Goal: Task Accomplishment & Management: Manage account settings

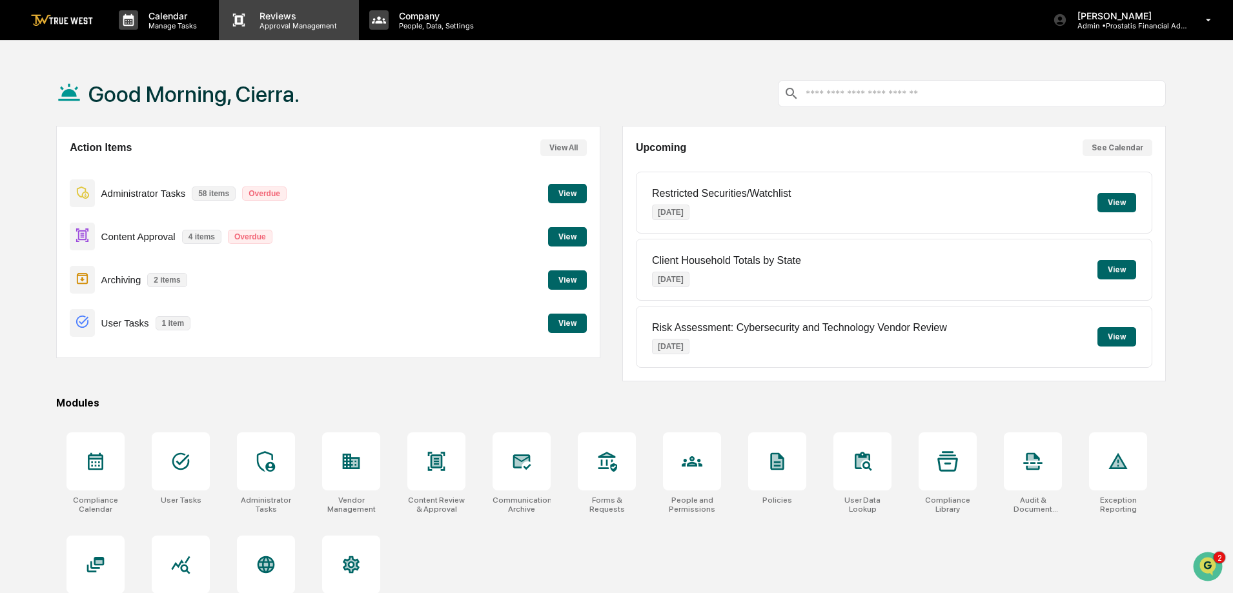
click at [267, 25] on p "Approval Management" at bounding box center [296, 25] width 94 height 9
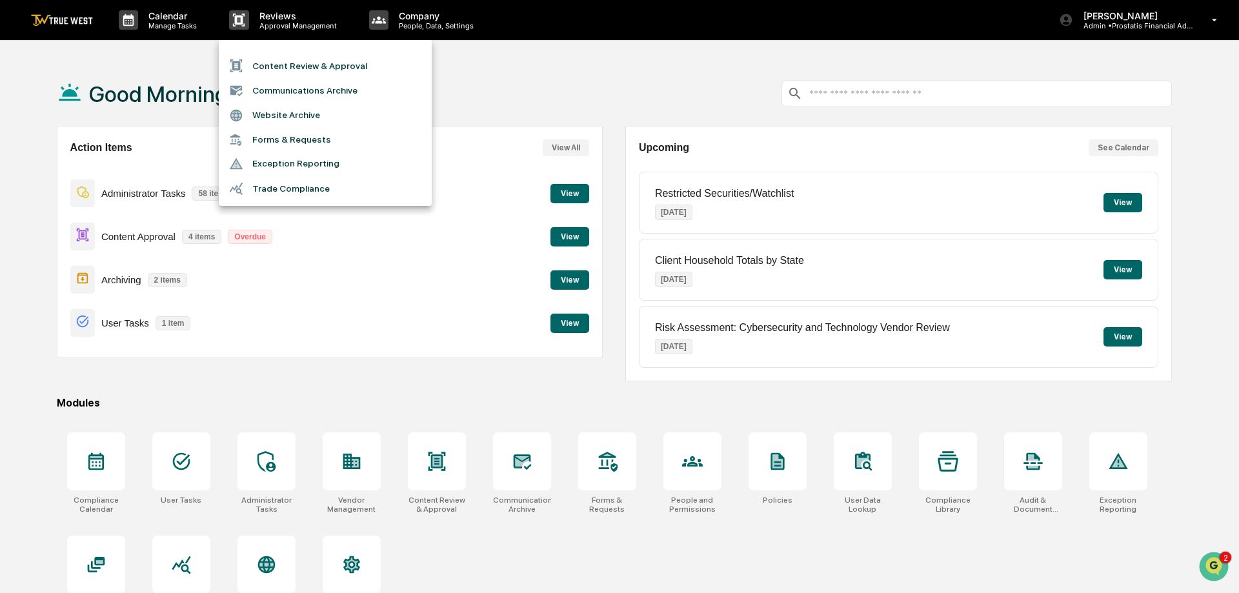
click at [286, 65] on li "Content Review & Approval" at bounding box center [325, 66] width 213 height 25
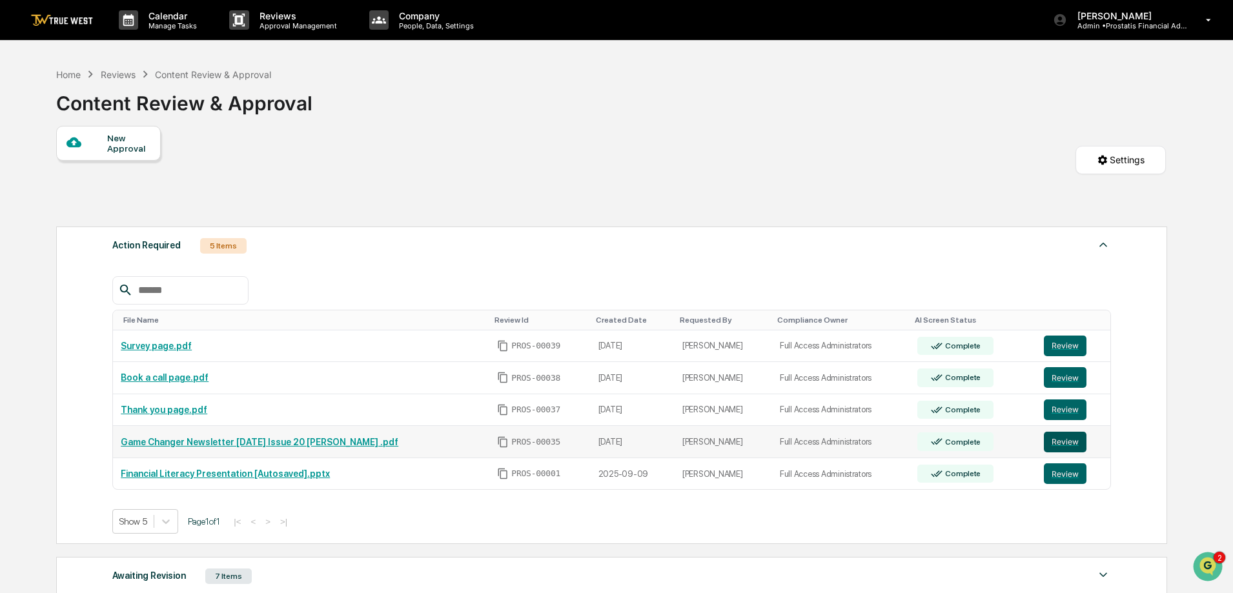
click at [1066, 441] on button "Review" at bounding box center [1065, 442] width 43 height 21
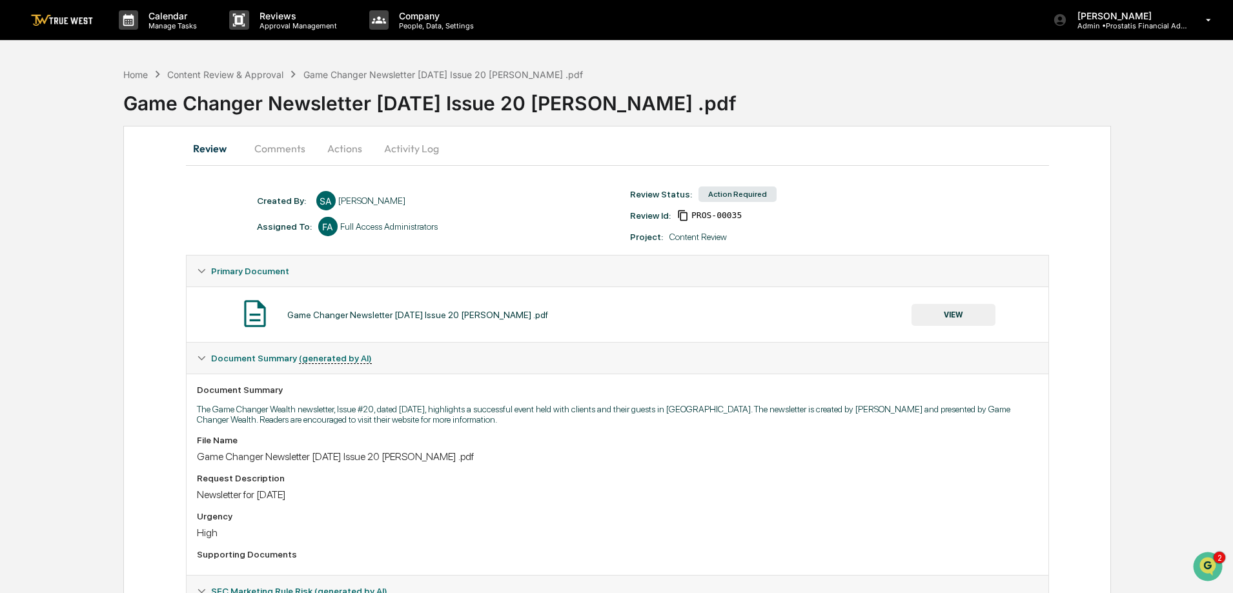
click at [430, 148] on button "Activity Log" at bounding box center [412, 148] width 76 height 31
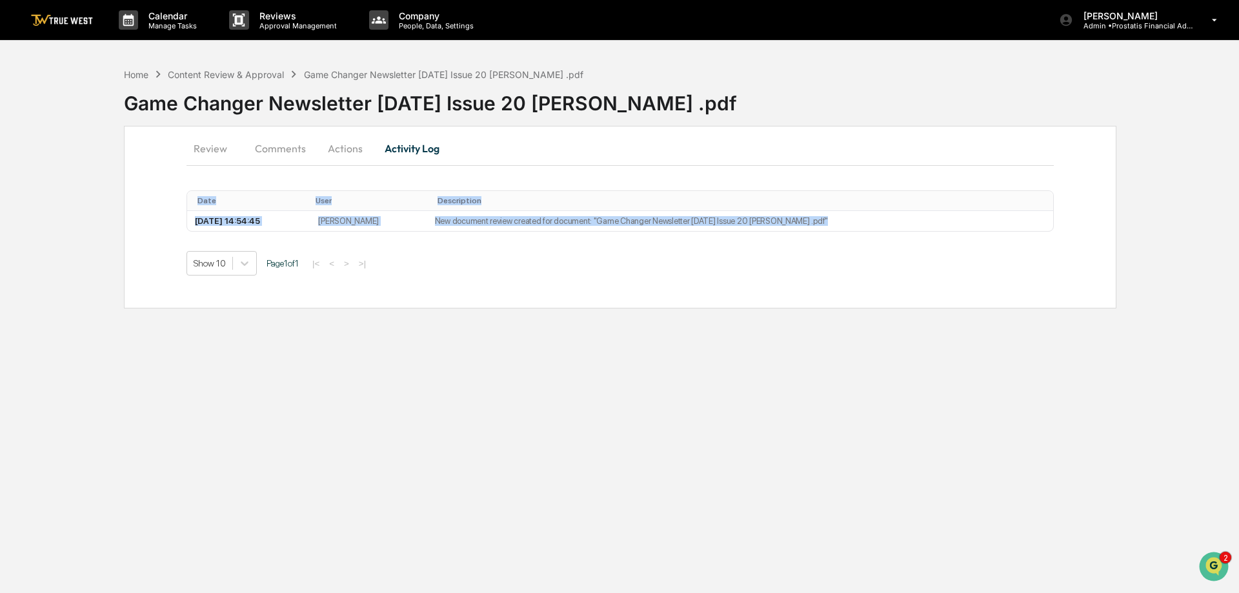
drag, startPoint x: 850, startPoint y: 223, endPoint x: 178, endPoint y: 212, distance: 672.0
click at [178, 212] on div "Review Comments Actions Activity Log Date User Description 2025-10-10 14:54:45 …" at bounding box center [620, 217] width 993 height 183
copy div "Date User Description 2025-10-10 14:54:45 Sarah Anderson New document review cr…"
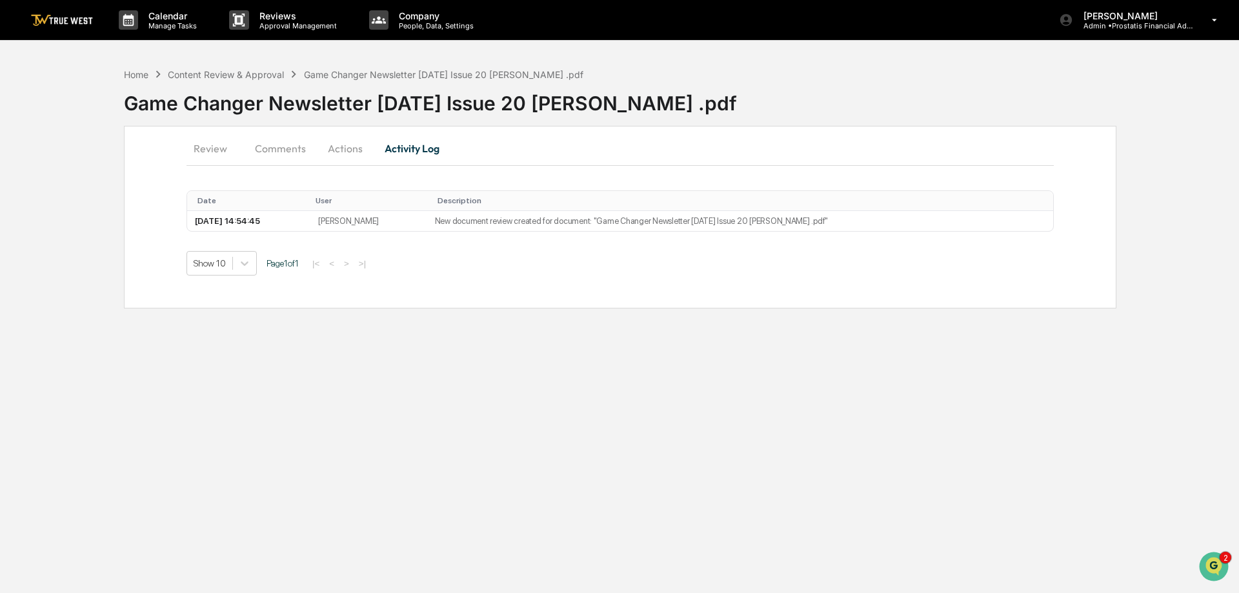
drag, startPoint x: 767, startPoint y: 334, endPoint x: 753, endPoint y: 321, distance: 19.3
click at [767, 333] on div "Calendar Manage Tasks Reviews Approval Management Company People, Data, Setting…" at bounding box center [619, 296] width 1239 height 593
click at [348, 147] on button "Actions" at bounding box center [345, 148] width 58 height 31
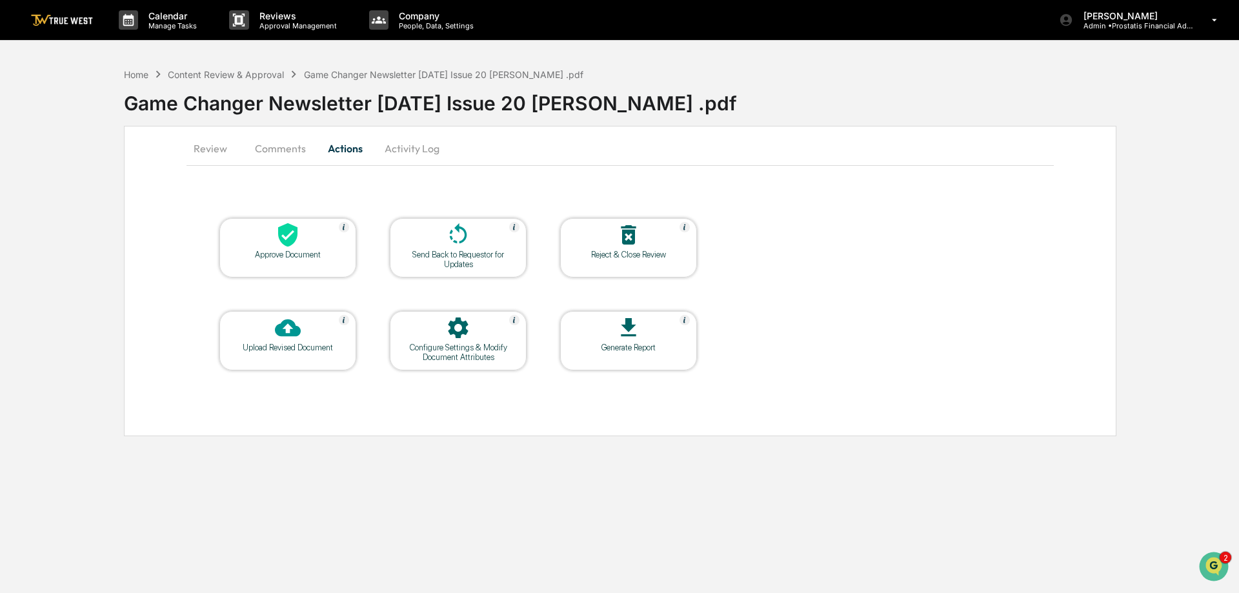
click at [198, 150] on button "Review" at bounding box center [216, 148] width 58 height 31
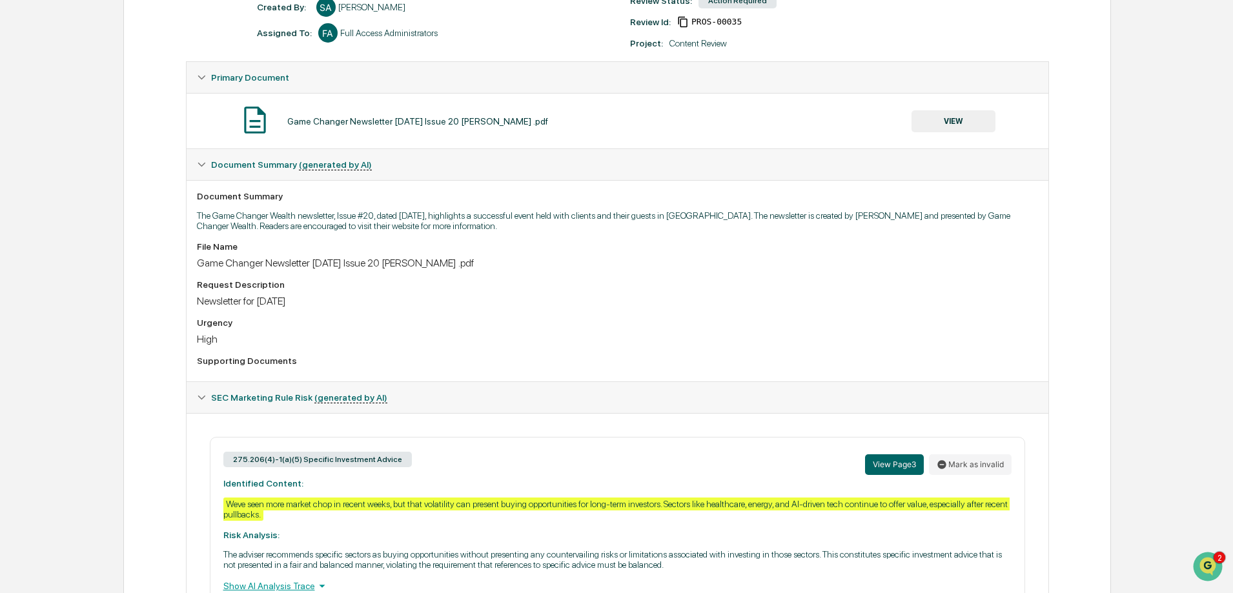
scroll to position [258, 0]
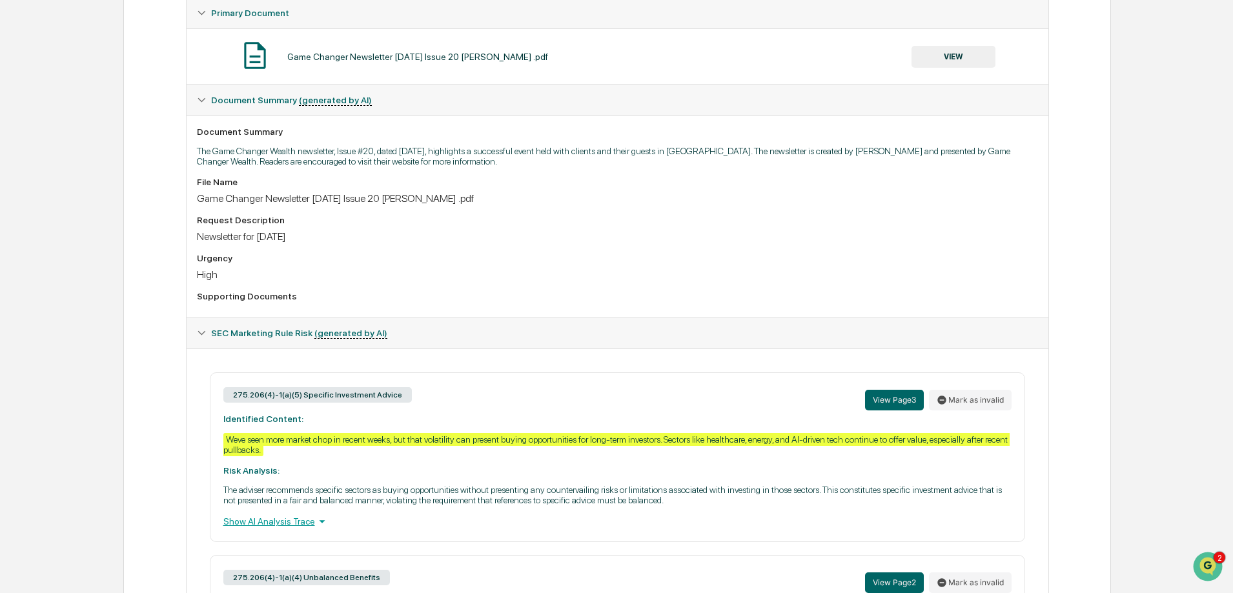
click at [267, 521] on div "Show AI Analysis Trace" at bounding box center [617, 521] width 788 height 14
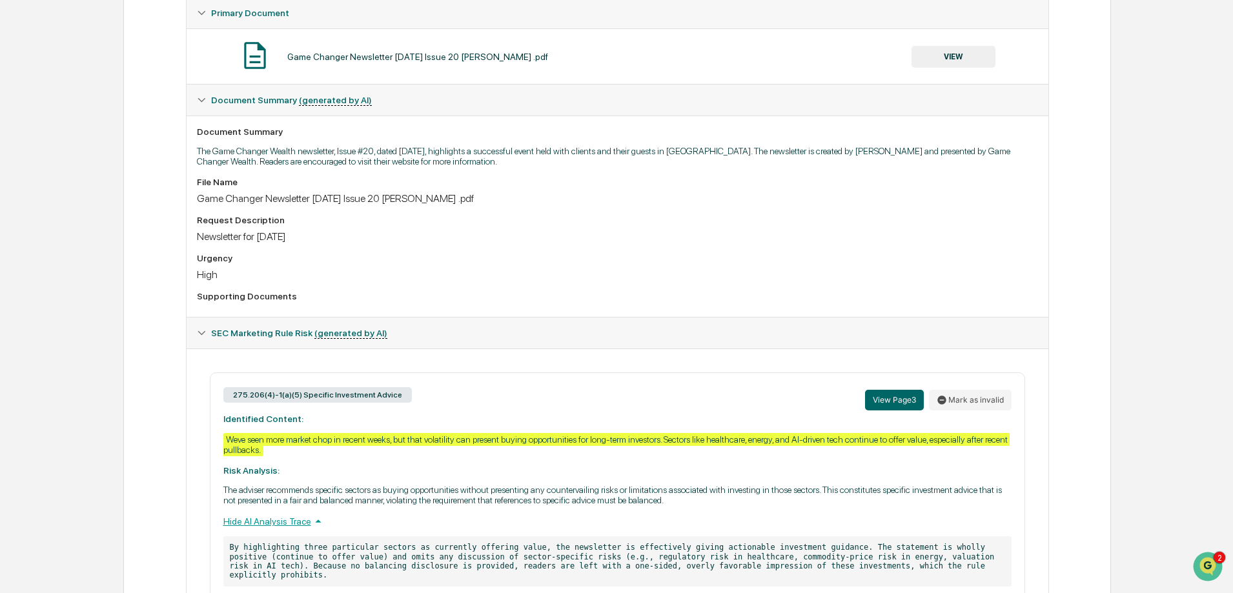
scroll to position [452, 0]
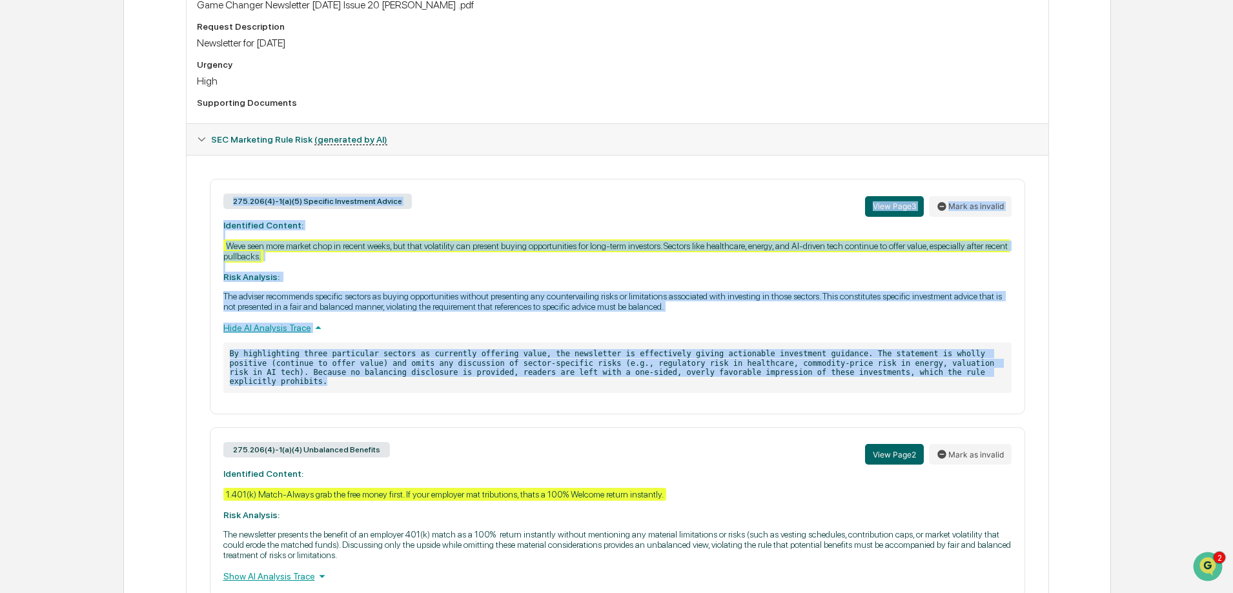
drag, startPoint x: 913, startPoint y: 376, endPoint x: 207, endPoint y: 214, distance: 724.4
click at [207, 214] on div "275.206(4)-1(a)(5) Specific Investment Advice View Page 3 Mark as invalid Ident…" at bounding box center [617, 388] width 841 height 418
copy div "275.206(4)-1(a)(5) Specific Investment Advice View Page 3 Mark as invalid Ident…"
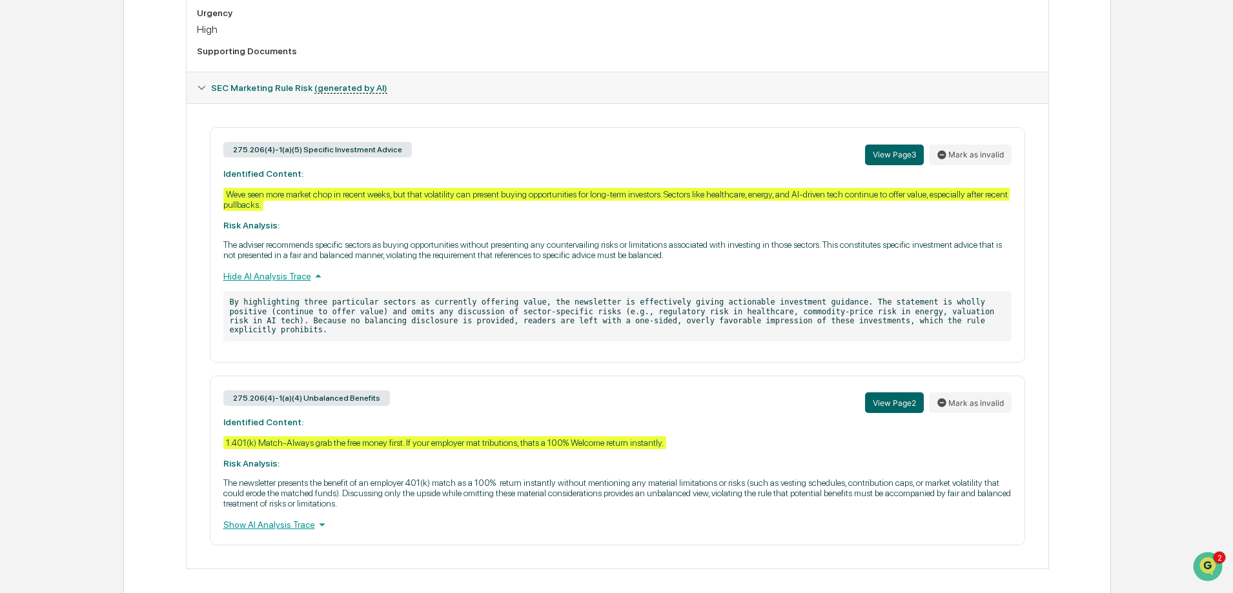
click at [274, 518] on div "Show AI Analysis Trace" at bounding box center [617, 525] width 788 height 14
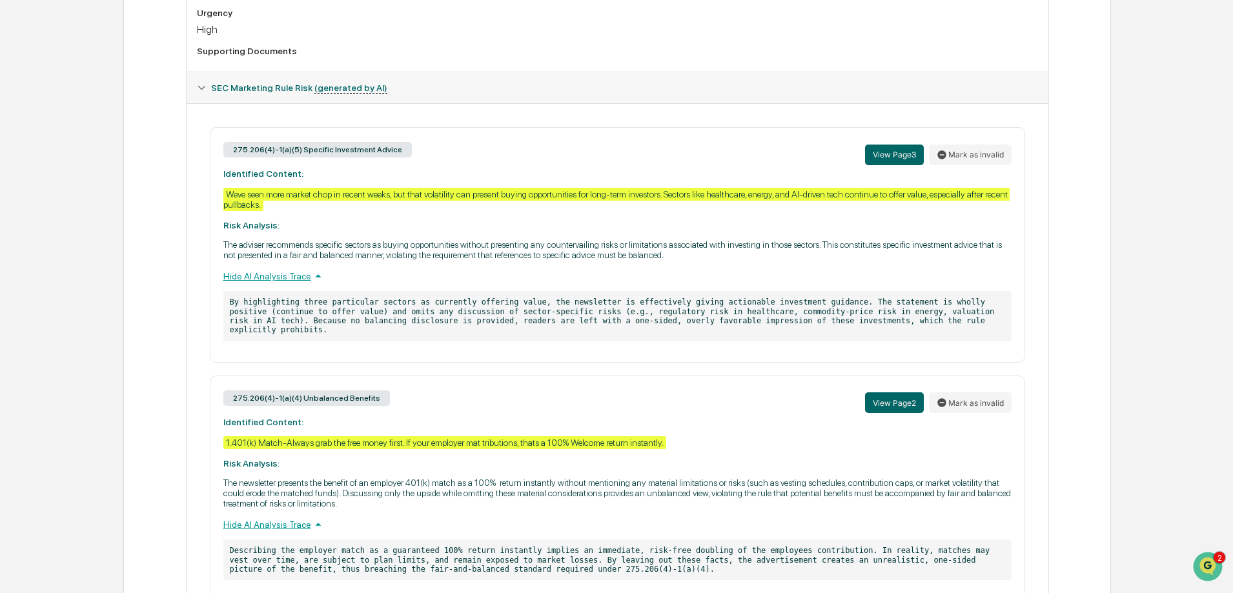
scroll to position [560, 0]
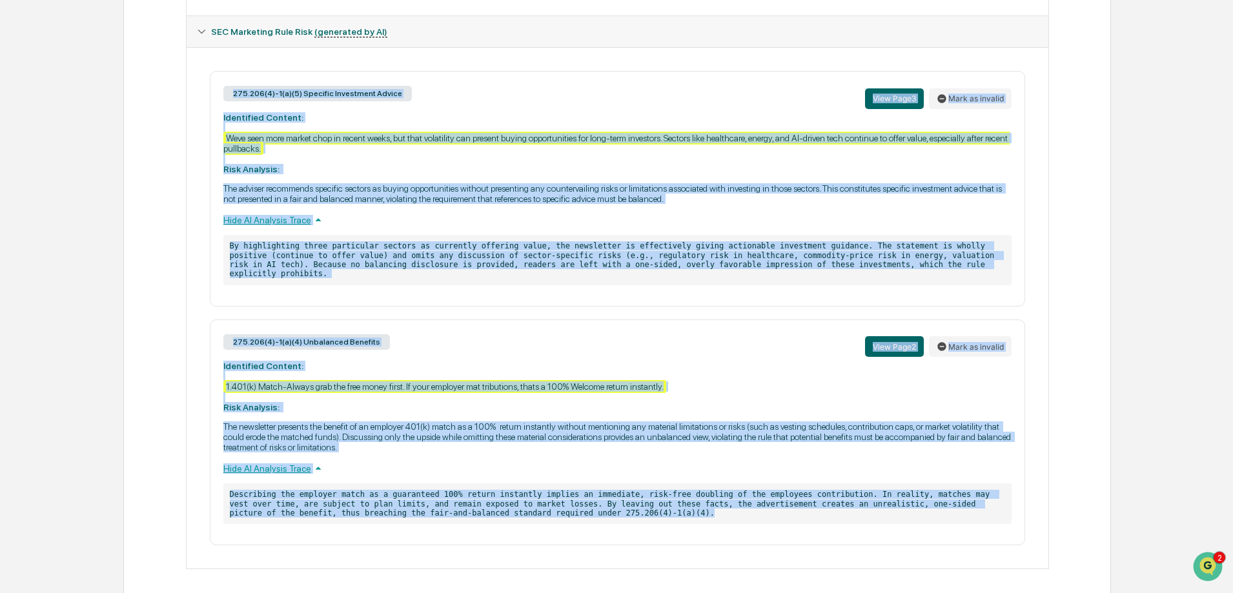
drag, startPoint x: 531, startPoint y: 506, endPoint x: 215, endPoint y: 102, distance: 513.1
click at [215, 102] on div "275.206(4)-1(a)(5) Specific Investment Advice View Page 3 Mark as invalid Ident…" at bounding box center [617, 308] width 841 height 474
copy div "275.206(4)-1(a)(5) Specific Investment Advice View Page 3 Mark as invalid Ident…"
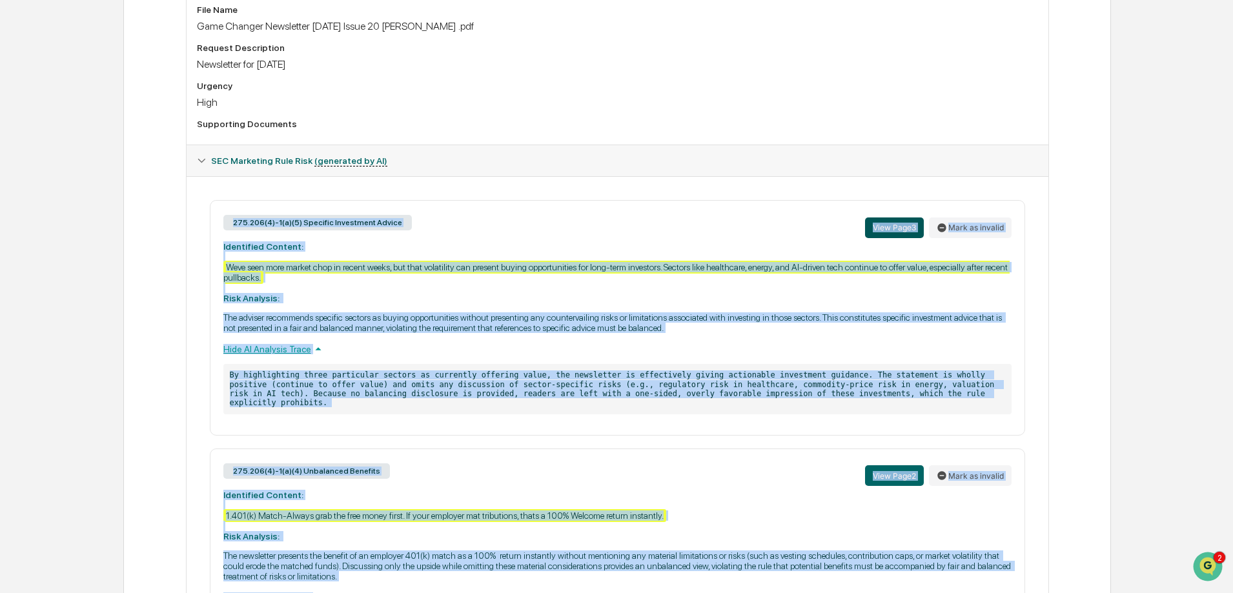
click at [891, 229] on button "View Page 3" at bounding box center [894, 228] width 59 height 21
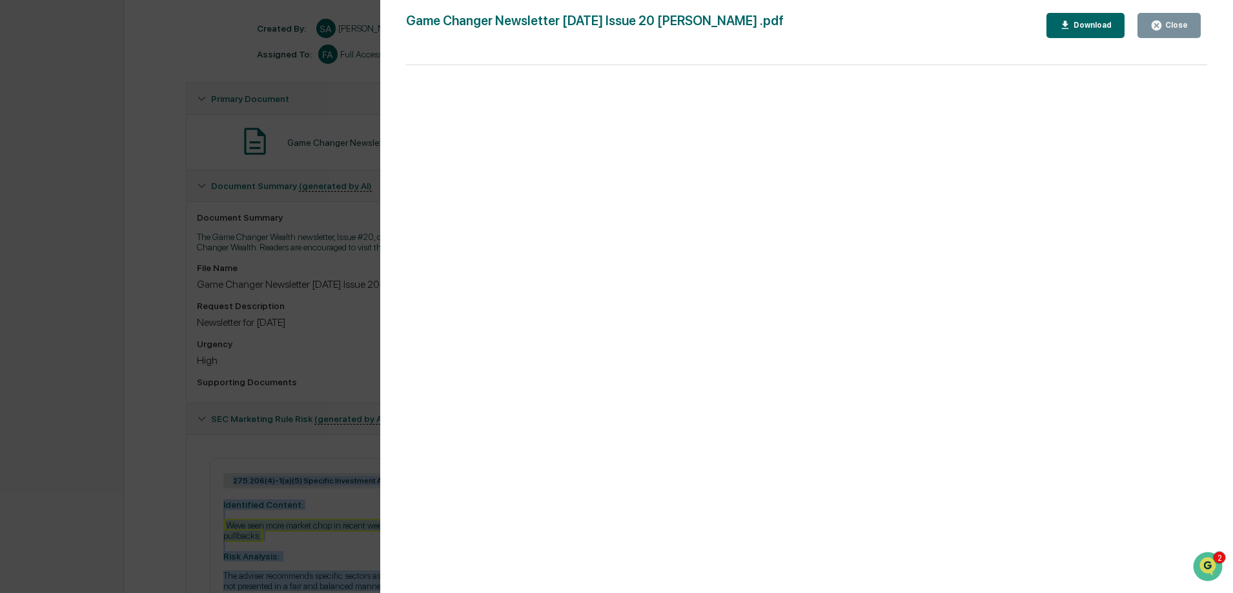
scroll to position [0, 0]
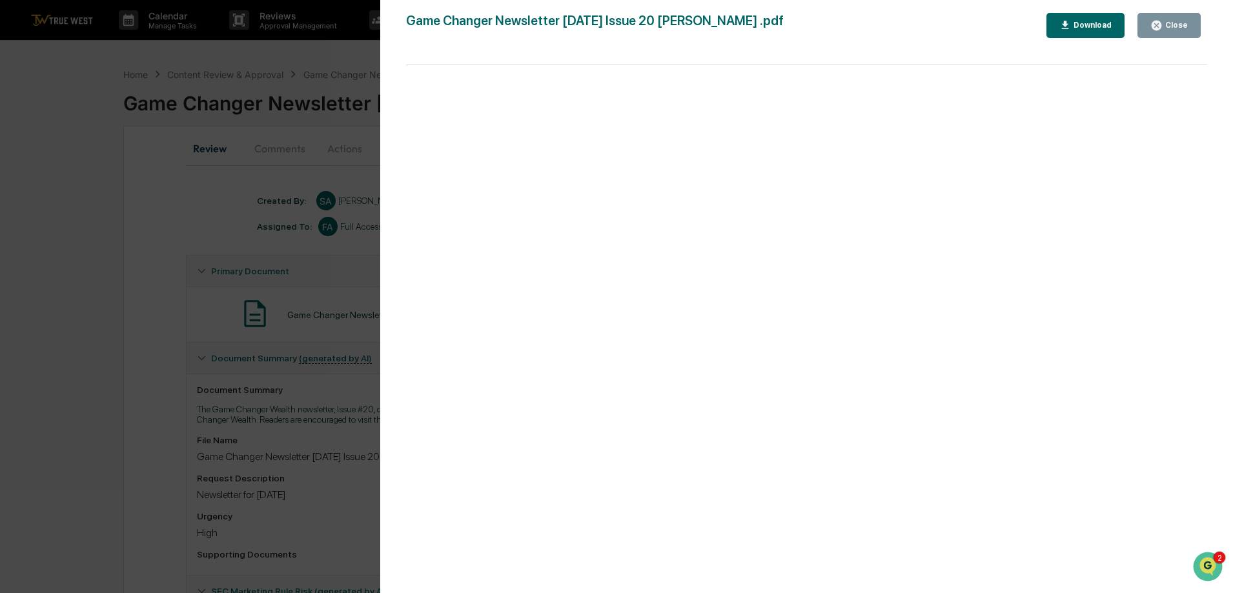
click at [1173, 29] on div "Close" at bounding box center [1175, 25] width 25 height 9
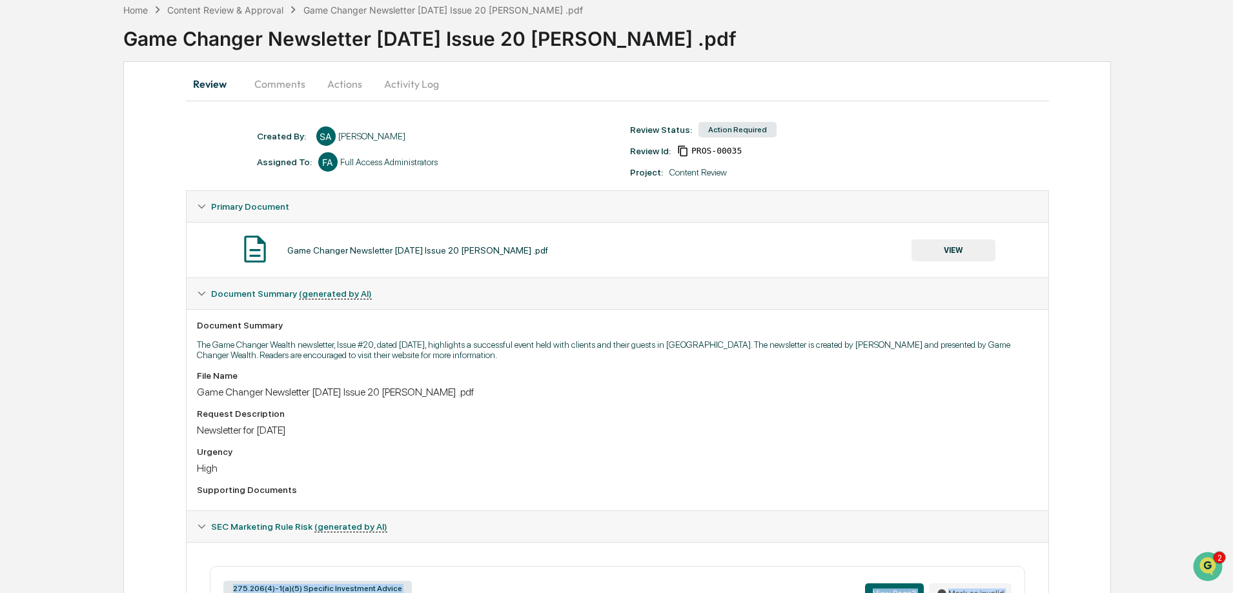
scroll to position [194, 0]
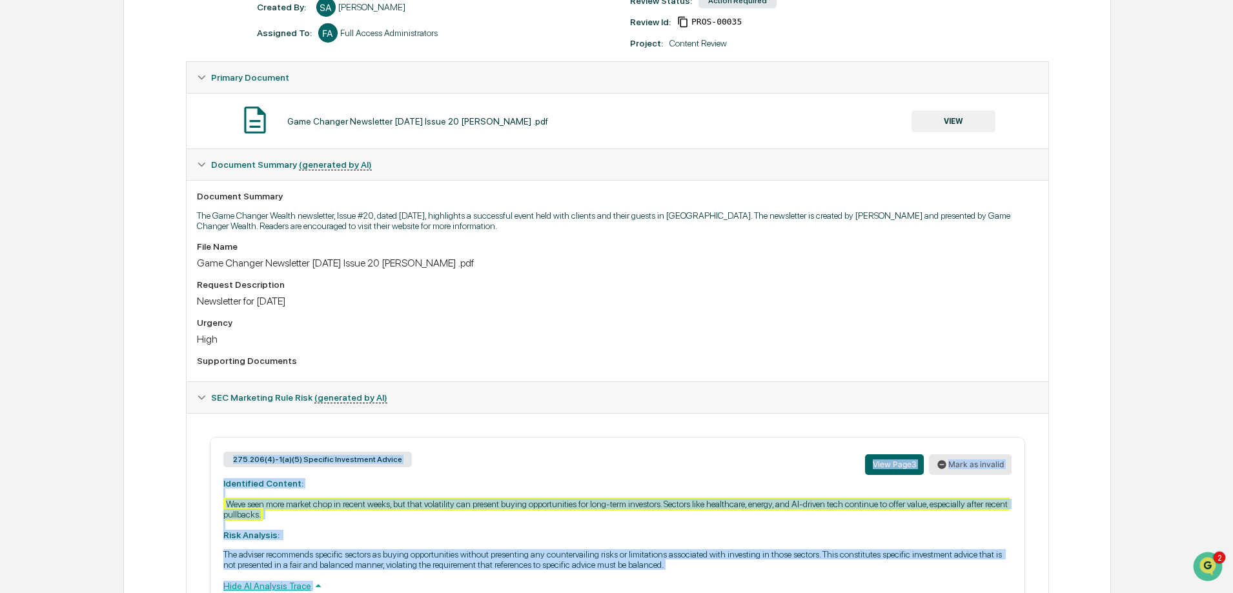
click at [995, 458] on button "Mark as invalid" at bounding box center [970, 464] width 83 height 21
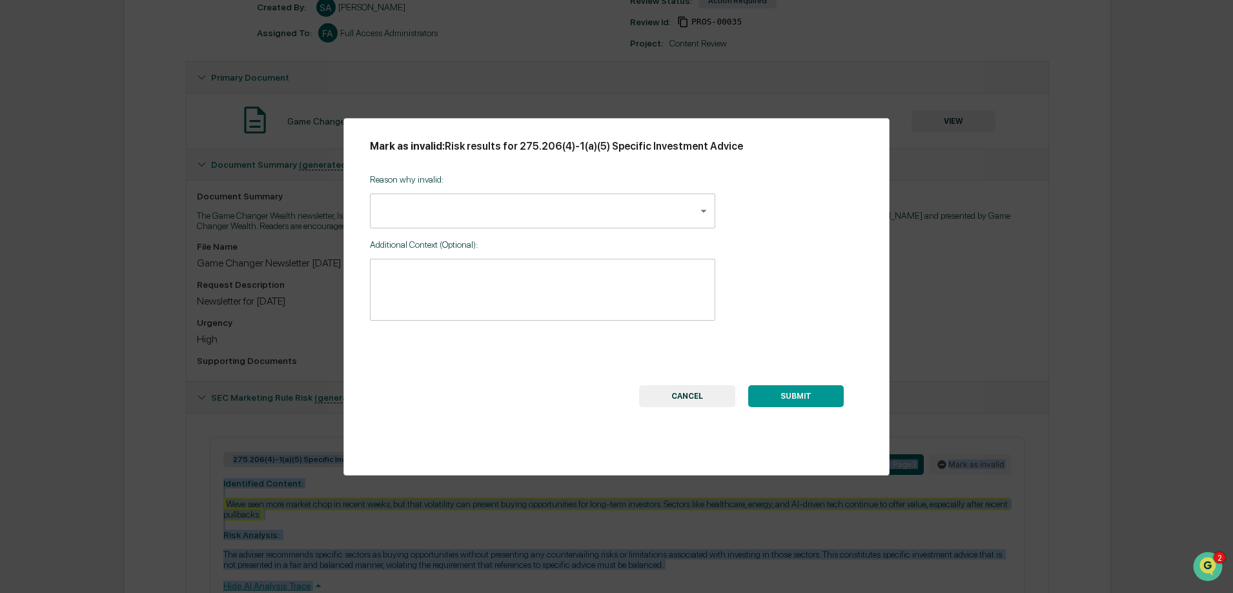
click at [545, 210] on body "Calendar Manage Tasks Reviews Approval Management Company People, Data, Setting…" at bounding box center [616, 387] width 1233 height 1162
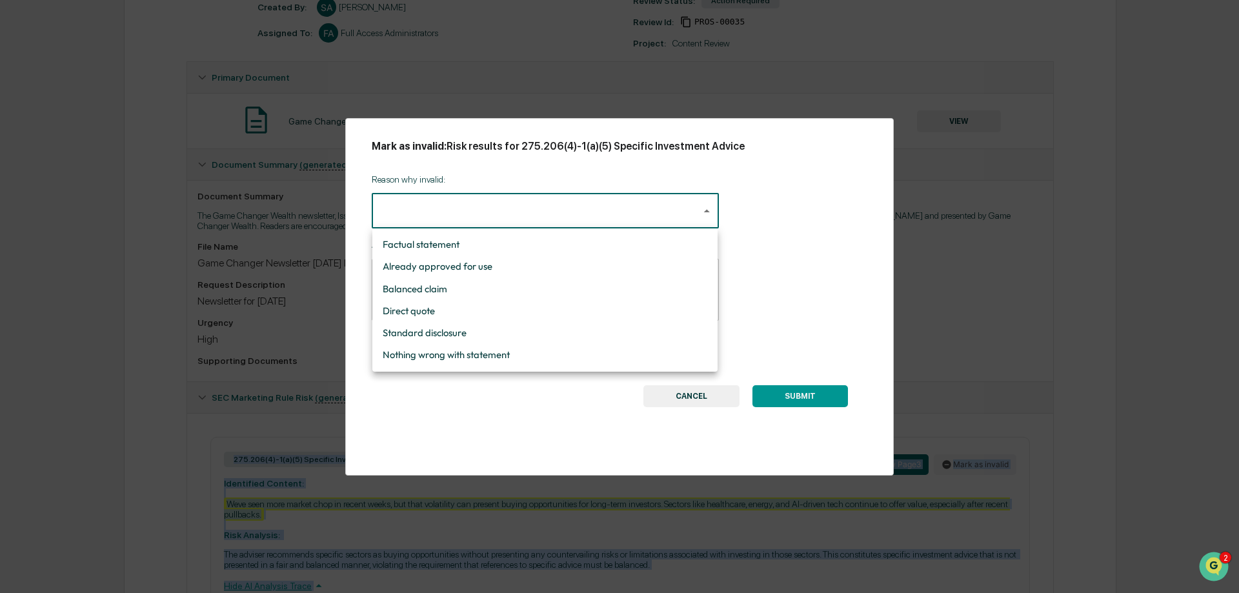
click at [425, 331] on li "Standard disclosure" at bounding box center [544, 333] width 345 height 22
type input "**********"
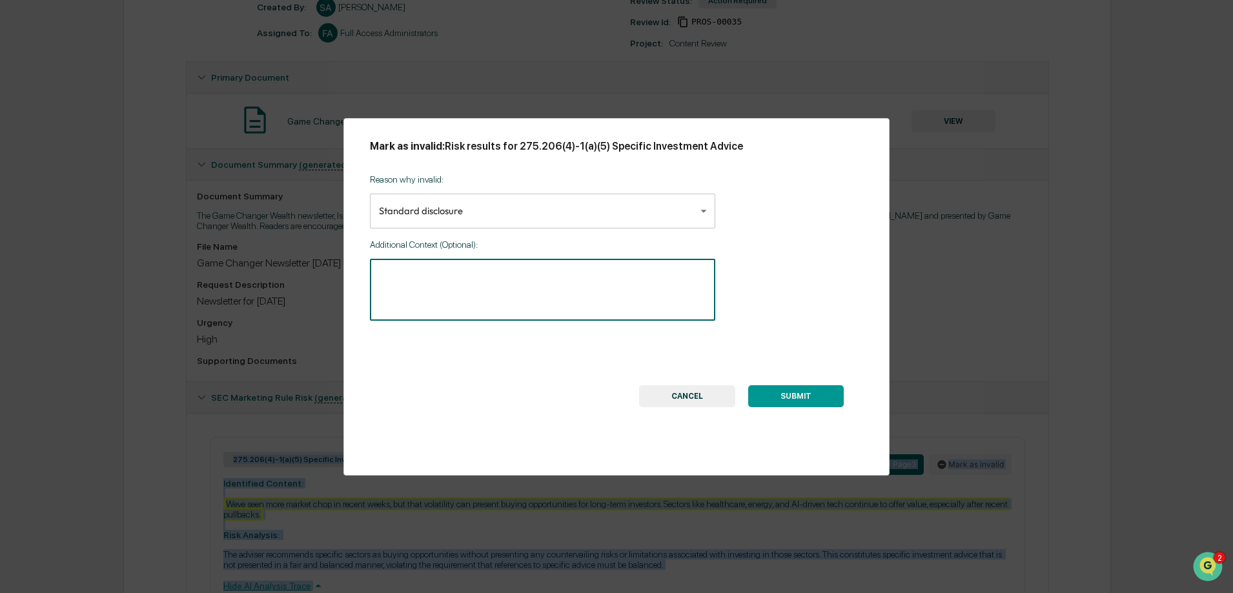
click at [508, 284] on textarea at bounding box center [542, 290] width 327 height 41
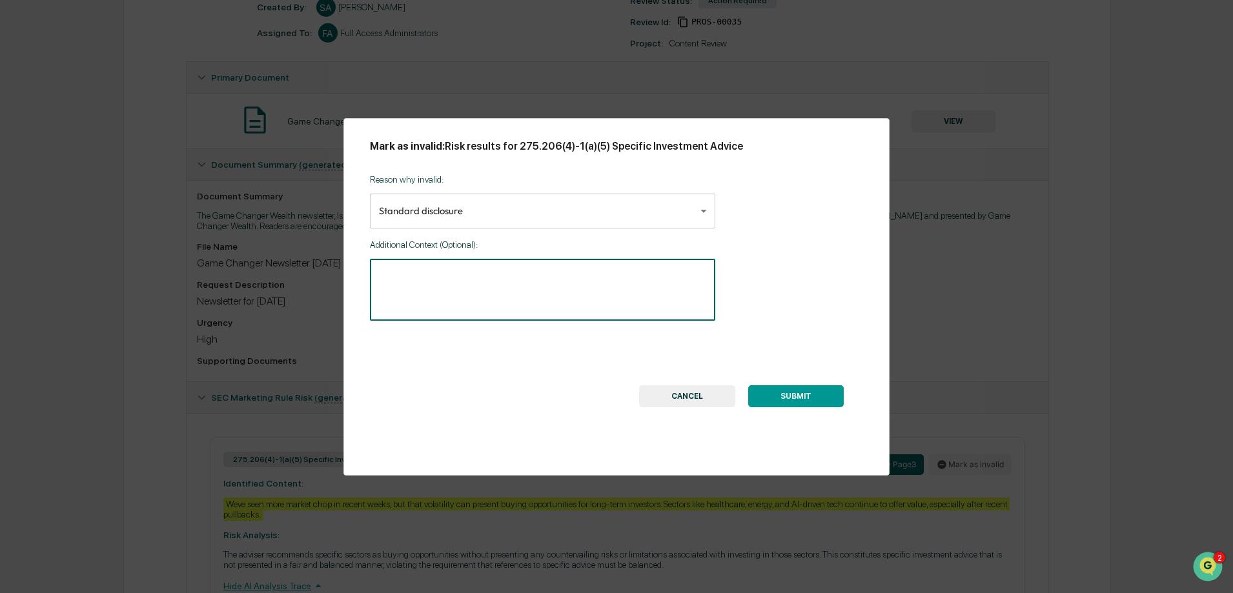
paste textarea "**********"
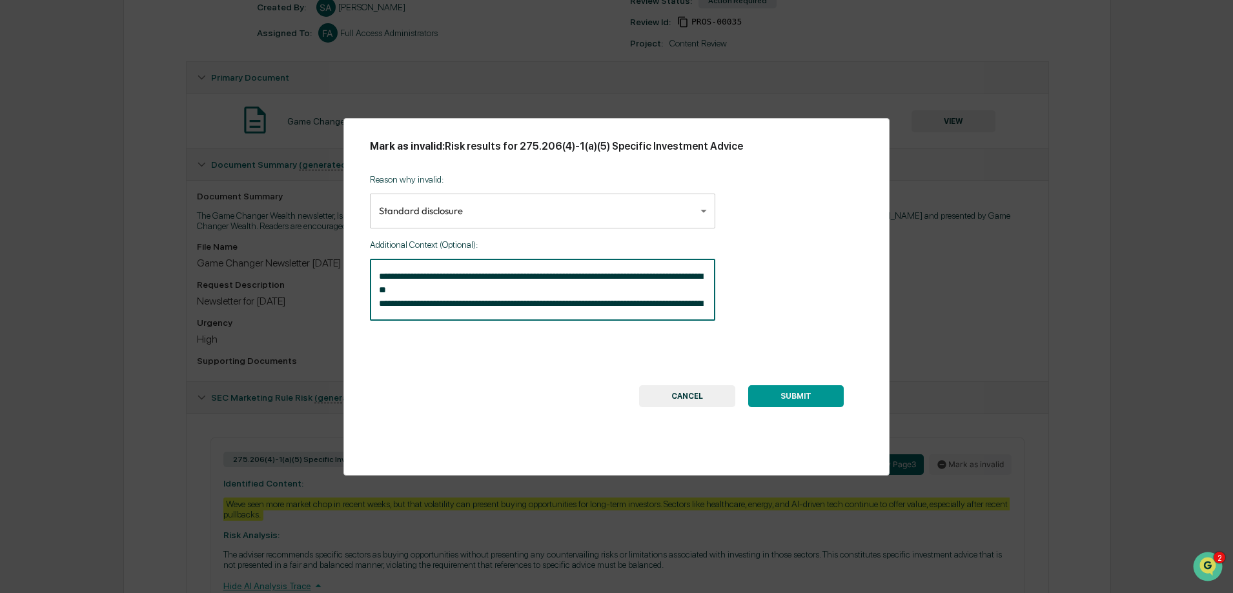
type textarea "**********"
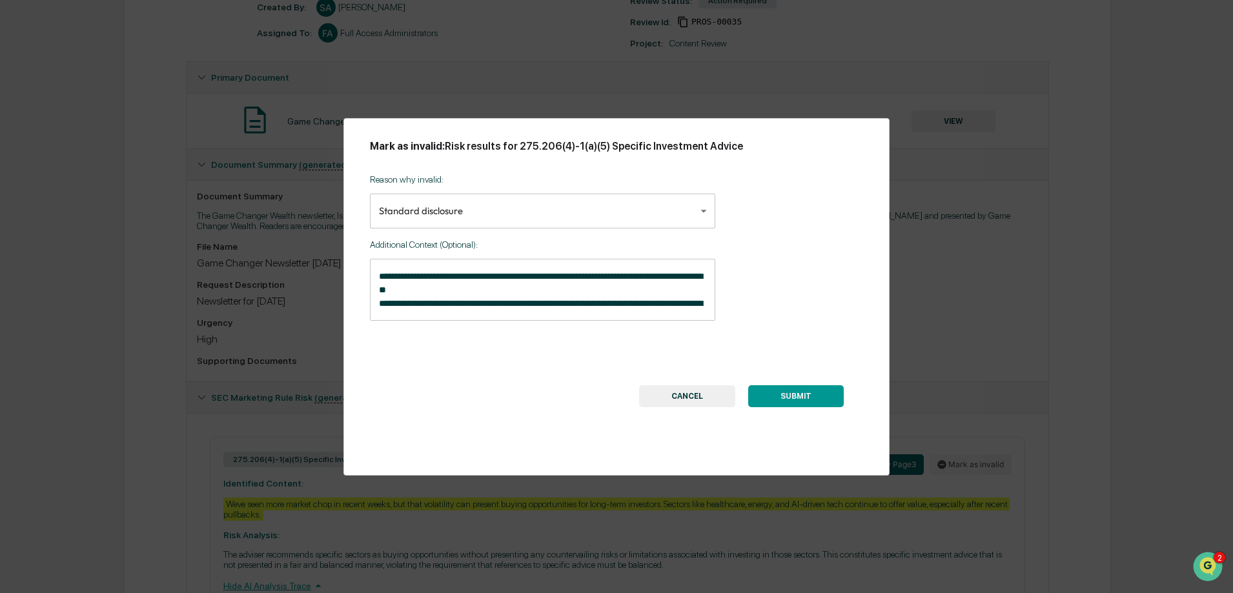
click at [793, 400] on button "SUBMIT" at bounding box center [796, 396] width 96 height 22
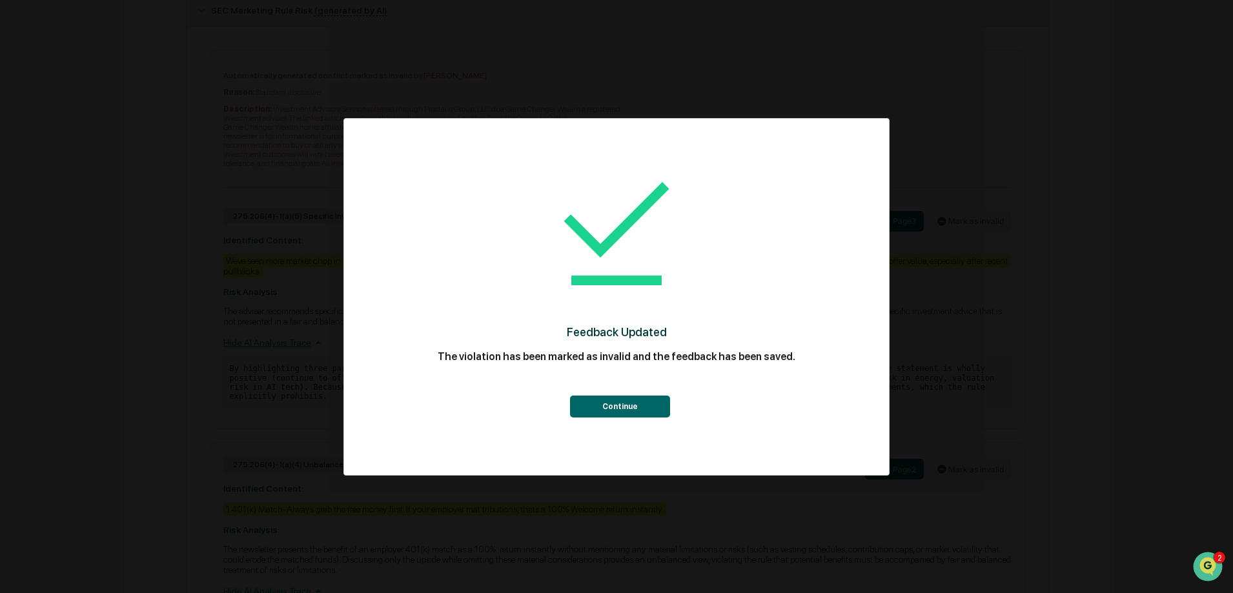
scroll to position [704, 0]
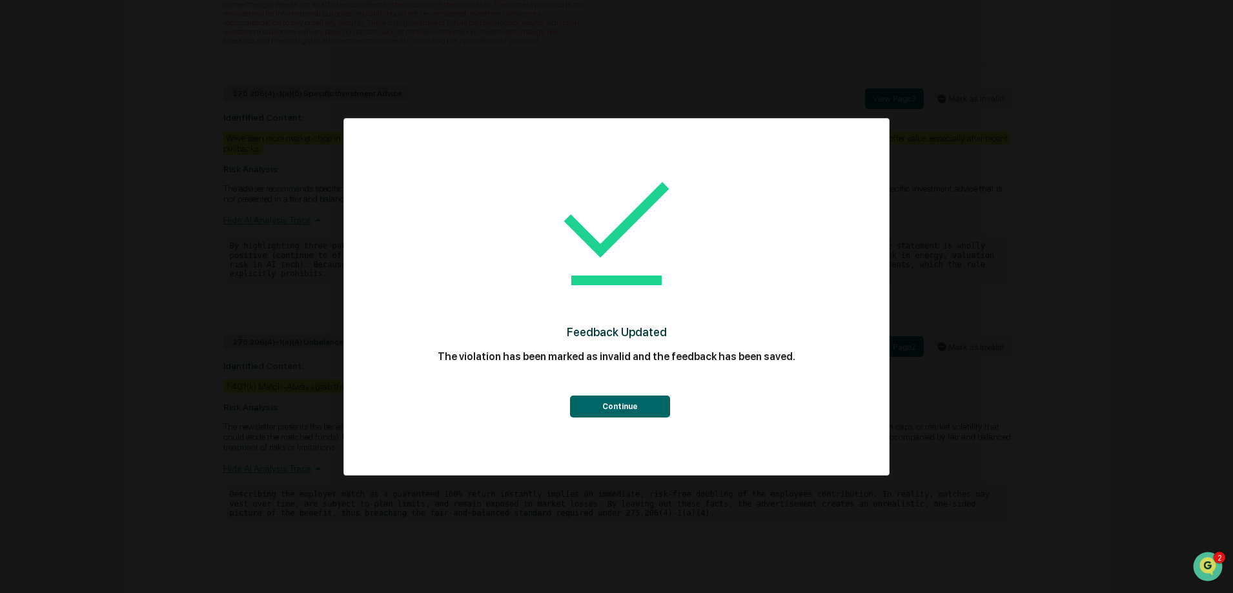
click at [618, 405] on button "Continue" at bounding box center [620, 407] width 100 height 22
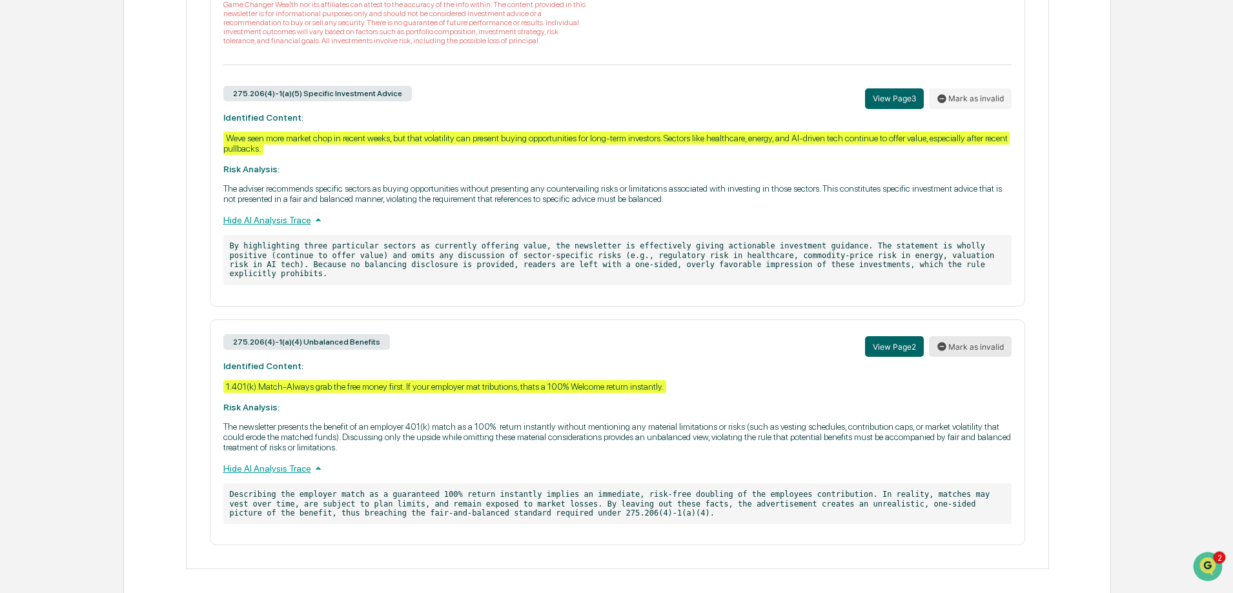
click at [978, 343] on button "Mark as invalid" at bounding box center [970, 346] width 83 height 21
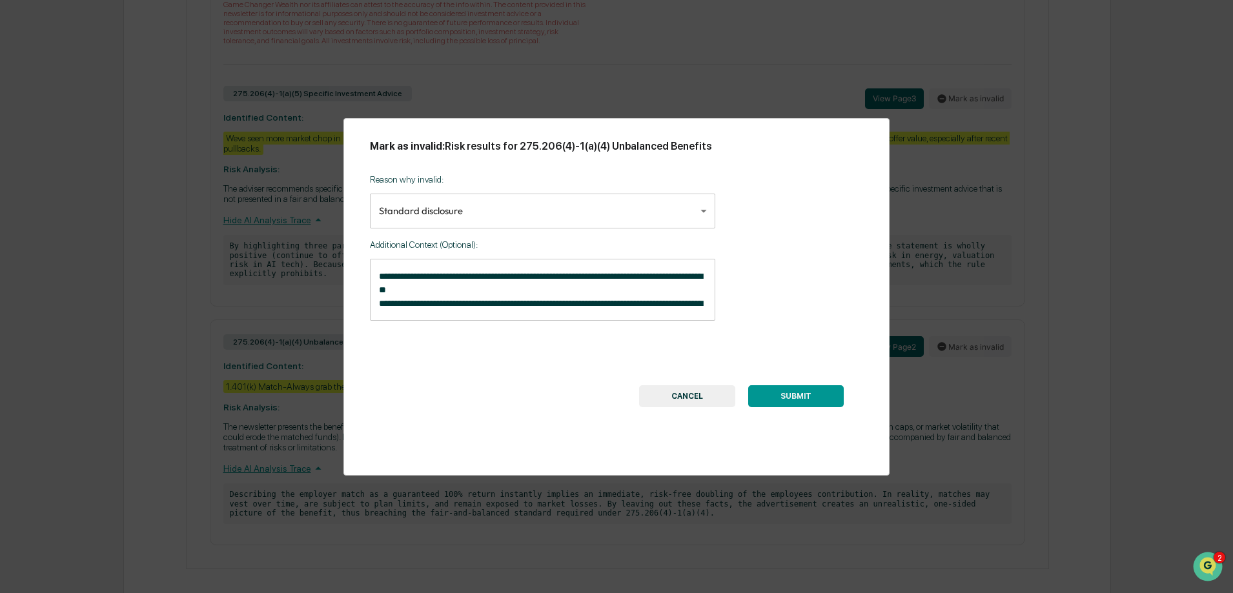
click at [813, 405] on button "SUBMIT" at bounding box center [796, 396] width 96 height 22
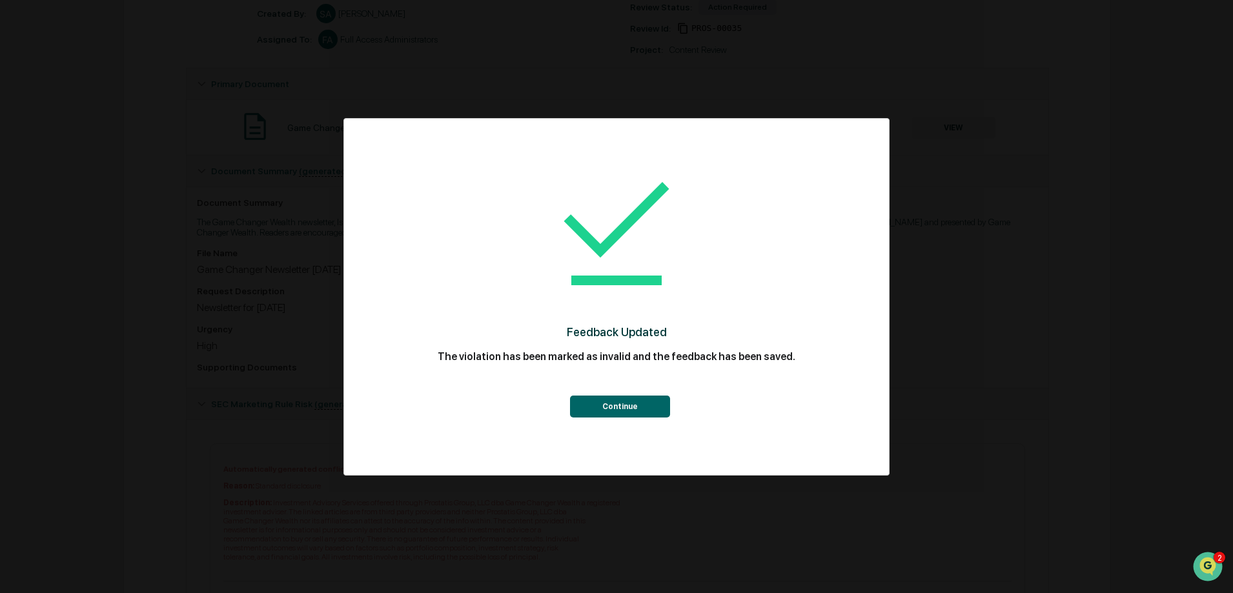
scroll to position [0, 0]
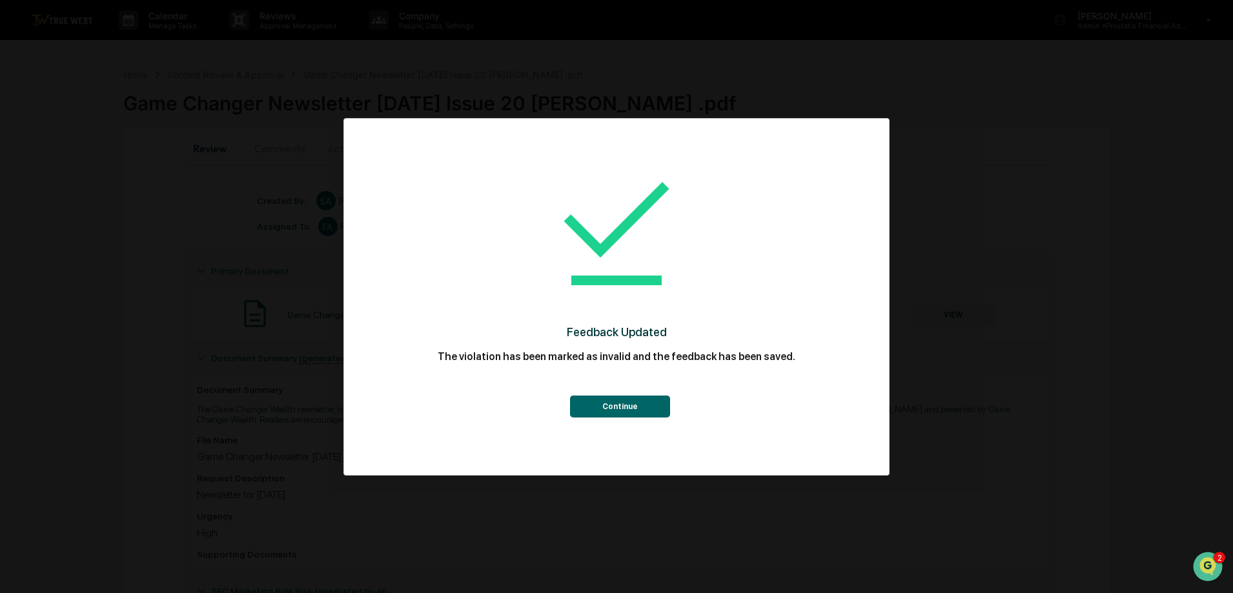
click at [620, 406] on button "Continue" at bounding box center [620, 407] width 100 height 22
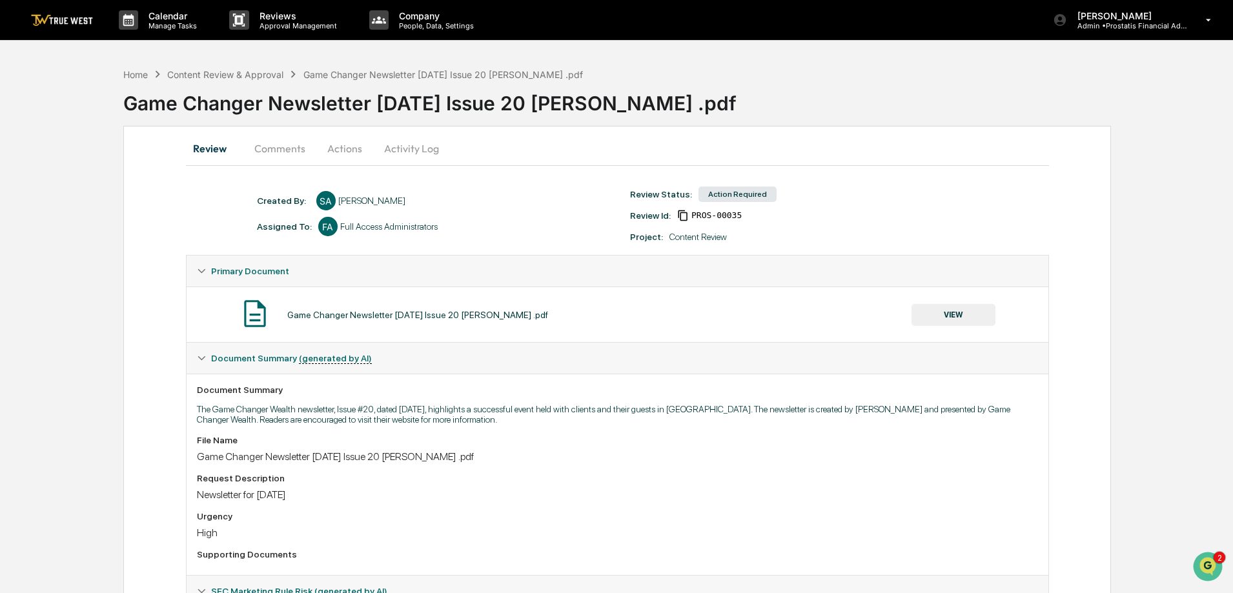
click at [341, 147] on button "Actions" at bounding box center [345, 148] width 58 height 31
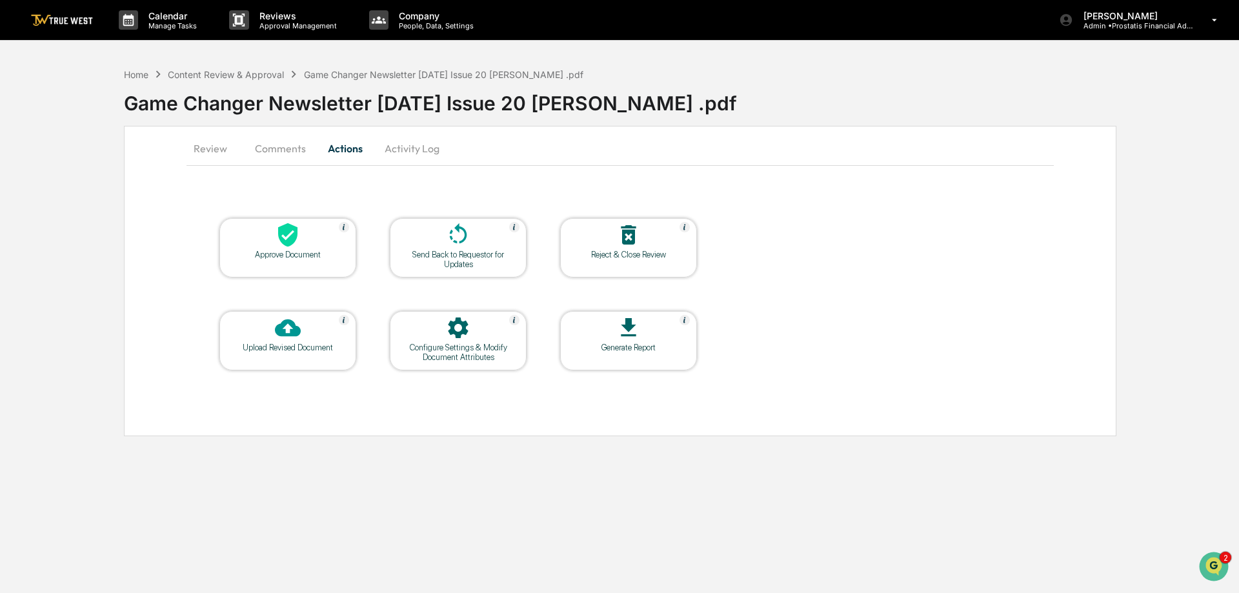
click at [292, 250] on div "Approve Document" at bounding box center [288, 255] width 116 height 10
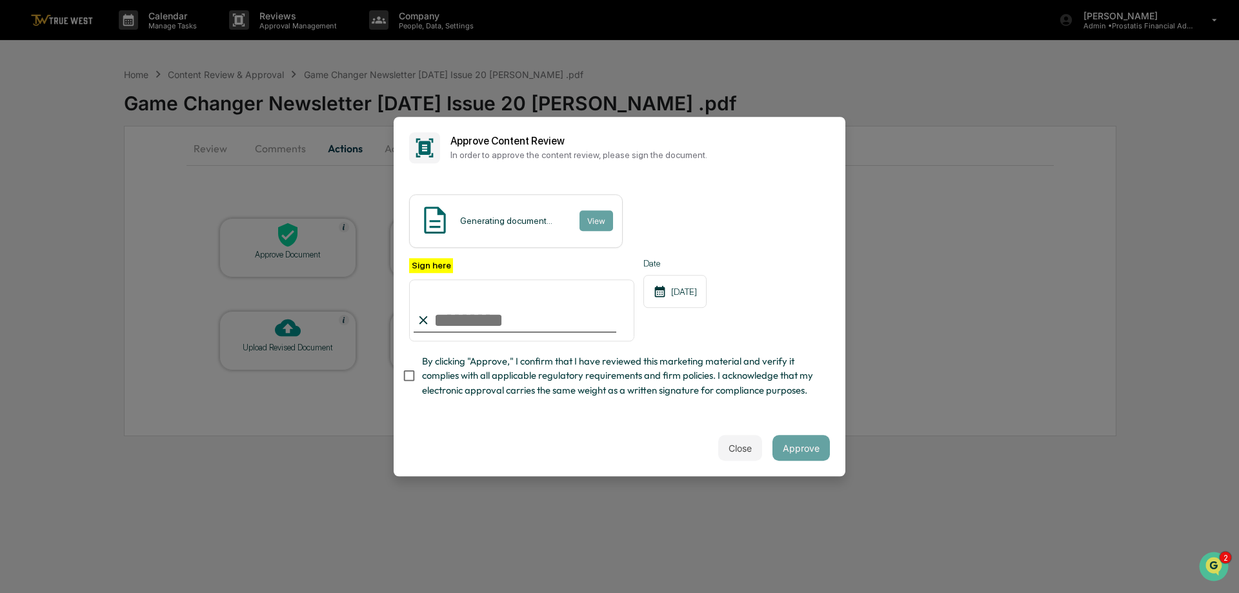
click at [467, 305] on input "Sign here" at bounding box center [521, 310] width 225 height 62
type input "**********"
click at [464, 381] on span "By clicking "Approve," I confirm that I have reviewed this marketing material a…" at bounding box center [621, 375] width 398 height 43
click at [593, 210] on button "View" at bounding box center [596, 220] width 34 height 21
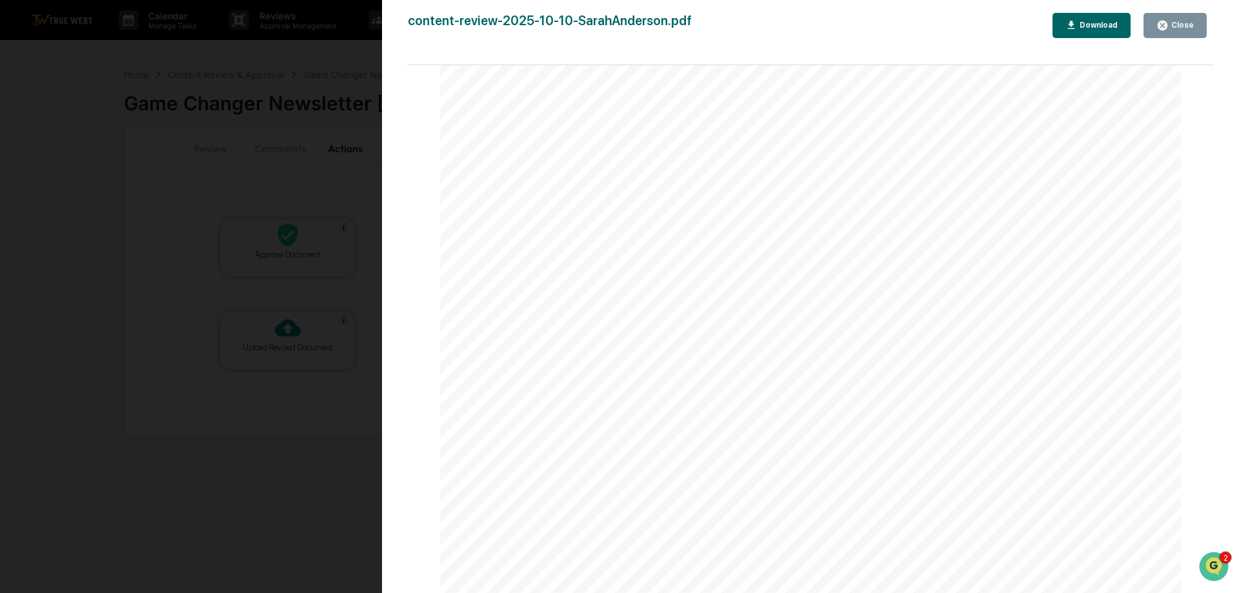
scroll to position [5938, 0]
click at [1178, 19] on button "Close" at bounding box center [1175, 25] width 63 height 25
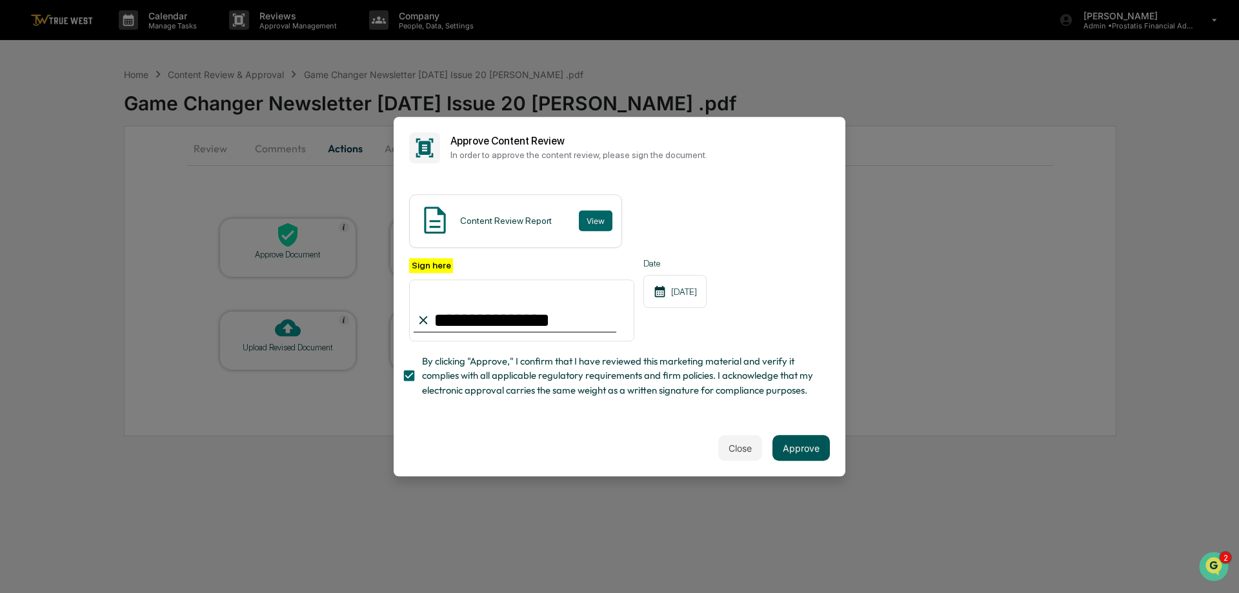
click at [778, 458] on button "Approve" at bounding box center [801, 448] width 57 height 26
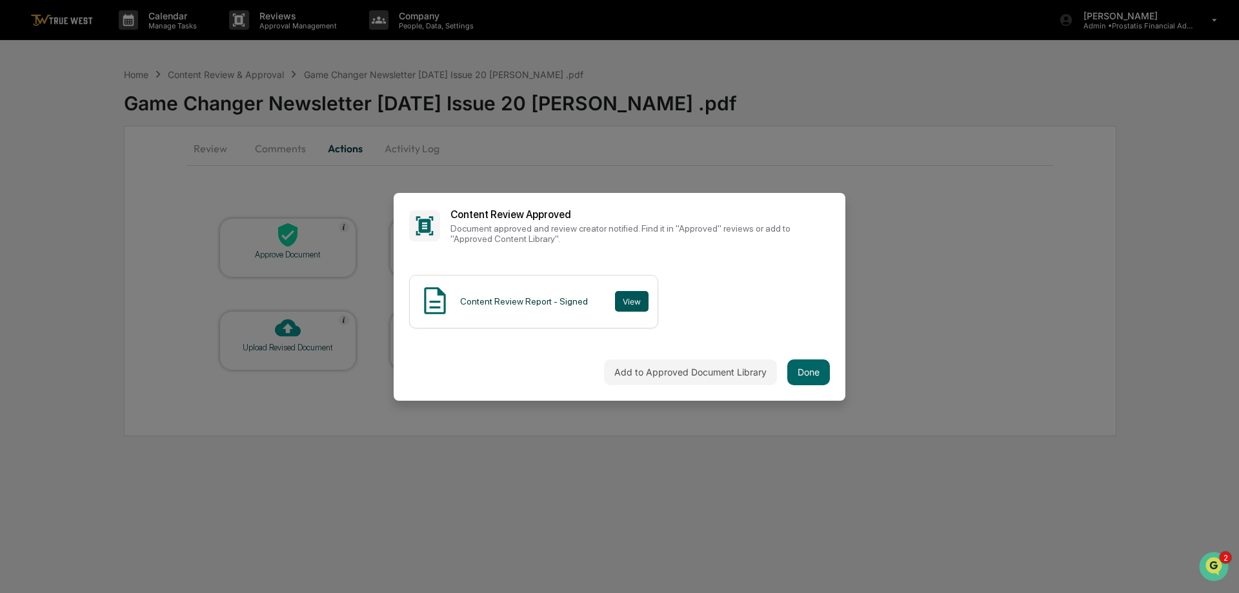
click at [615, 296] on button "View" at bounding box center [632, 301] width 34 height 21
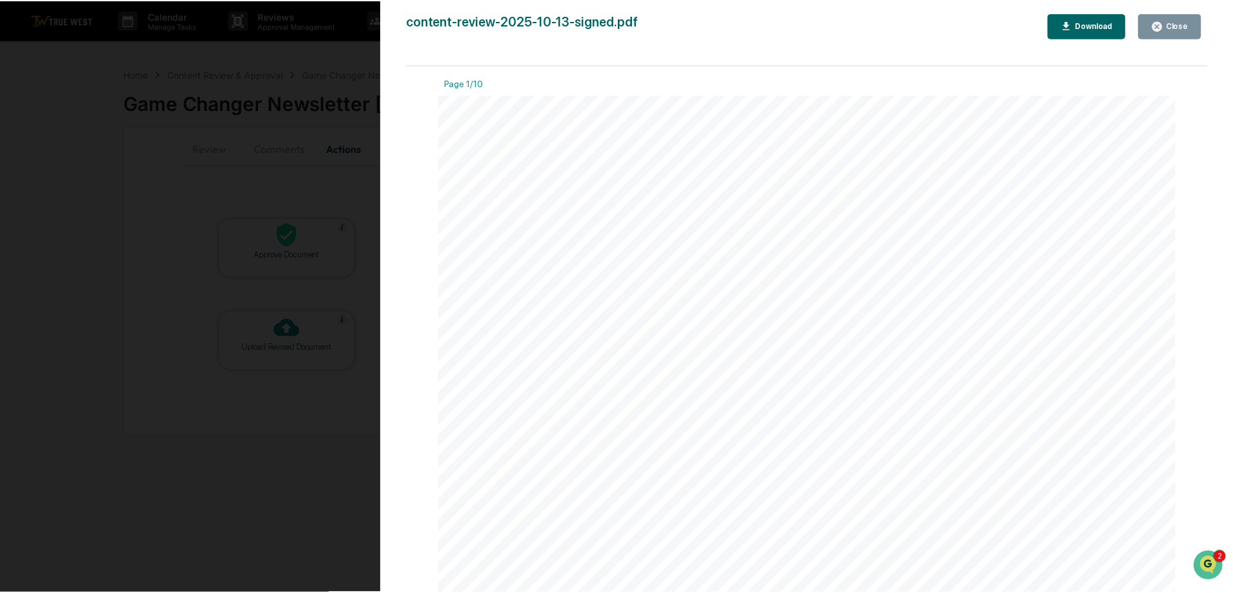
scroll to position [1097, 0]
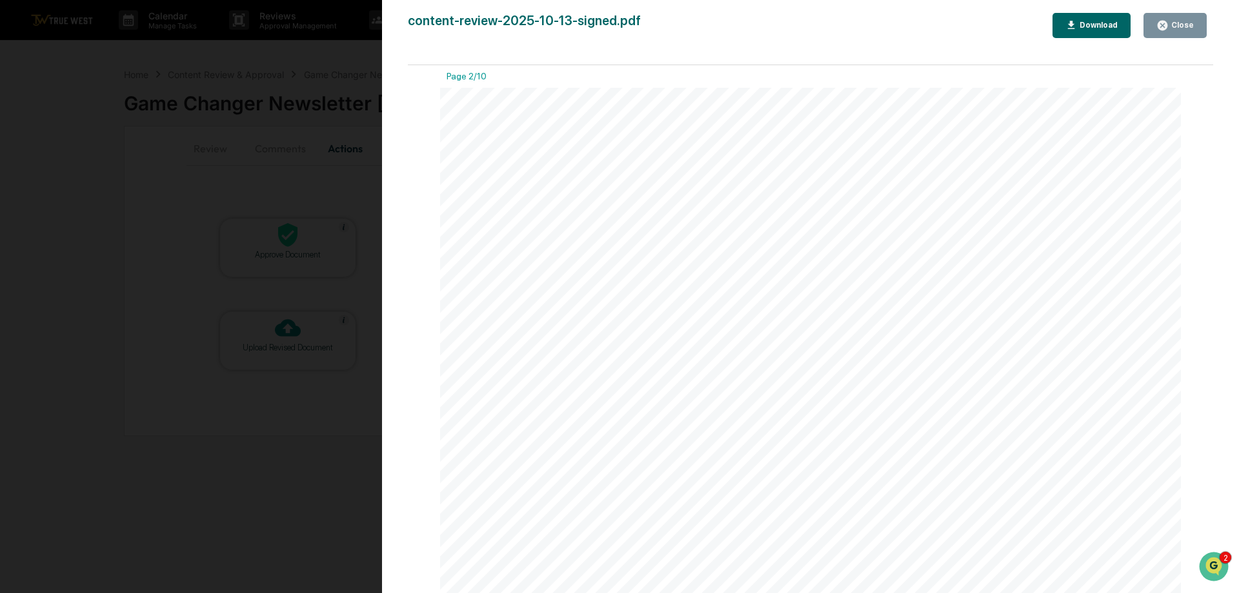
click at [1183, 29] on div "Close" at bounding box center [1181, 25] width 25 height 9
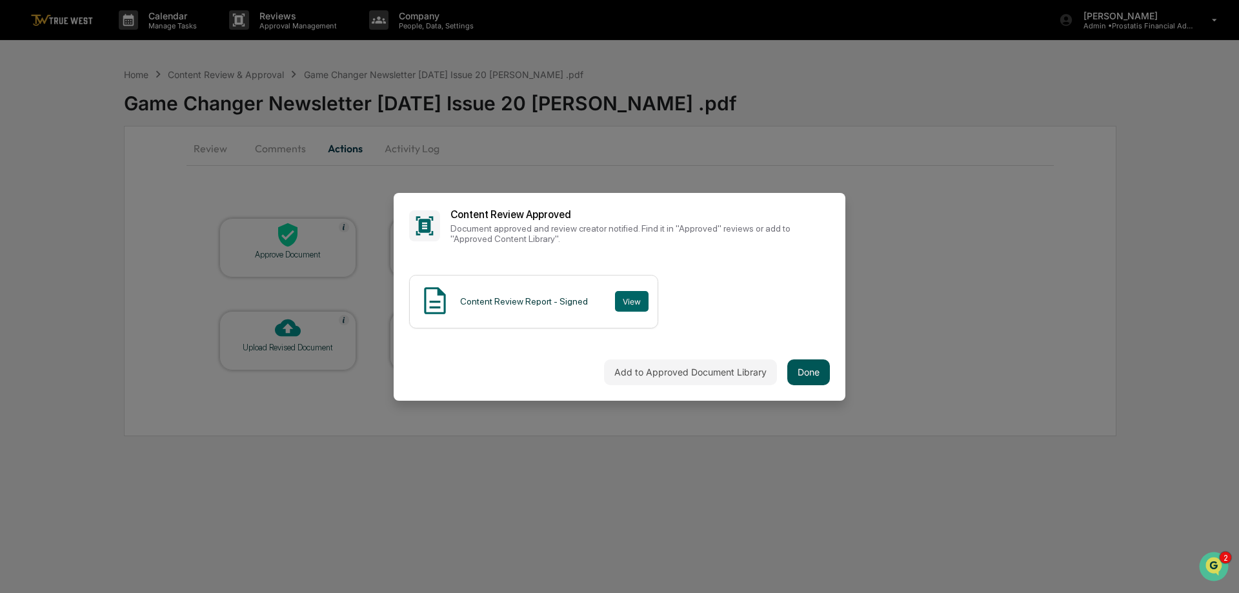
click at [809, 375] on button "Done" at bounding box center [808, 373] width 43 height 26
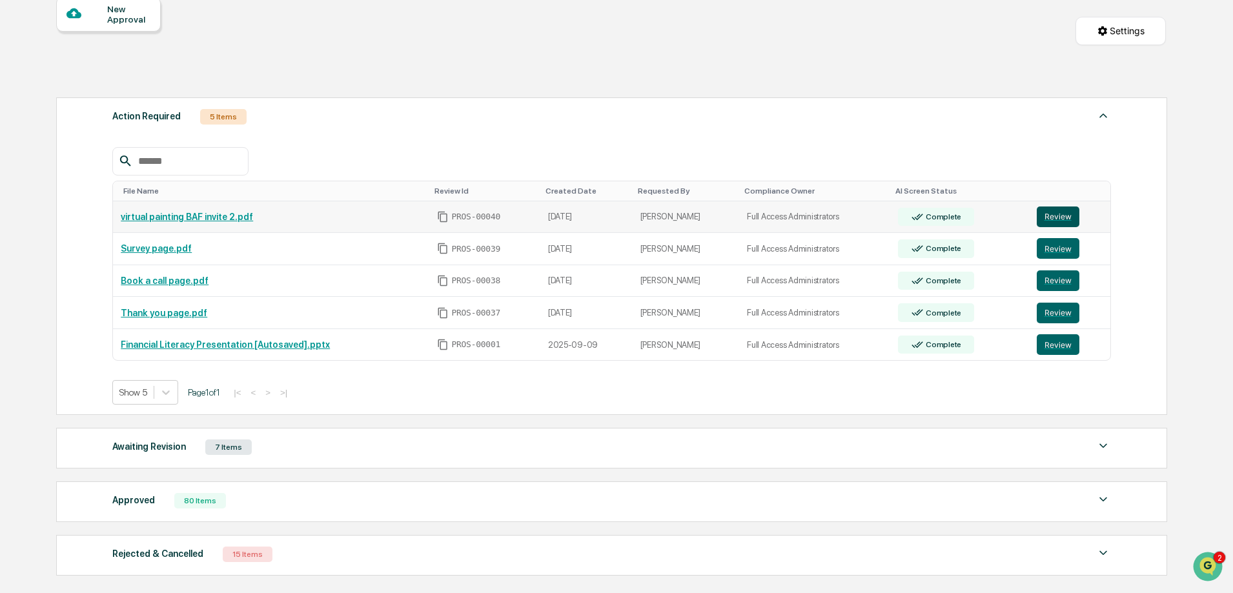
click at [1055, 216] on button "Review" at bounding box center [1058, 217] width 43 height 21
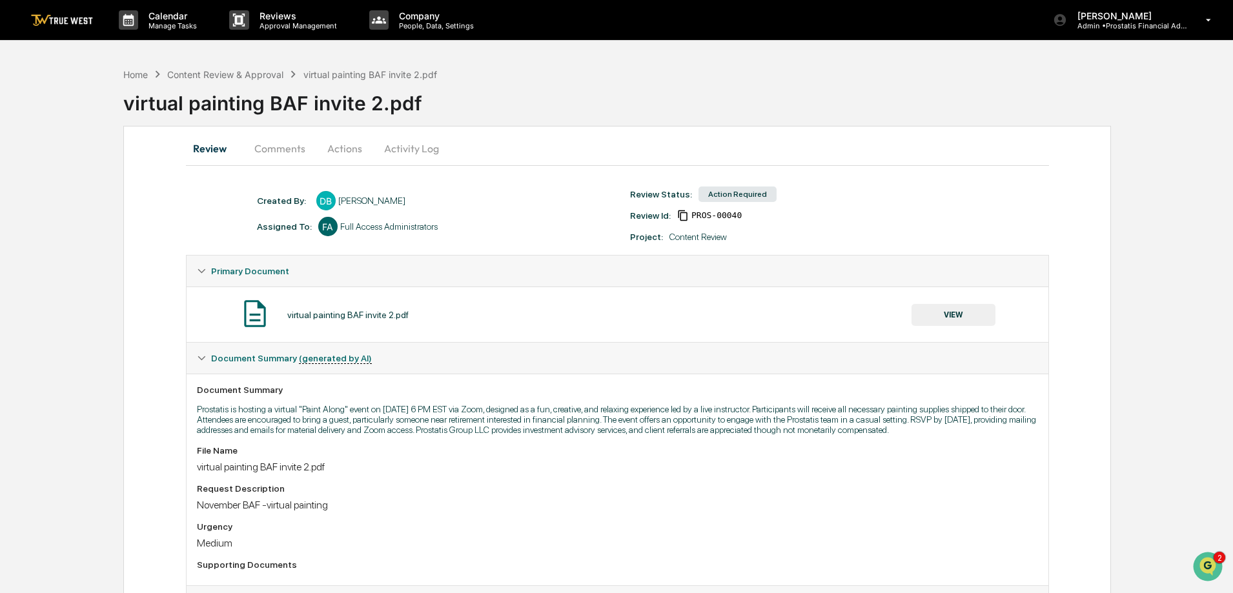
scroll to position [295, 0]
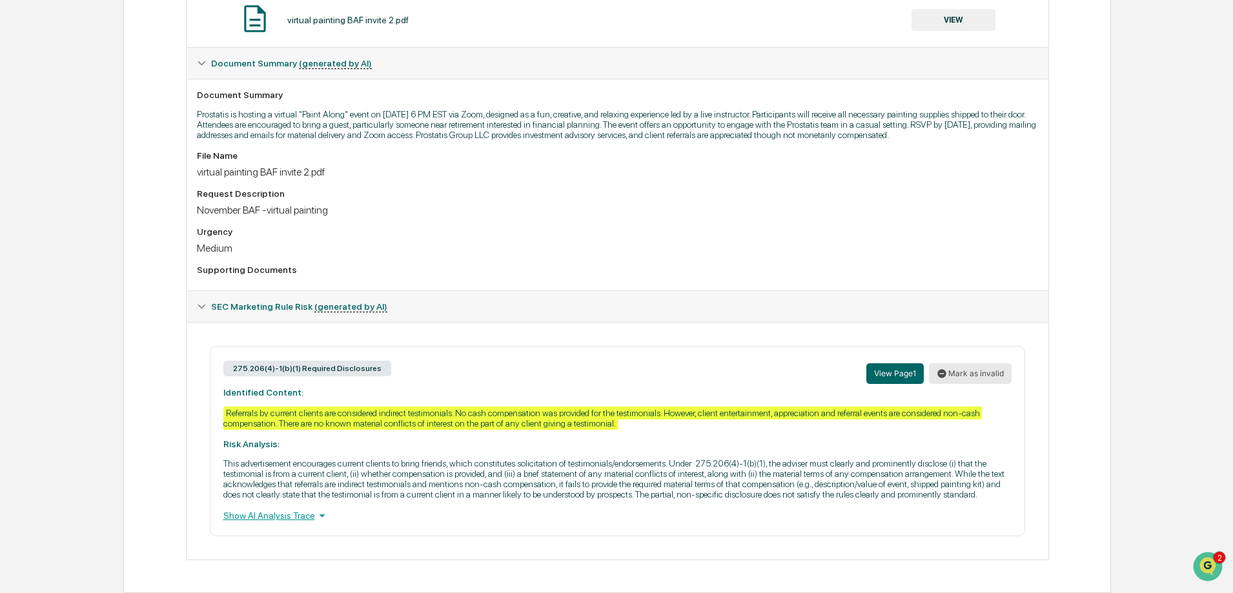
click at [996, 374] on button "Mark as invalid" at bounding box center [970, 373] width 83 height 21
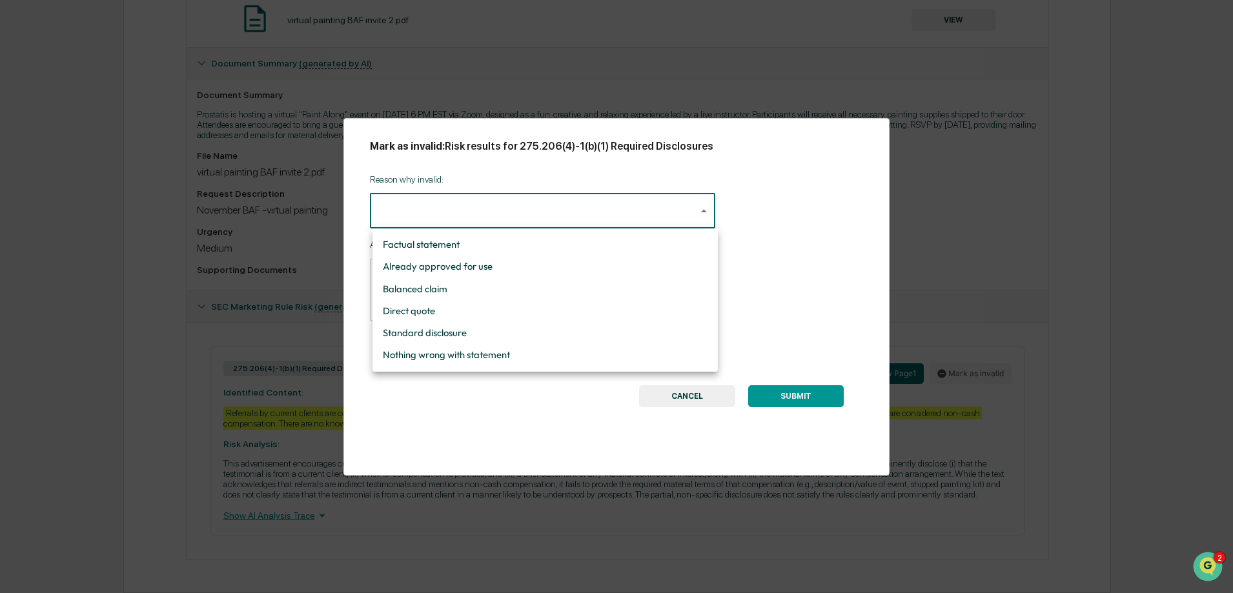
click at [545, 207] on body "Calendar Manage Tasks Reviews Approval Management Company People, Data, Setting…" at bounding box center [616, 149] width 1233 height 888
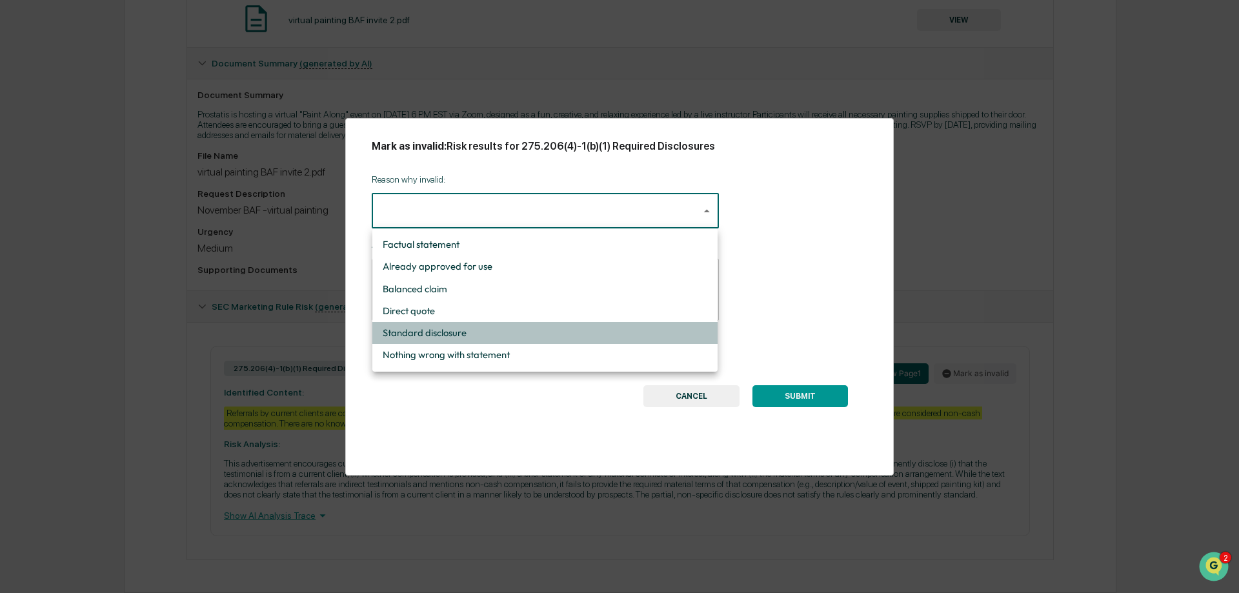
drag, startPoint x: 425, startPoint y: 334, endPoint x: 434, endPoint y: 335, distance: 9.1
click at [426, 334] on li "Standard disclosure" at bounding box center [544, 333] width 345 height 22
type input "**********"
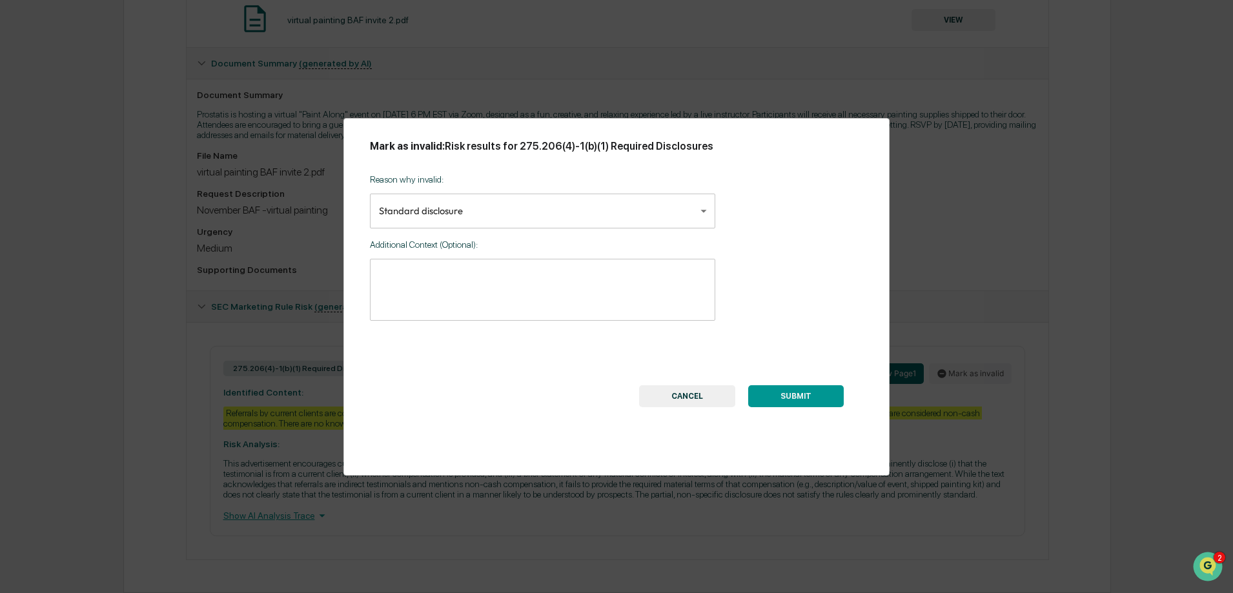
click at [802, 405] on button "SUBMIT" at bounding box center [796, 396] width 96 height 22
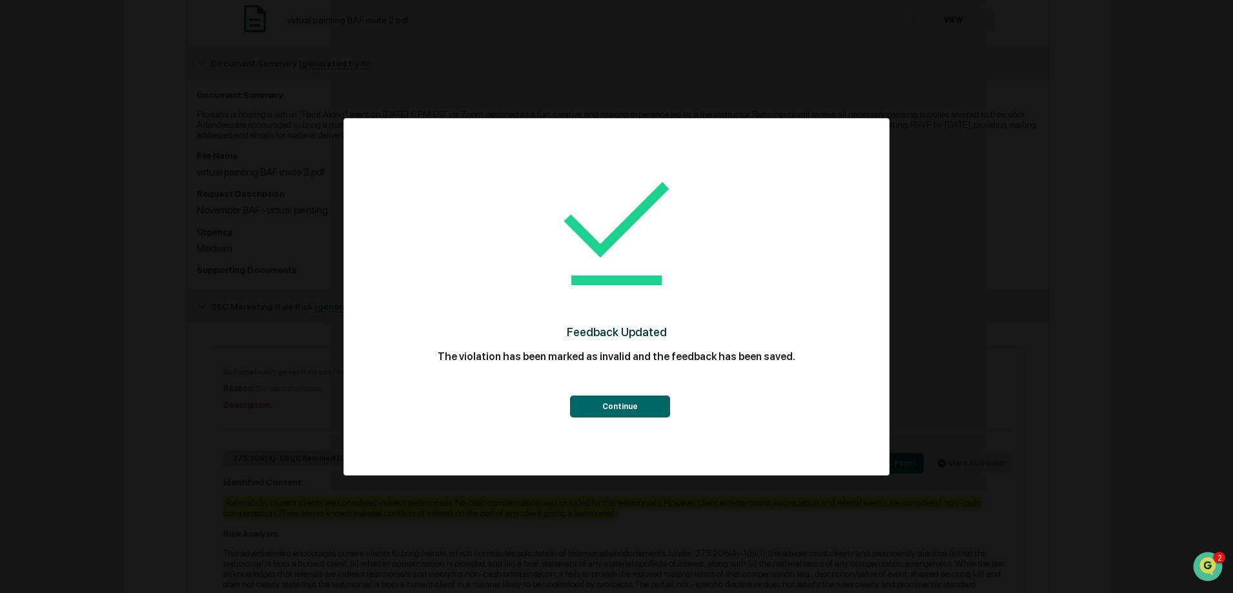
scroll to position [385, 0]
click at [638, 412] on button "Continue" at bounding box center [620, 407] width 100 height 22
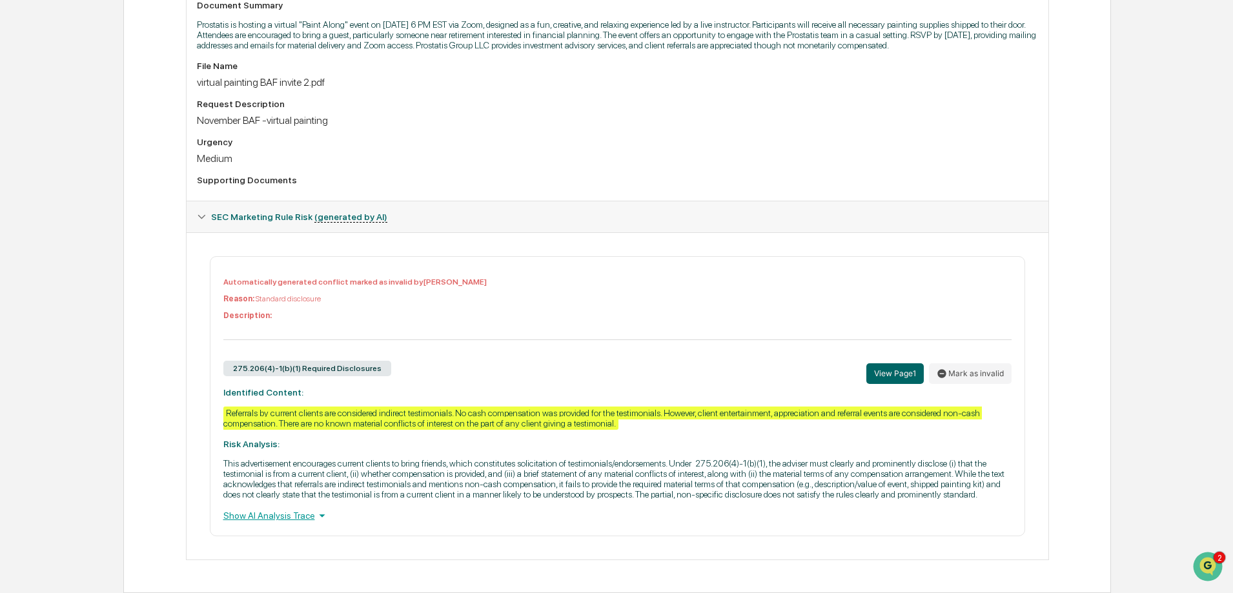
scroll to position [0, 0]
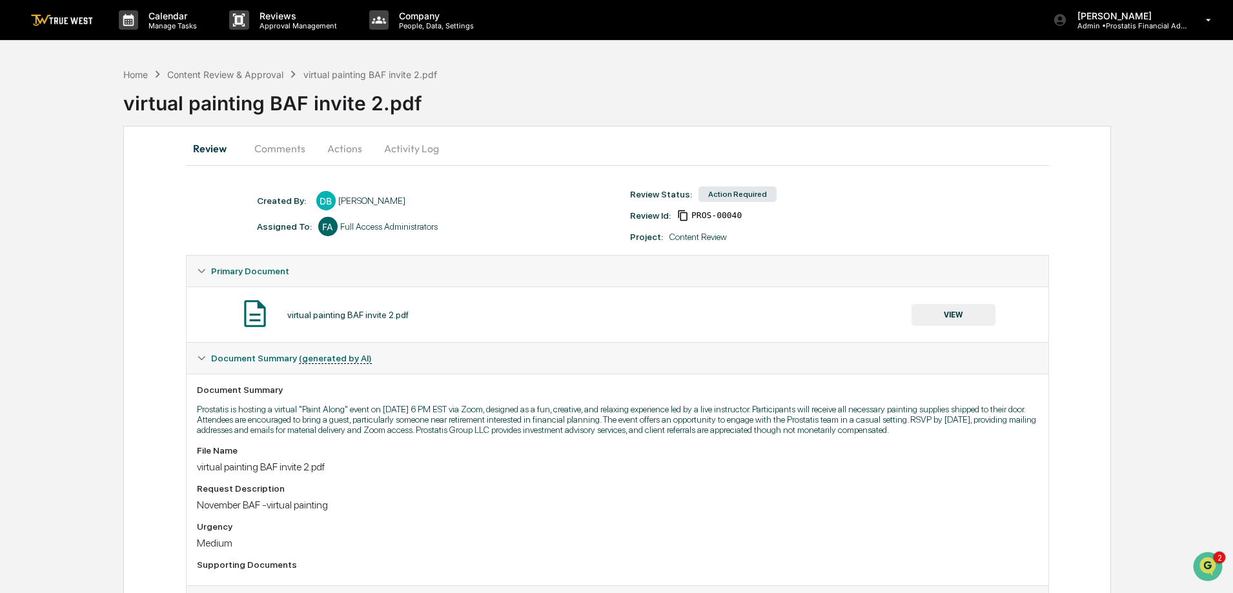
click at [948, 313] on button "VIEW" at bounding box center [953, 315] width 84 height 22
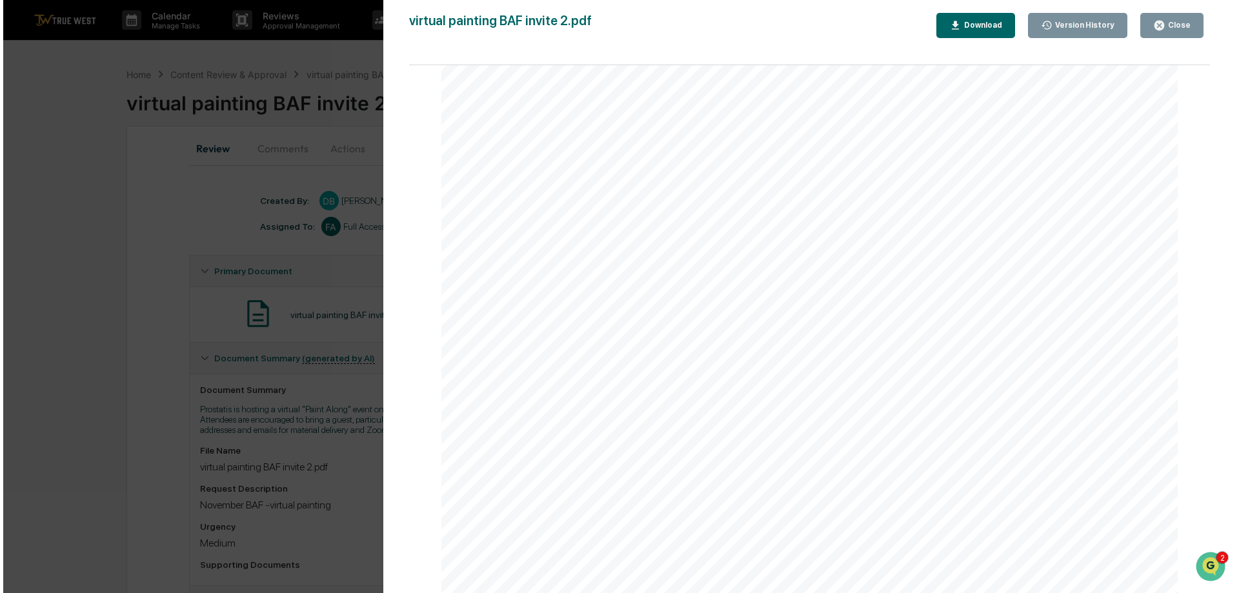
scroll to position [455, 0]
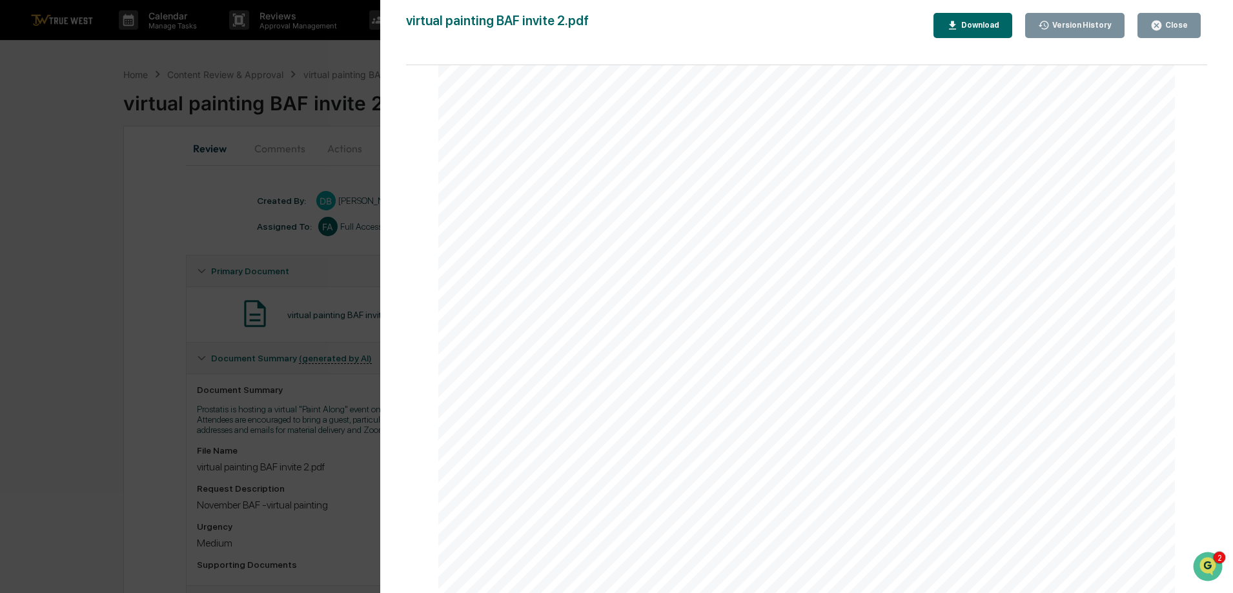
click at [1178, 24] on div "Close" at bounding box center [1175, 25] width 25 height 9
click at [1161, 23] on icon "button" at bounding box center [1157, 26] width 10 height 10
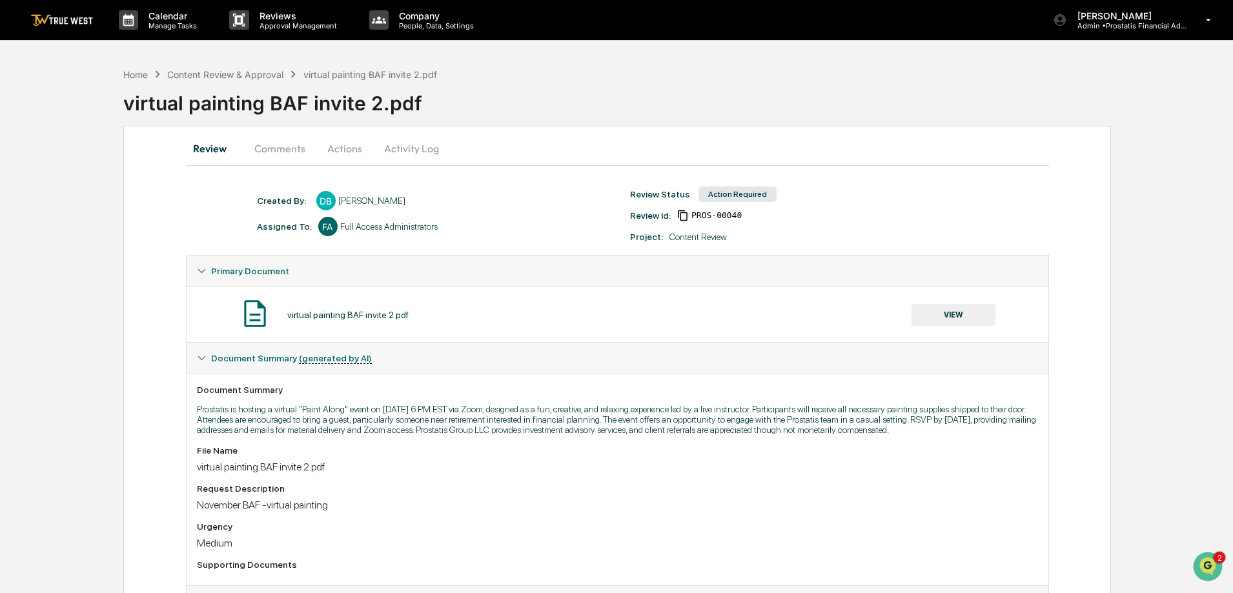
click at [310, 264] on div "Version History 10/13/2025, 03:39 PM Divi Barlow virtual painting BAF invite 2.…" at bounding box center [616, 296] width 1233 height 593
click at [349, 149] on div "Version History 10/13/2025, 03:39 PM Divi Barlow virtual painting BAF invite 2.…" at bounding box center [616, 296] width 1233 height 593
click at [354, 148] on button "Actions" at bounding box center [345, 148] width 58 height 31
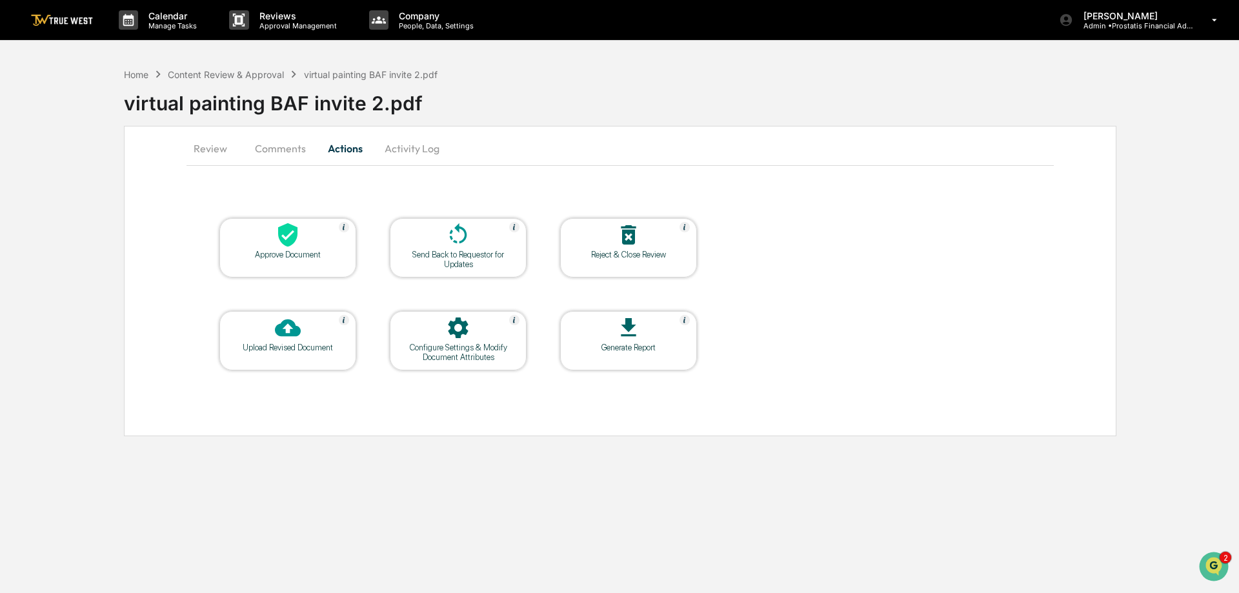
click at [305, 258] on div "Approve Document" at bounding box center [288, 255] width 116 height 10
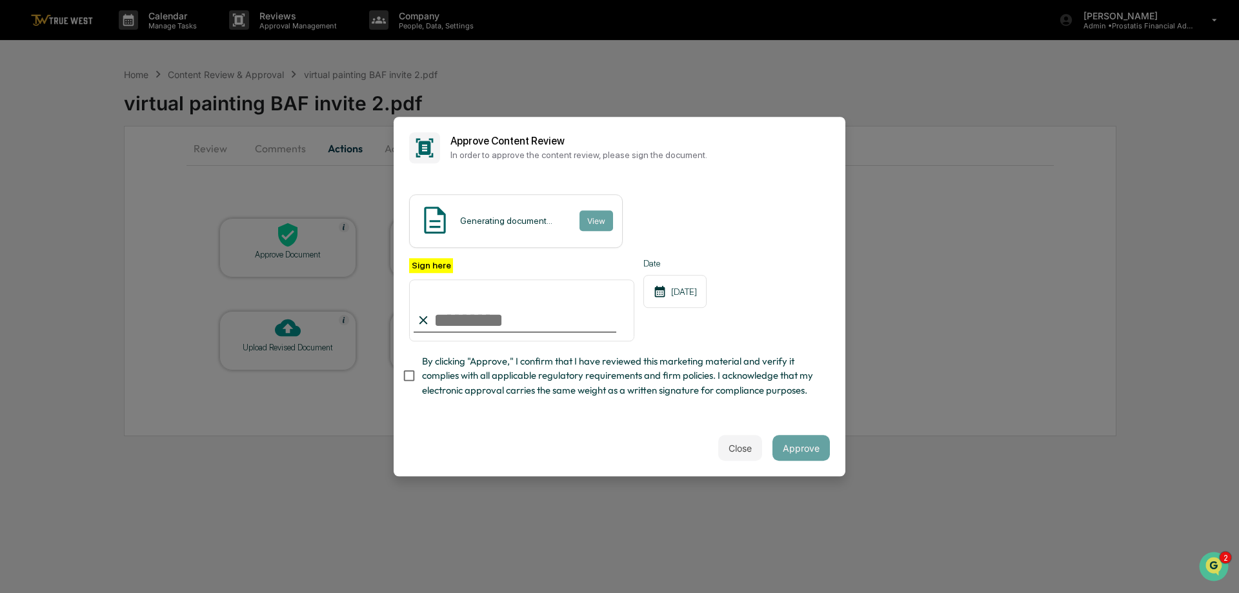
click at [574, 305] on input "Sign here" at bounding box center [521, 310] width 225 height 62
type input "**********"
click at [500, 374] on span "By clicking "Approve," I confirm that I have reviewed this marketing material a…" at bounding box center [621, 375] width 398 height 43
click at [598, 210] on button "View" at bounding box center [596, 220] width 34 height 21
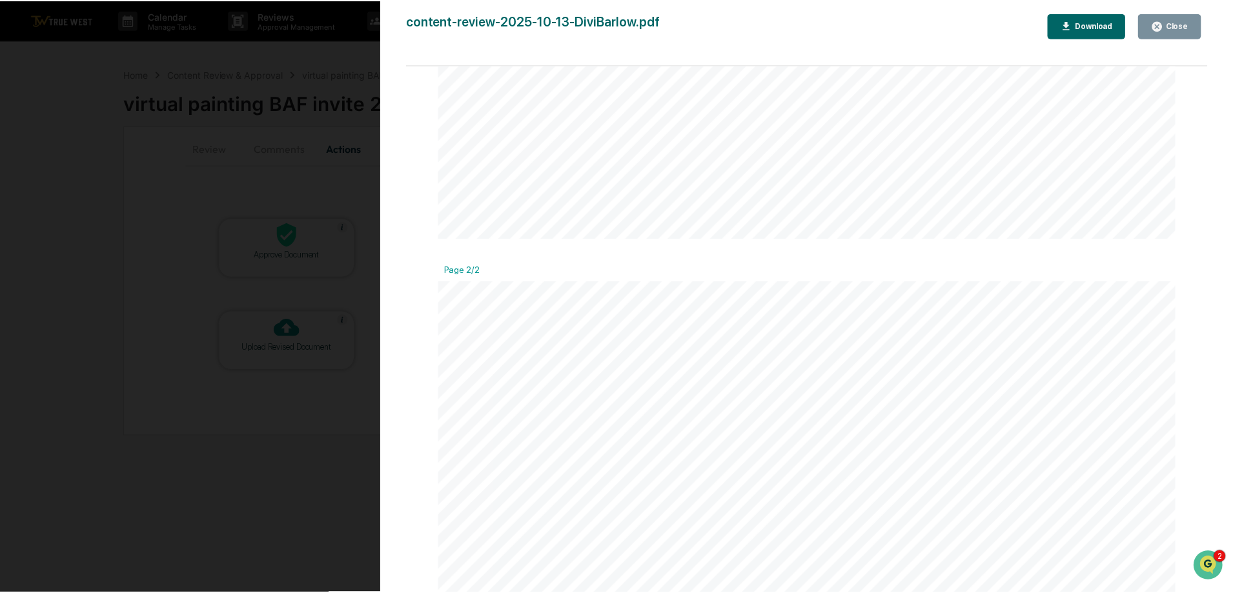
scroll to position [1550, 0]
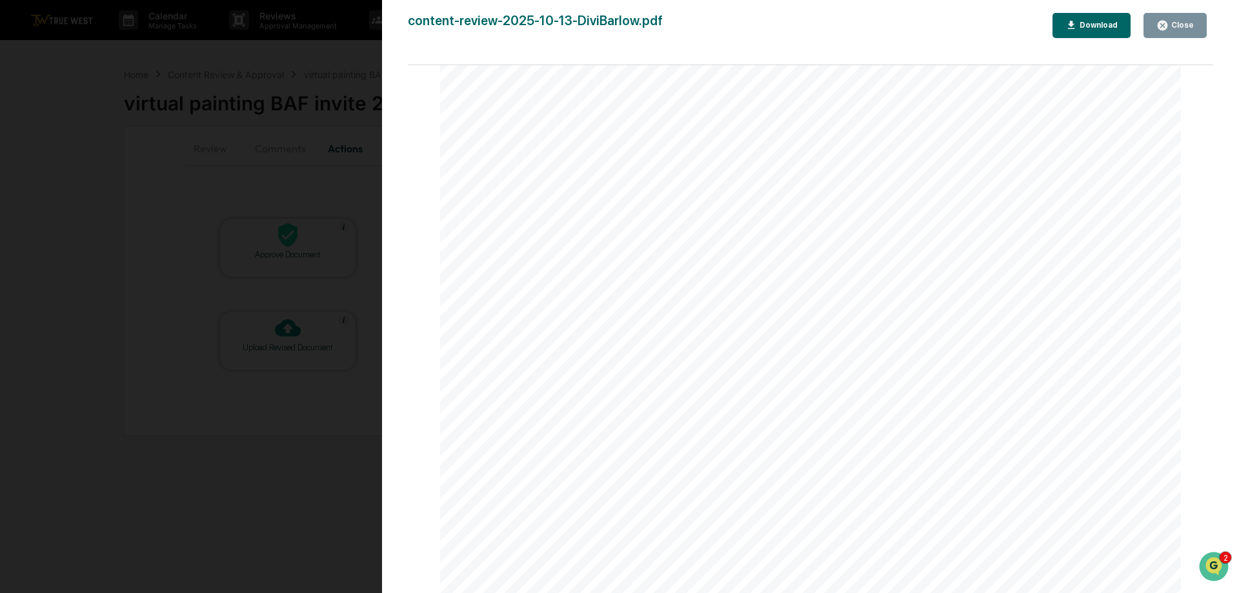
click at [1188, 25] on div "Close" at bounding box center [1181, 25] width 25 height 9
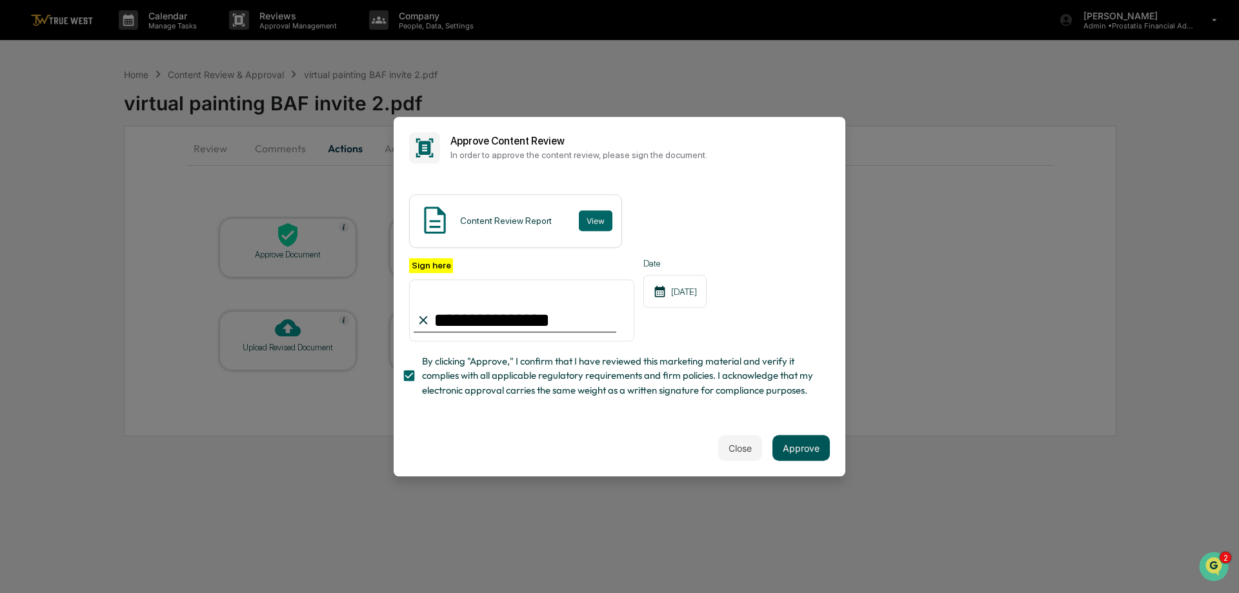
click at [779, 453] on button "Approve" at bounding box center [801, 448] width 57 height 26
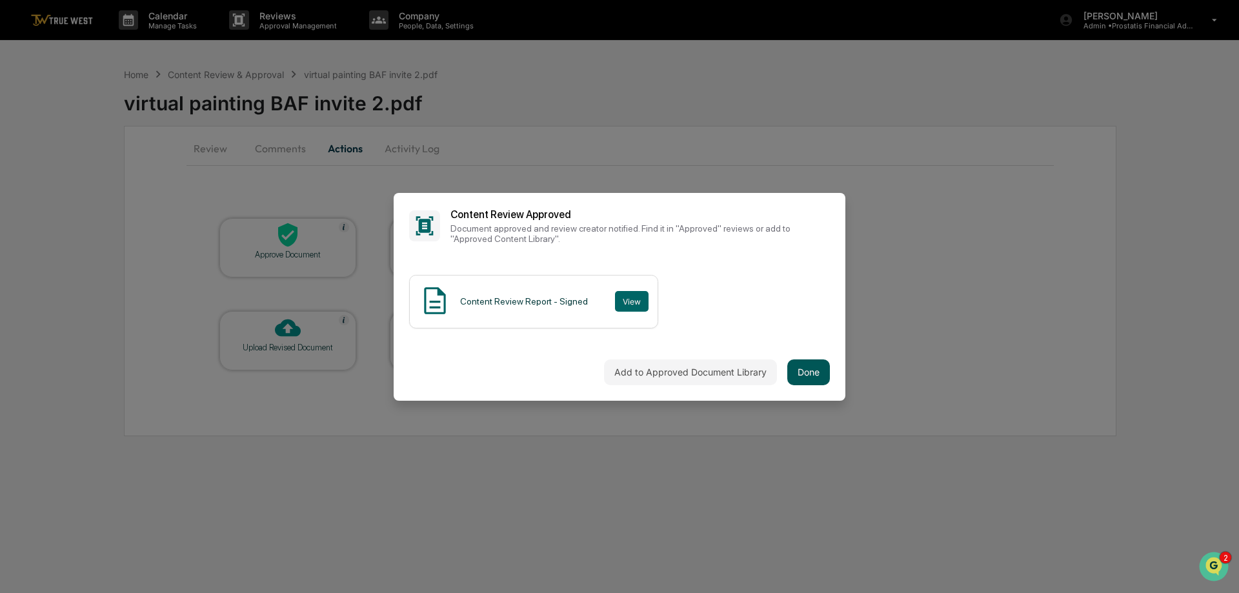
click at [811, 373] on button "Done" at bounding box center [808, 373] width 43 height 26
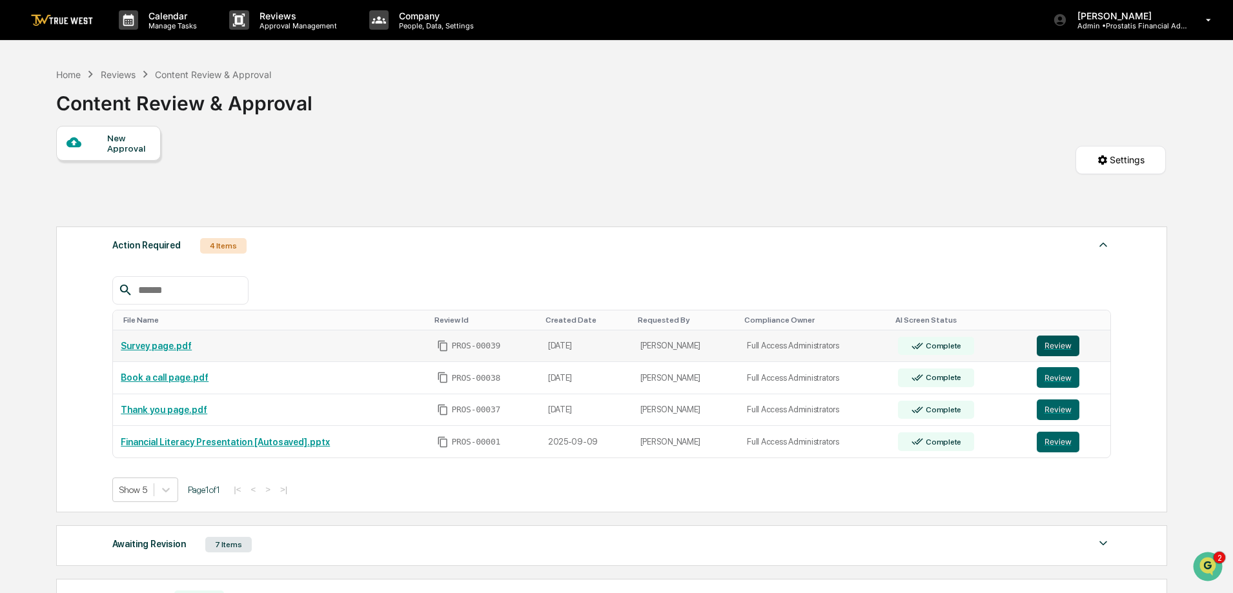
click at [1055, 344] on button "Review" at bounding box center [1058, 346] width 43 height 21
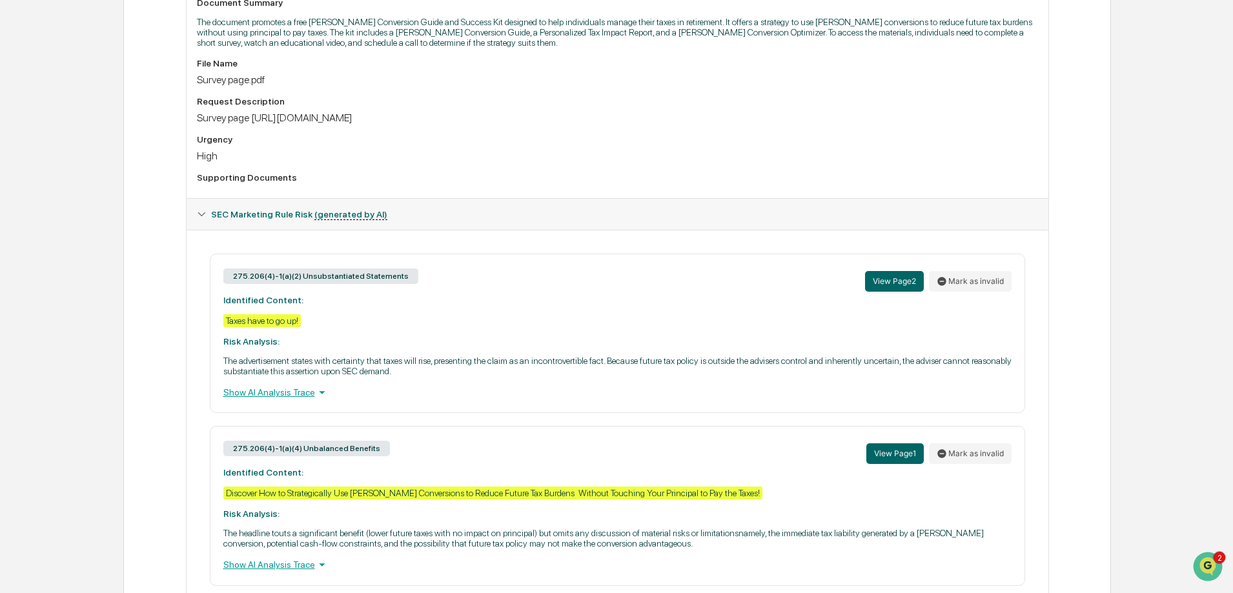
click at [305, 390] on div "Show AI Analysis Trace" at bounding box center [617, 392] width 788 height 14
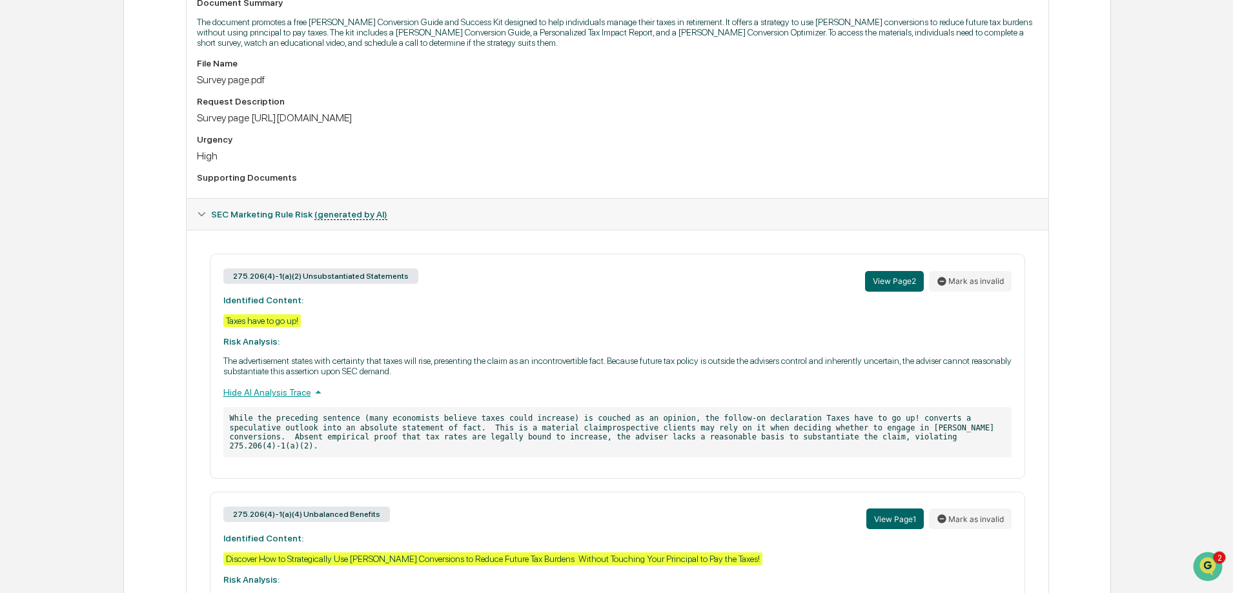
click at [305, 390] on div "Hide AI Analysis Trace" at bounding box center [617, 392] width 788 height 14
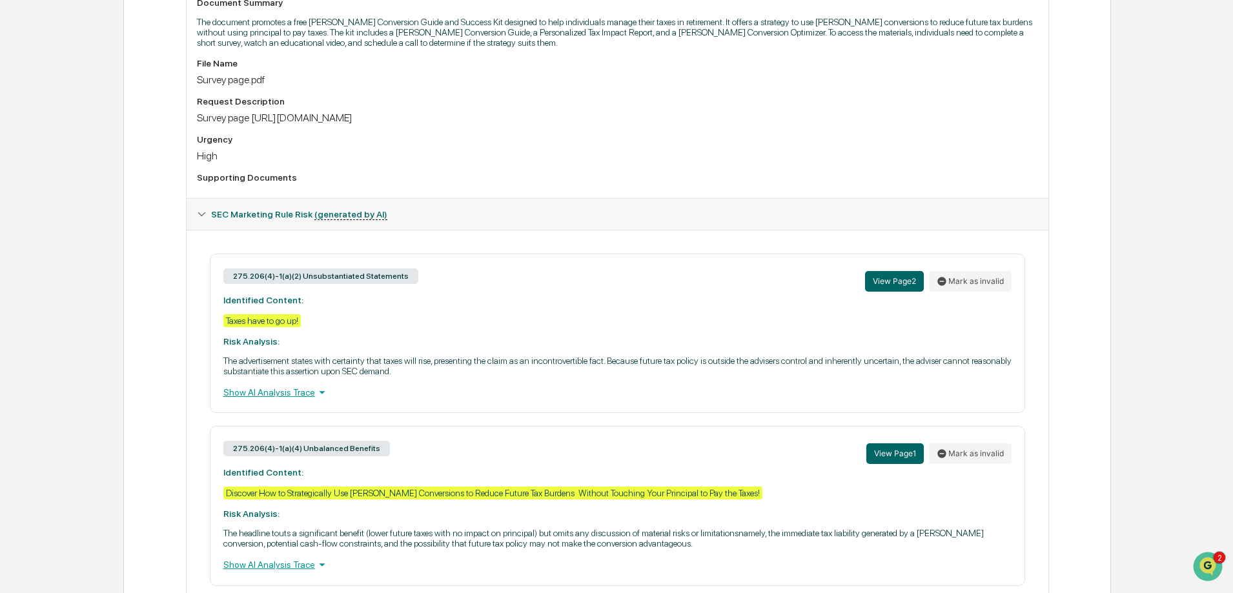
scroll to position [437, 0]
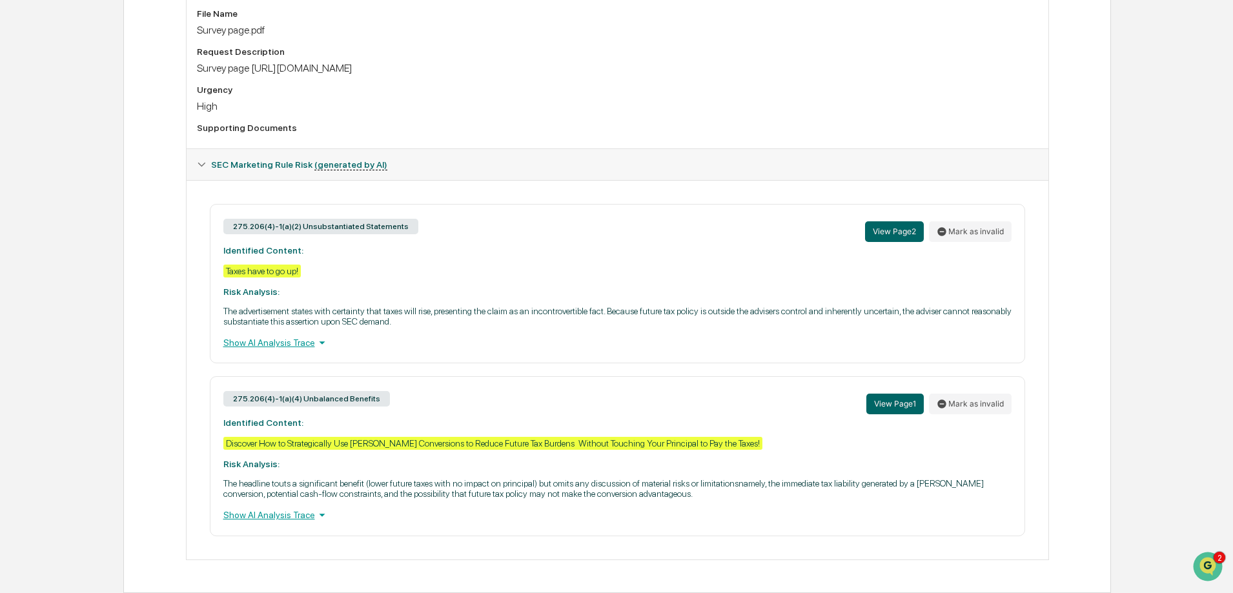
click at [287, 513] on div "Show AI Analysis Trace" at bounding box center [617, 515] width 788 height 14
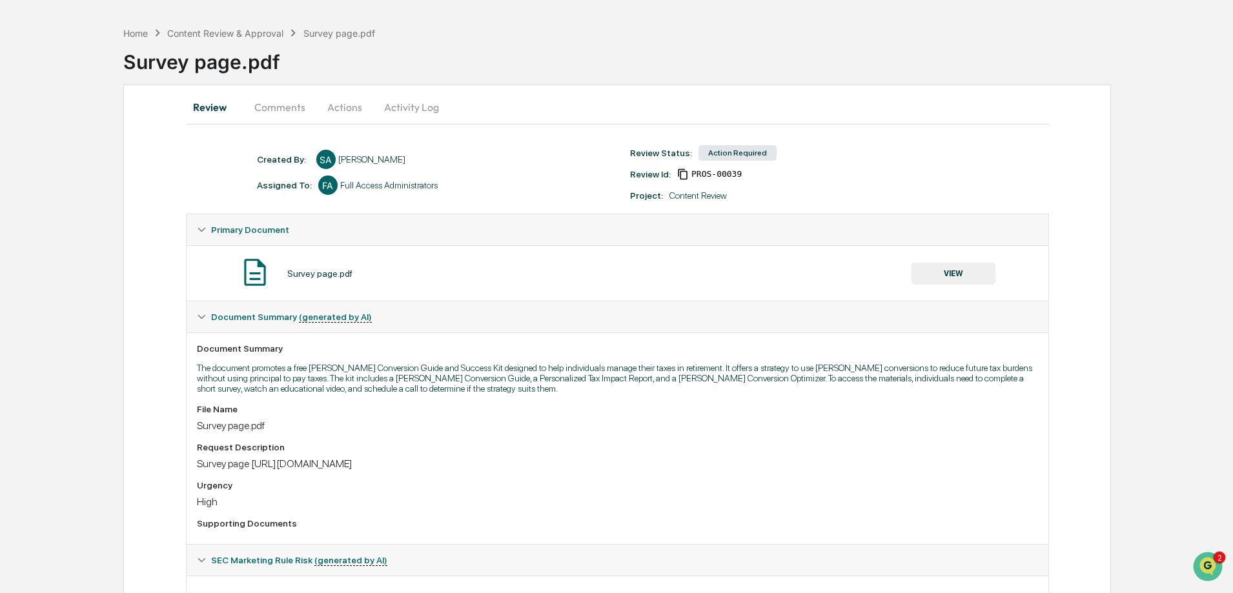
scroll to position [0, 0]
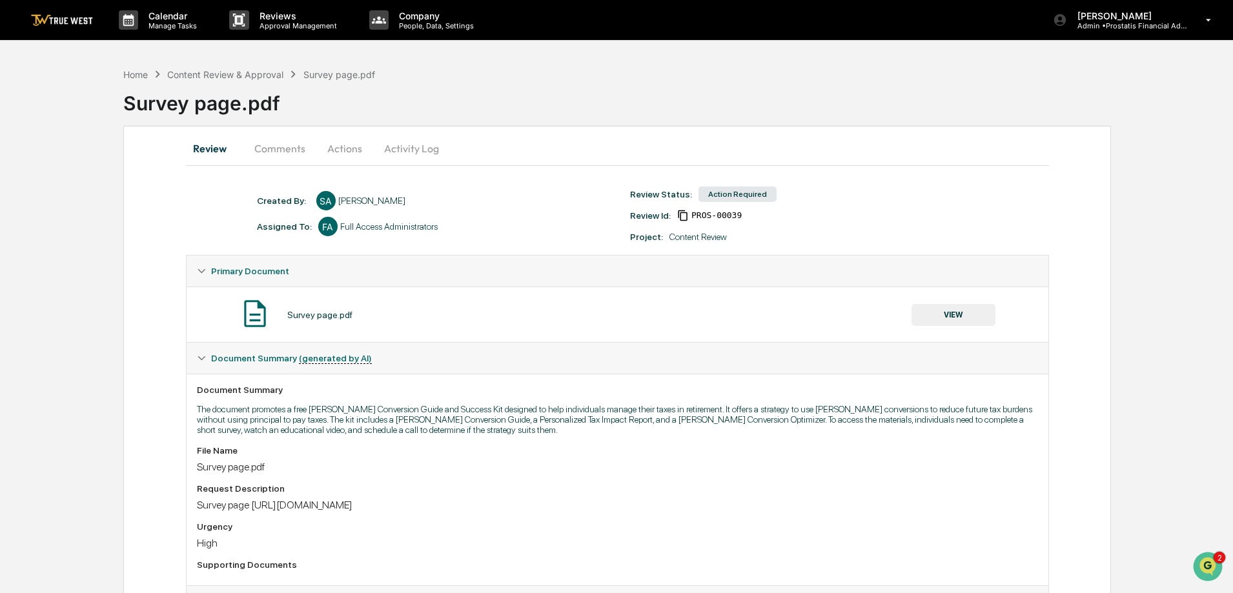
click at [290, 145] on button "Comments" at bounding box center [280, 148] width 72 height 31
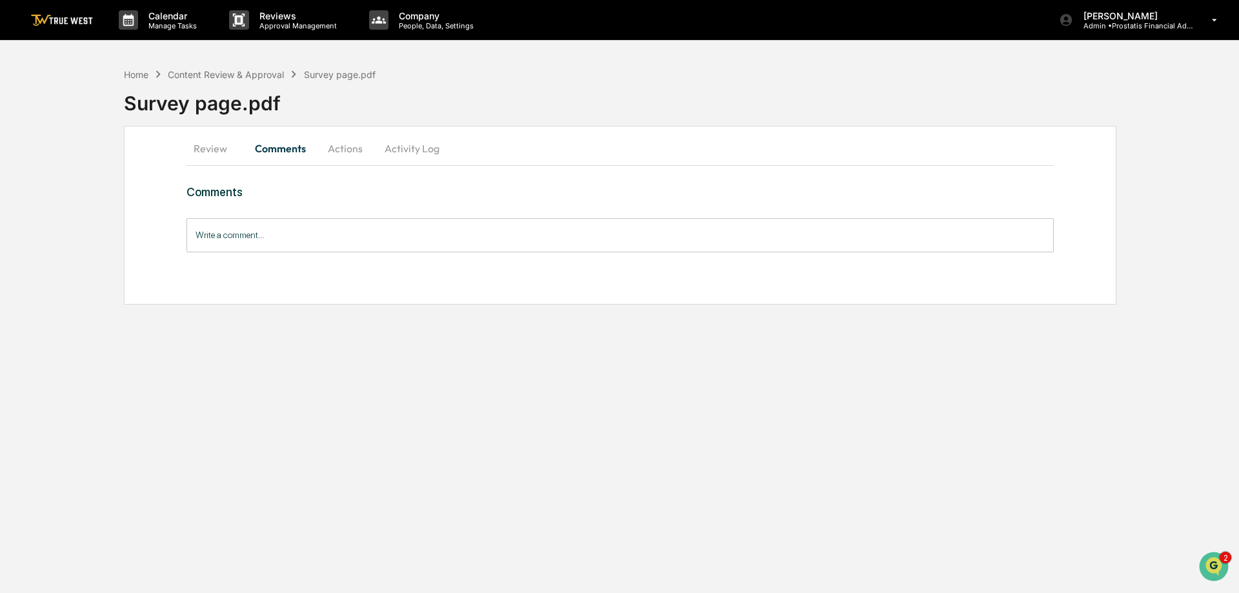
click at [343, 143] on button "Actions" at bounding box center [345, 148] width 58 height 31
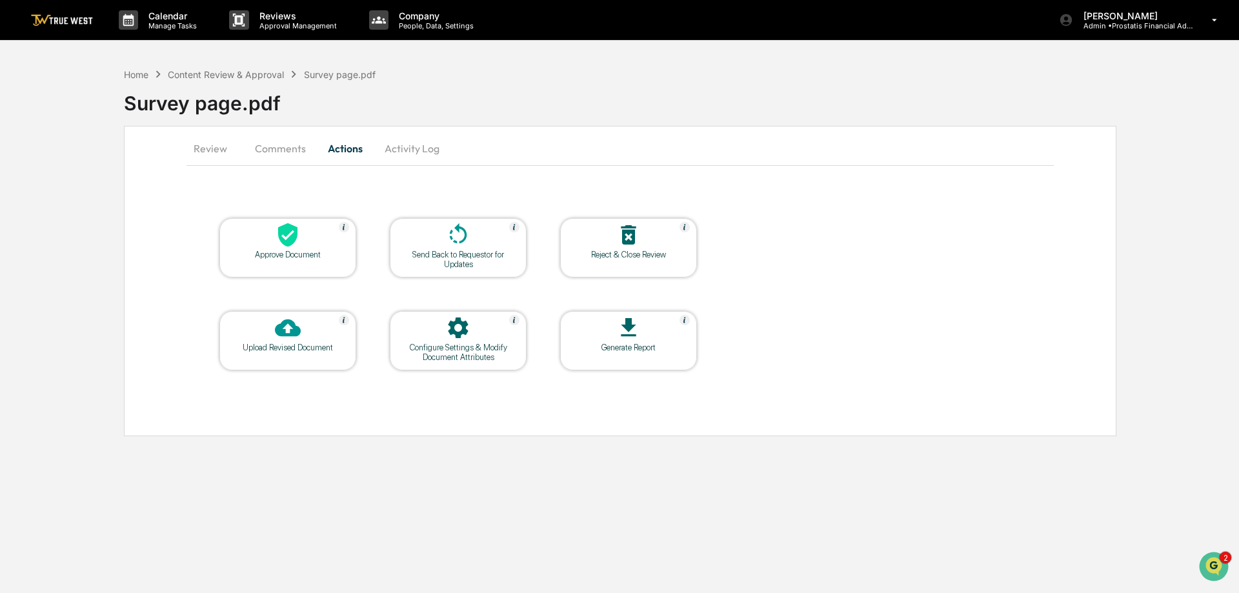
click at [423, 147] on button "Activity Log" at bounding box center [412, 148] width 76 height 31
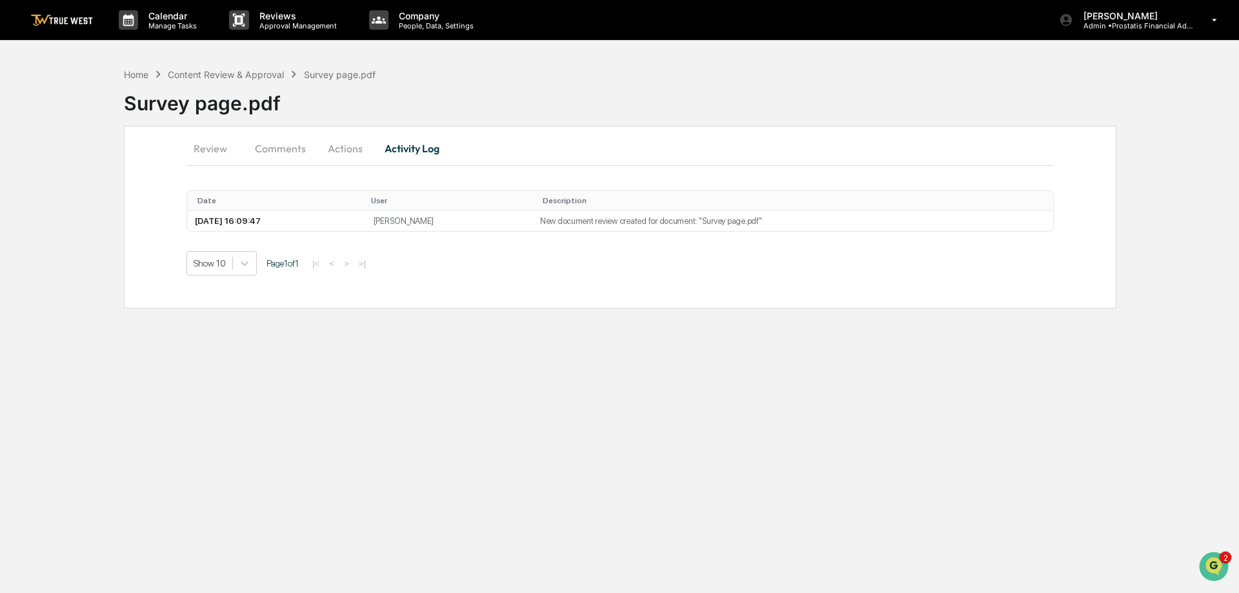
click at [213, 148] on button "Review" at bounding box center [216, 148] width 58 height 31
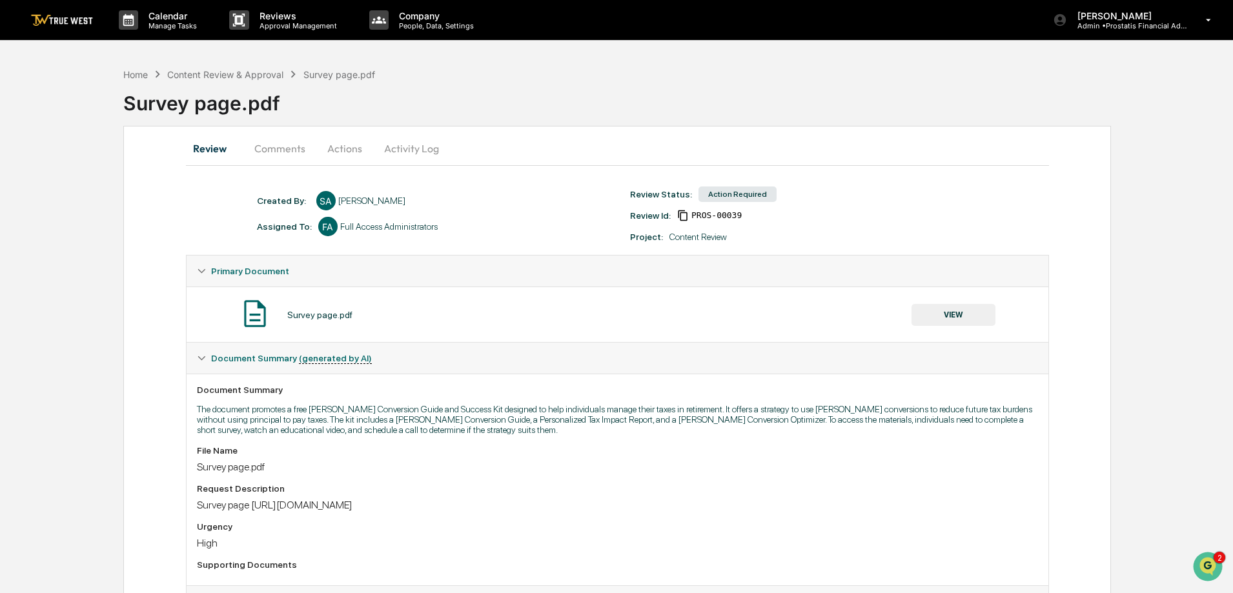
scroll to position [437, 0]
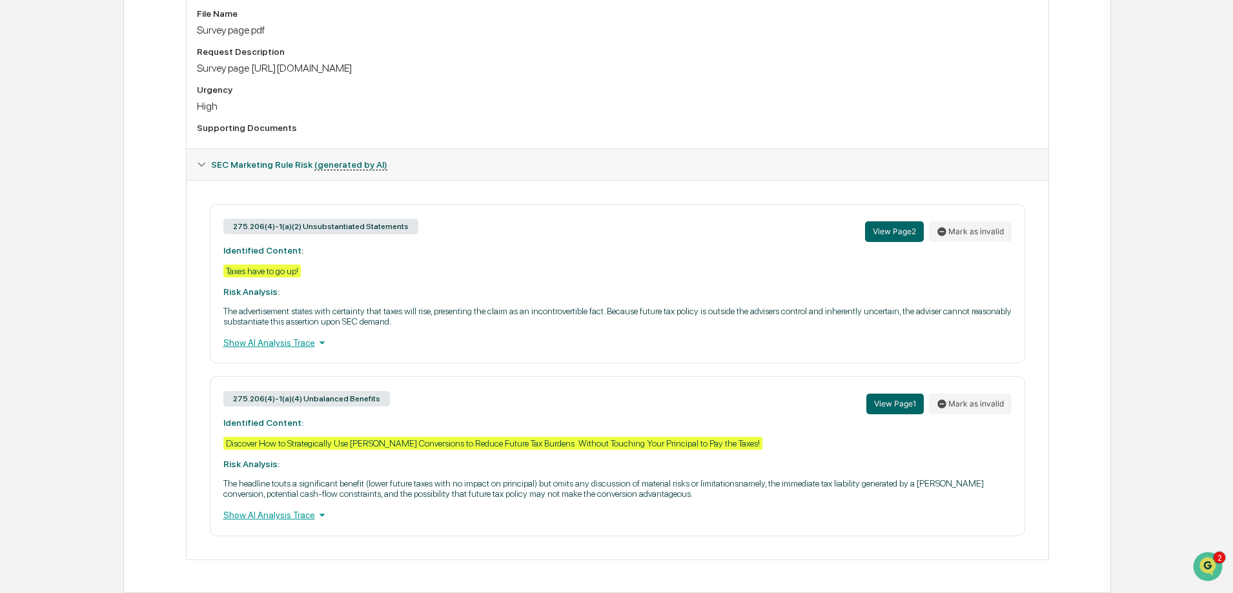
click at [727, 455] on div "275.206(4)-1(a)(4) Unbalanced Benefits View Page 1 Mark as invalid Identified C…" at bounding box center [617, 455] width 815 height 159
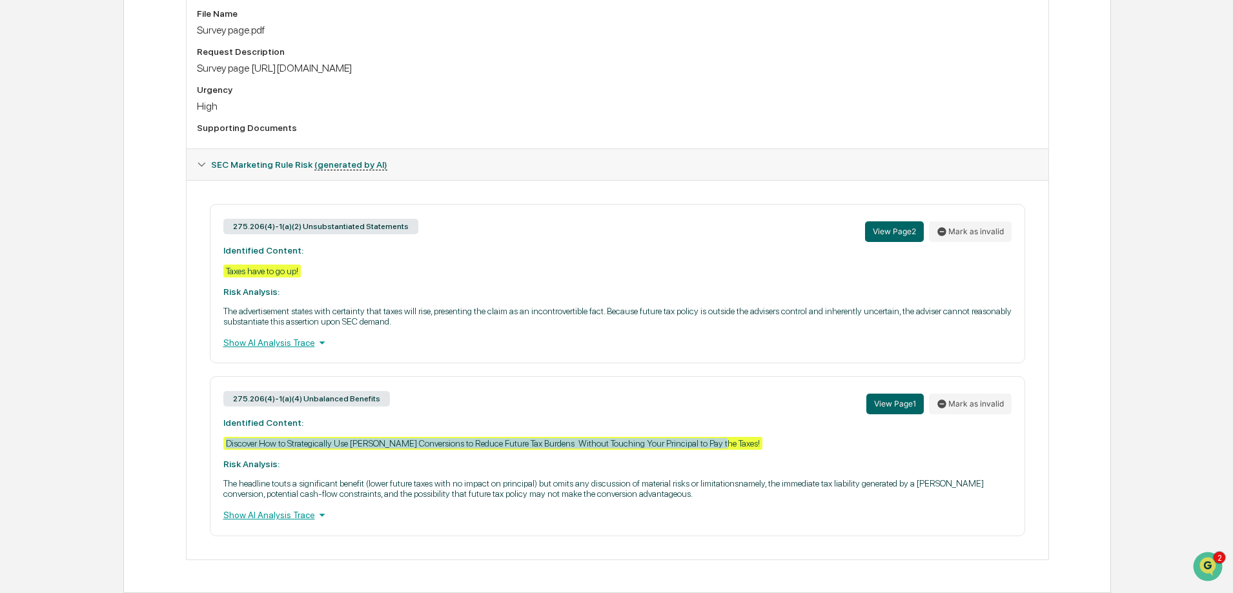
drag, startPoint x: 716, startPoint y: 443, endPoint x: 221, endPoint y: 447, distance: 495.1
click at [221, 447] on div "275.206(4)-1(a)(4) Unbalanced Benefits View Page 1 Mark as invalid Identified C…" at bounding box center [617, 455] width 815 height 159
copy div "Discover How to Strategically Use Roth Conversions to Reduce Future Tax Burdens…"
click at [887, 407] on button "View Page 1" at bounding box center [894, 404] width 57 height 21
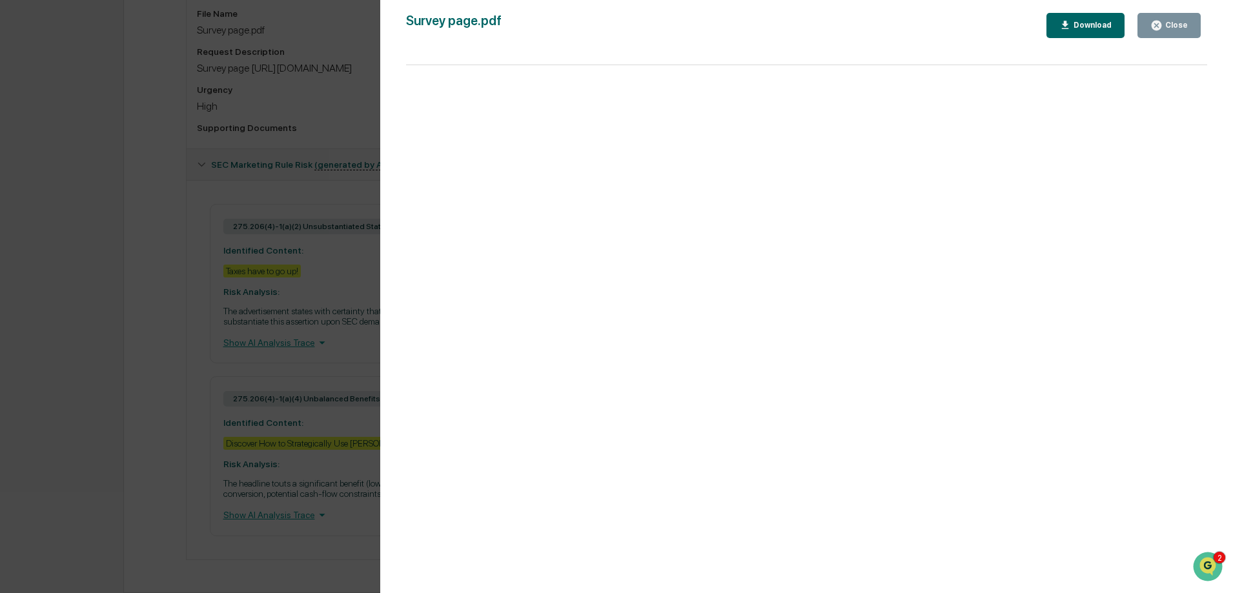
click at [1181, 26] on div "Close" at bounding box center [1175, 25] width 25 height 9
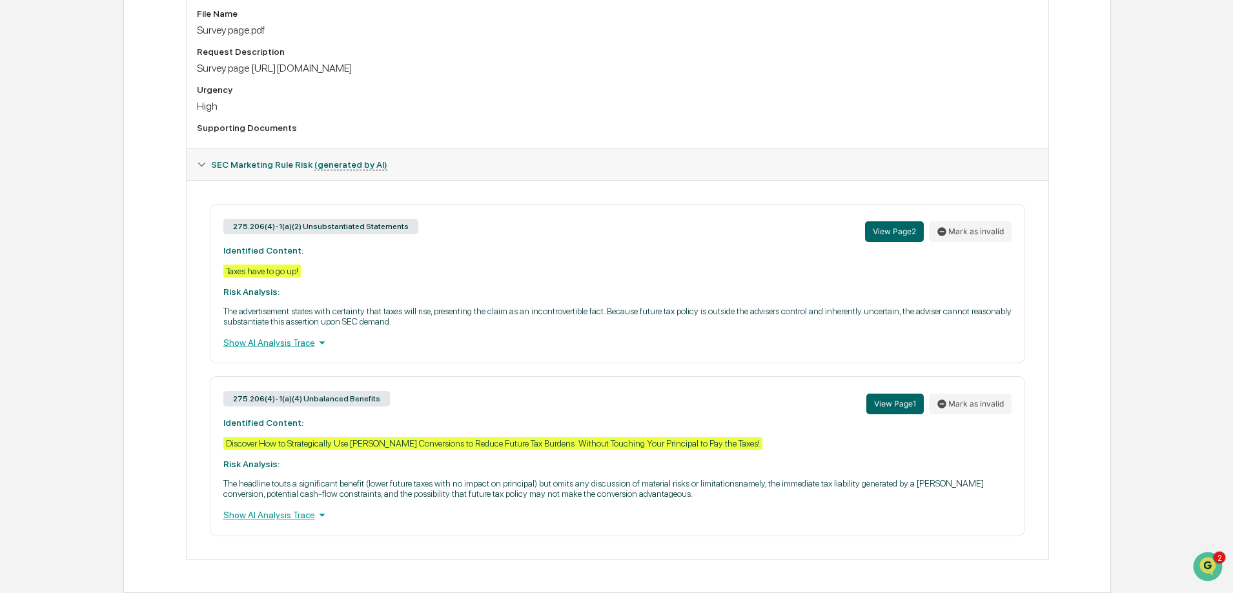
click at [668, 446] on div "Discover How to Strategically Use Roth Conversions to Reduce Future Tax Burdens…" at bounding box center [492, 443] width 539 height 13
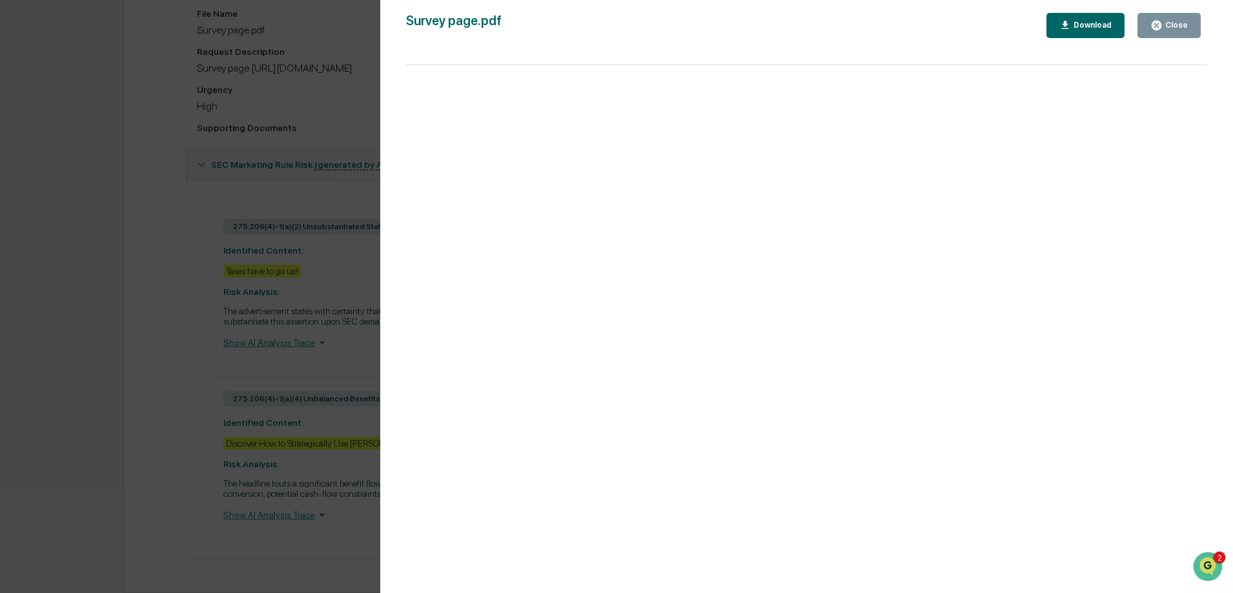
click at [1161, 25] on icon "button" at bounding box center [1157, 26] width 10 height 10
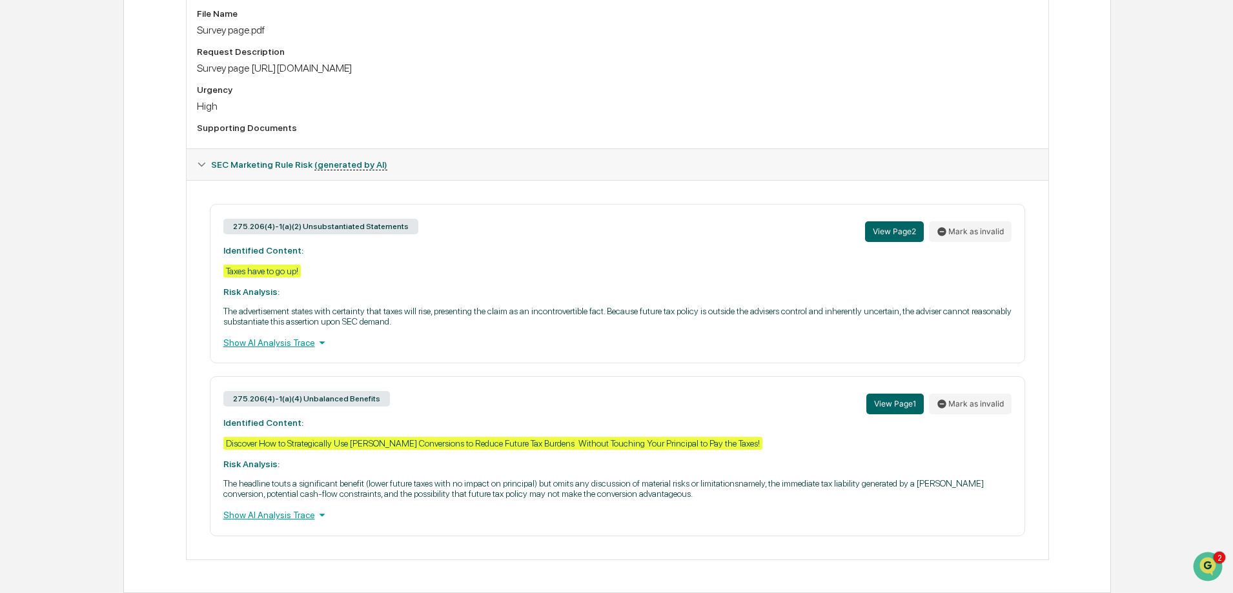
click at [716, 432] on div "275.206(4)-1(a)(4) Unbalanced Benefits View Page 1 Mark as invalid Identified C…" at bounding box center [617, 455] width 815 height 159
click at [731, 447] on div "275.206(4)-1(a)(4) Unbalanced Benefits View Page 1 Mark as invalid Identified C…" at bounding box center [617, 455] width 815 height 159
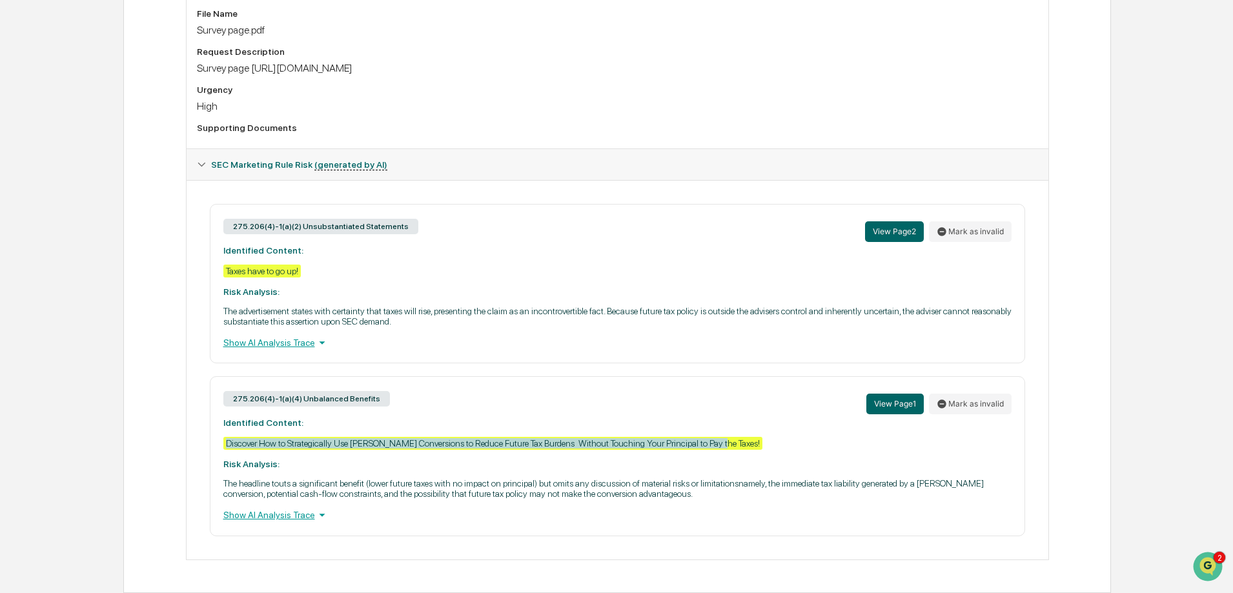
drag, startPoint x: 722, startPoint y: 445, endPoint x: 226, endPoint y: 445, distance: 495.7
click at [226, 445] on div "275.206(4)-1(a)(4) Unbalanced Benefits View Page 1 Mark as invalid Identified C…" at bounding box center [617, 455] width 815 height 159
copy div "Discover How to Strategically Use Roth Conversions to Reduce Future Tax Burdens…"
click at [328, 278] on div "275.206(4)-1(a)(2) Unsubstantiated Statements View Page 2 Mark as invalid Ident…" at bounding box center [617, 283] width 815 height 159
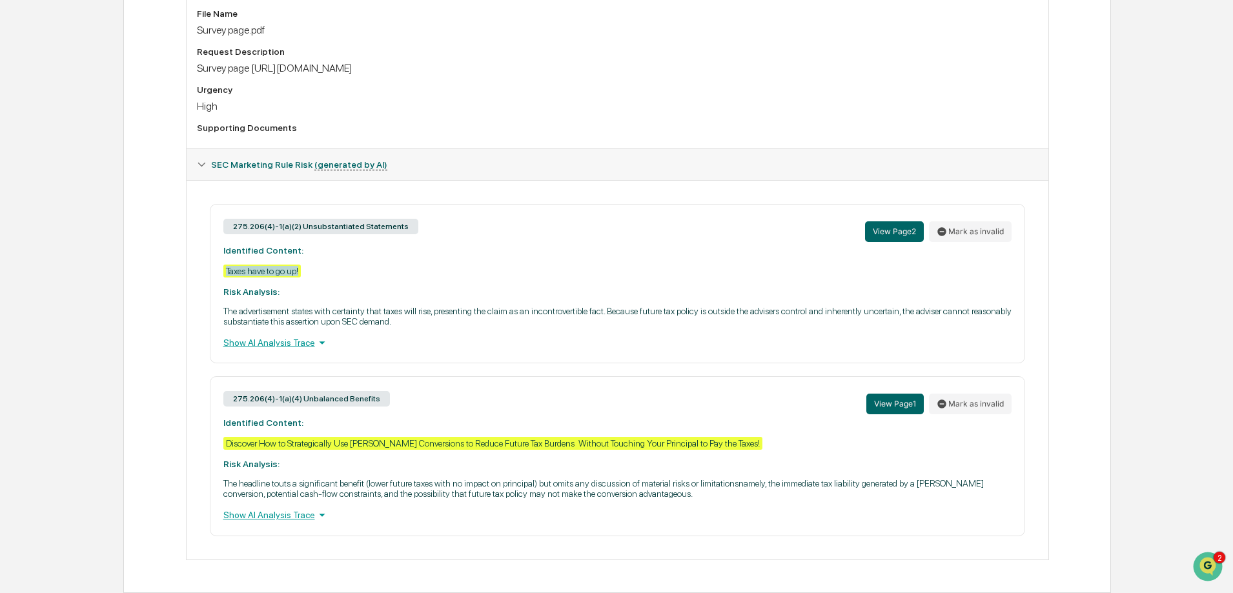
drag, startPoint x: 318, startPoint y: 273, endPoint x: 201, endPoint y: 273, distance: 116.8
click at [201, 273] on div "275.206(4)-1(a)(2) Unsubstantiated Statements View Page 2 Mark as invalid Ident…" at bounding box center [617, 370] width 841 height 332
copy div "Taxes have to go up!"
click at [282, 341] on div "Show AI Analysis Trace" at bounding box center [617, 343] width 788 height 14
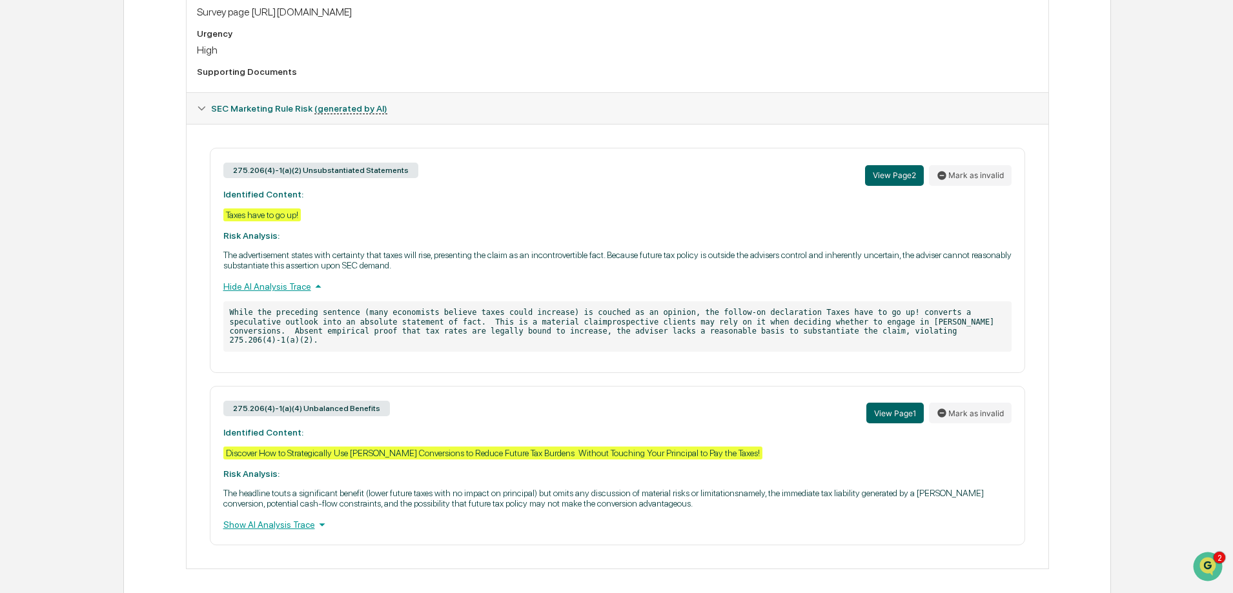
scroll to position [429, 0]
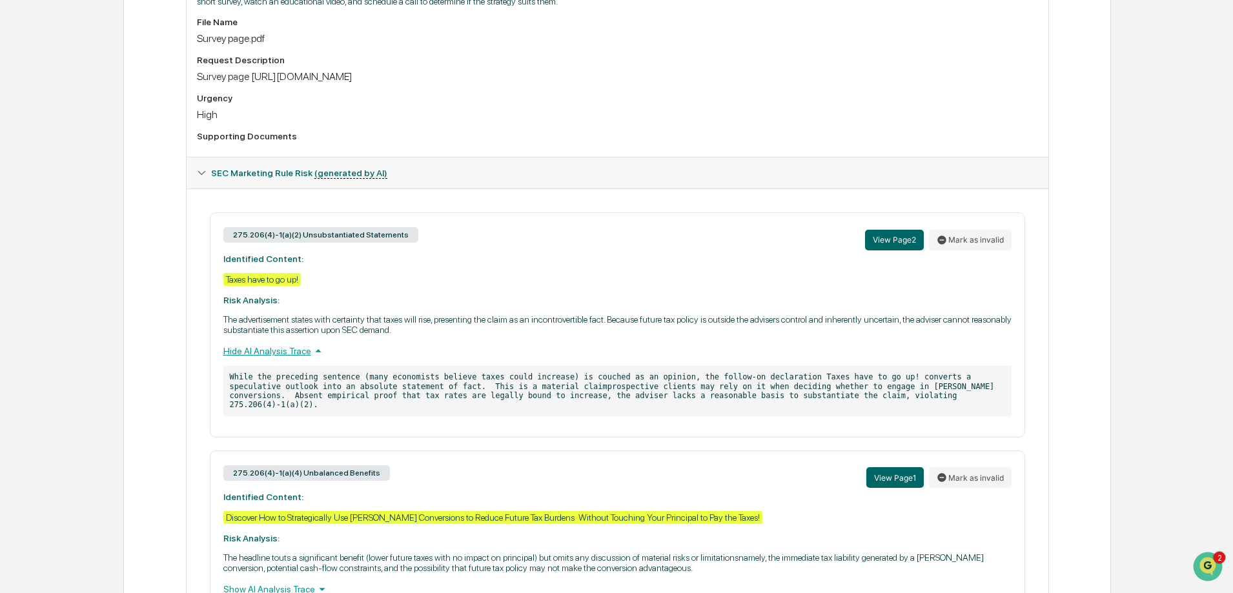
click at [329, 288] on div "275.206(4)-1(a)(2) Unsubstantiated Statements View Page 2 Mark as invalid Ident…" at bounding box center [617, 324] width 815 height 225
drag, startPoint x: 298, startPoint y: 282, endPoint x: 223, endPoint y: 282, distance: 75.5
click at [223, 282] on div "275.206(4)-1(a)(2) Unsubstantiated Statements View Page 2 Mark as invalid Ident…" at bounding box center [617, 324] width 815 height 225
copy div "Taxes have to go up!"
click at [592, 37] on div "Survey page.pdf" at bounding box center [617, 38] width 841 height 12
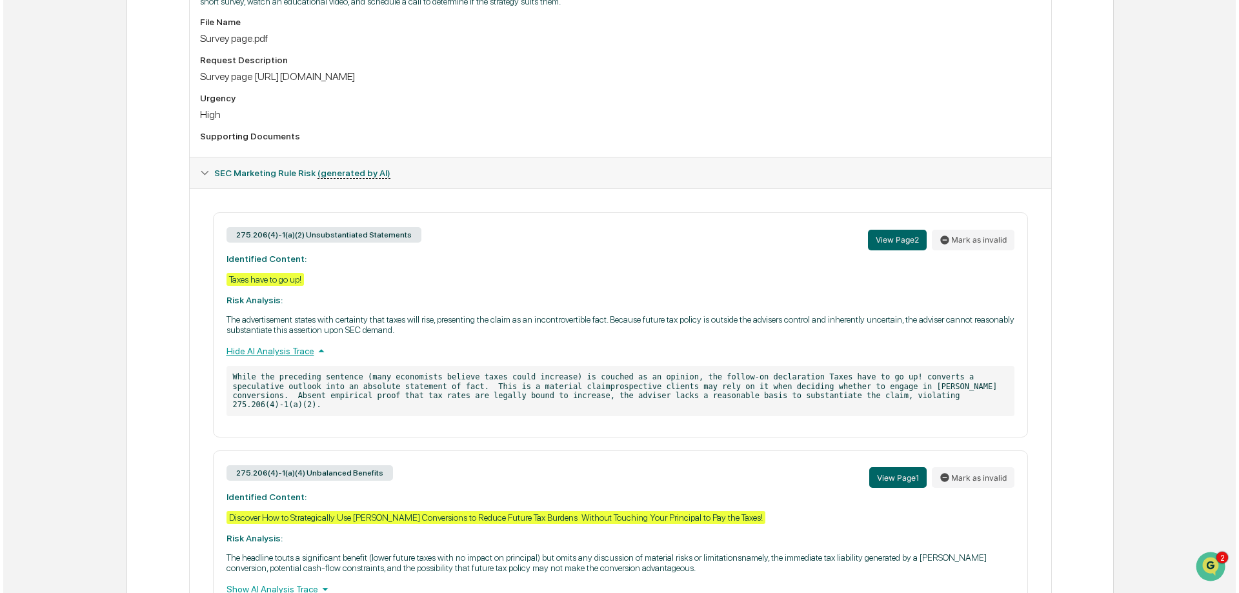
scroll to position [0, 0]
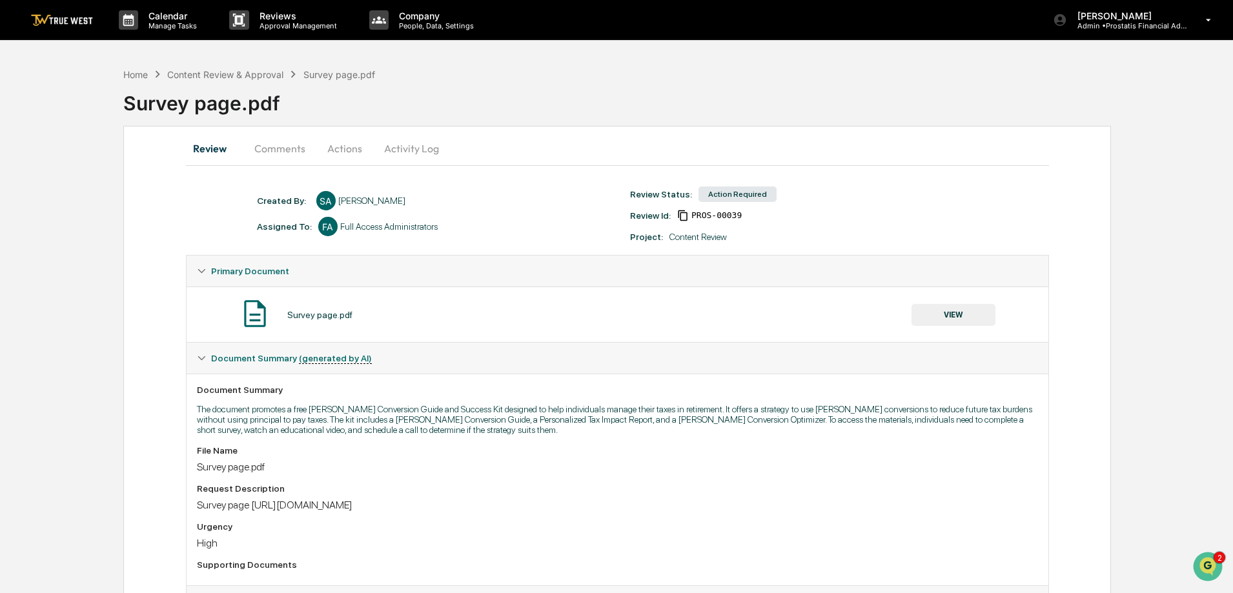
click at [347, 143] on button "Actions" at bounding box center [345, 148] width 58 height 31
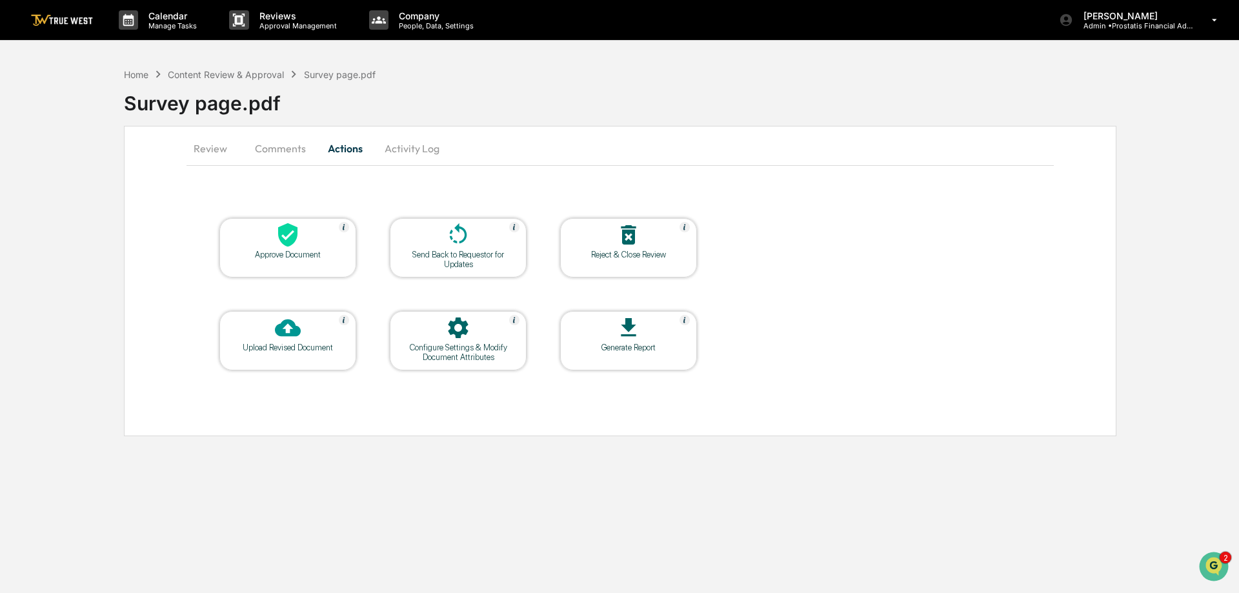
click at [453, 229] on icon at bounding box center [458, 235] width 26 height 26
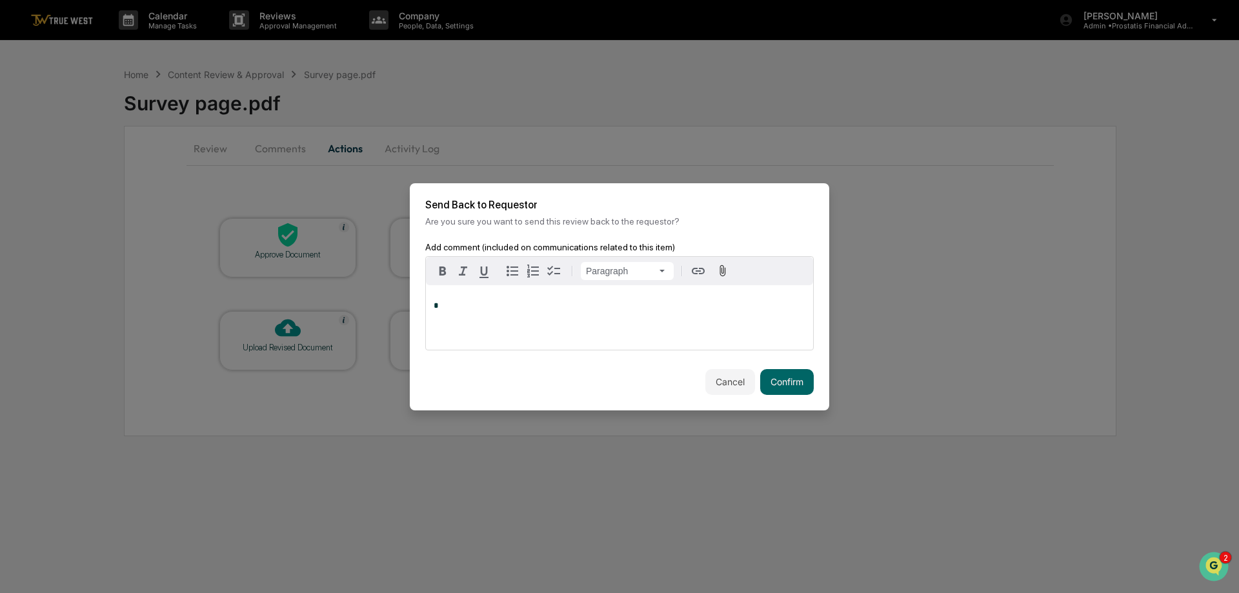
click at [553, 311] on div "*" at bounding box center [619, 317] width 387 height 65
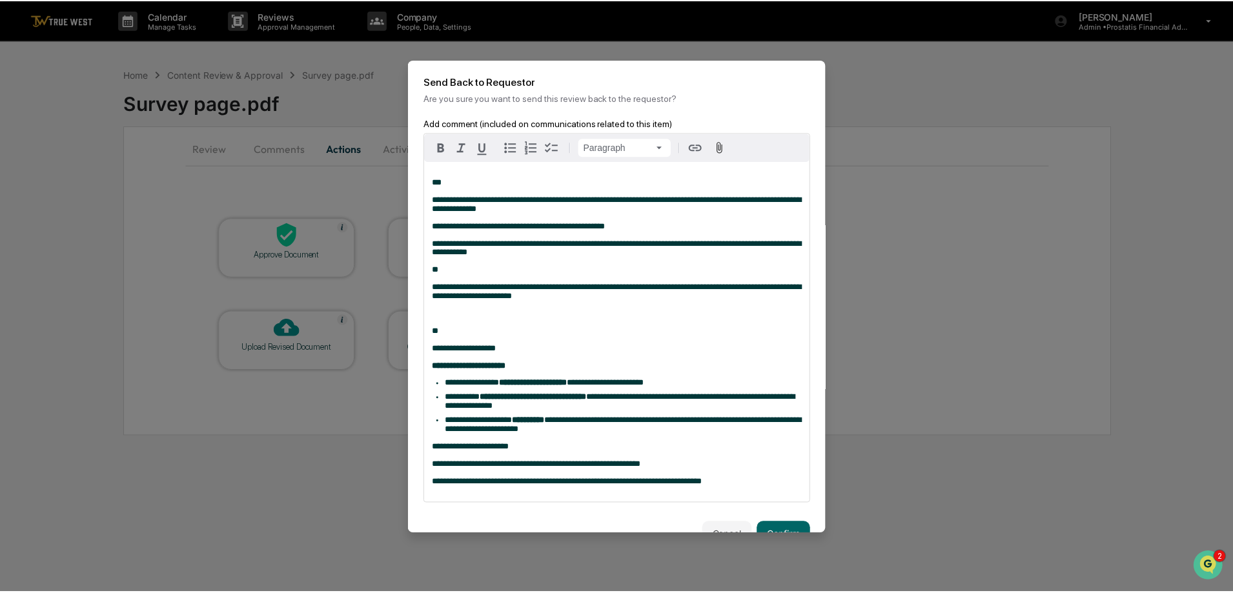
scroll to position [53, 0]
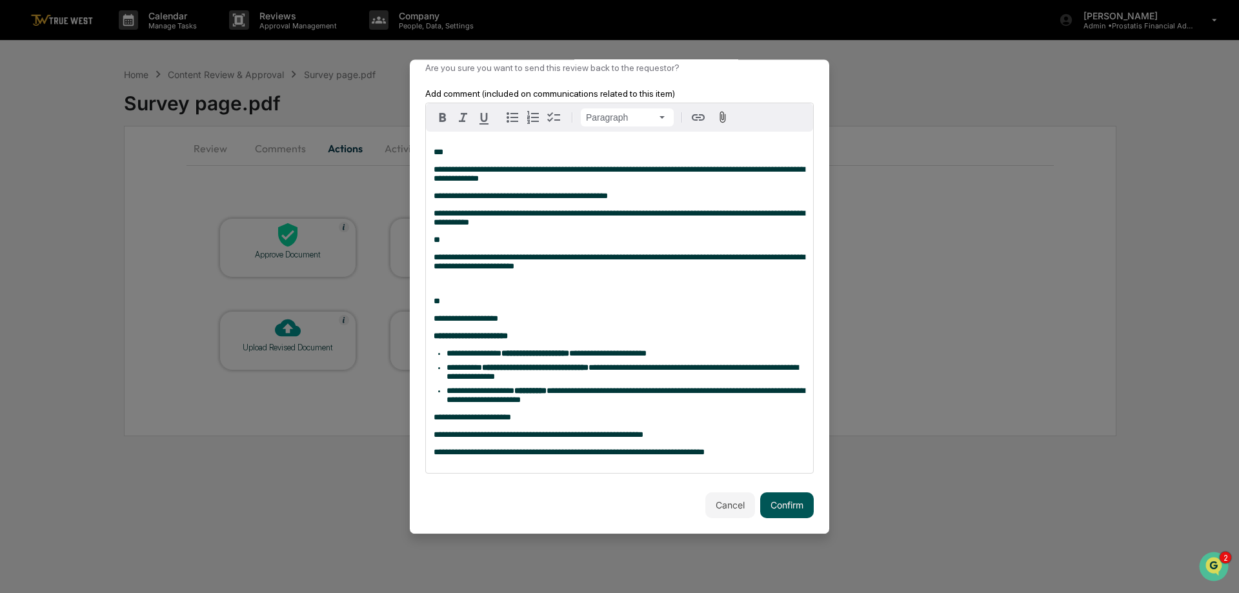
drag, startPoint x: 786, startPoint y: 496, endPoint x: 786, endPoint y: 487, distance: 9.0
click at [786, 496] on button "Confirm" at bounding box center [787, 506] width 54 height 26
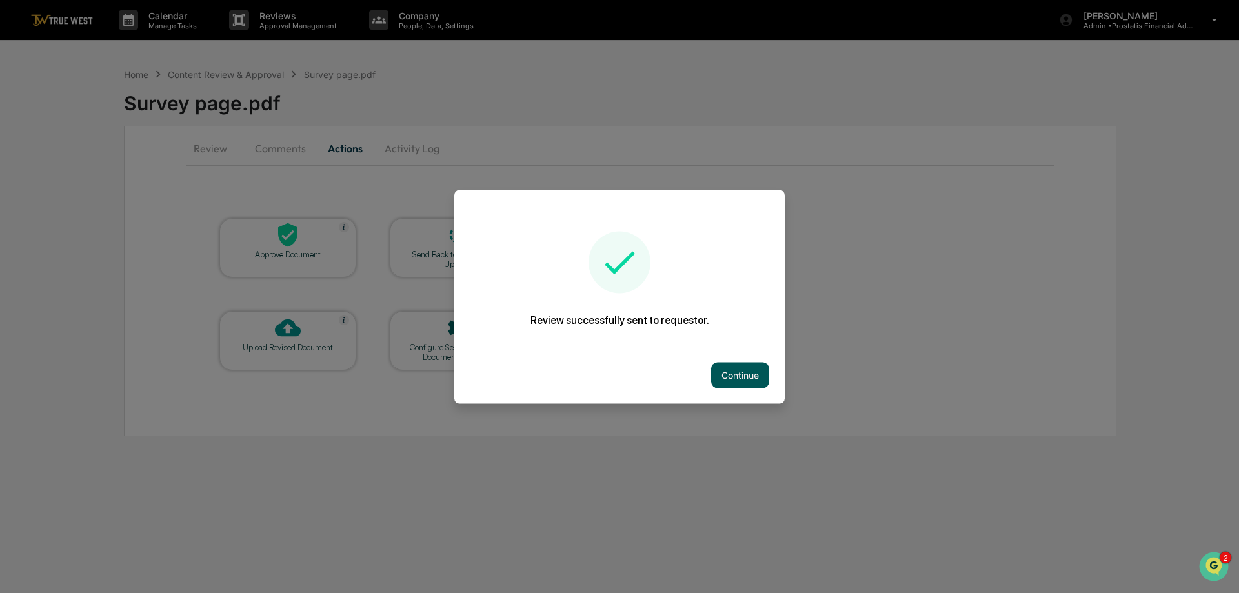
click at [740, 376] on button "Continue" at bounding box center [740, 375] width 58 height 26
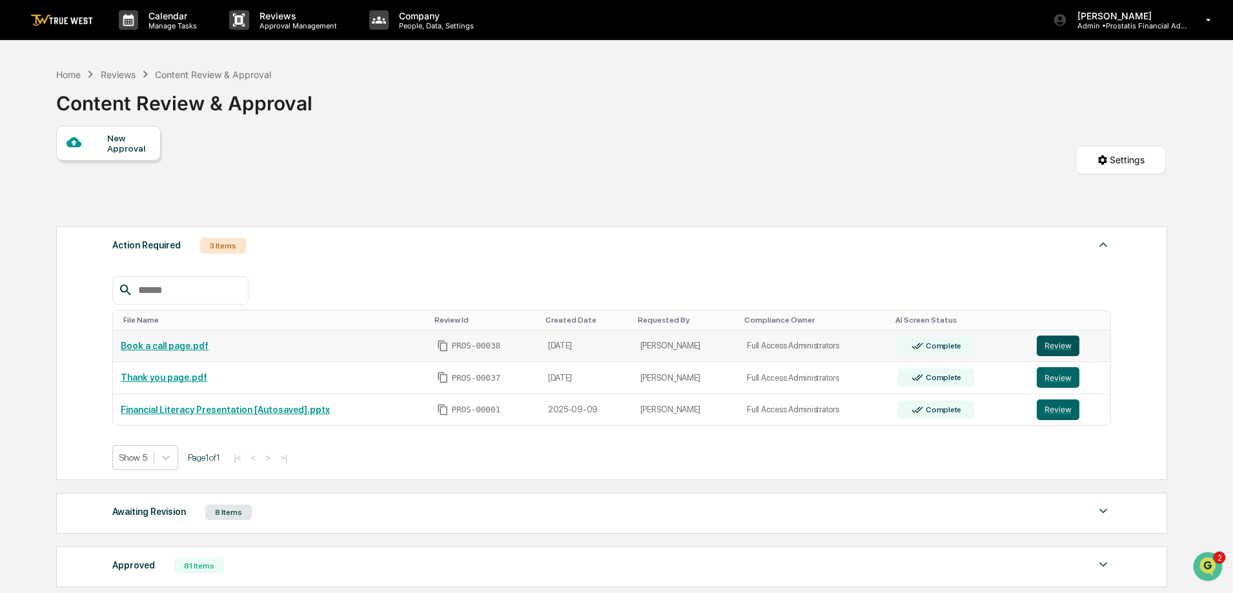
click at [1052, 341] on button "Review" at bounding box center [1058, 346] width 43 height 21
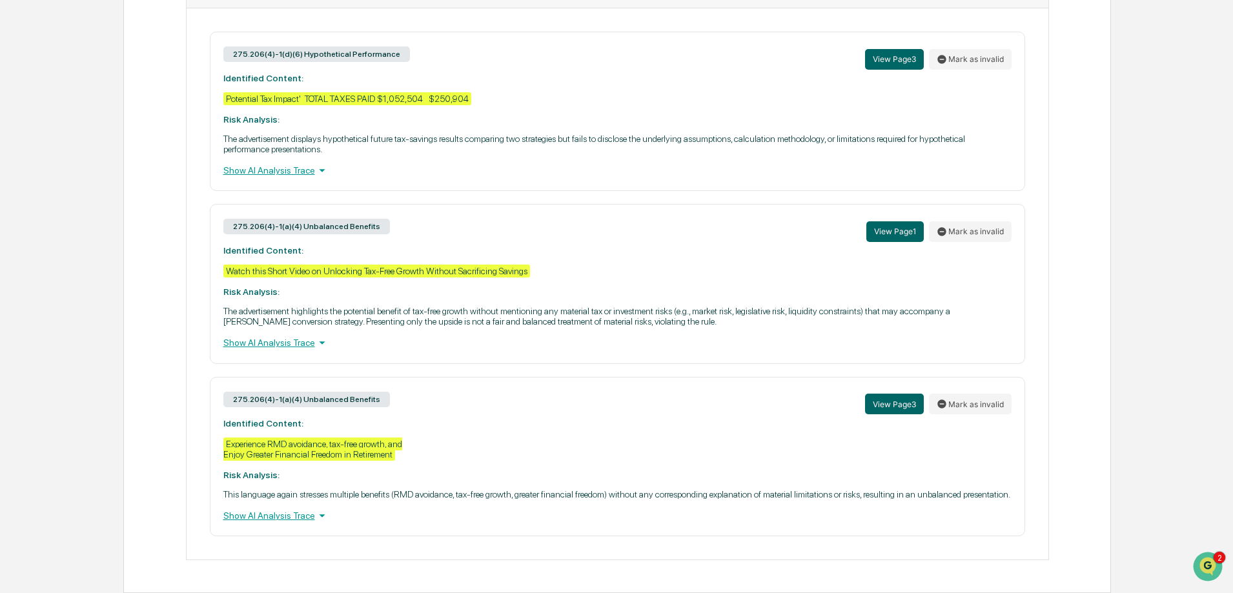
scroll to position [491, 0]
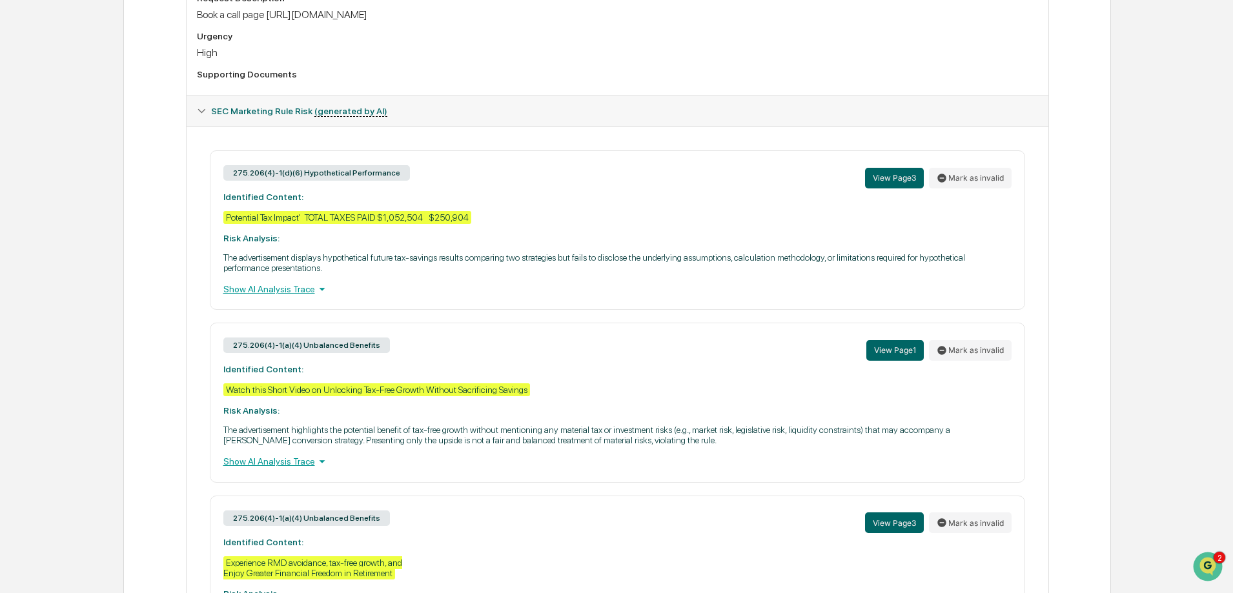
click at [298, 289] on div "Show AI Analysis Trace" at bounding box center [617, 289] width 788 height 14
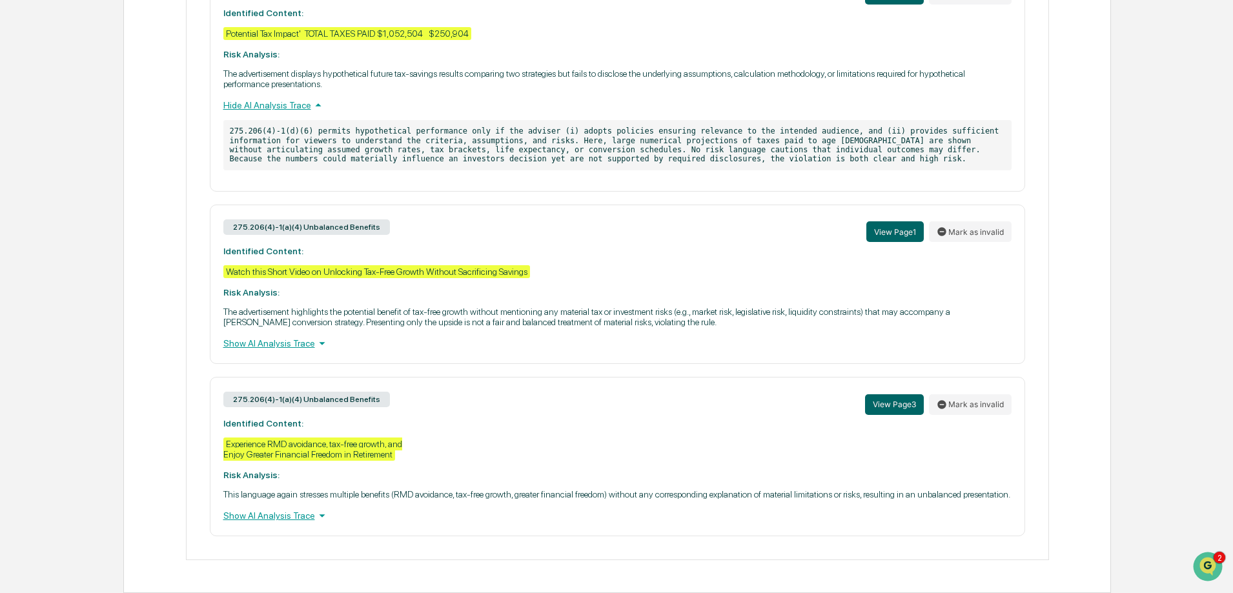
scroll to position [685, 0]
click at [563, 267] on div "275.206(4)-1(a)(4) Unbalanced Benefits View Page 1 Mark as invalid Identified C…" at bounding box center [617, 284] width 815 height 159
drag, startPoint x: 549, startPoint y: 264, endPoint x: 210, endPoint y: 262, distance: 338.9
click at [210, 262] on div "275.206(4)-1(a)(4) Unbalanced Benefits View Page 1 Mark as invalid Identified C…" at bounding box center [617, 284] width 815 height 159
copy div "Watch this Short Video on Unlocking Tax-Free Growth Without Sacrificing Savings"
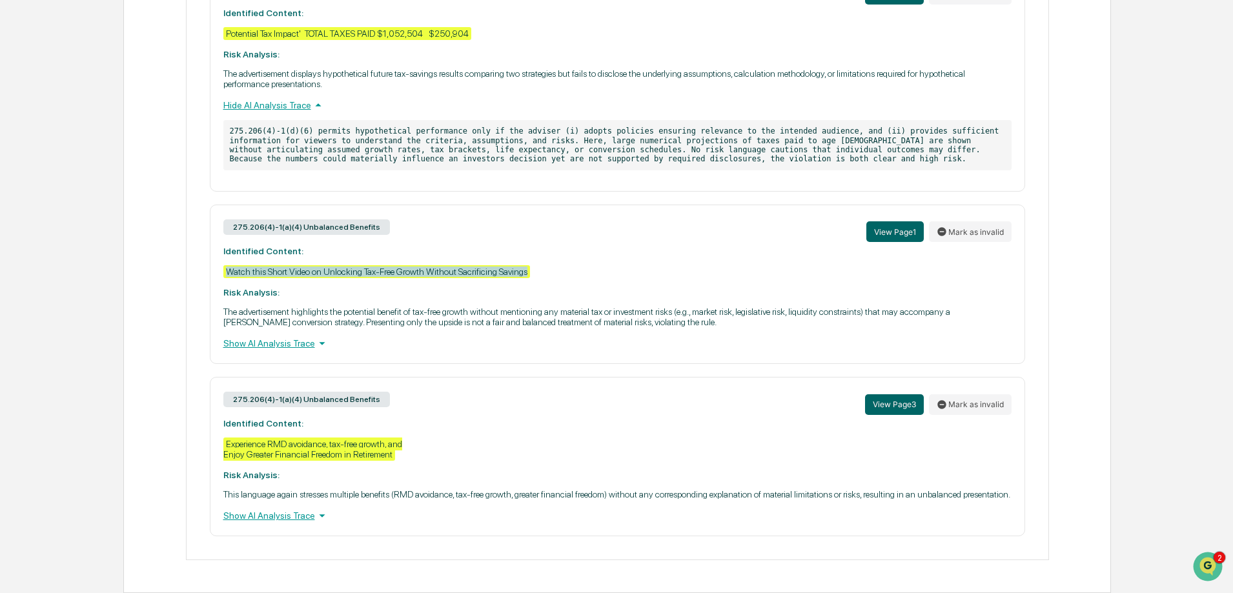
click at [300, 336] on div "Show AI Analysis Trace" at bounding box center [617, 343] width 788 height 14
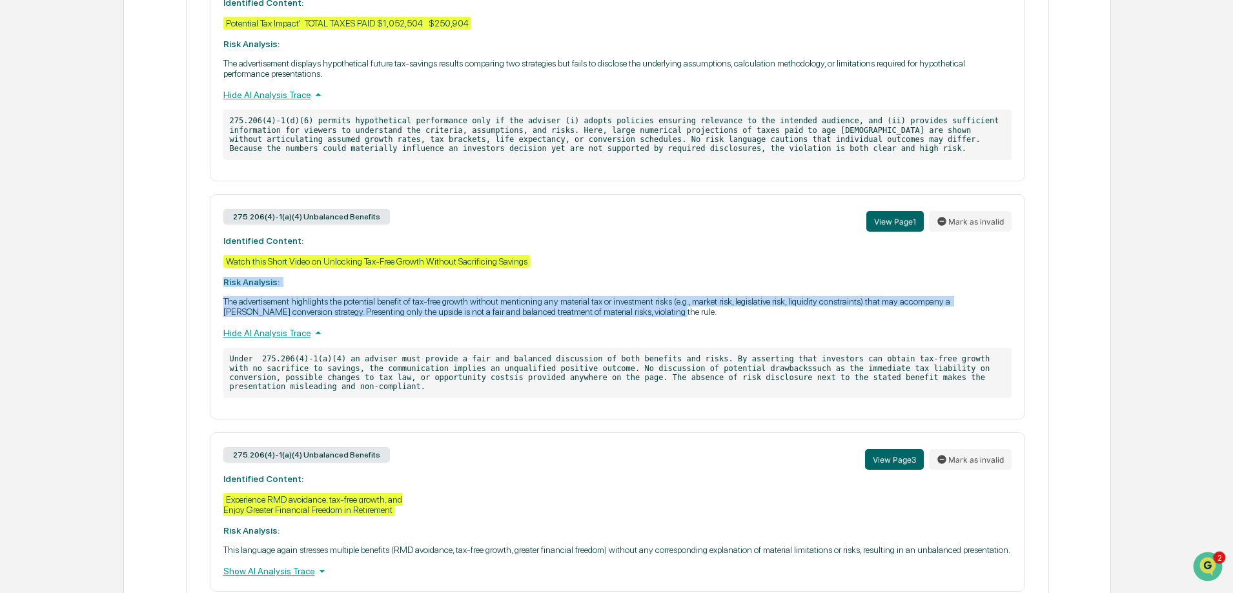
drag, startPoint x: 672, startPoint y: 315, endPoint x: 174, endPoint y: 283, distance: 499.3
click at [174, 283] on div "Review Comments Actions Activity Log Created By: ‎ ‎ SA [PERSON_NAME] Assigned …" at bounding box center [617, 45] width 988 height 1208
copy div "Risk Analysis: The advertisement highlights the potential benefit of tax-free g…"
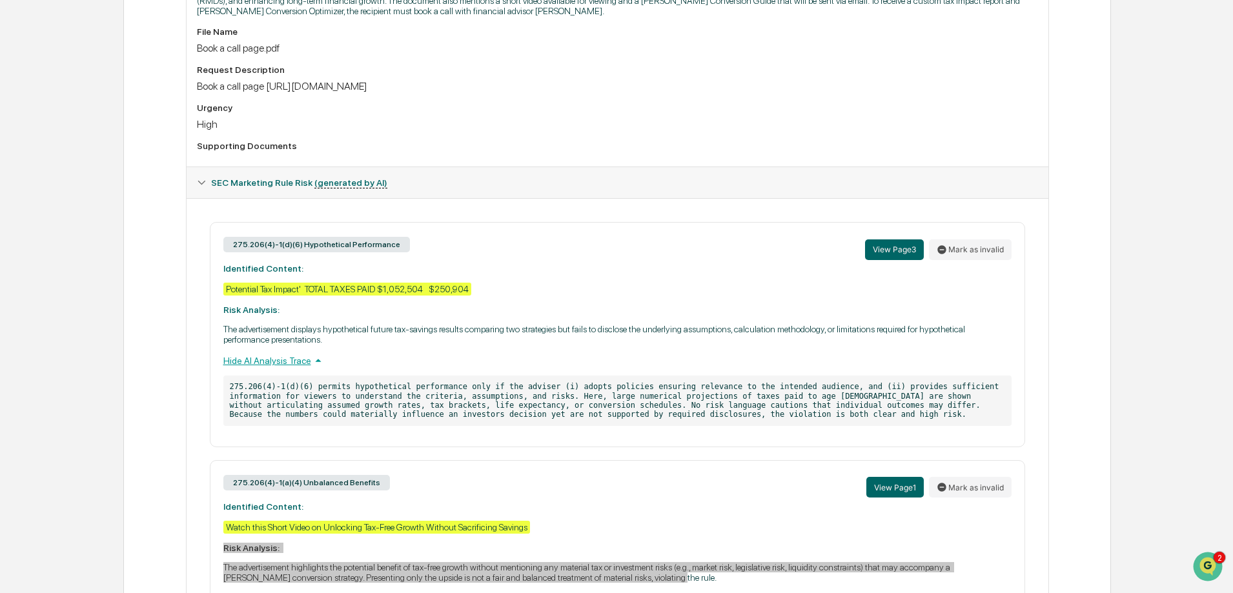
scroll to position [742, 0]
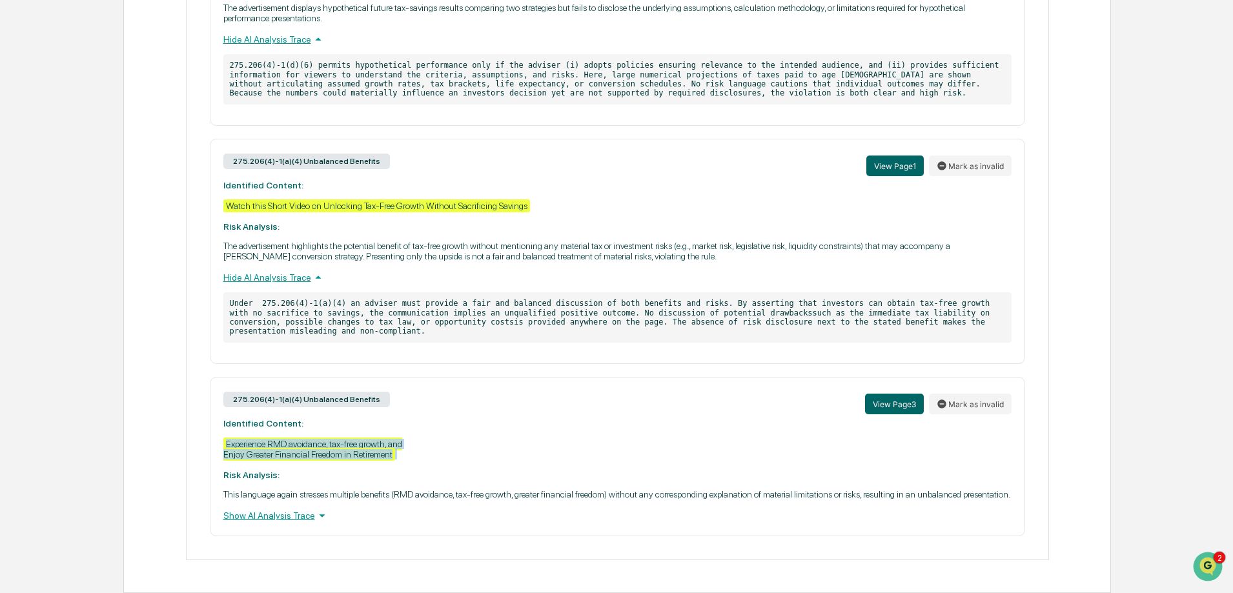
drag, startPoint x: 407, startPoint y: 452, endPoint x: 216, endPoint y: 432, distance: 191.5
click at [216, 432] on div "275.206(4)-1(a)(4) Unbalanced Benefits View Page 3 Mark as invalid Identified C…" at bounding box center [617, 456] width 815 height 159
copy div "Experience RMD avoidance, tax-free growth, and Enjoy Greater Financial Freedom …"
click at [451, 439] on div "275.206(4)-1(a)(4) Unbalanced Benefits View Page 3 Mark as invalid Identified C…" at bounding box center [617, 456] width 815 height 159
drag, startPoint x: 413, startPoint y: 447, endPoint x: 216, endPoint y: 429, distance: 198.3
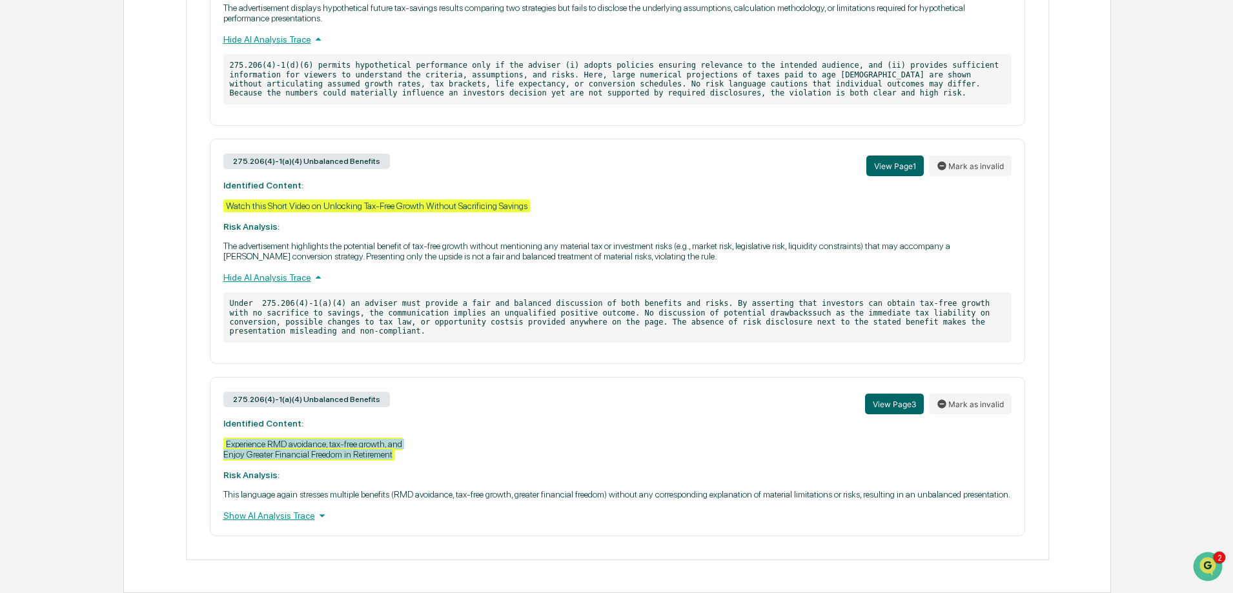
click at [216, 429] on div "275.206(4)-1(a)(4) Unbalanced Benefits View Page 3 Mark as invalid Identified C…" at bounding box center [617, 456] width 815 height 159
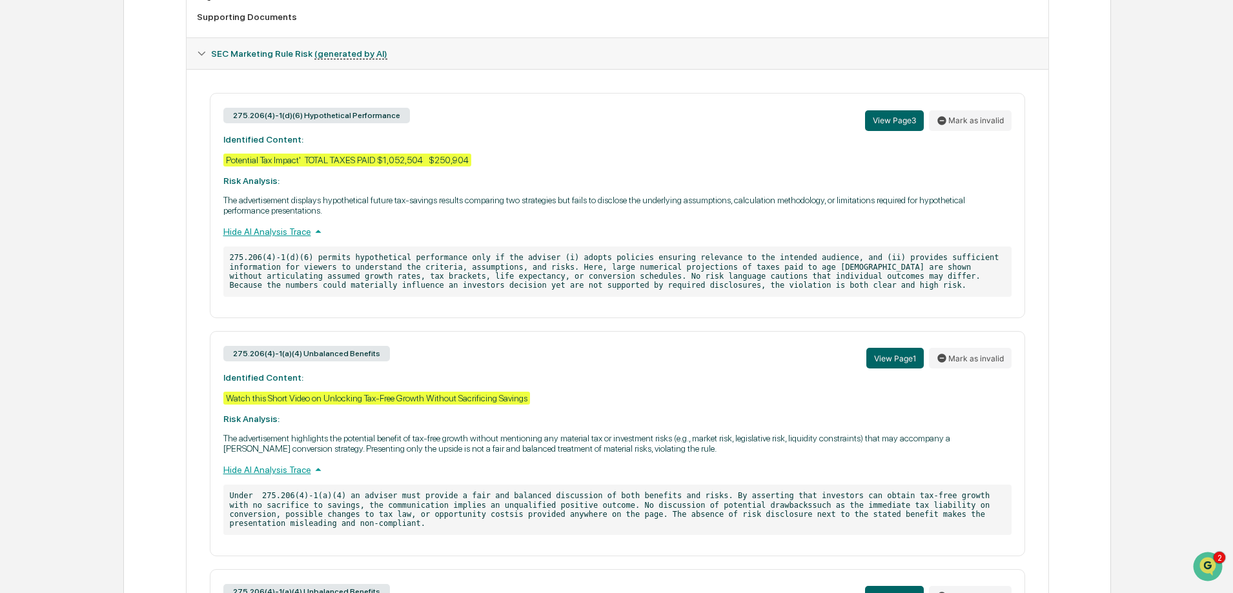
click at [480, 161] on div "275.206(4)-1(d)(6) Hypothetical Performance View Page 3 Mark as invalid Identif…" at bounding box center [617, 205] width 815 height 225
click at [894, 125] on button "View Page 3" at bounding box center [894, 120] width 59 height 21
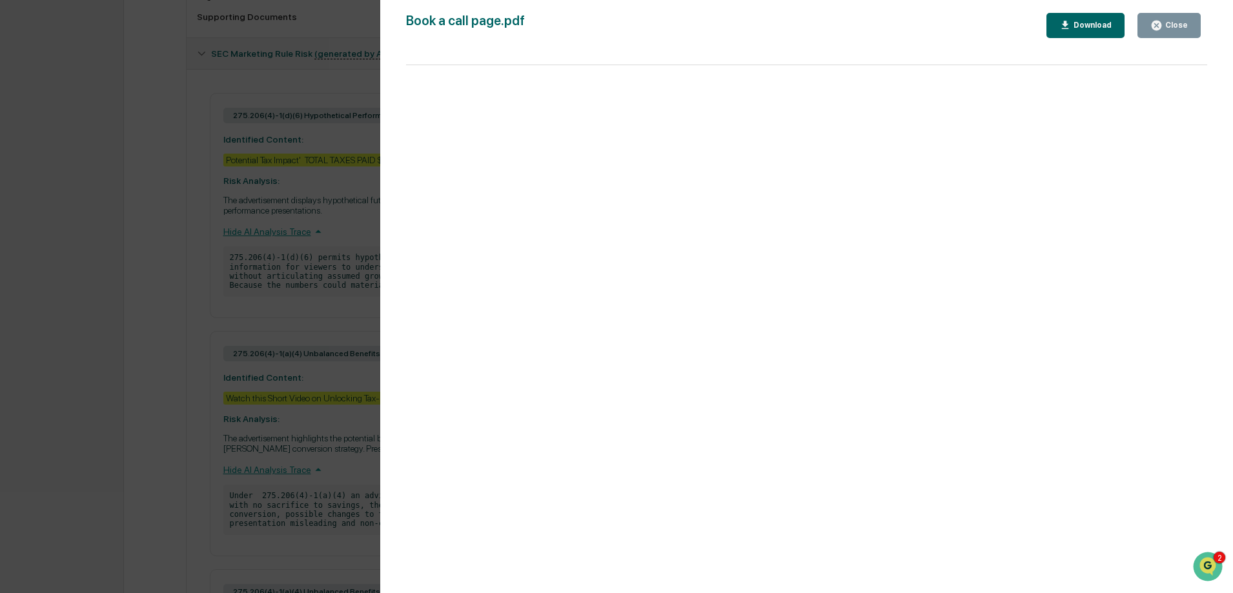
click at [1177, 27] on div "Close" at bounding box center [1175, 25] width 25 height 9
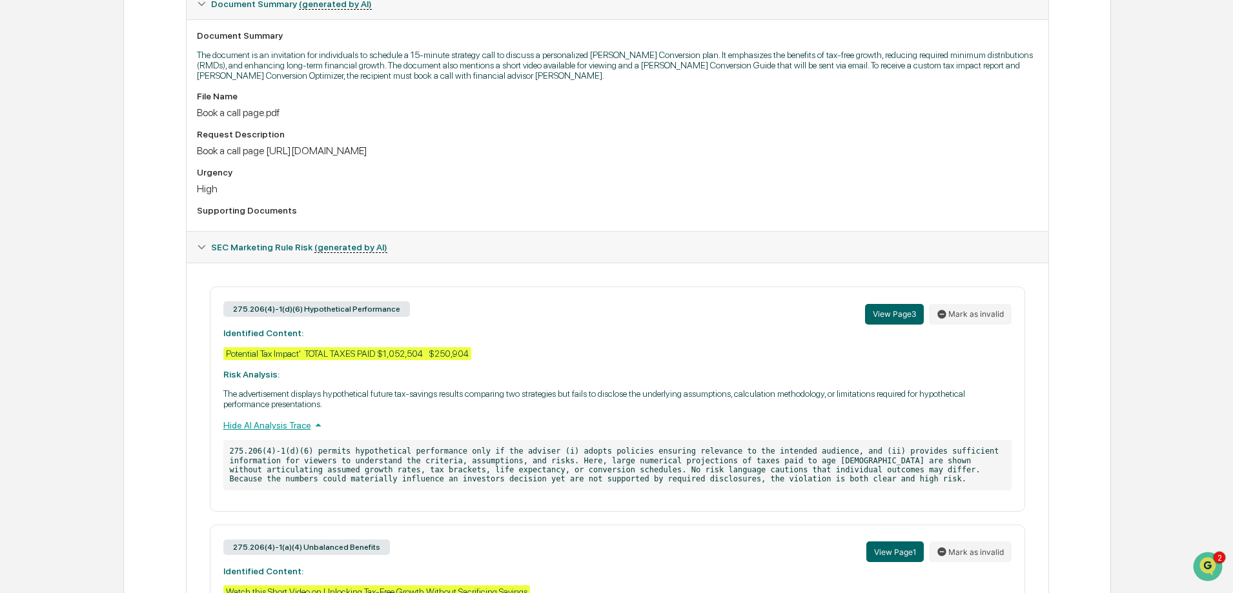
scroll to position [419, 0]
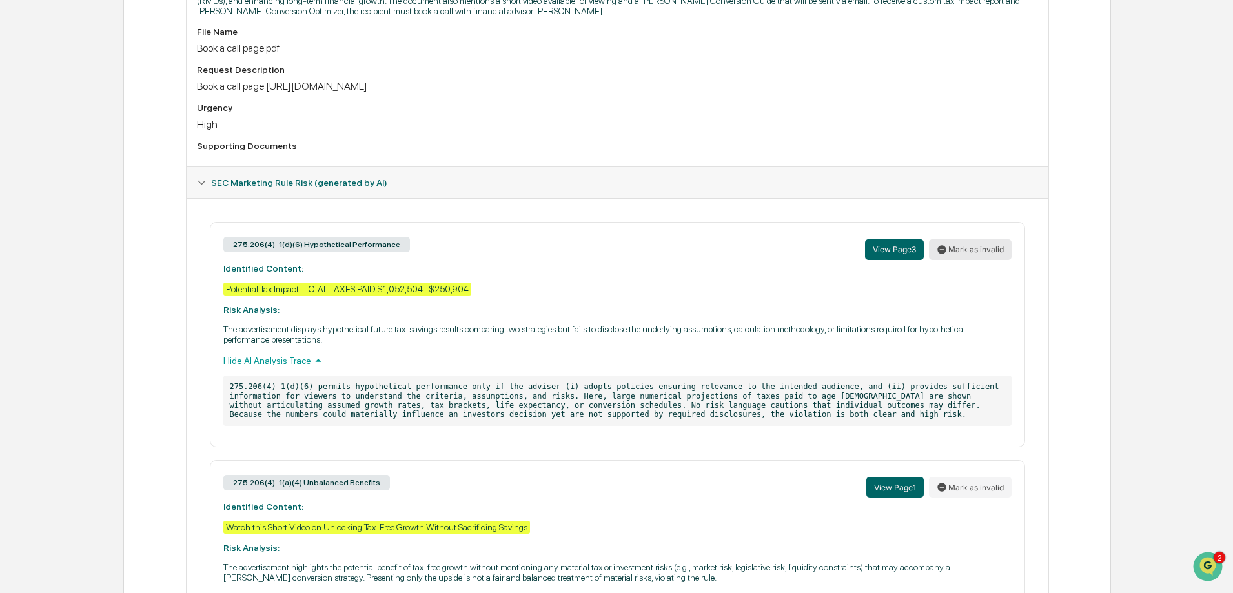
click at [950, 248] on button "Mark as invalid" at bounding box center [970, 249] width 83 height 21
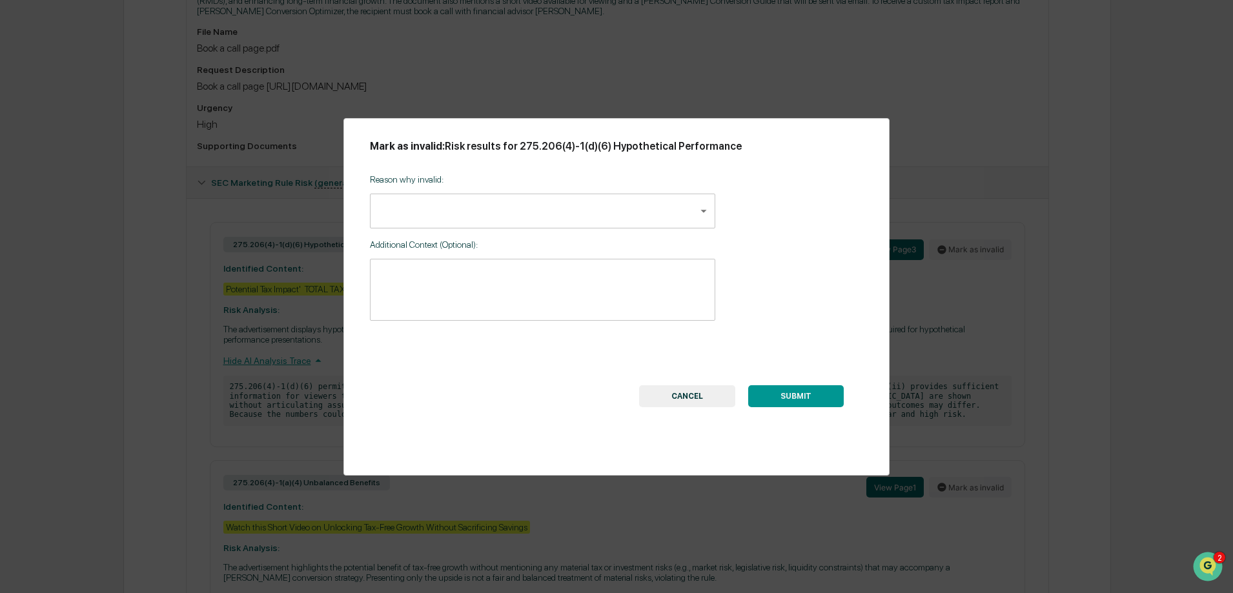
click at [472, 216] on body "Calendar Manage Tasks Reviews Approval Management Company People, Data, Setting…" at bounding box center [616, 248] width 1233 height 1334
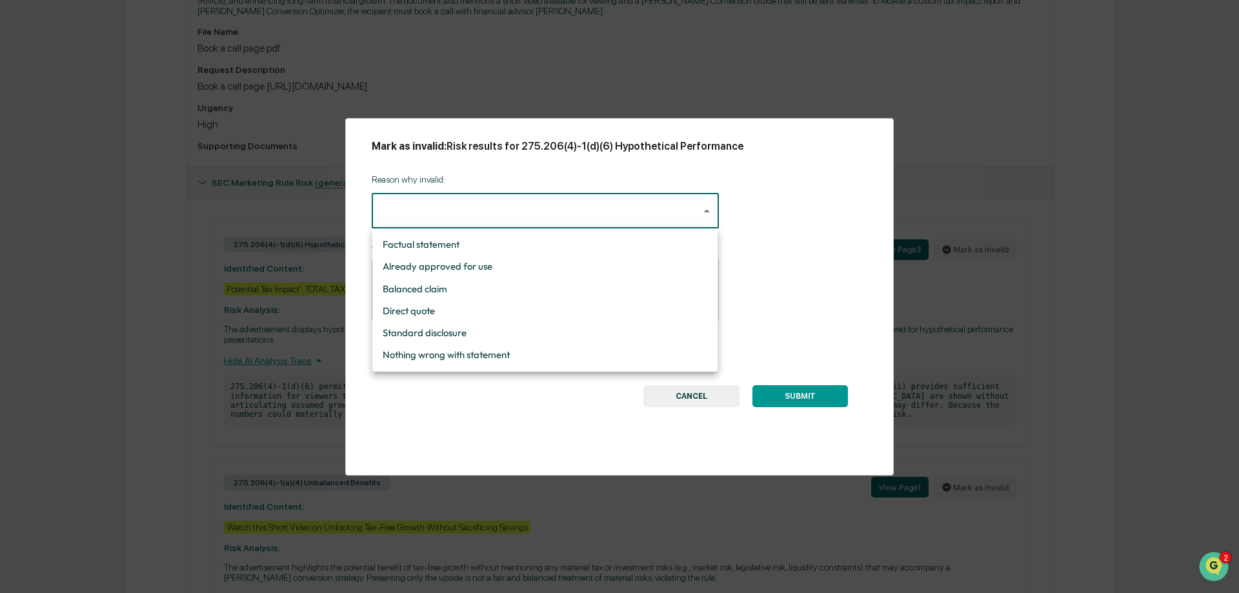
click at [428, 328] on li "Standard disclosure" at bounding box center [544, 333] width 345 height 22
type input "**********"
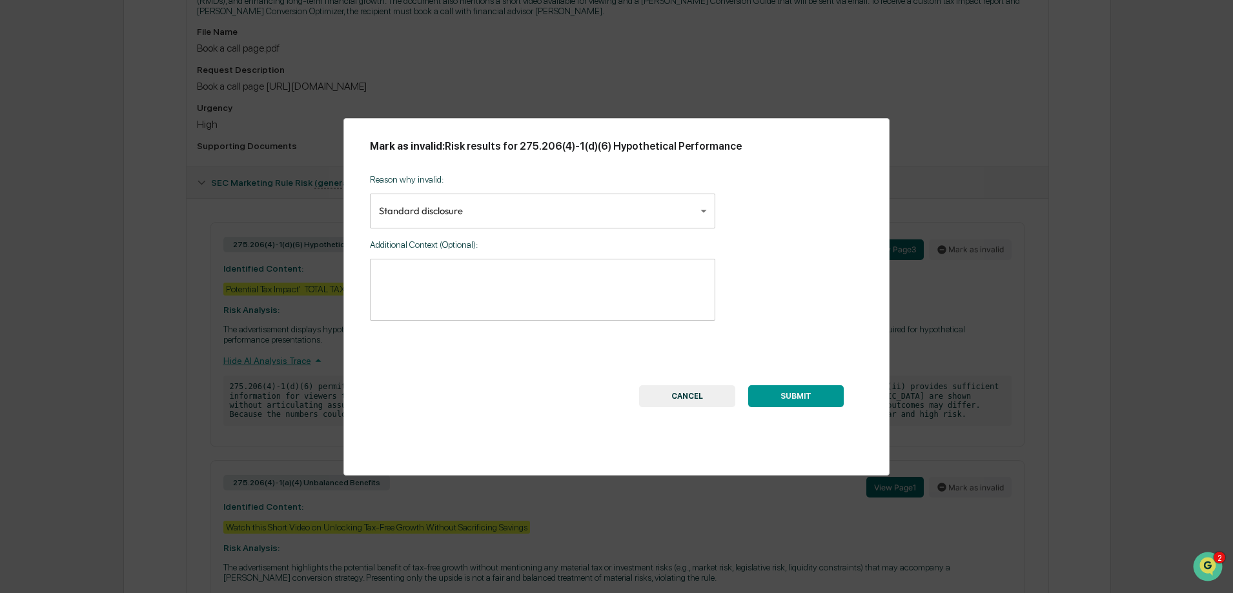
click at [813, 395] on button "SUBMIT" at bounding box center [796, 396] width 96 height 22
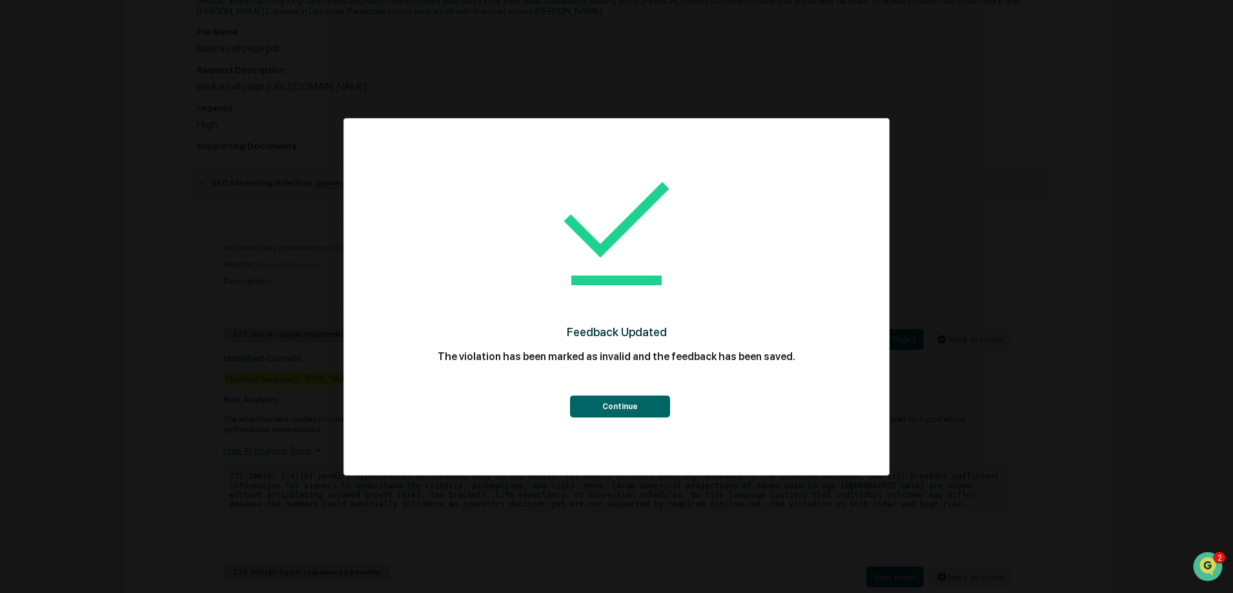
scroll to position [0, 0]
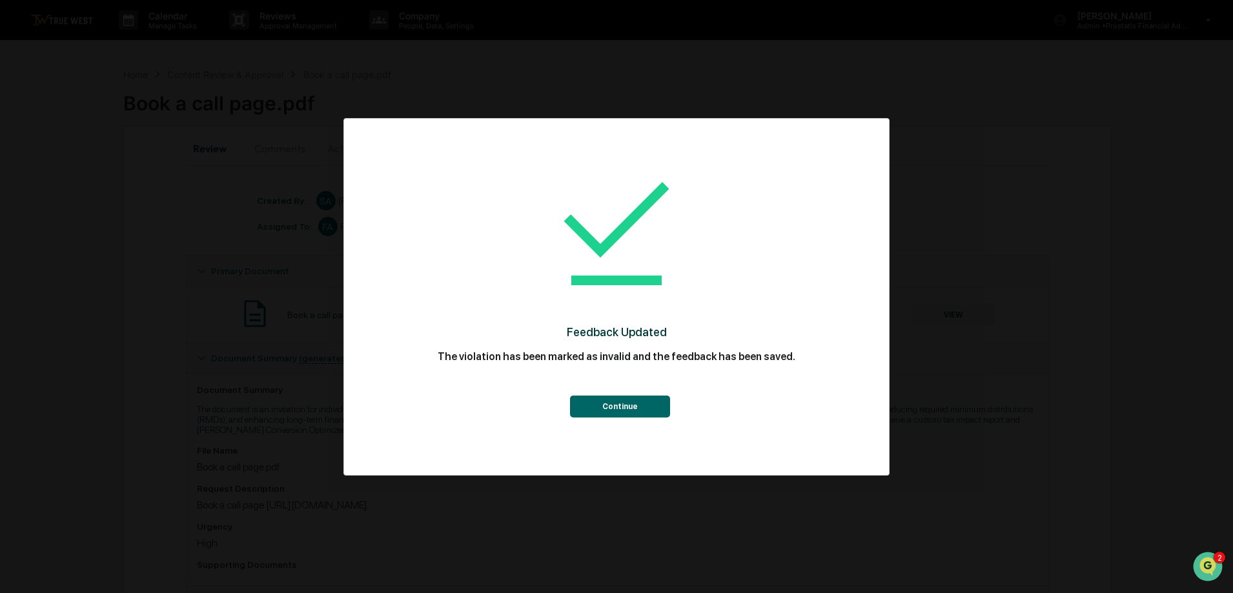
click at [622, 400] on button "Continue" at bounding box center [620, 407] width 100 height 22
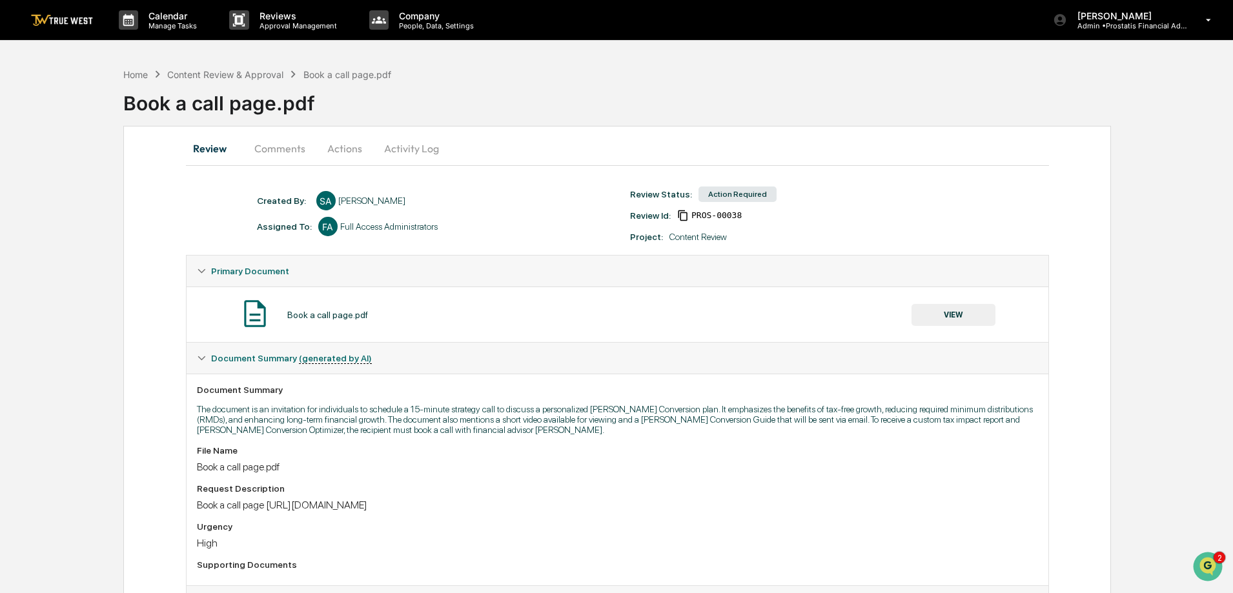
click at [345, 147] on button "Actions" at bounding box center [345, 148] width 58 height 31
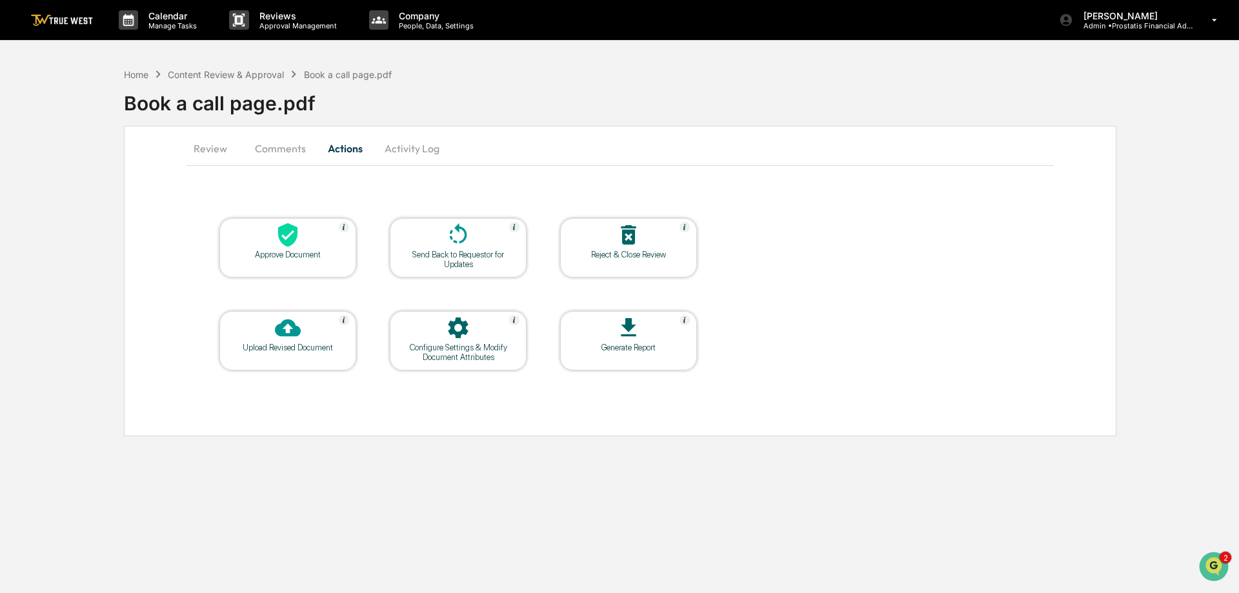
click at [494, 248] on div at bounding box center [458, 236] width 129 height 28
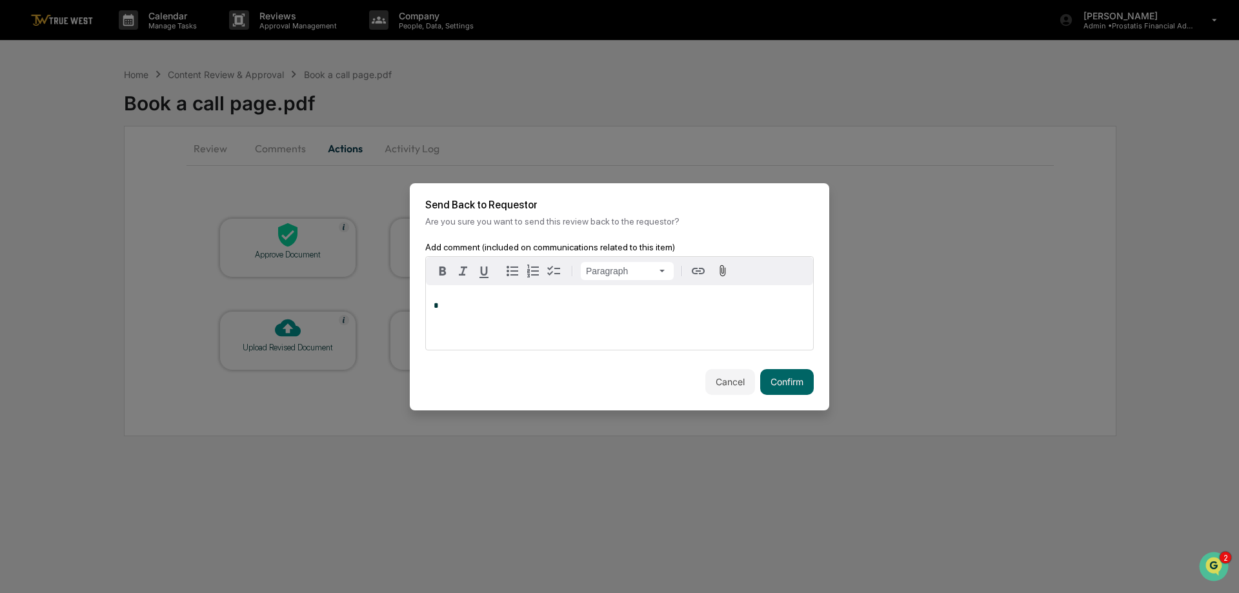
click at [567, 305] on p "*" at bounding box center [620, 305] width 372 height 9
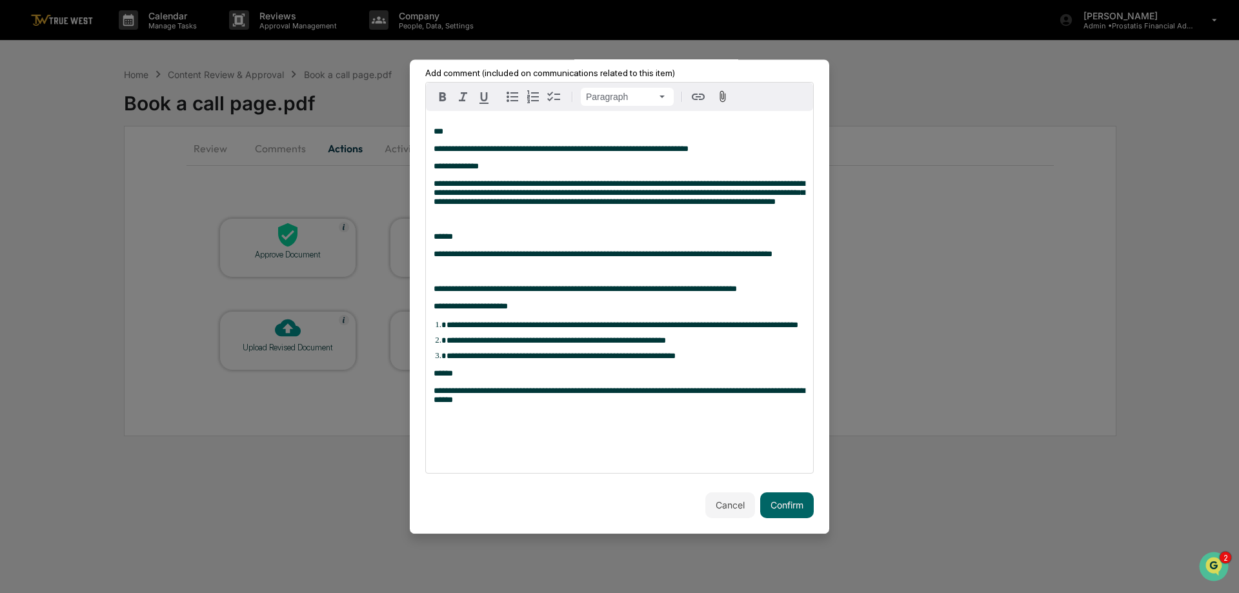
scroll to position [98, 0]
click at [792, 506] on button "Confirm" at bounding box center [787, 506] width 54 height 26
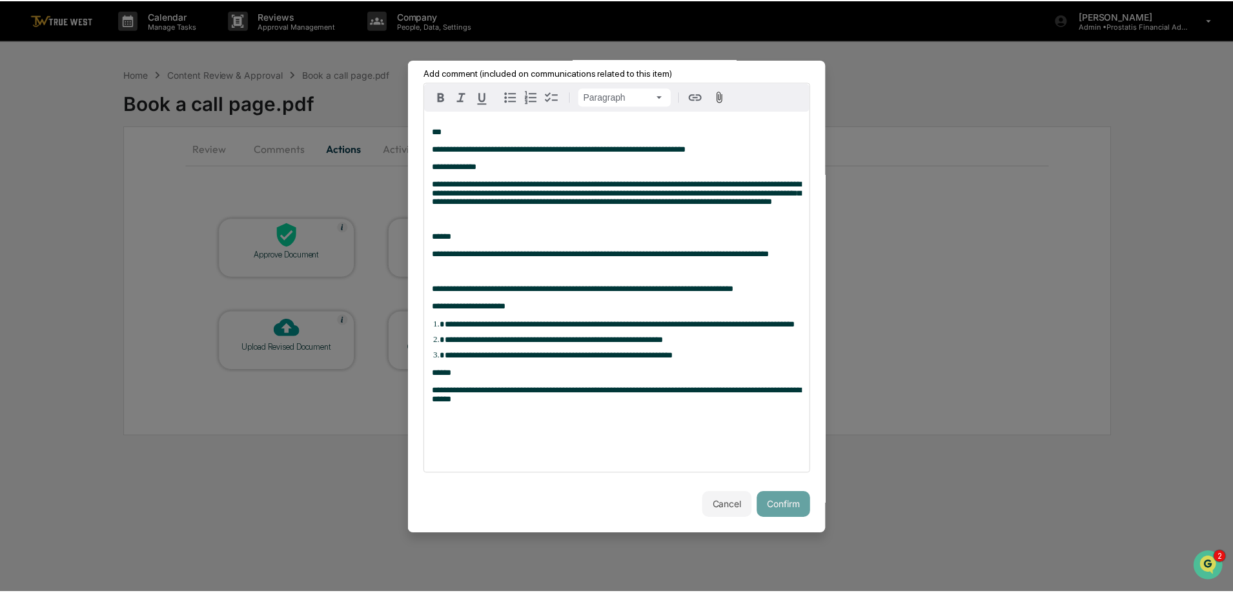
scroll to position [0, 0]
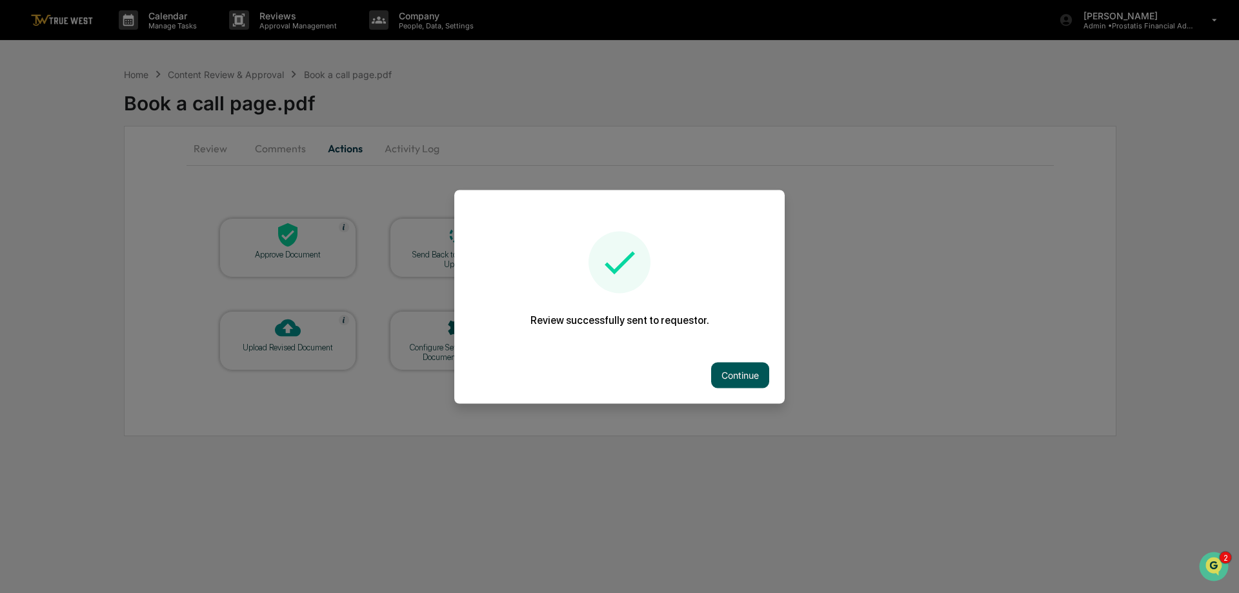
click at [726, 370] on button "Continue" at bounding box center [740, 375] width 58 height 26
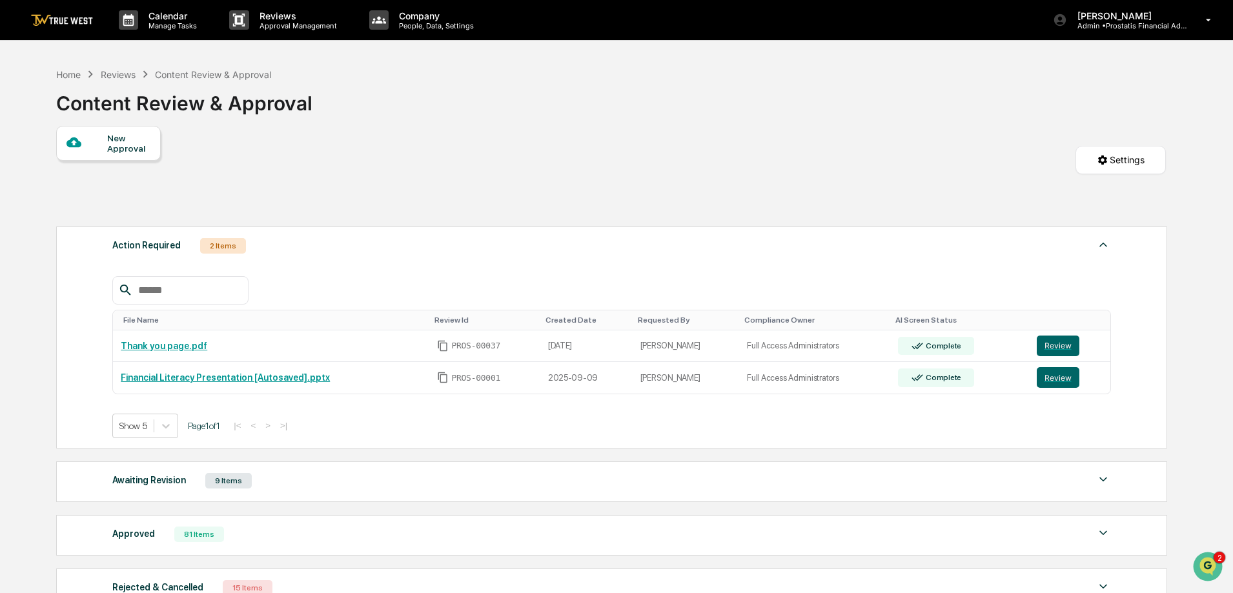
click at [197, 79] on div "Content Review & Approval" at bounding box center [213, 74] width 116 height 11
click at [1060, 345] on button "Review" at bounding box center [1058, 346] width 43 height 21
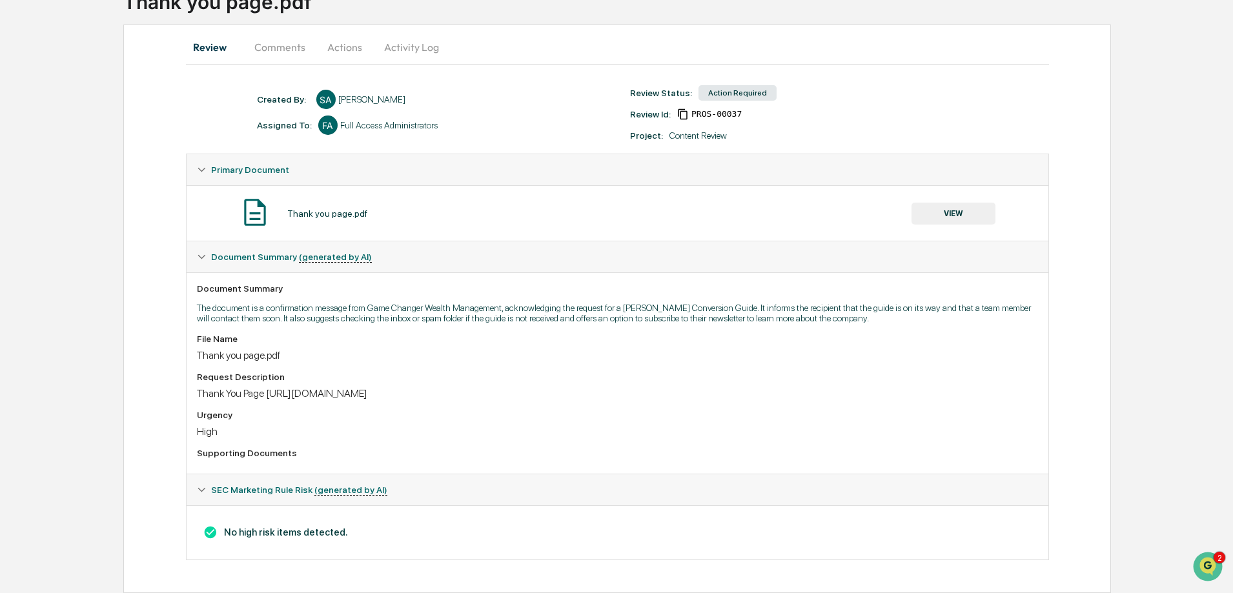
click at [957, 212] on button "VIEW" at bounding box center [953, 214] width 84 height 22
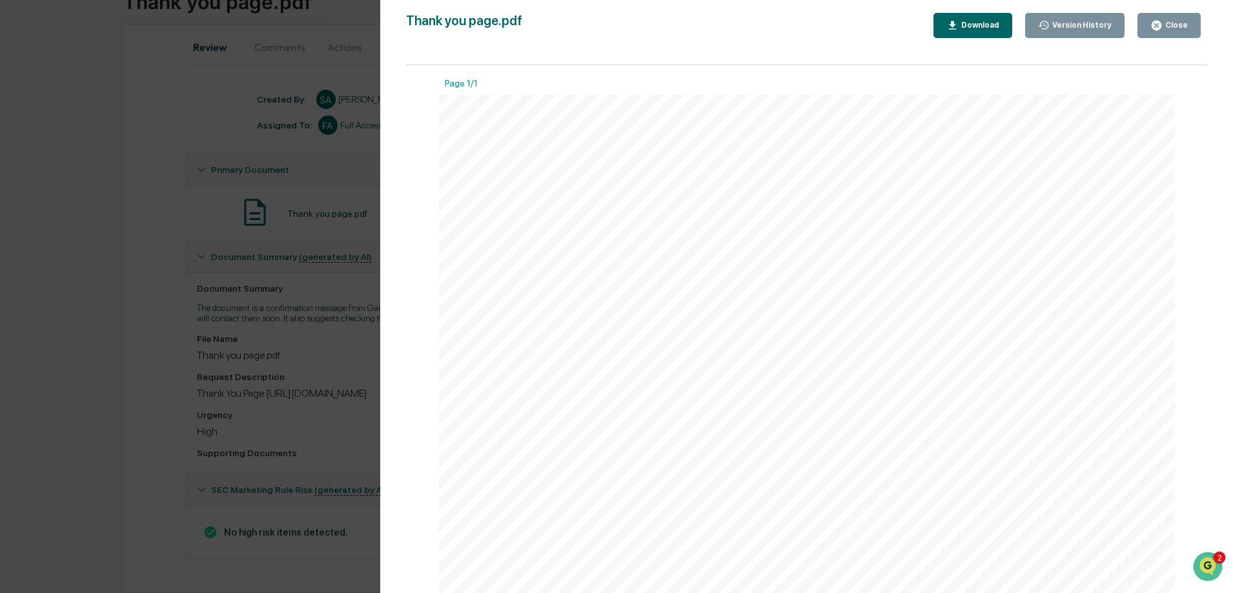
click at [1167, 29] on div "Close" at bounding box center [1175, 25] width 25 height 9
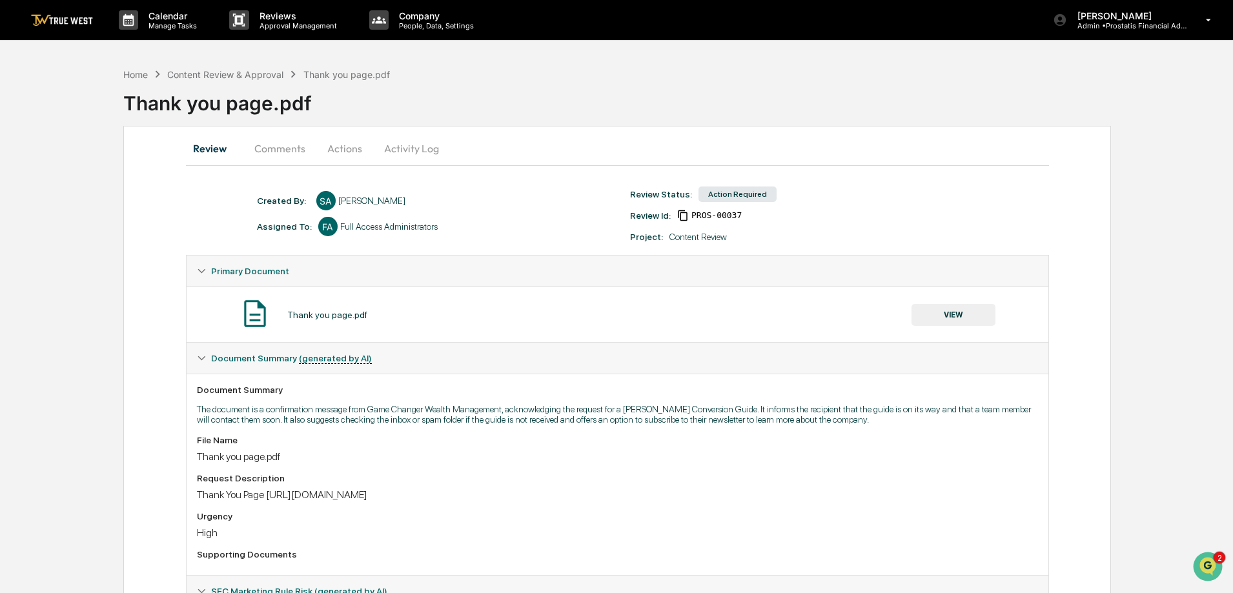
click at [287, 152] on button "Comments" at bounding box center [280, 148] width 72 height 31
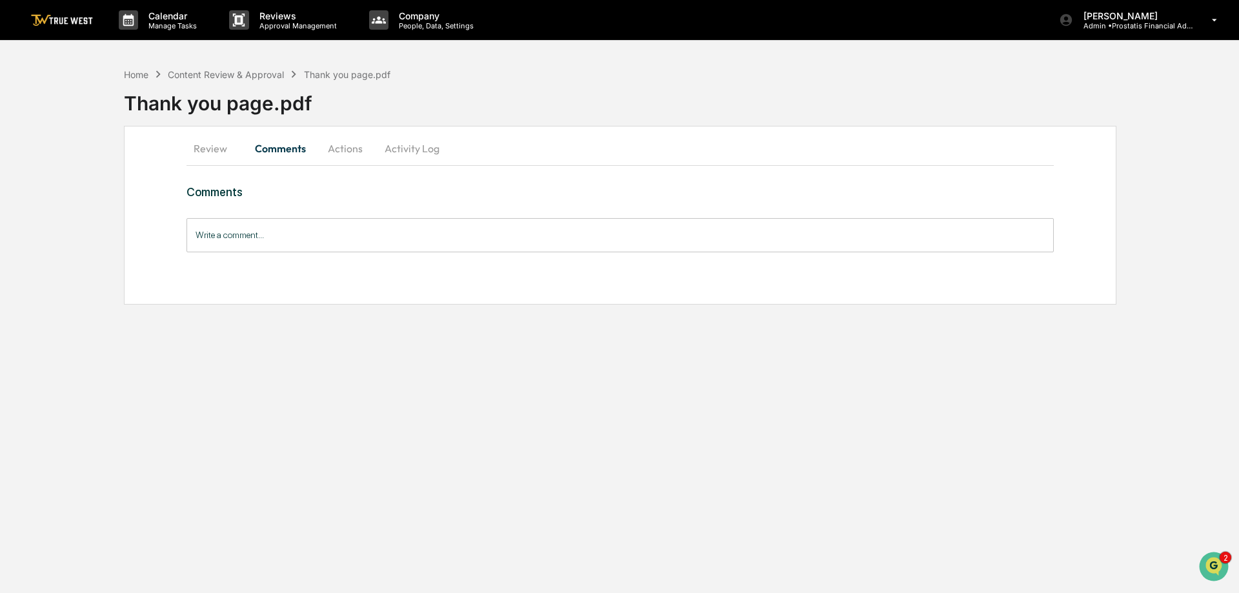
click at [351, 151] on button "Actions" at bounding box center [345, 148] width 58 height 31
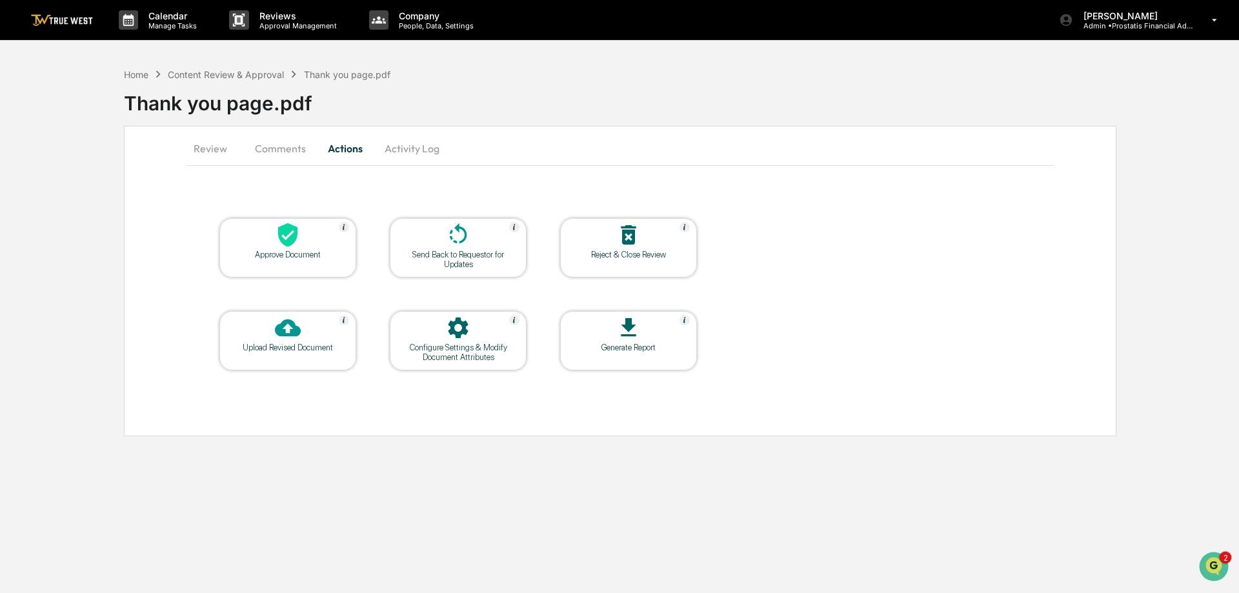
click at [420, 148] on button "Activity Log" at bounding box center [412, 148] width 76 height 31
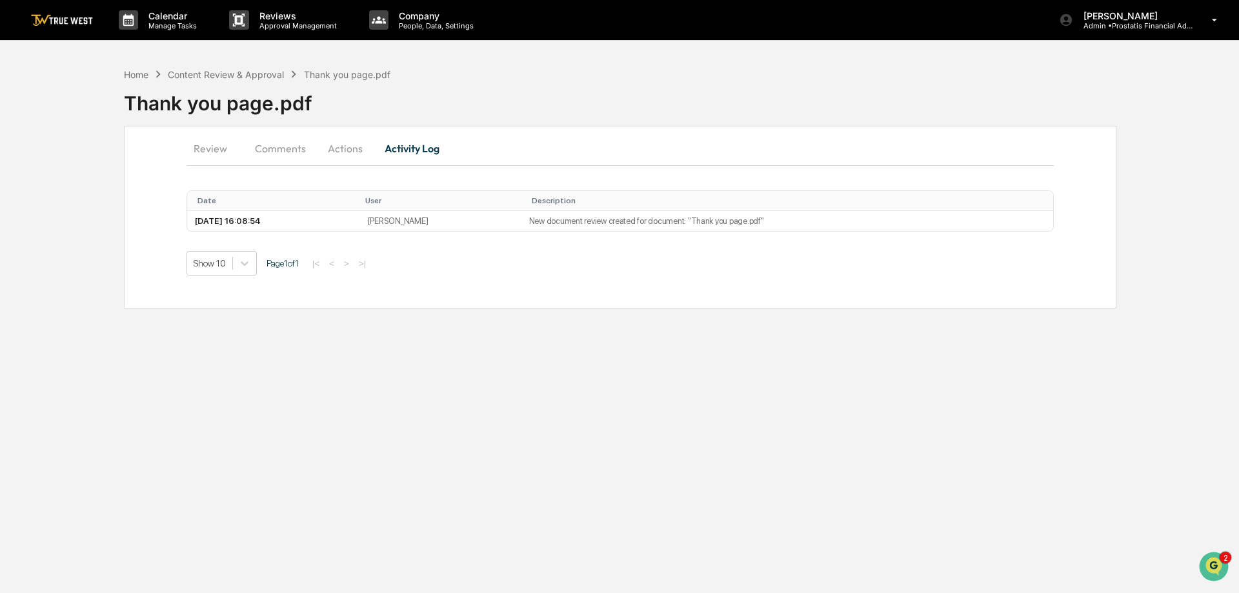
click at [345, 146] on button "Actions" at bounding box center [345, 148] width 58 height 31
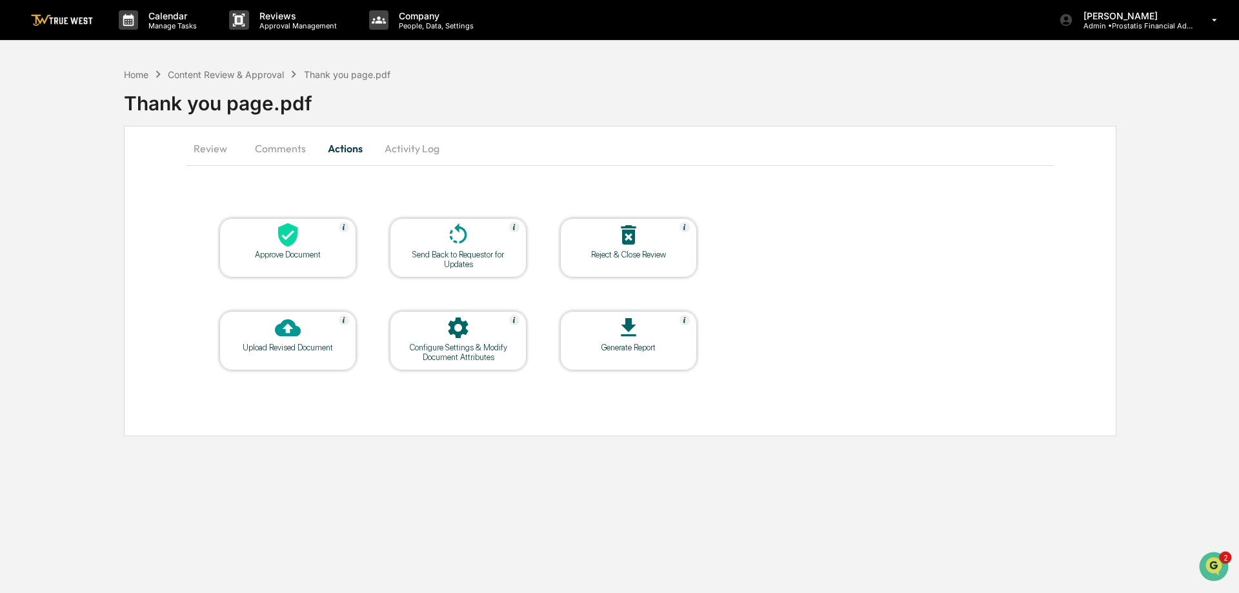
click at [268, 148] on button "Comments" at bounding box center [281, 148] width 72 height 31
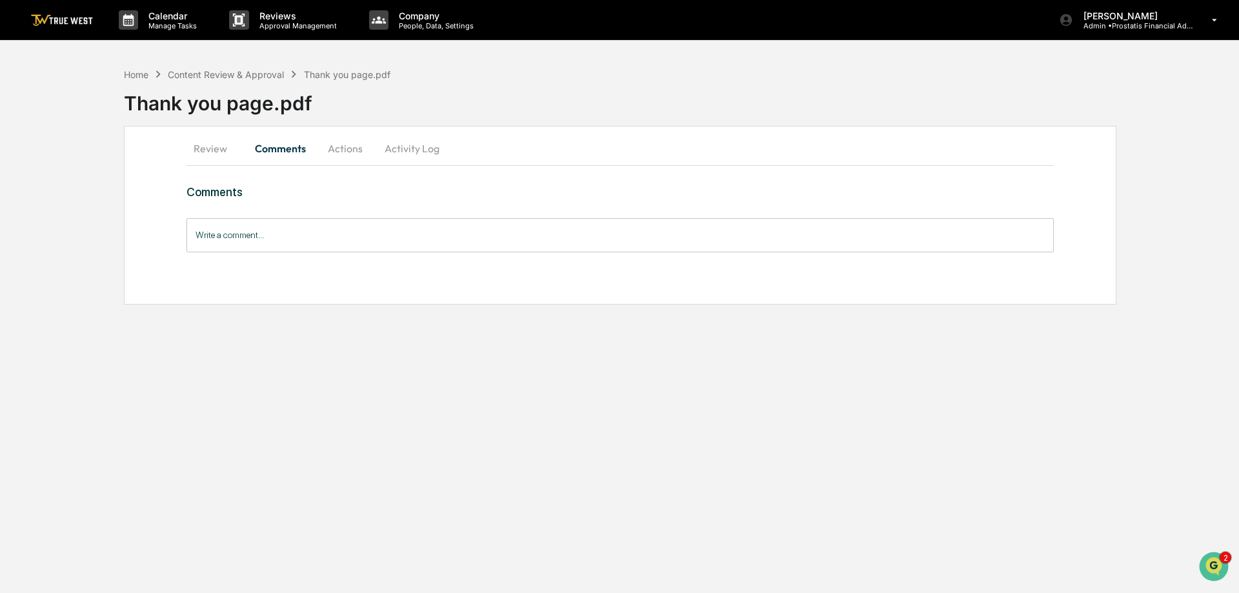
click at [380, 146] on button "Activity Log" at bounding box center [412, 148] width 76 height 31
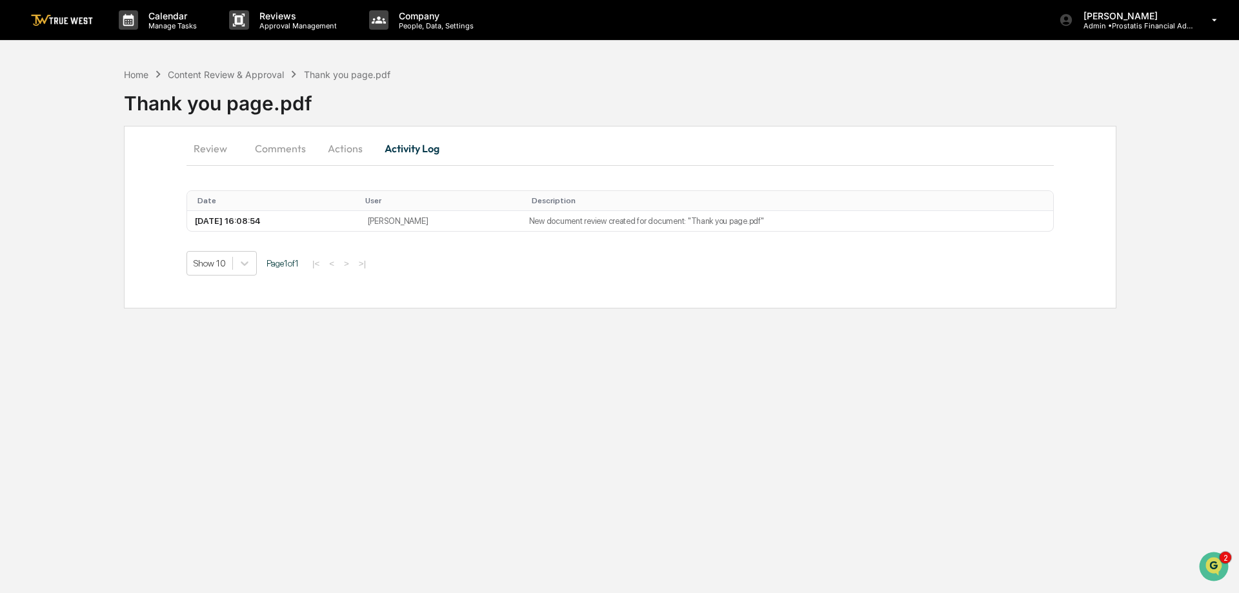
click at [346, 150] on button "Actions" at bounding box center [345, 148] width 58 height 31
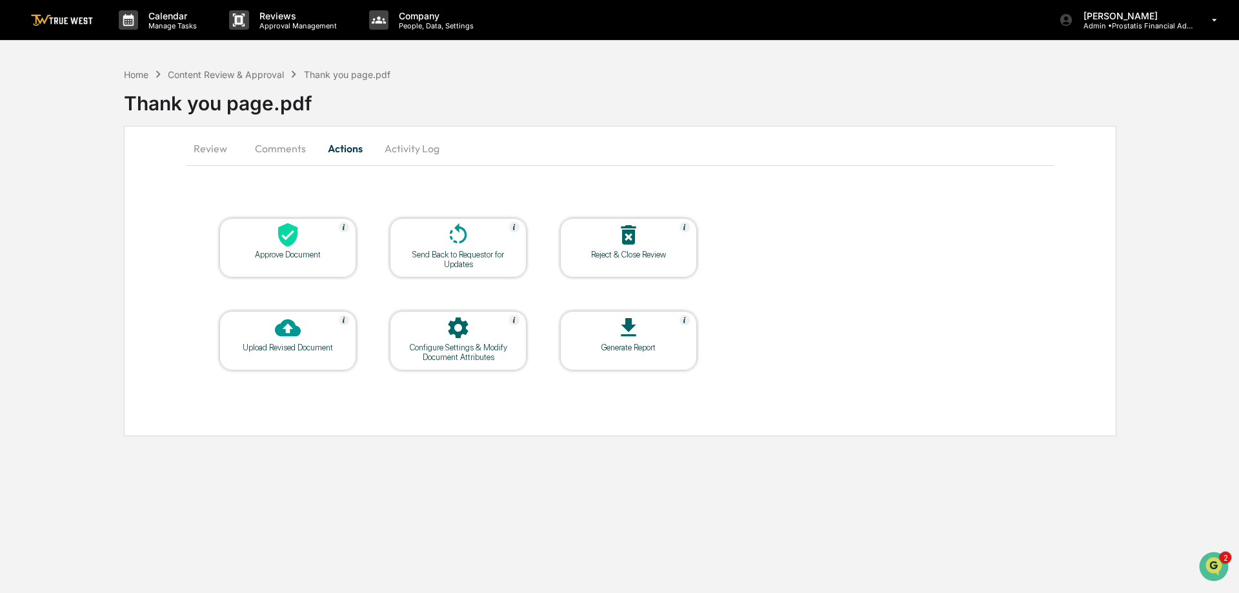
click at [261, 228] on div "Approve Document" at bounding box center [287, 247] width 137 height 59
click at [273, 245] on div at bounding box center [287, 236] width 129 height 28
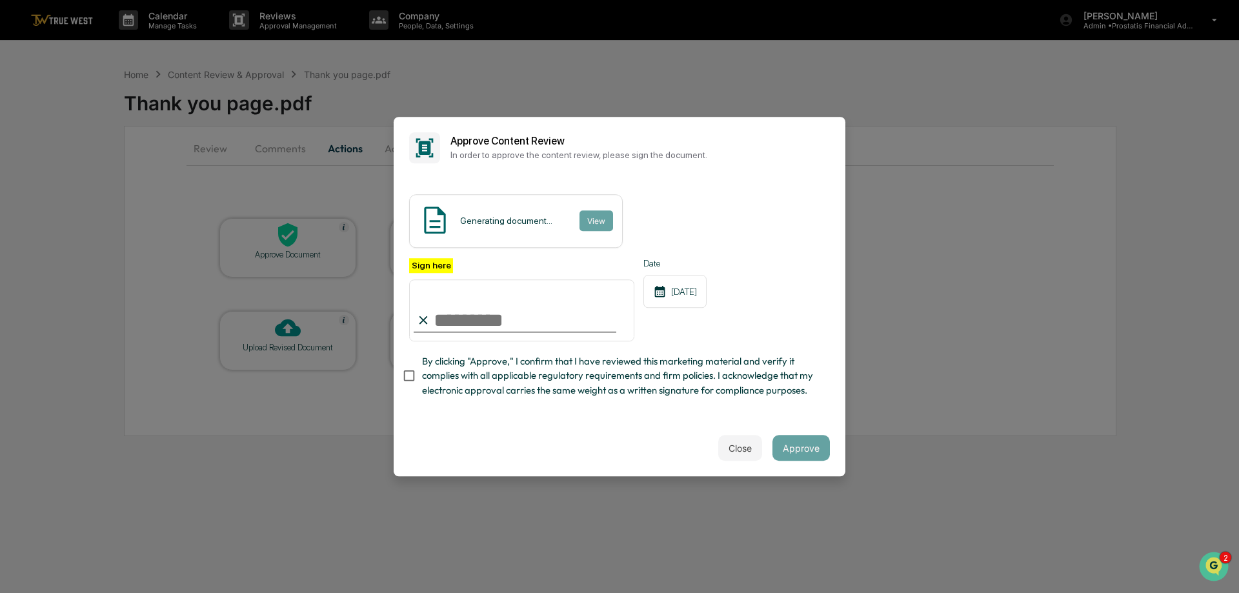
click at [460, 321] on input "Sign here" at bounding box center [521, 310] width 225 height 62
type input "**********"
click at [476, 374] on span "By clicking "Approve," I confirm that I have reviewed this marketing material a…" at bounding box center [621, 375] width 398 height 43
drag, startPoint x: 584, startPoint y: 220, endPoint x: 591, endPoint y: 214, distance: 8.7
click at [585, 220] on div "Content Review Report View" at bounding box center [515, 221] width 213 height 54
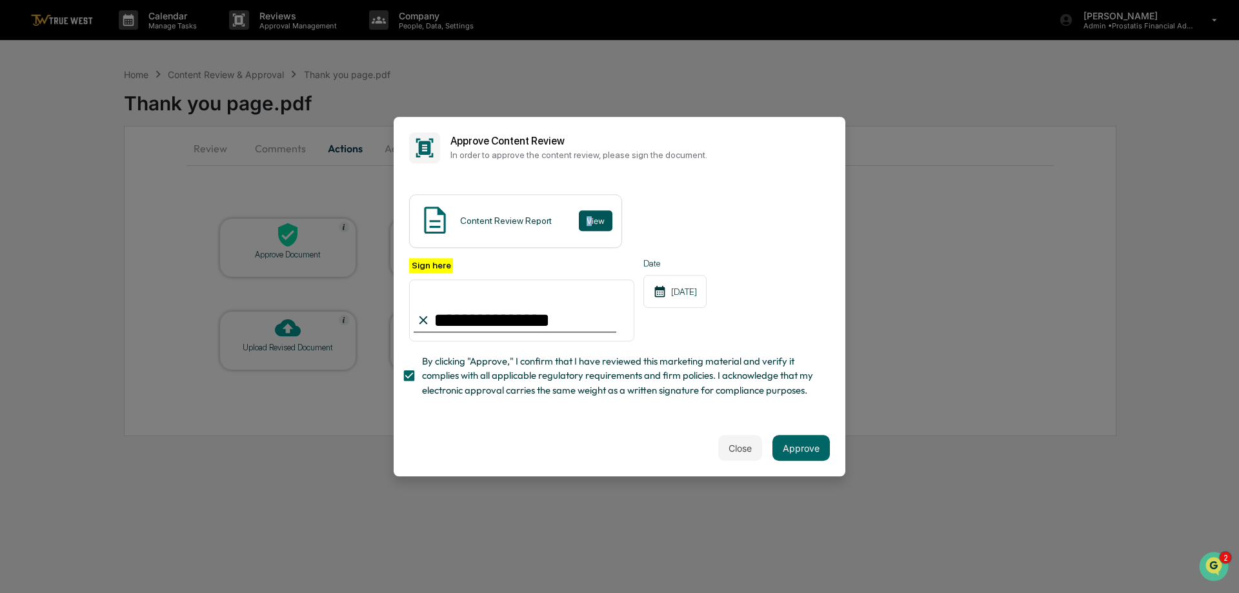
click at [591, 214] on button "View" at bounding box center [596, 220] width 34 height 21
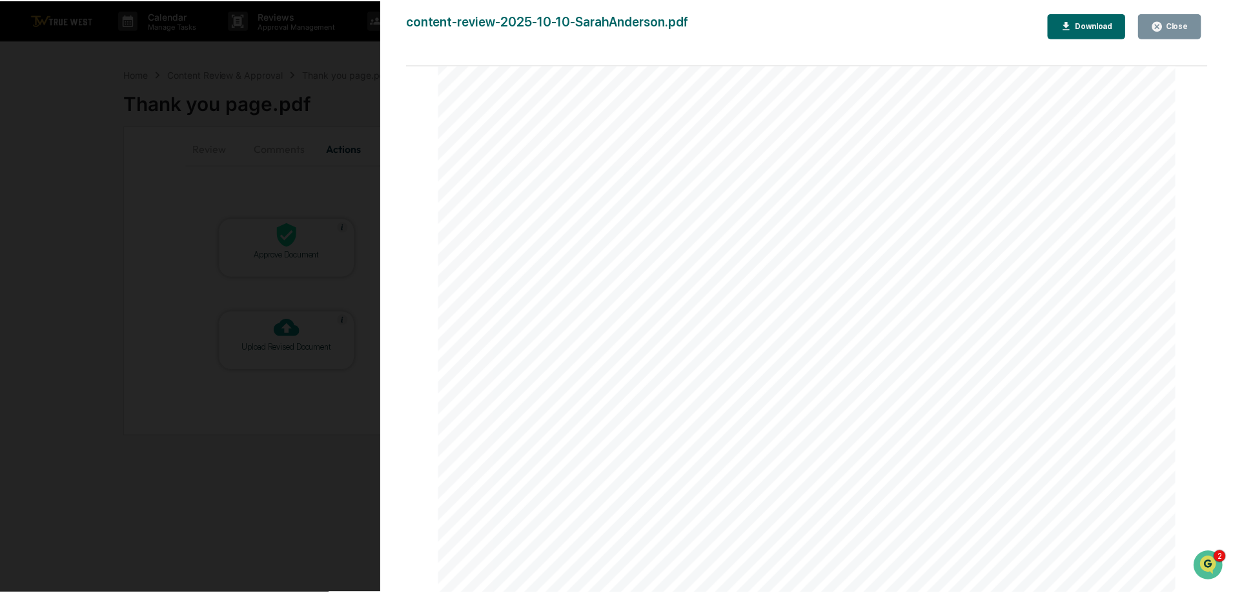
scroll to position [1550, 0]
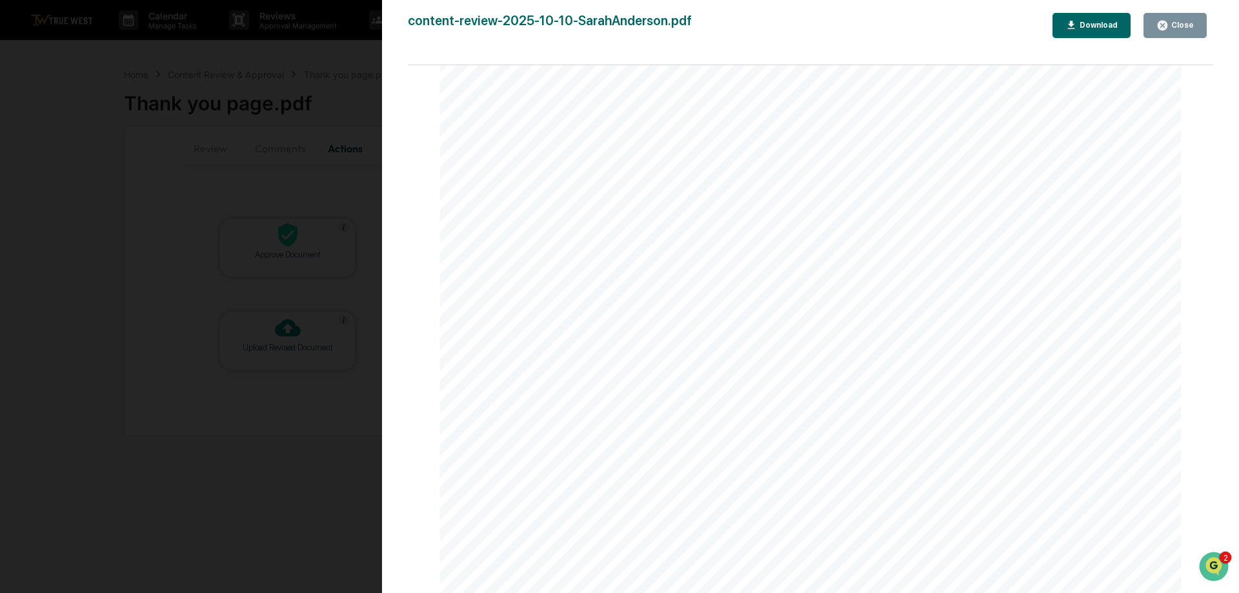
click at [1176, 27] on div "Close" at bounding box center [1181, 25] width 25 height 9
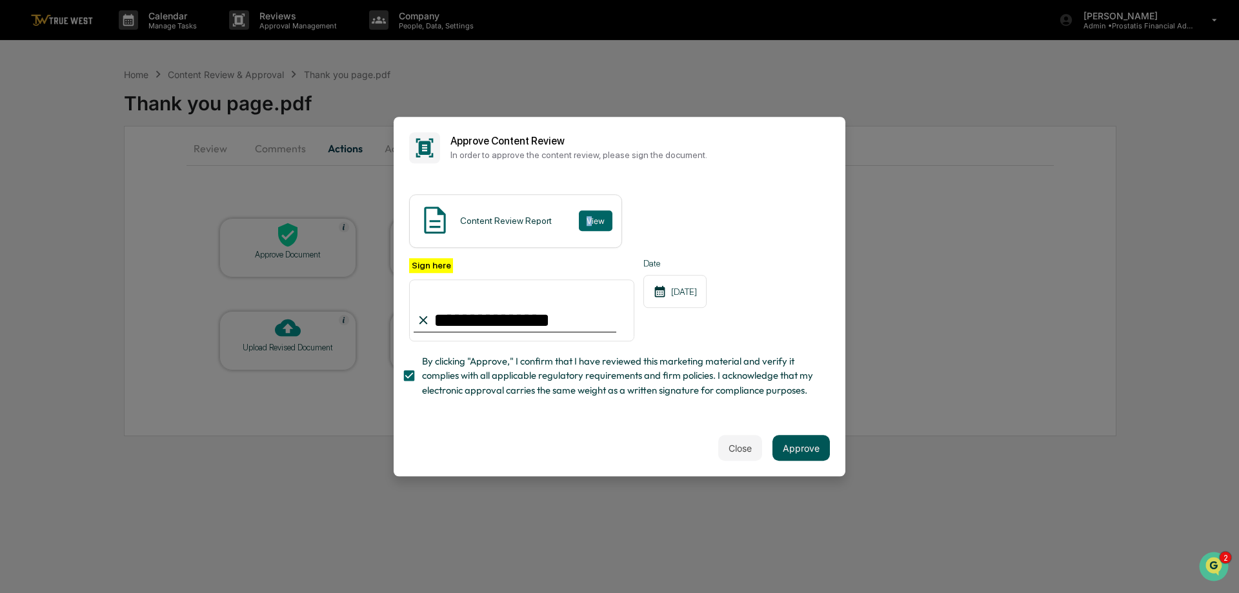
click at [808, 452] on button "Approve" at bounding box center [801, 448] width 57 height 26
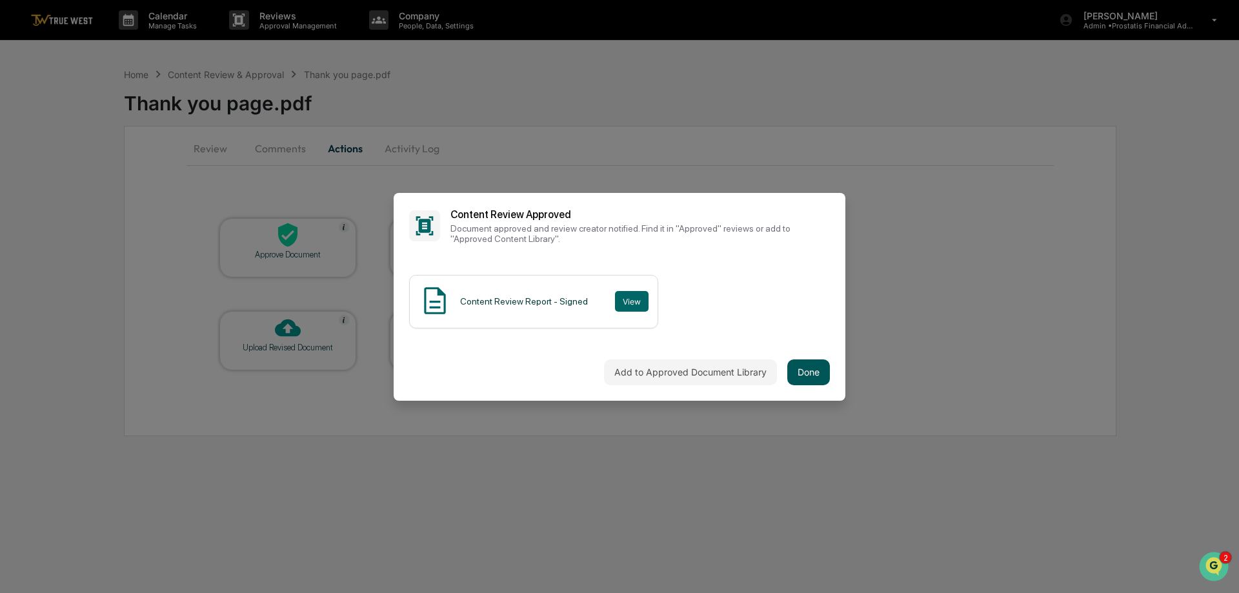
click at [801, 375] on button "Done" at bounding box center [808, 373] width 43 height 26
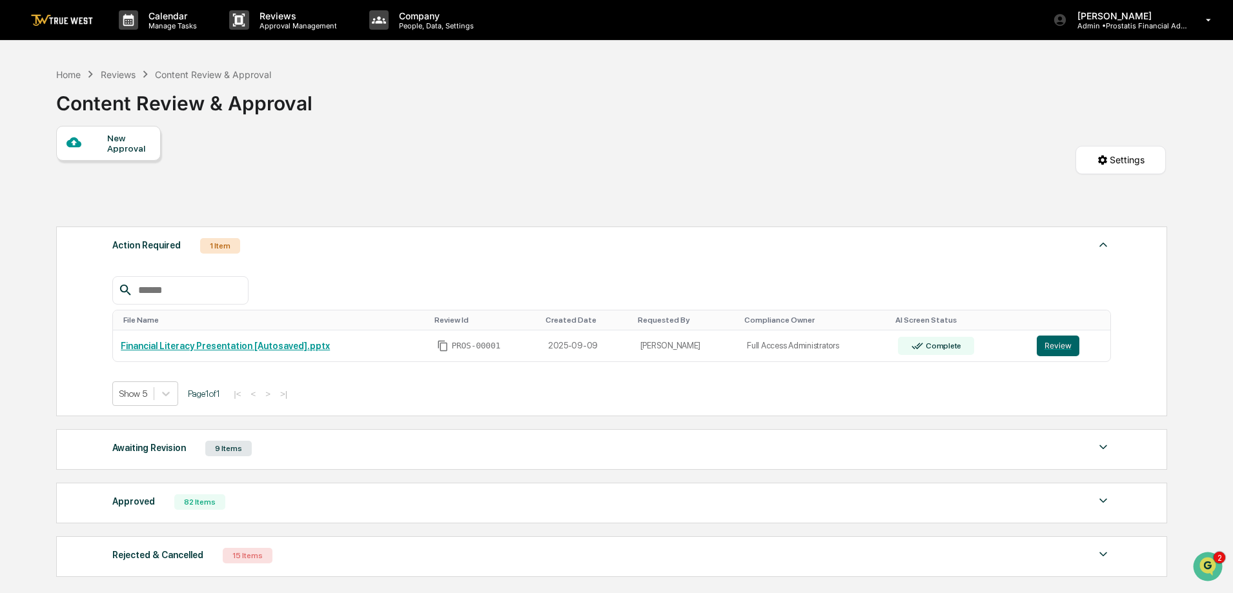
click at [121, 74] on div "Reviews" at bounding box center [118, 74] width 35 height 11
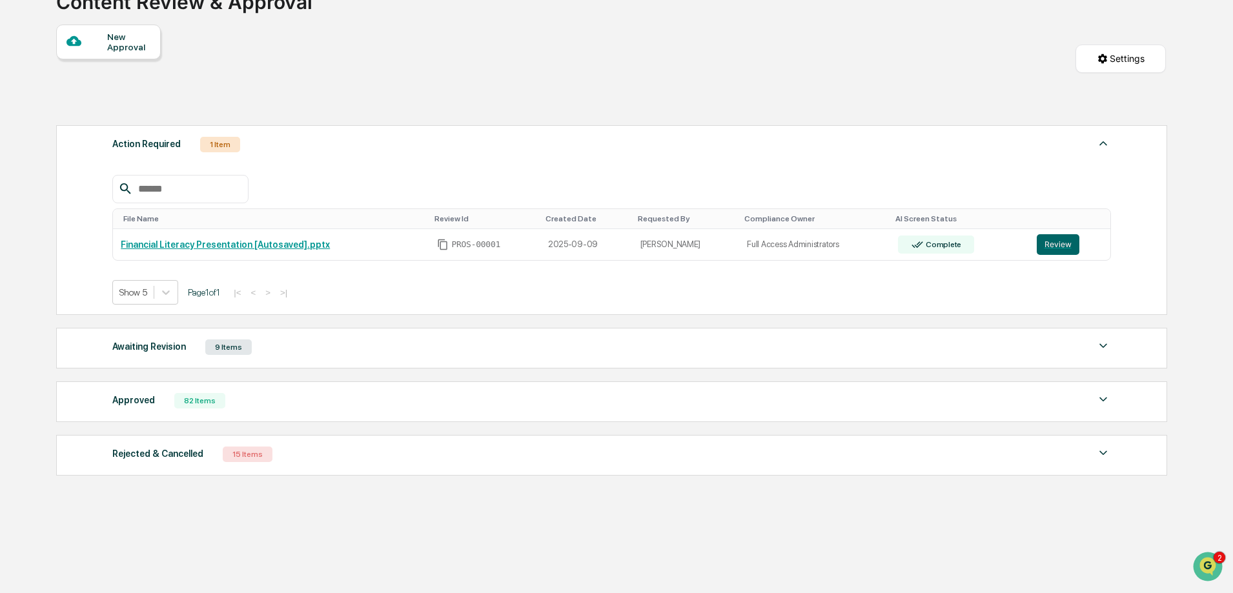
click at [291, 346] on div "Awaiting Revision 9 Items" at bounding box center [611, 347] width 999 height 18
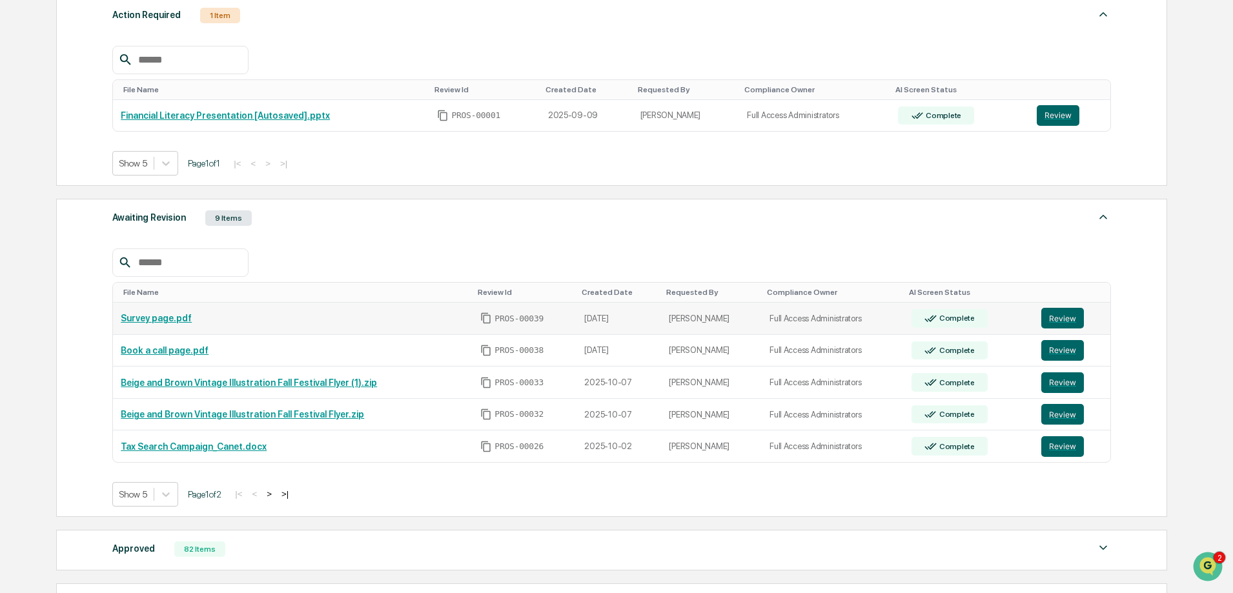
scroll to position [295, 0]
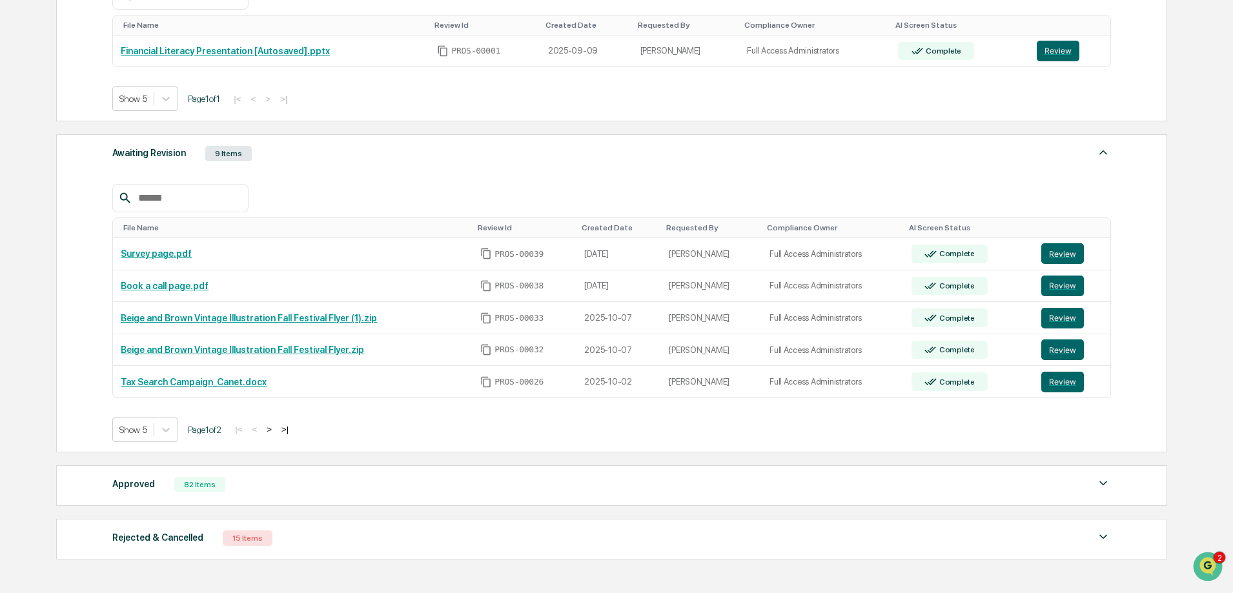
click at [307, 482] on div "Approved 82 Items" at bounding box center [611, 485] width 999 height 18
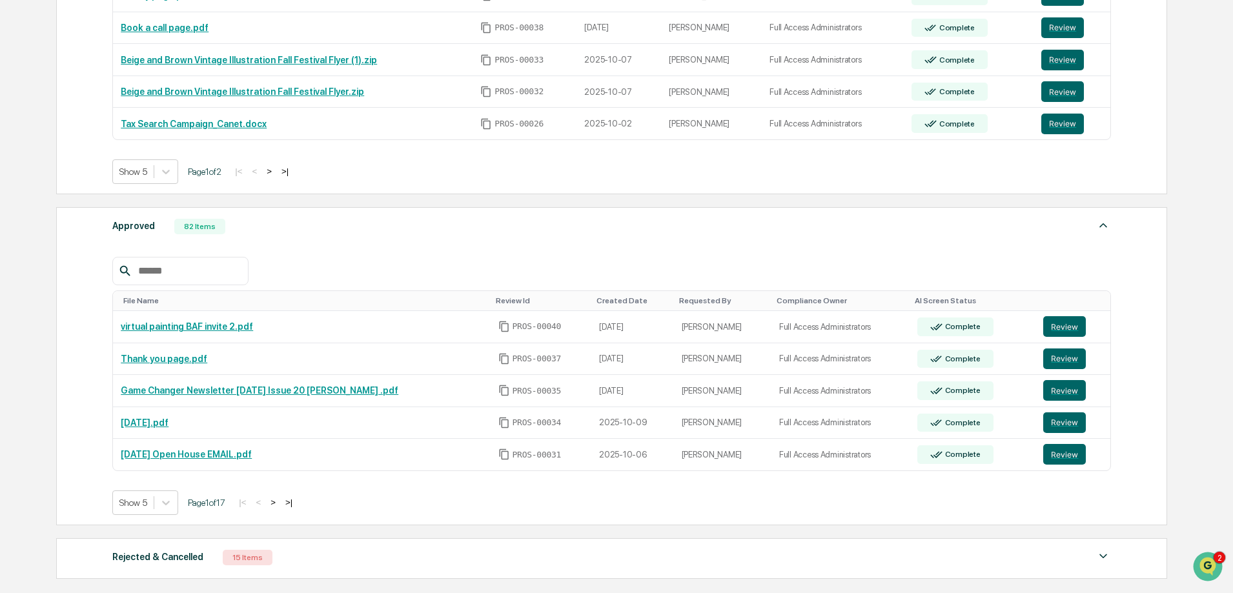
scroll to position [656, 0]
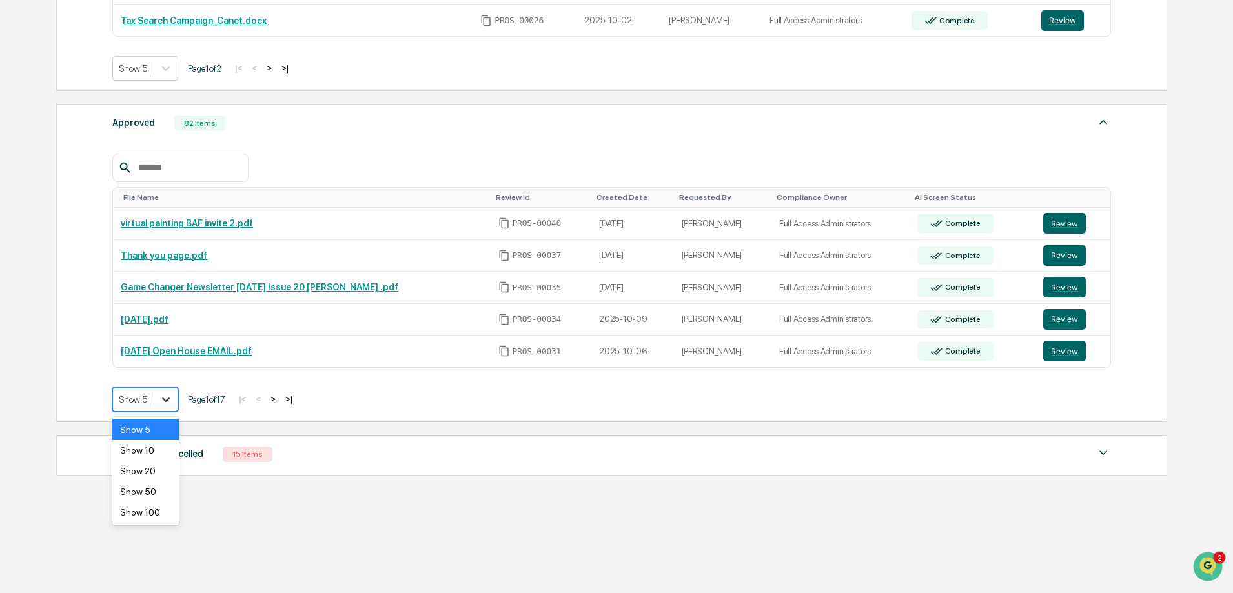
click at [164, 401] on icon at bounding box center [165, 399] width 13 height 13
click at [147, 509] on div "Show 100" at bounding box center [145, 512] width 66 height 21
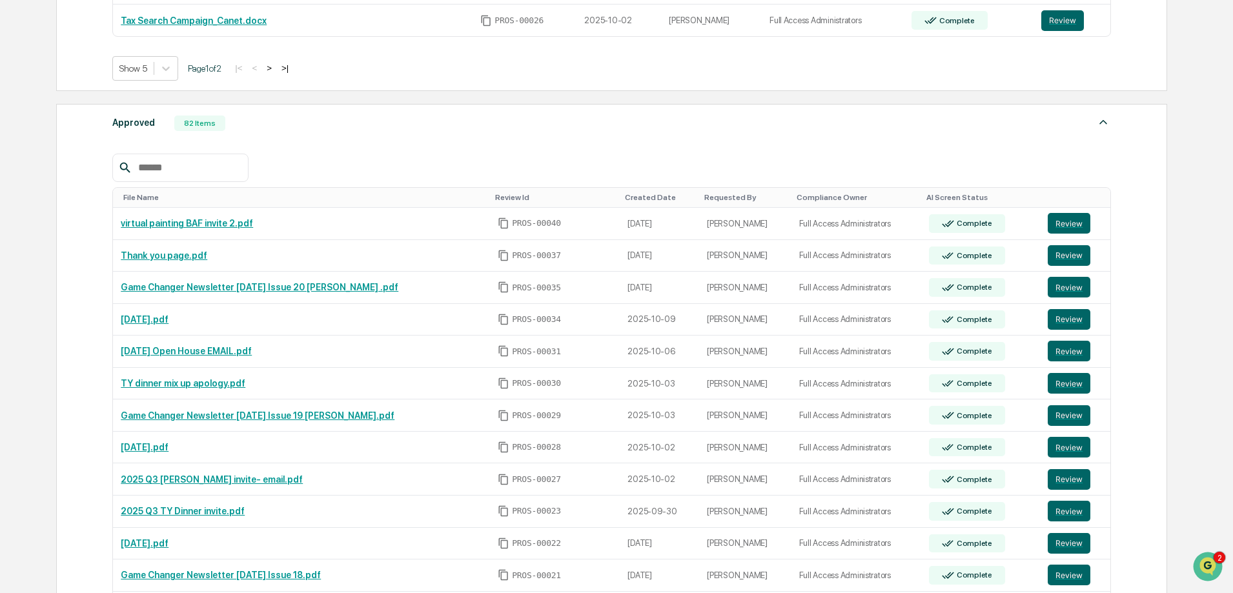
click at [222, 166] on input "text" at bounding box center [188, 167] width 110 height 17
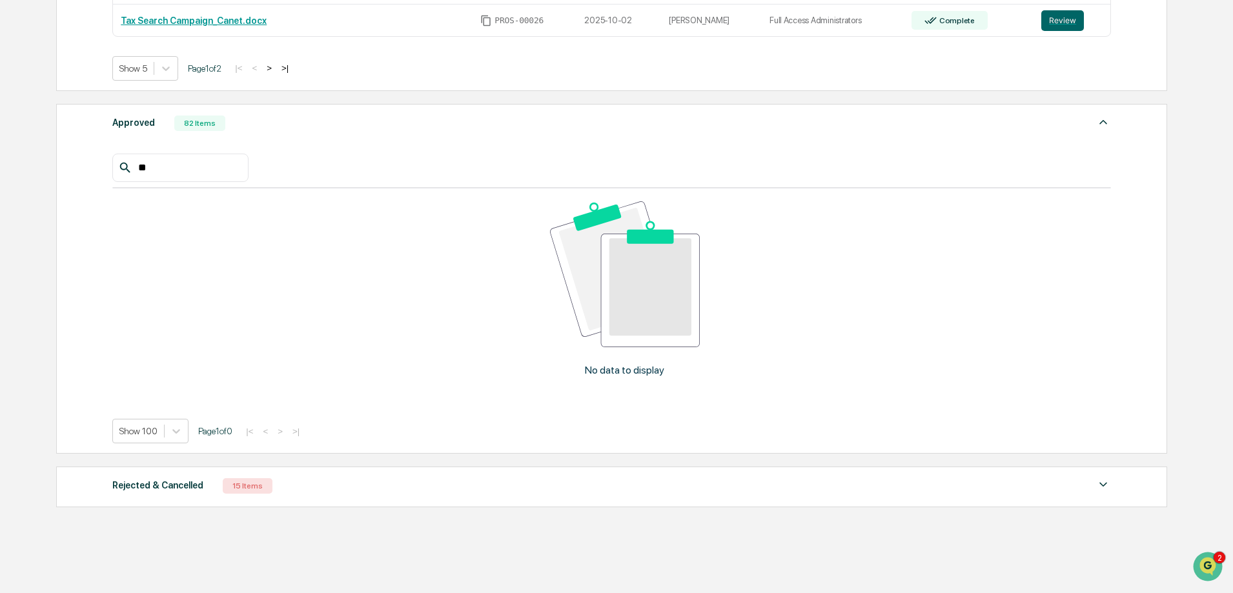
type input "*"
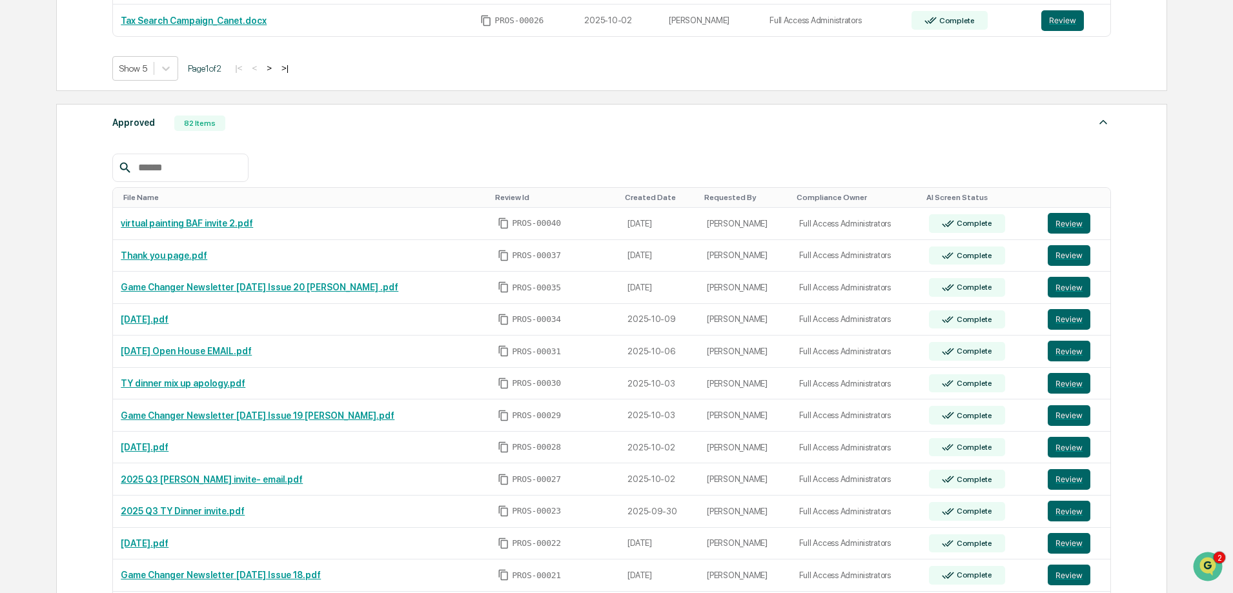
click at [267, 124] on div "Approved 82 Items" at bounding box center [611, 123] width 999 height 18
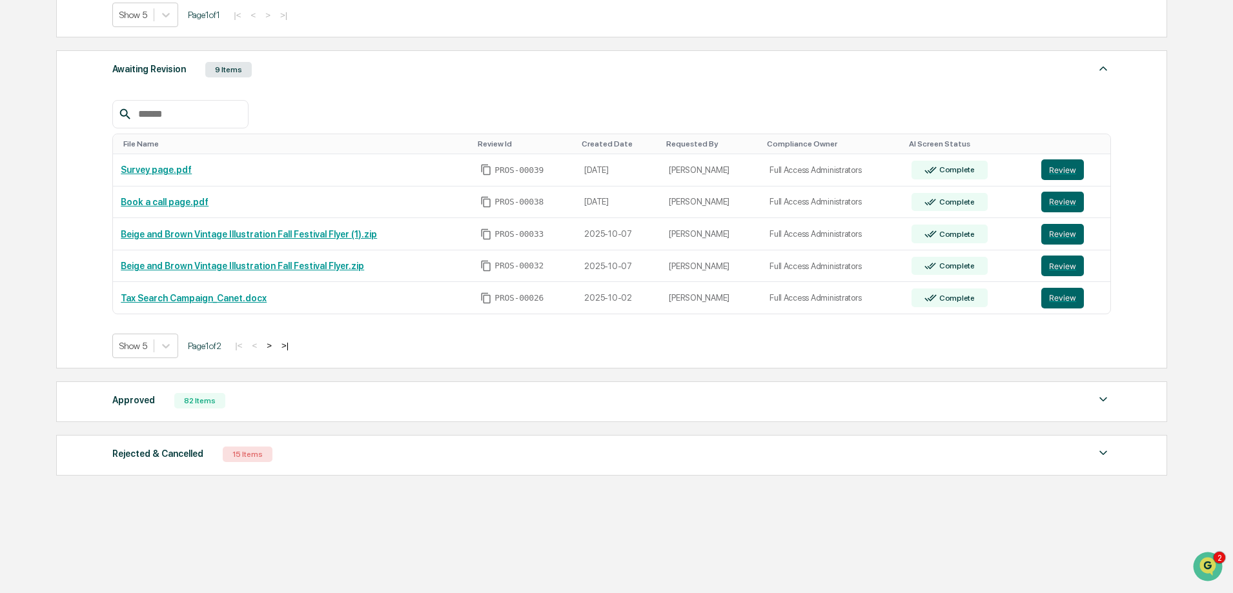
scroll to position [379, 0]
click at [271, 408] on div "Approved 82 Items" at bounding box center [611, 401] width 999 height 18
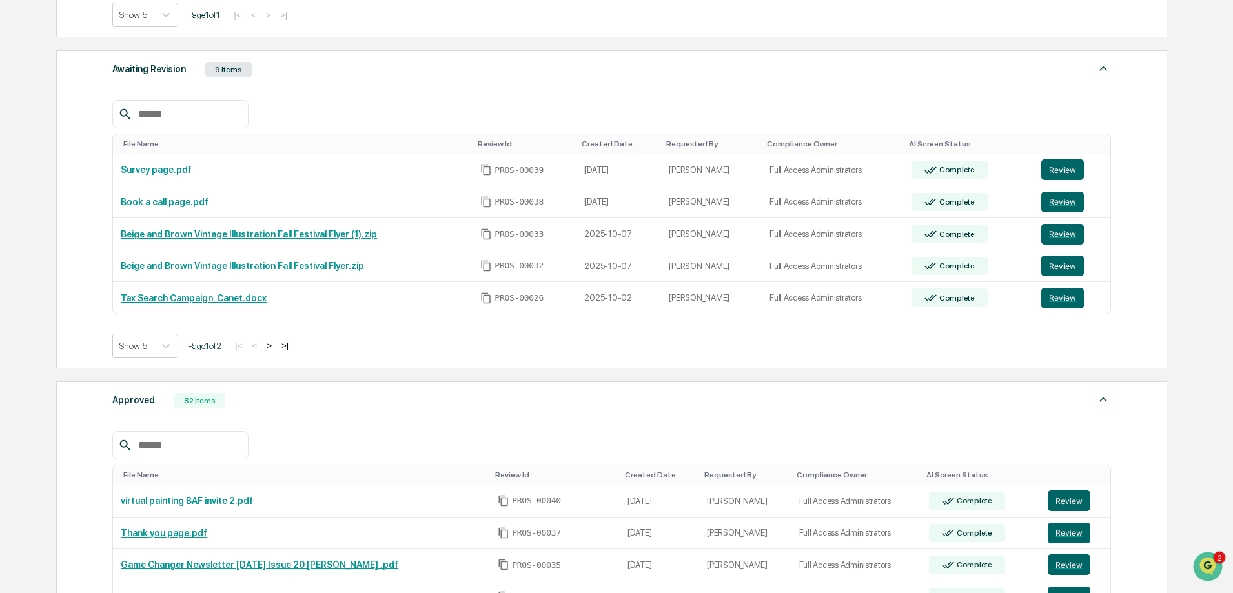
scroll to position [656, 0]
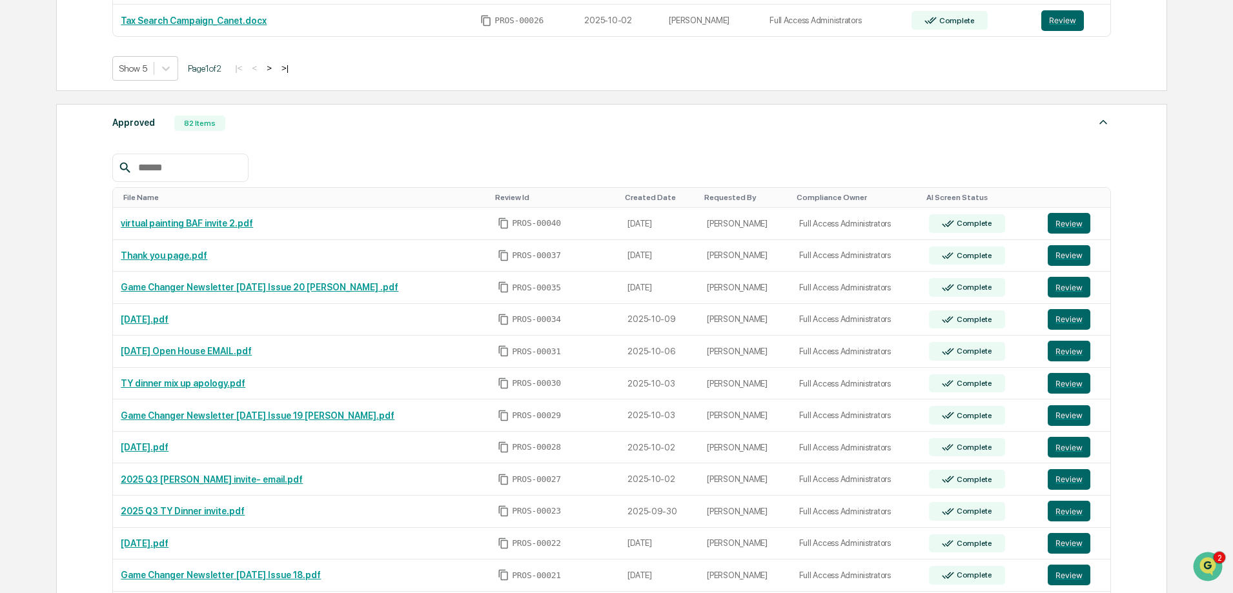
click at [190, 164] on input "text" at bounding box center [188, 167] width 110 height 17
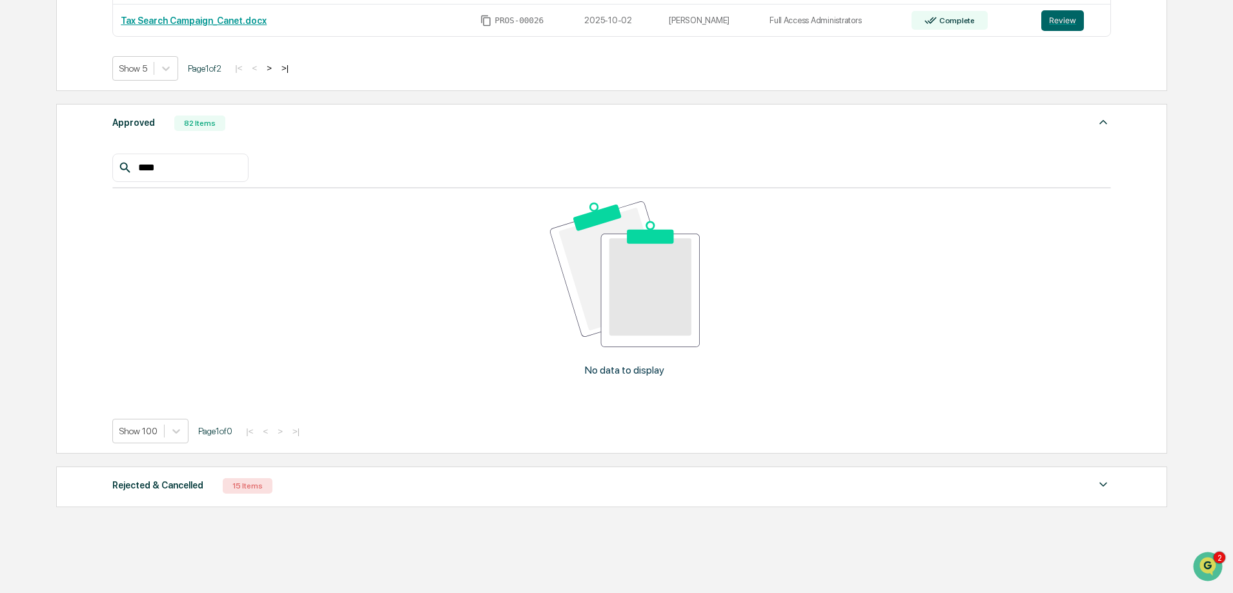
type input "****"
click at [171, 490] on div "Rejected & Cancelled" at bounding box center [157, 485] width 91 height 17
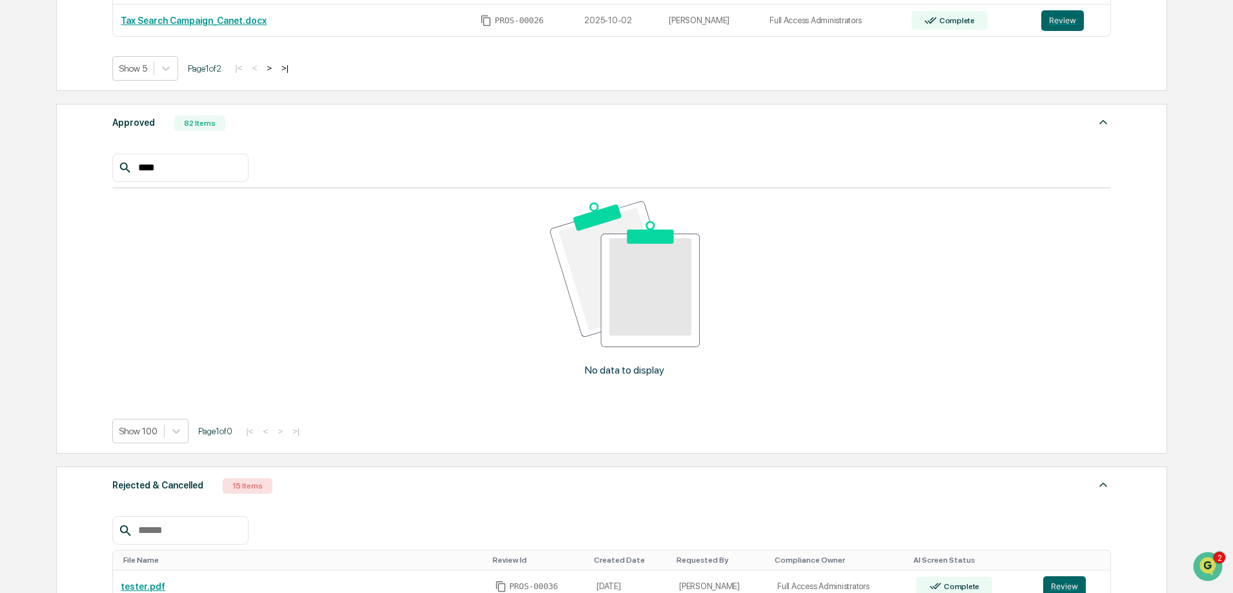
click at [197, 164] on input "****" at bounding box center [188, 167] width 110 height 17
click at [221, 524] on input "text" at bounding box center [188, 530] width 110 height 17
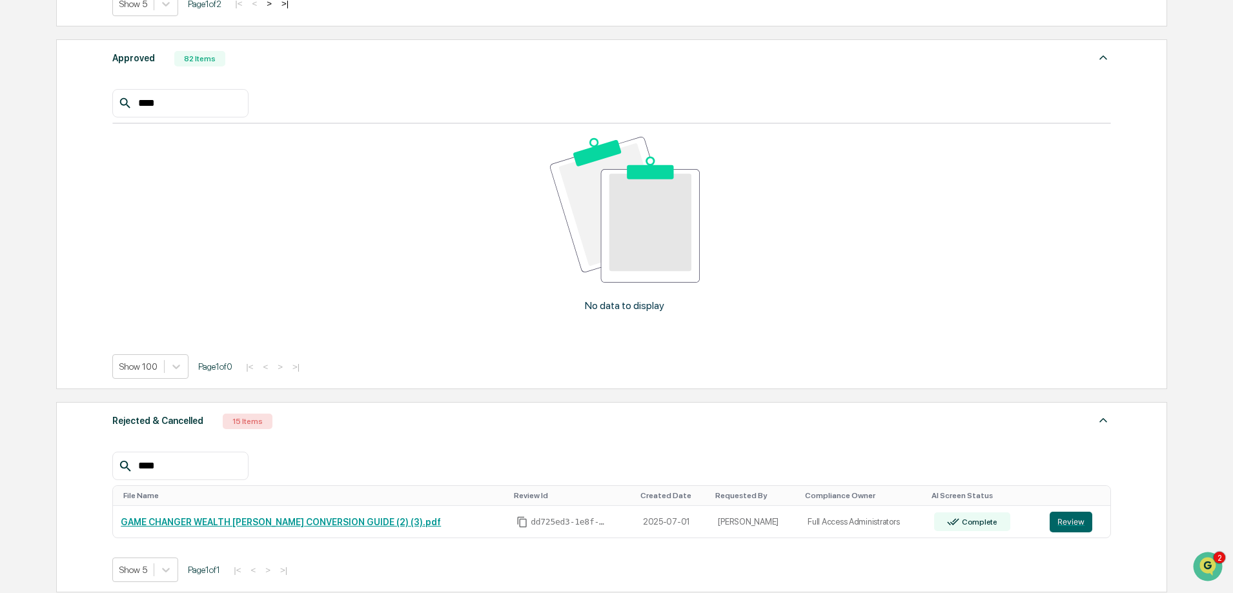
scroll to position [786, 0]
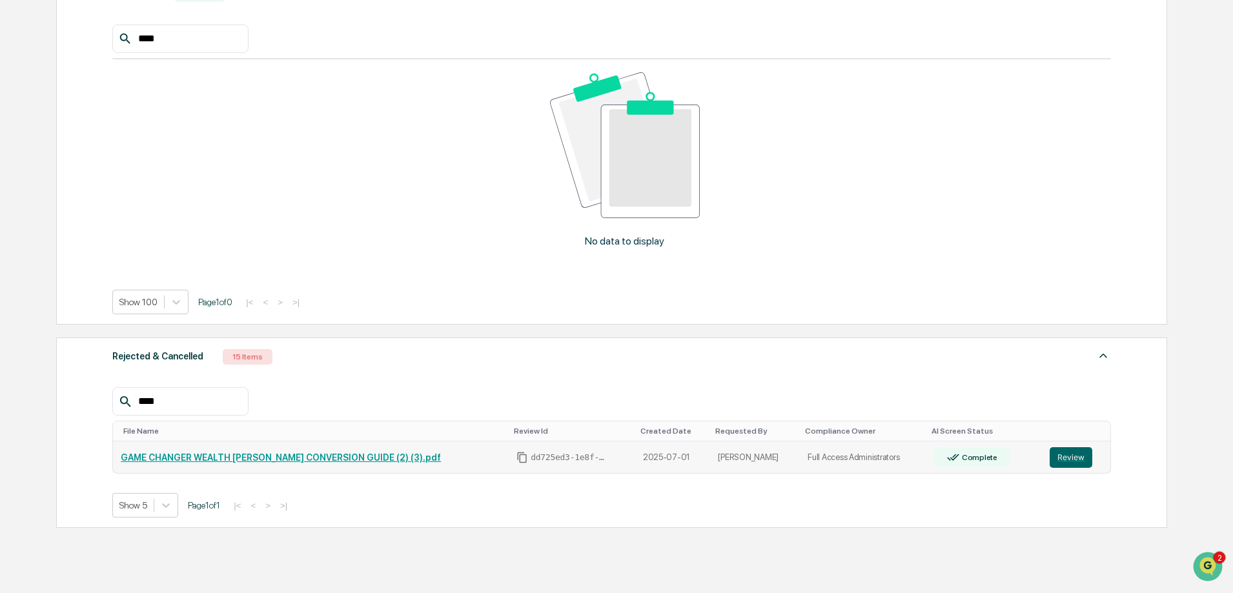
type input "****"
click at [318, 458] on link "GAME CHANGER WEALTH ROTH CONVERSION GUIDE (2) (3).pdf" at bounding box center [281, 457] width 320 height 10
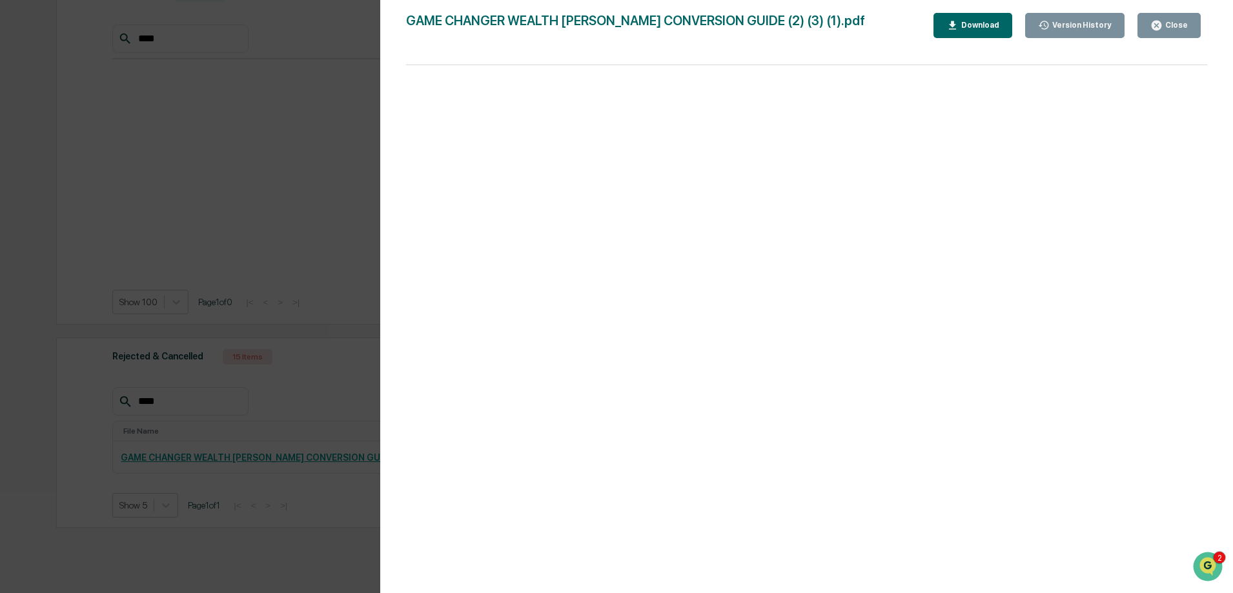
scroll to position [334, 0]
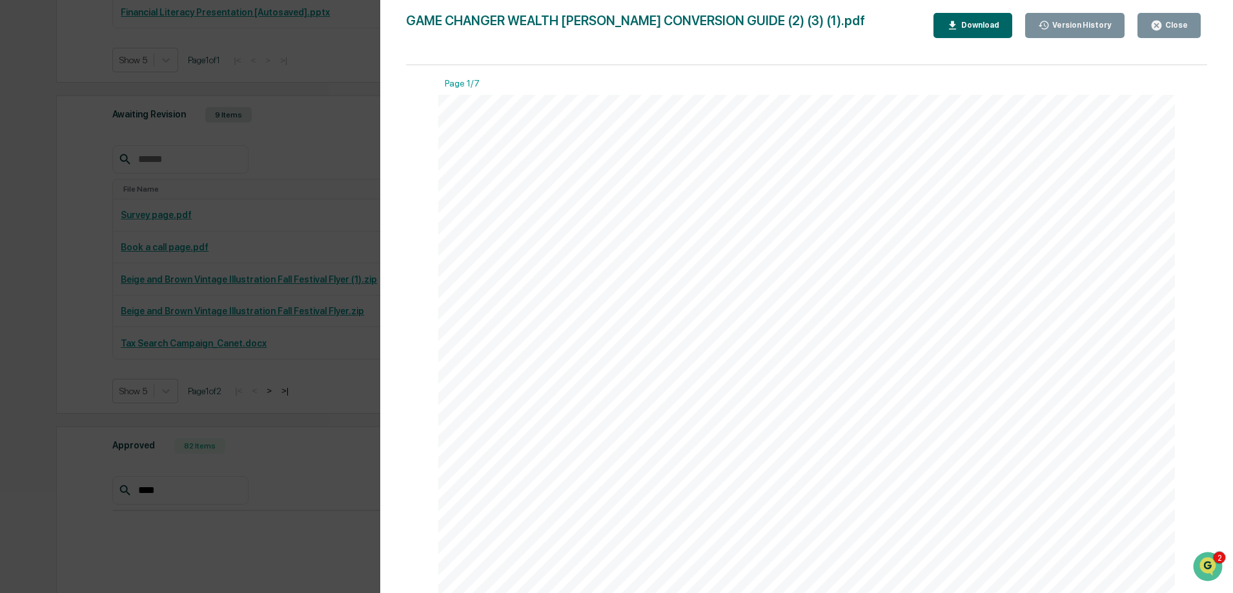
click at [1170, 23] on div "Close" at bounding box center [1175, 25] width 25 height 9
click at [1164, 21] on div "Close" at bounding box center [1168, 25] width 37 height 12
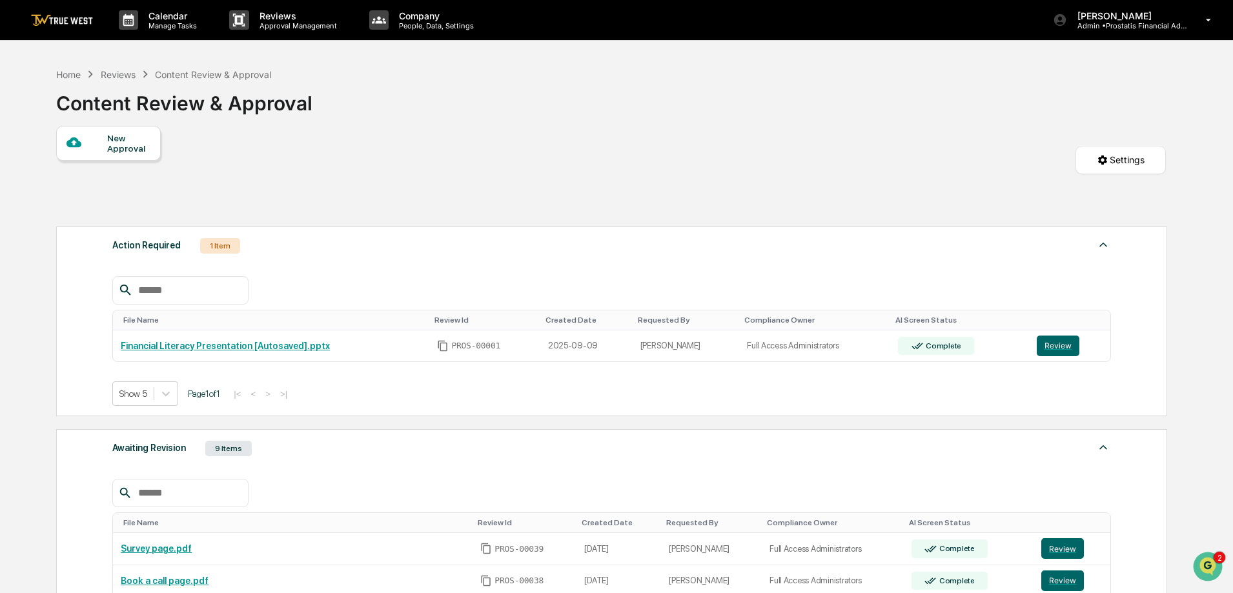
scroll to position [129, 0]
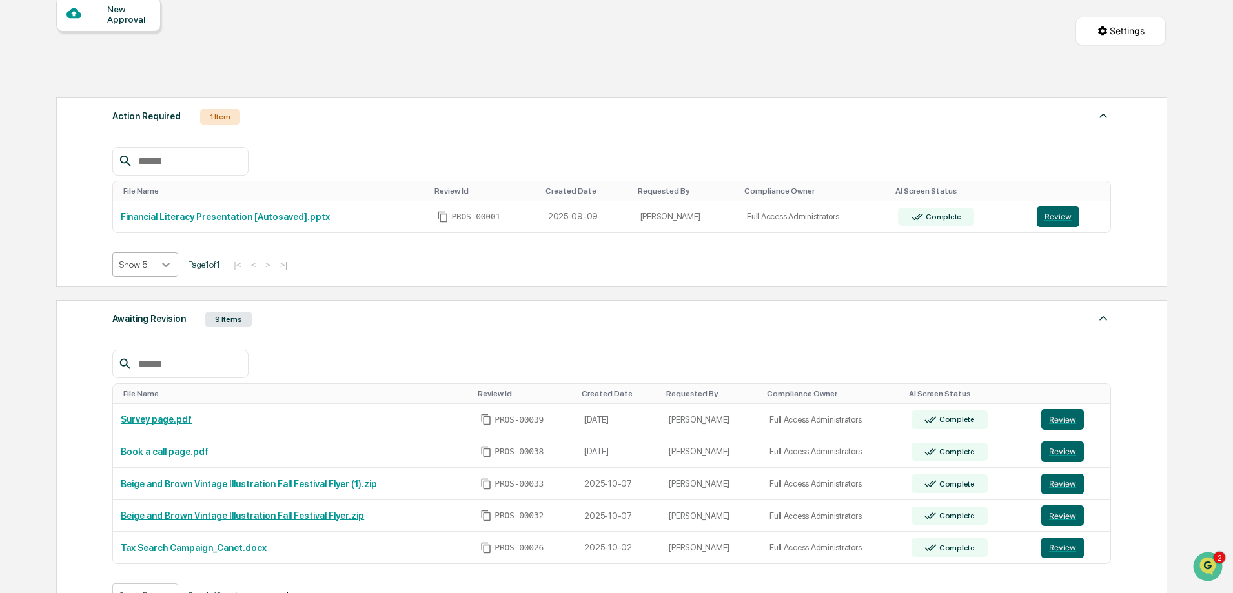
click at [169, 264] on icon at bounding box center [166, 265] width 8 height 5
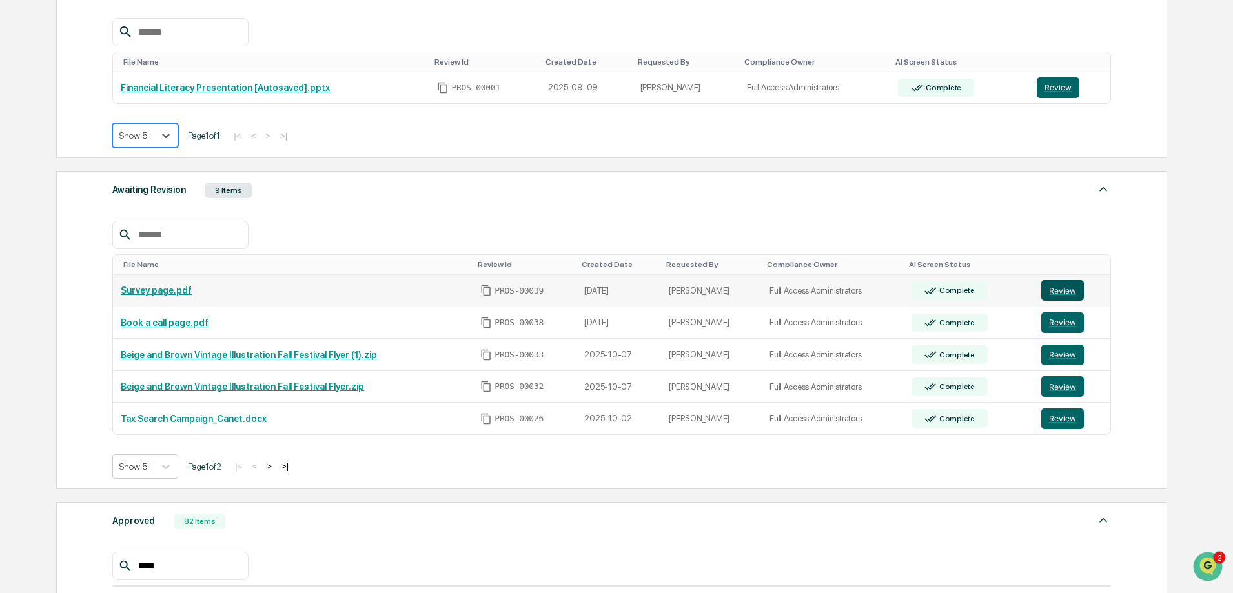
click at [1055, 290] on button "Review" at bounding box center [1062, 290] width 43 height 21
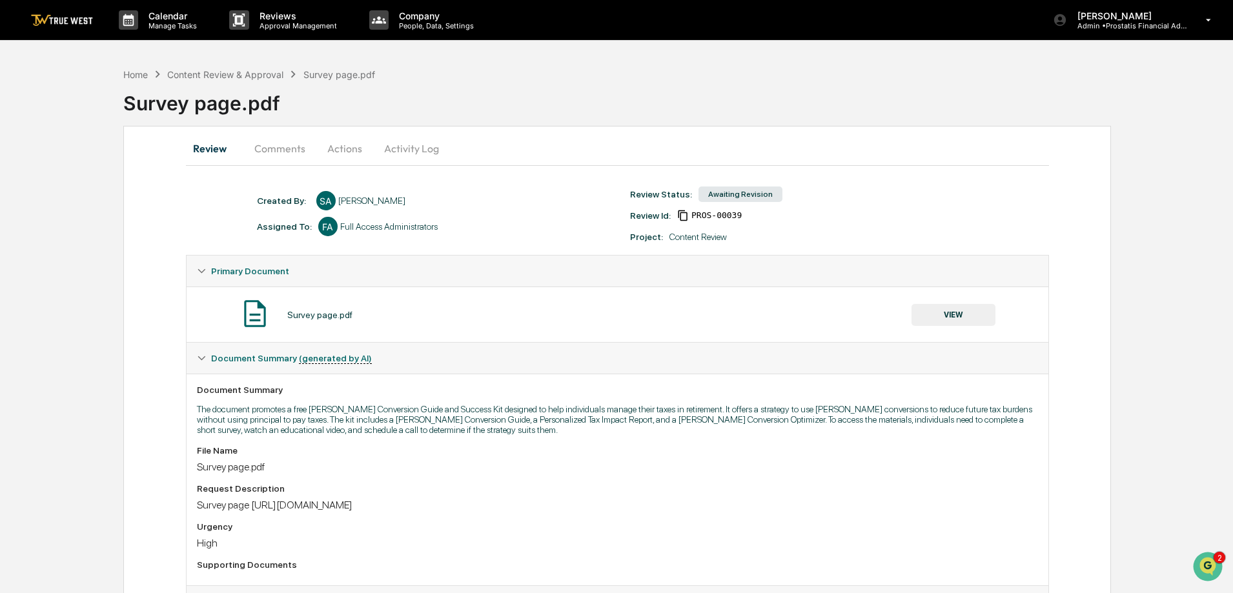
click at [962, 315] on button "VIEW" at bounding box center [953, 315] width 84 height 22
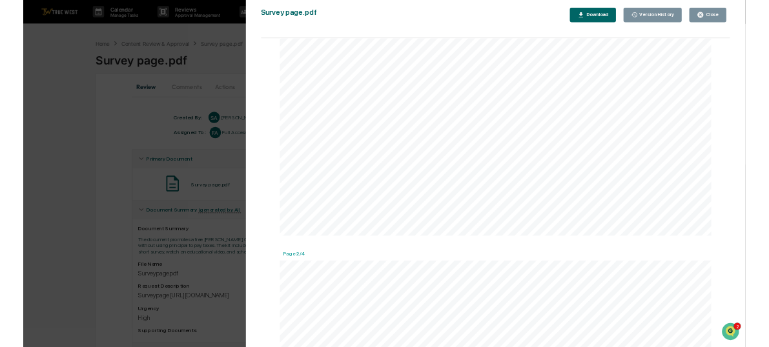
scroll to position [581, 0]
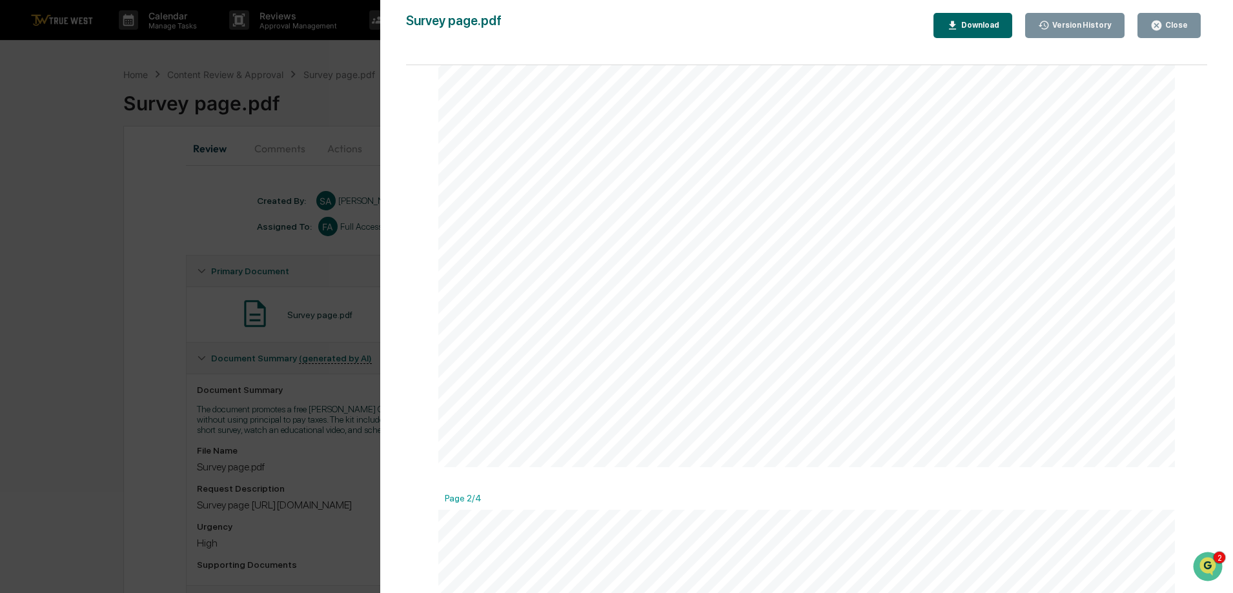
drag, startPoint x: 826, startPoint y: 321, endPoint x: 625, endPoint y: 305, distance: 201.3
drag, startPoint x: 1163, startPoint y: 35, endPoint x: 152, endPoint y: 281, distance: 1040.3
click at [1163, 35] on button "Close" at bounding box center [1168, 25] width 63 height 25
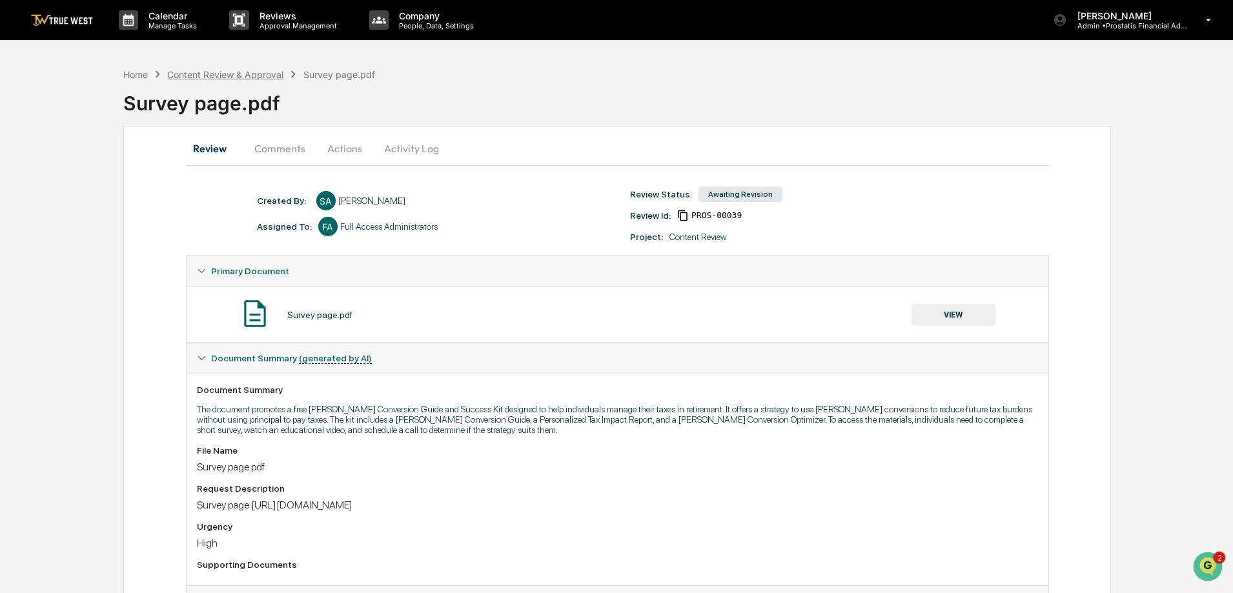
click at [255, 73] on div "Content Review & Approval" at bounding box center [225, 74] width 116 height 11
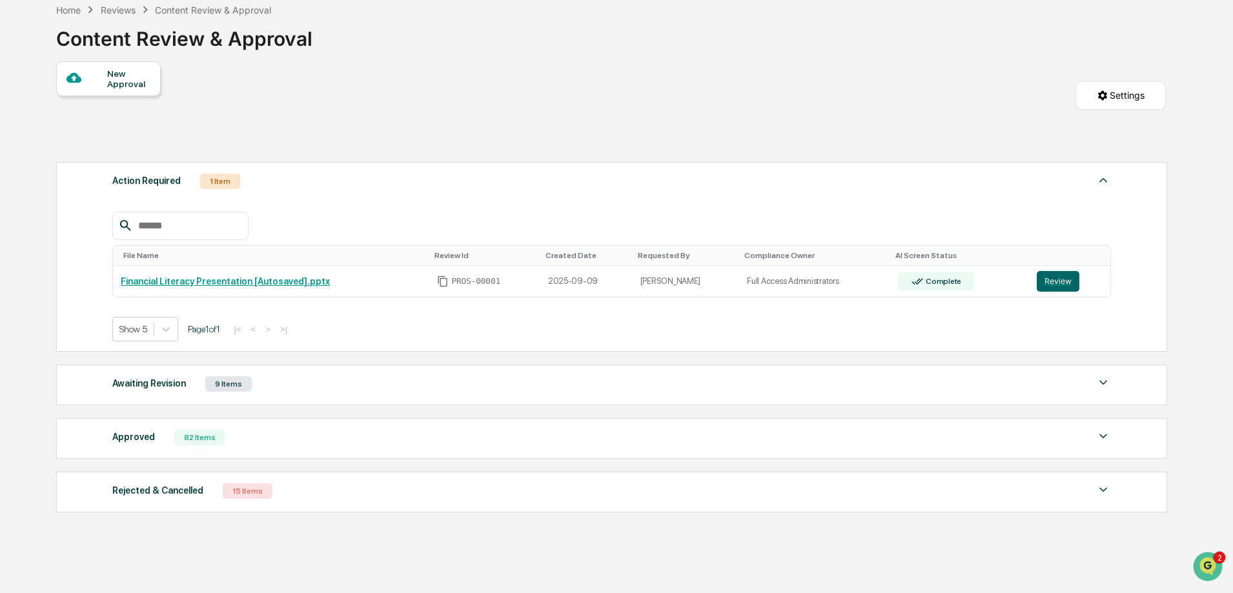
scroll to position [101, 0]
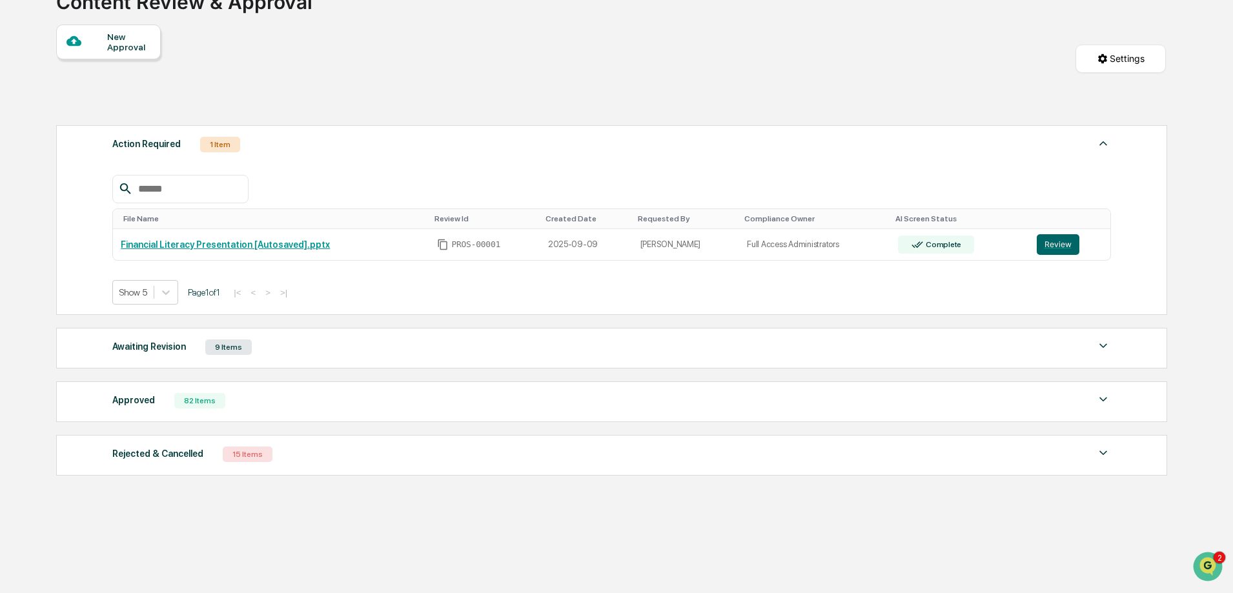
click at [271, 453] on div "Rejected & Cancelled 15 Items" at bounding box center [611, 454] width 999 height 18
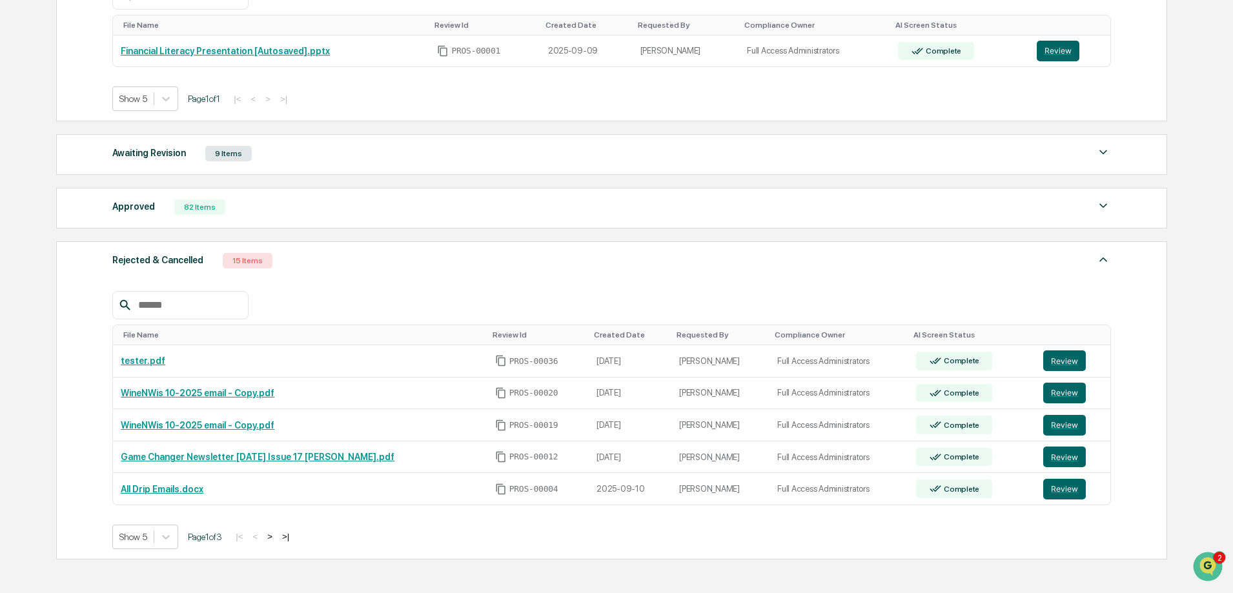
scroll to position [360, 0]
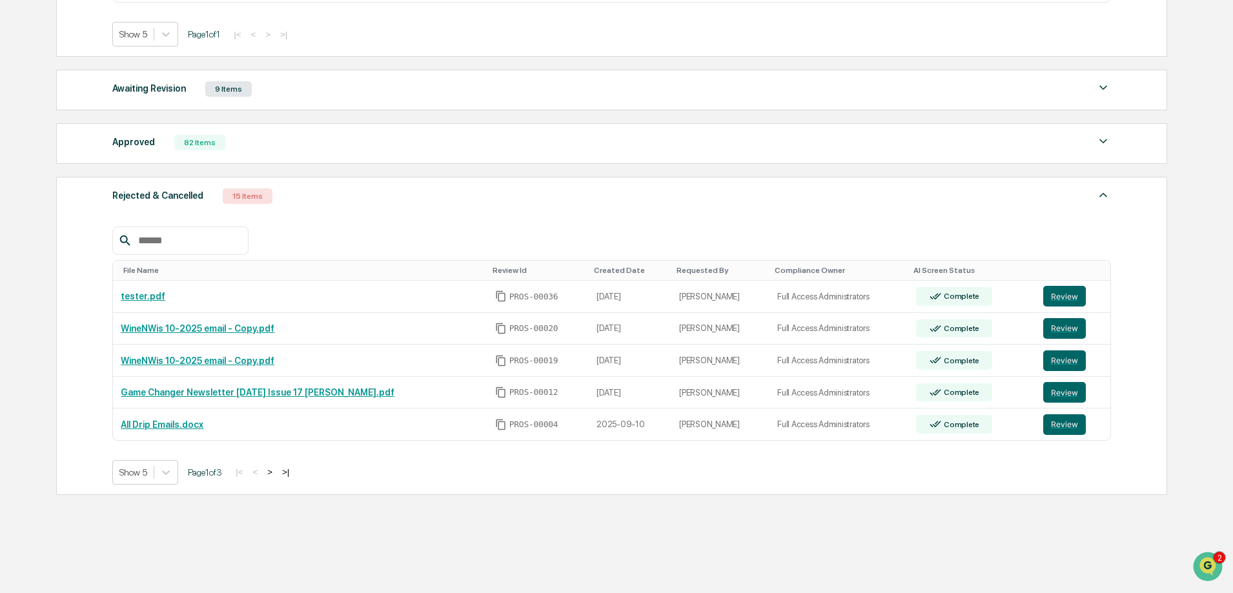
click at [158, 232] on input "text" at bounding box center [188, 240] width 110 height 17
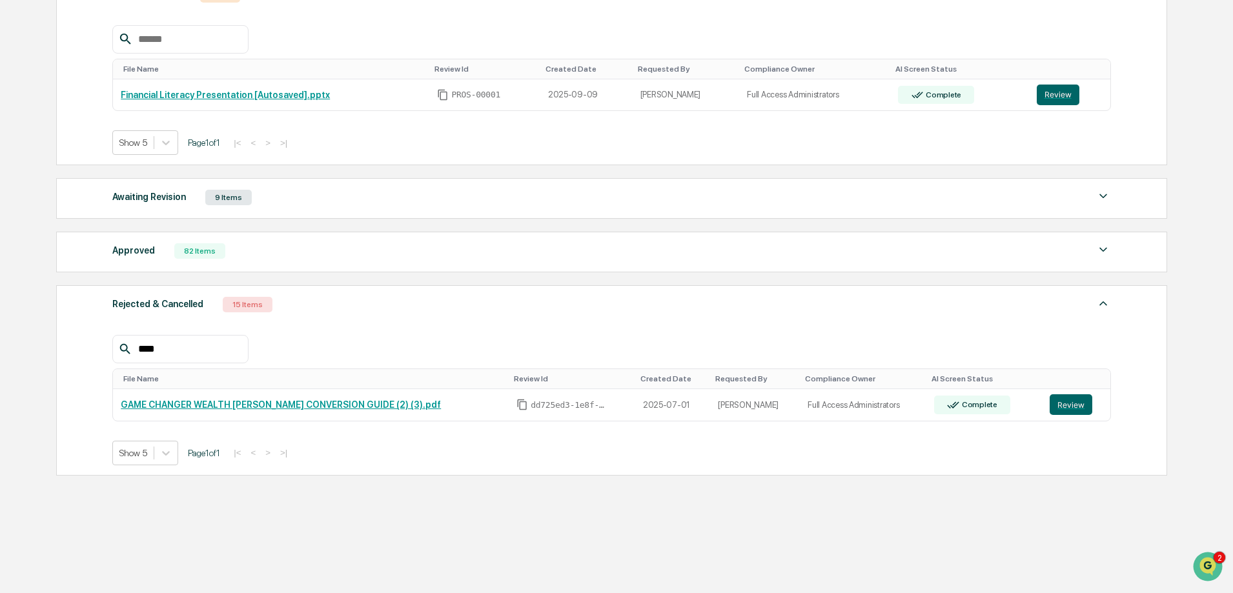
scroll to position [251, 0]
type input "****"
click at [1059, 401] on button "Review" at bounding box center [1071, 404] width 43 height 21
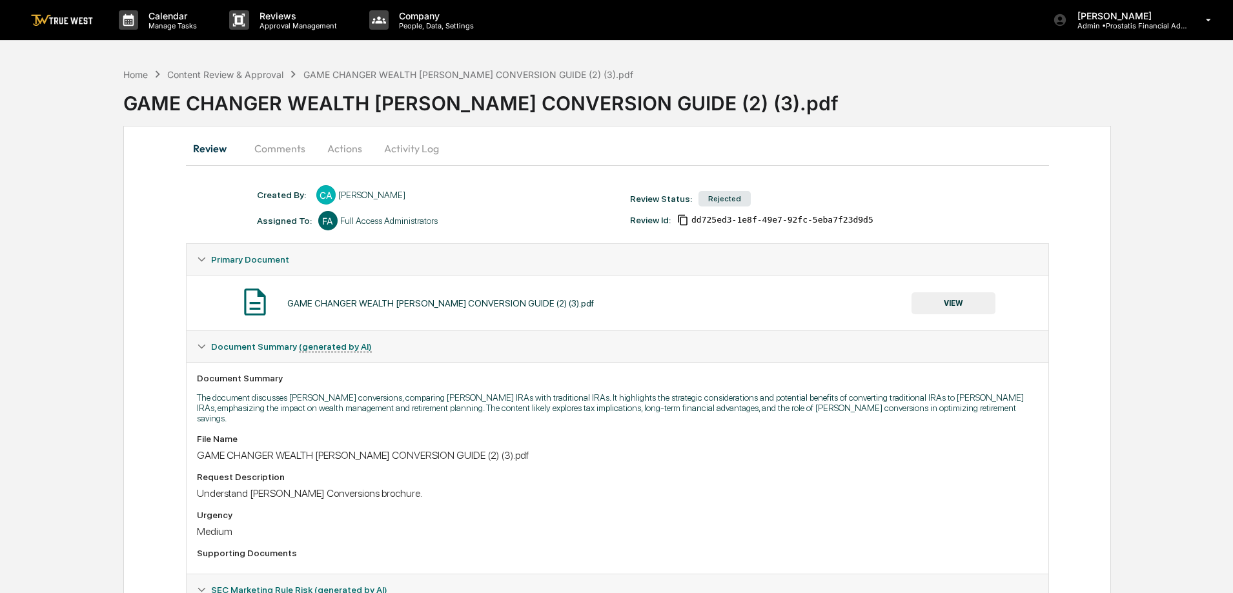
click at [291, 146] on button "Comments" at bounding box center [280, 148] width 72 height 31
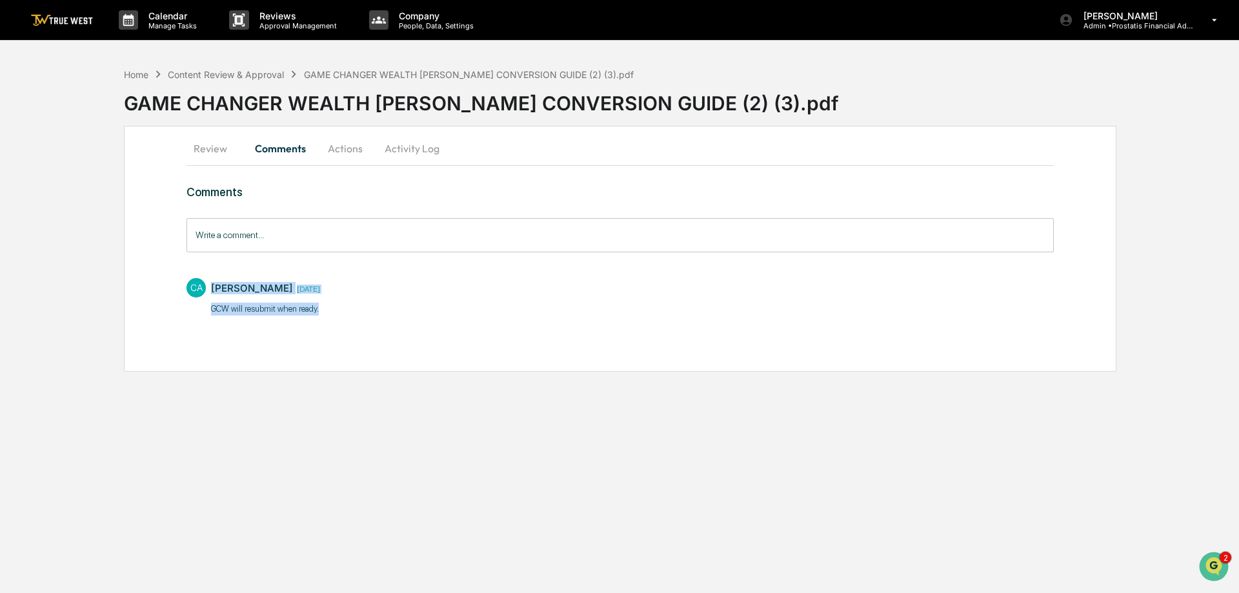
drag, startPoint x: 330, startPoint y: 310, endPoint x: 200, endPoint y: 298, distance: 131.0
click at [200, 298] on div "CA Cierra Alderson 1 month ago ​GCW will resubmit when ready." at bounding box center [621, 296] width 868 height 48
click at [392, 77] on div "GAME CHANGER WEALTH ROTH CONVERSION GUIDE (2) (3).pdf" at bounding box center [469, 74] width 330 height 11
click at [274, 73] on div "Content Review & Approval" at bounding box center [226, 74] width 116 height 11
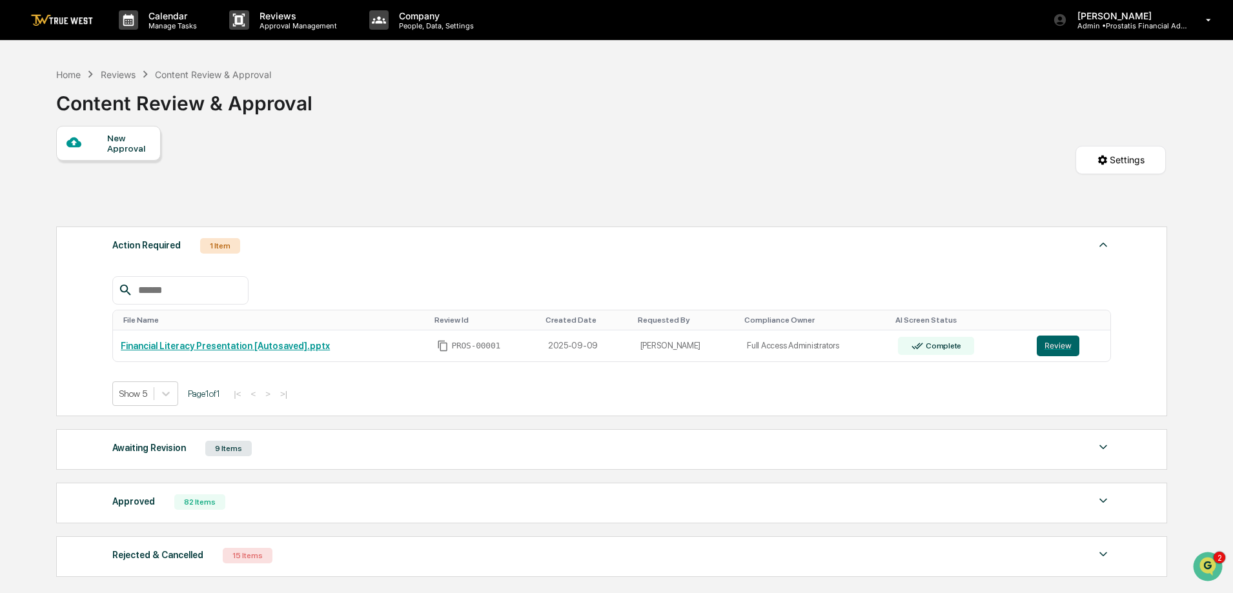
scroll to position [101, 0]
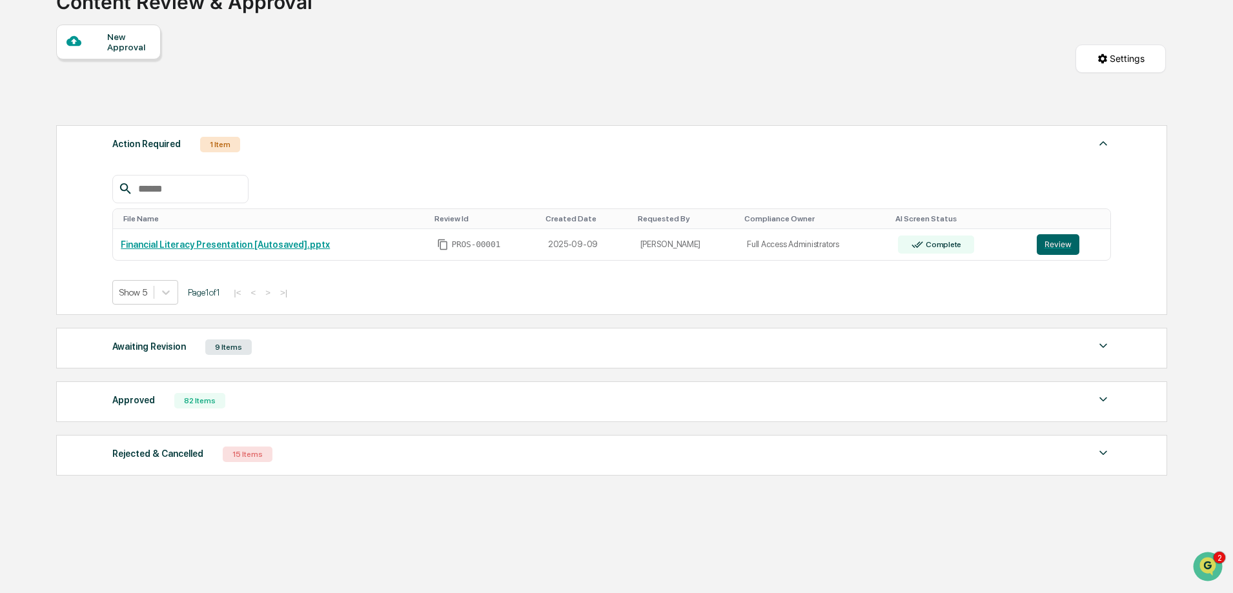
click at [280, 404] on div "Approved 82 Items" at bounding box center [611, 401] width 999 height 18
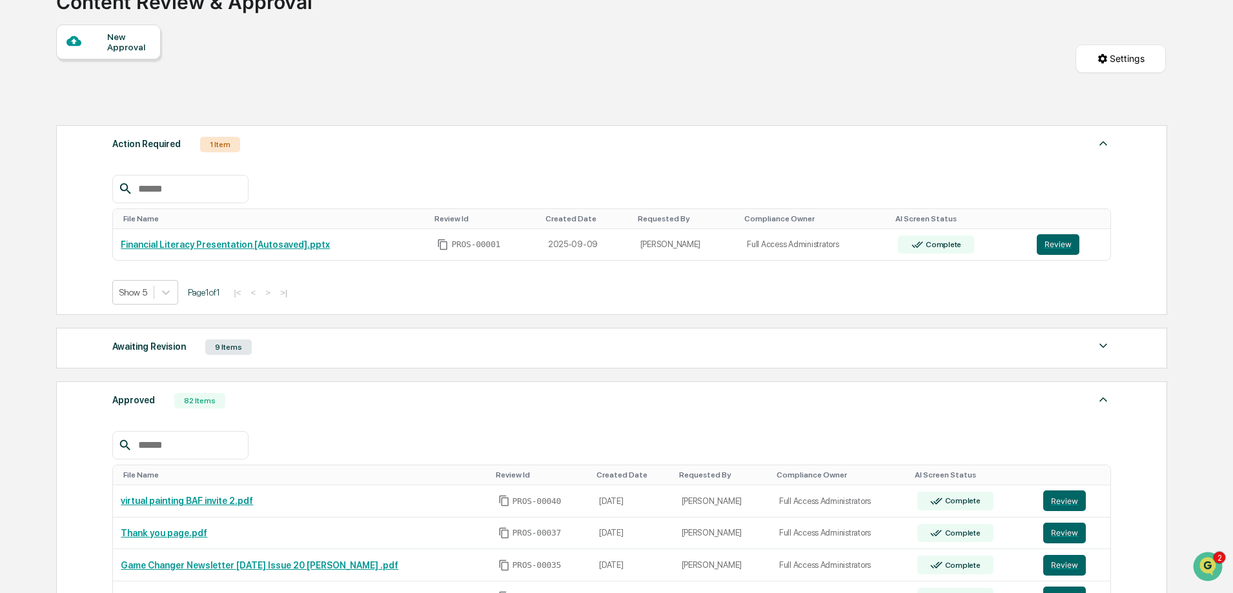
click at [246, 436] on div at bounding box center [180, 445] width 136 height 28
click at [238, 439] on input "text" at bounding box center [188, 445] width 110 height 17
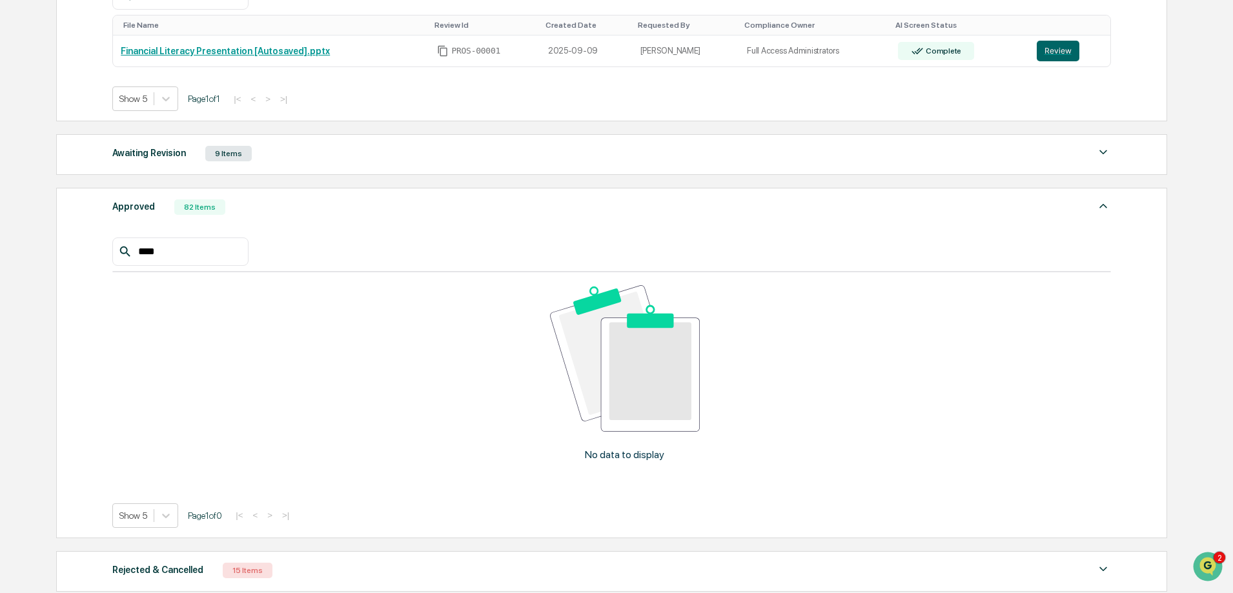
scroll to position [360, 0]
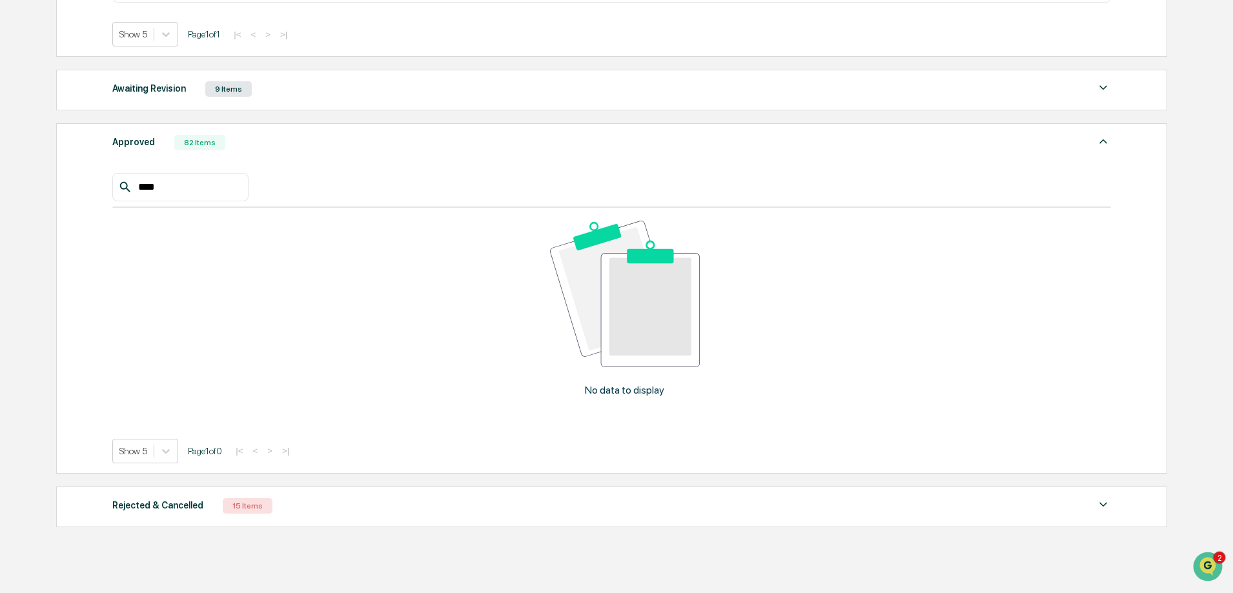
click at [243, 185] on input "****" at bounding box center [188, 187] width 110 height 17
type input "*"
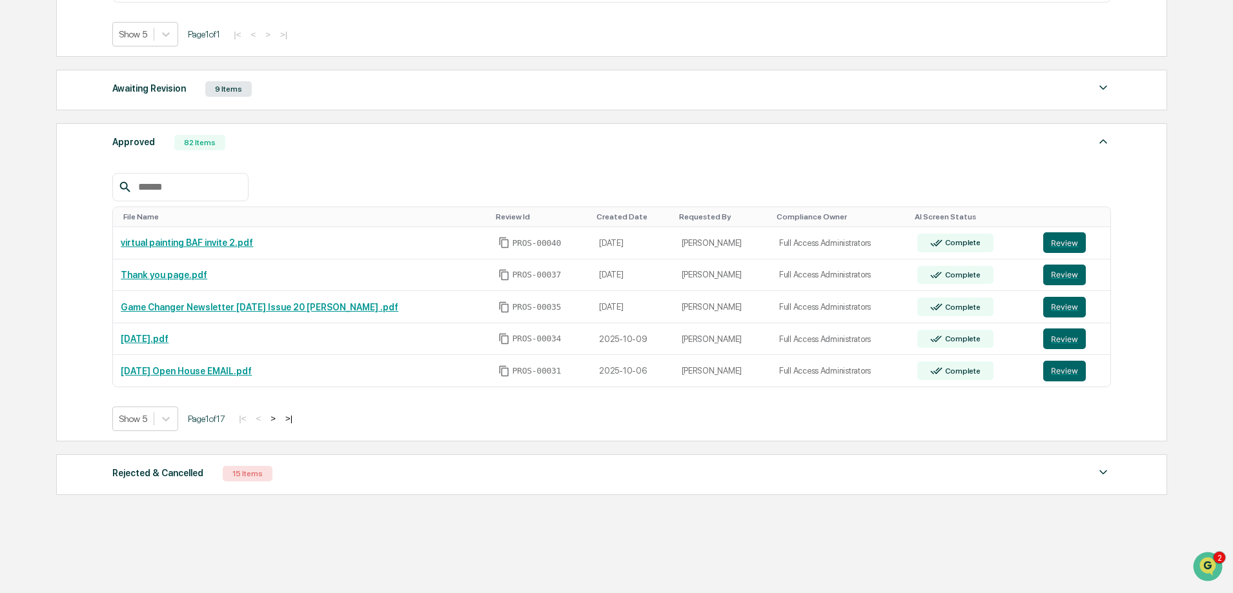
click at [346, 87] on div "Awaiting Revision 9 Items" at bounding box center [611, 89] width 999 height 18
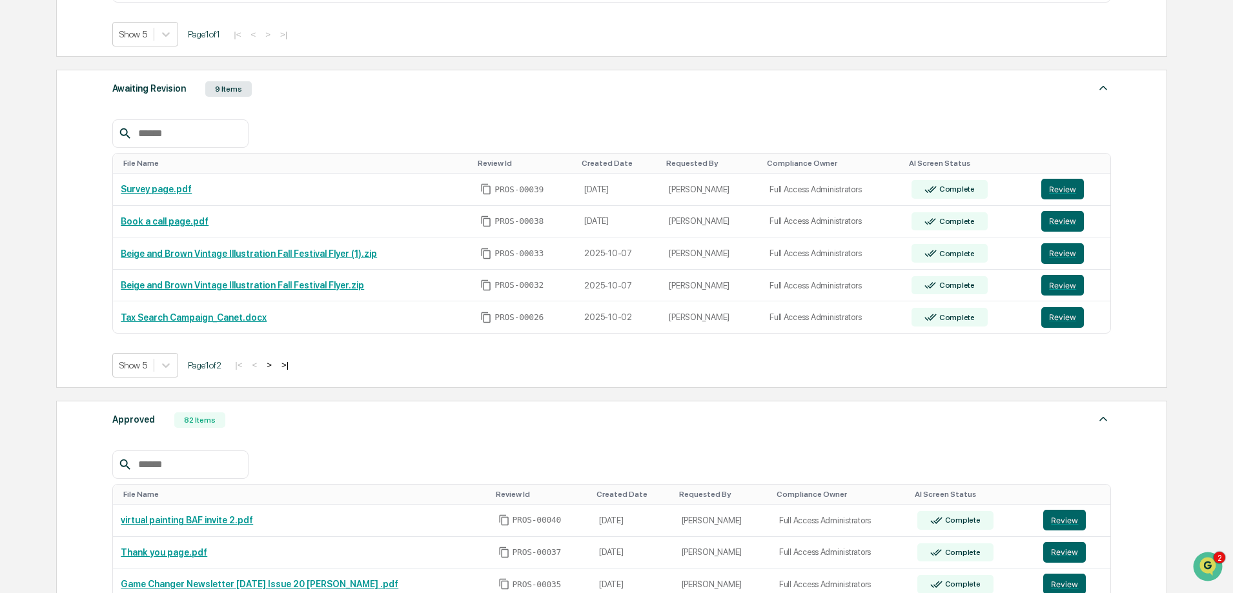
click at [181, 130] on input "text" at bounding box center [188, 133] width 110 height 17
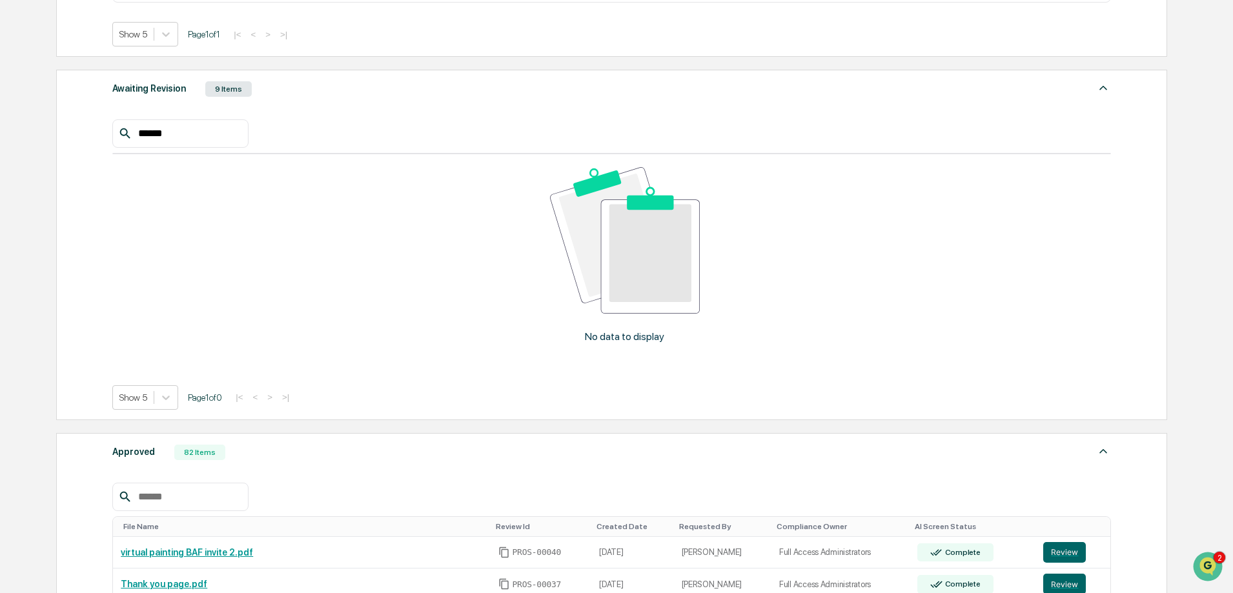
scroll to position [166, 0]
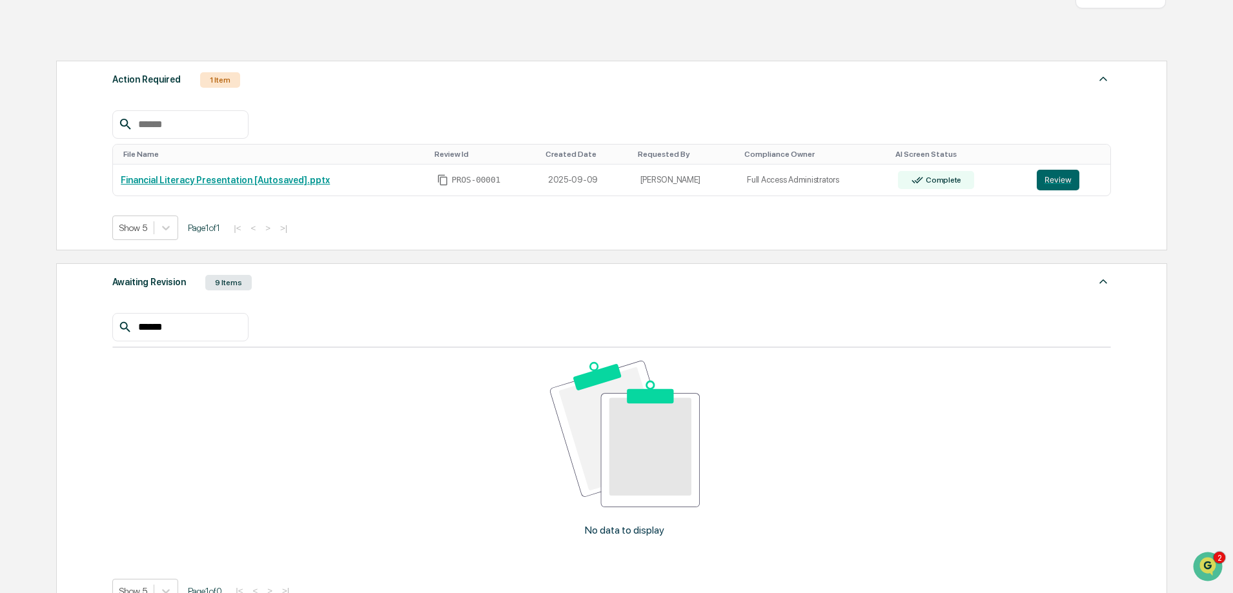
type input "******"
click at [167, 128] on input "text" at bounding box center [188, 124] width 110 height 17
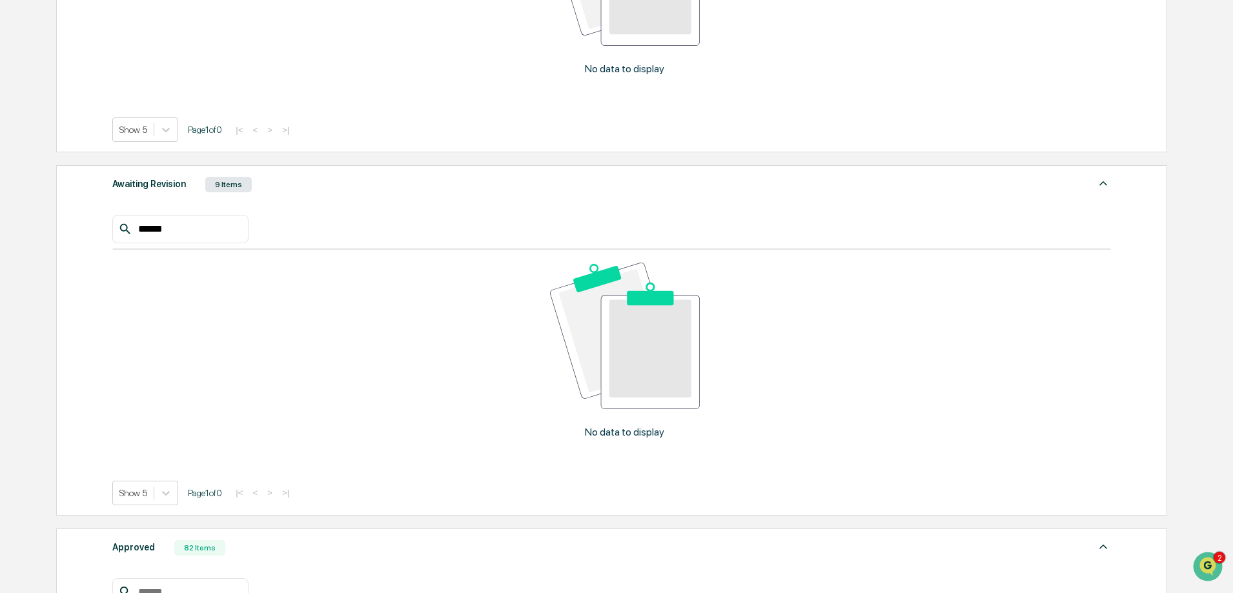
scroll to position [811, 0]
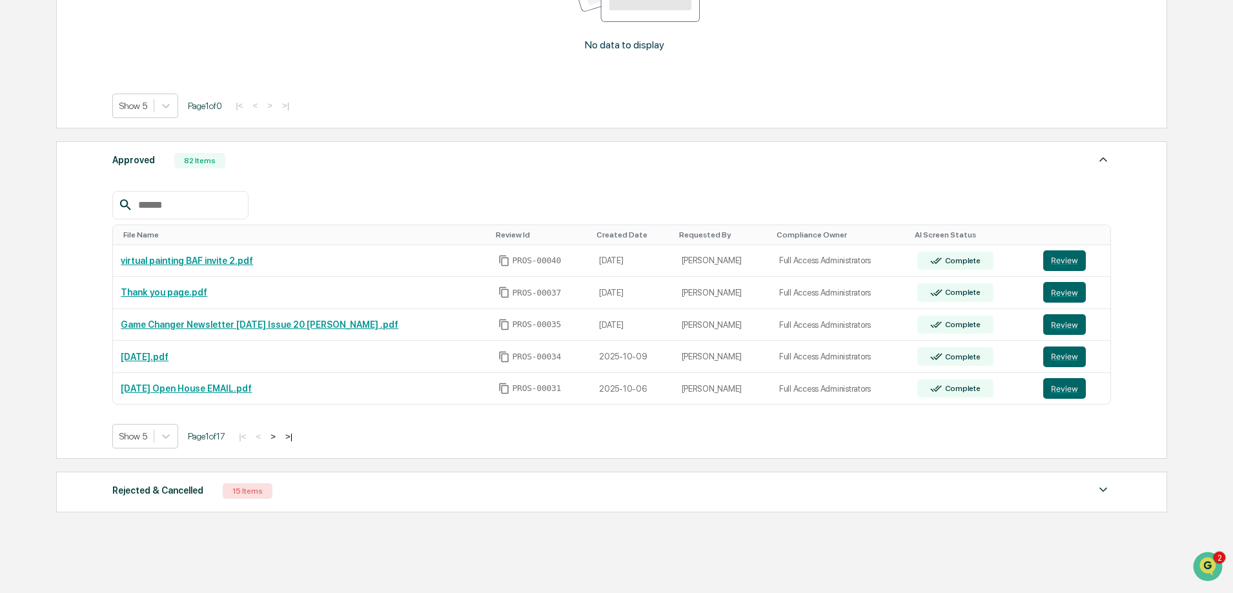
type input "****"
click at [193, 209] on input "text" at bounding box center [188, 205] width 110 height 17
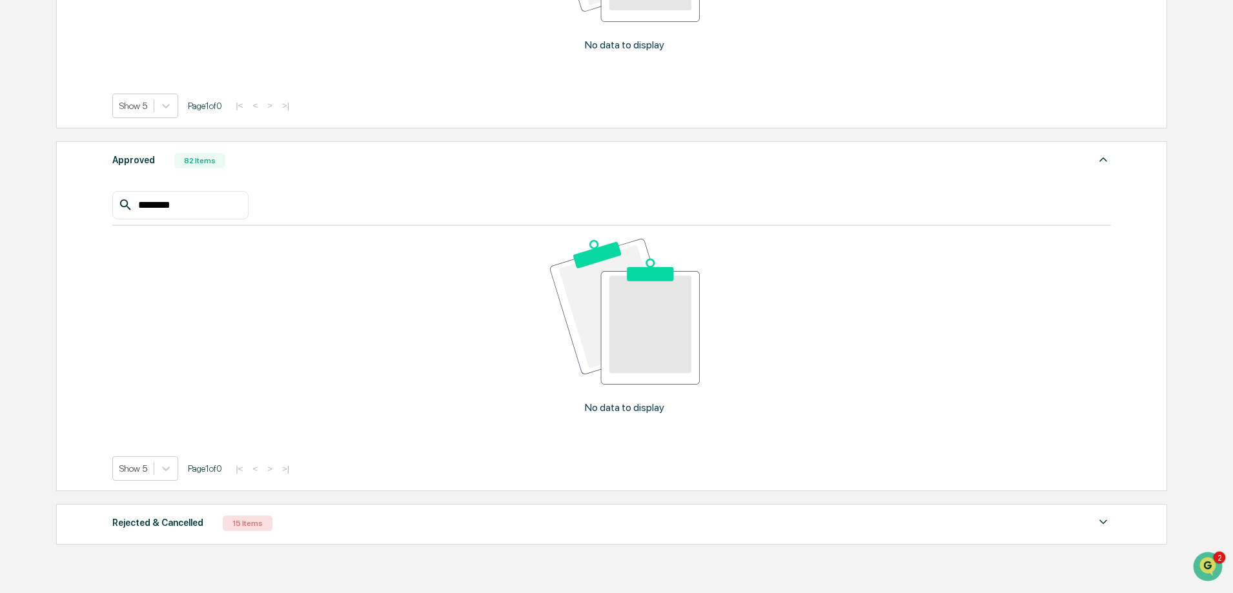
type input "********"
drag, startPoint x: 309, startPoint y: 544, endPoint x: 313, endPoint y: 536, distance: 8.1
click at [309, 543] on div "Rejected & Cancelled 15 Items File Name Review Id Created Date Requested By Com…" at bounding box center [611, 524] width 1111 height 41
click at [313, 536] on div "Rejected & Cancelled 15 Items File Name Review Id Created Date Requested By Com…" at bounding box center [611, 524] width 1111 height 41
click at [310, 520] on div "Rejected & Cancelled 15 Items" at bounding box center [611, 523] width 999 height 18
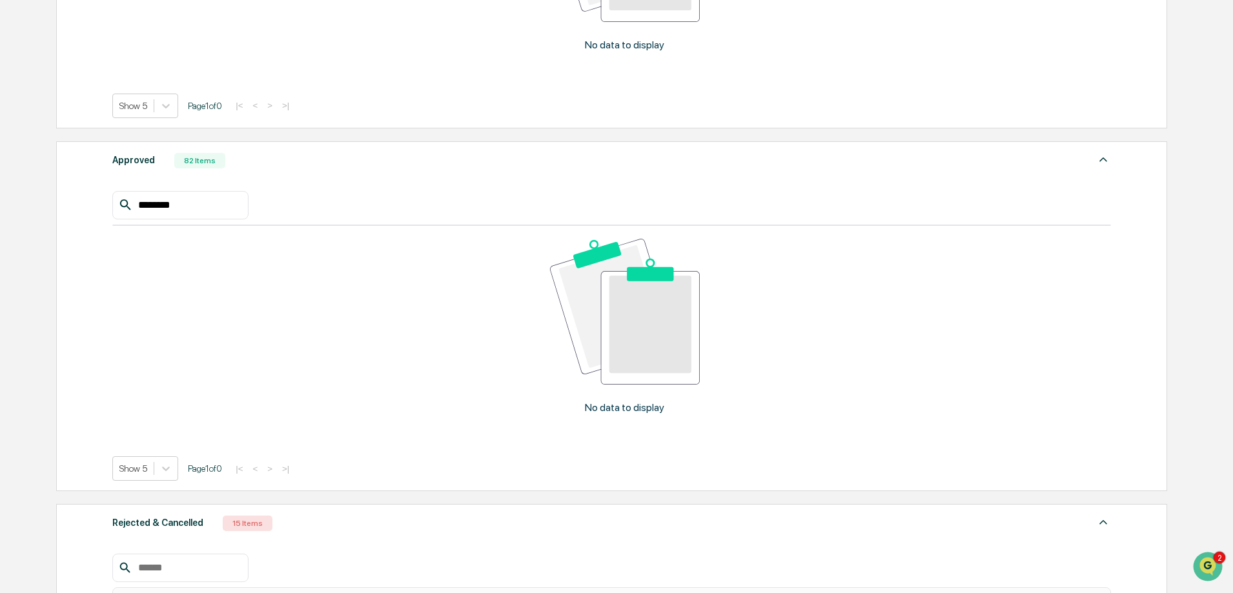
scroll to position [1005, 0]
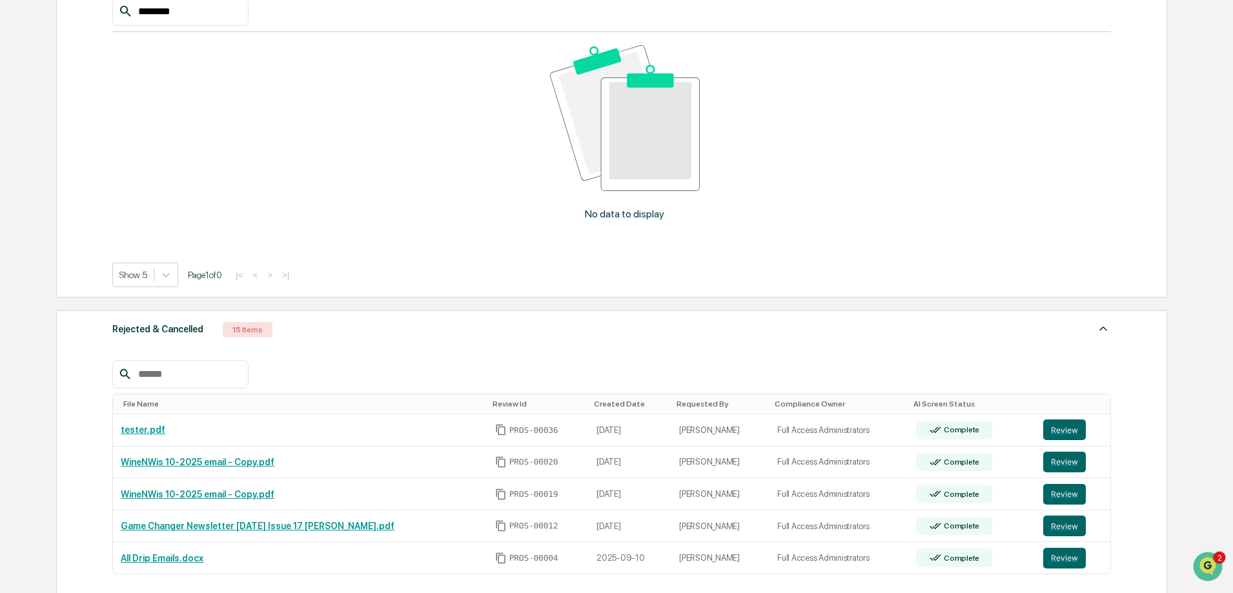
click at [183, 362] on div at bounding box center [180, 374] width 136 height 28
click at [180, 377] on input "text" at bounding box center [188, 374] width 110 height 17
paste input "********"
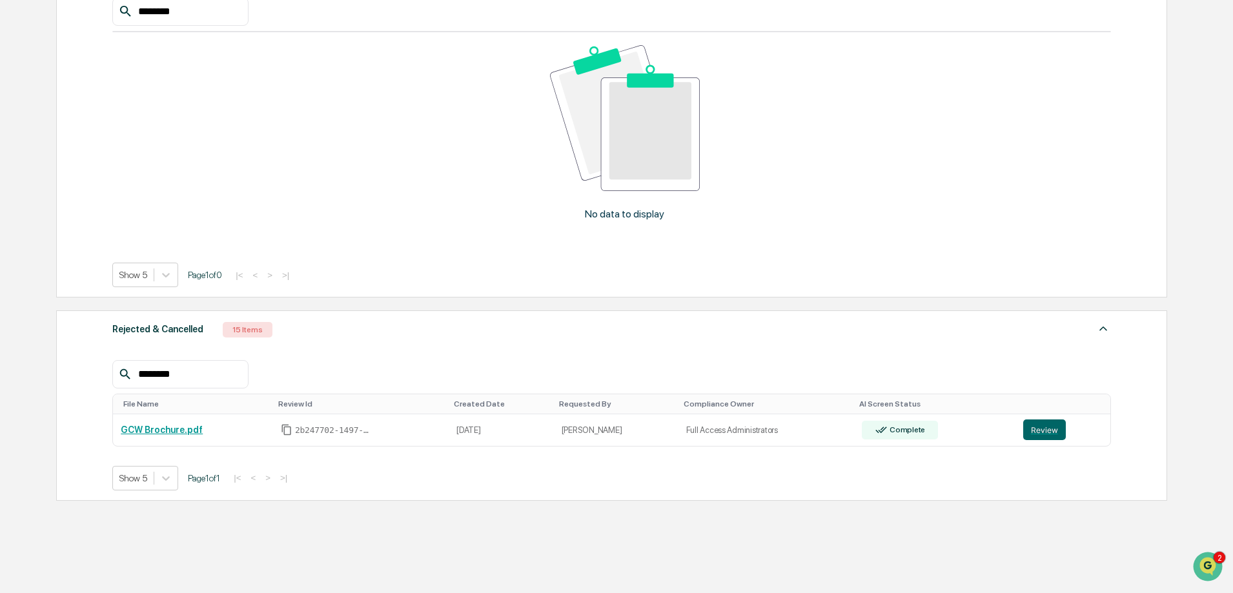
scroll to position [1030, 0]
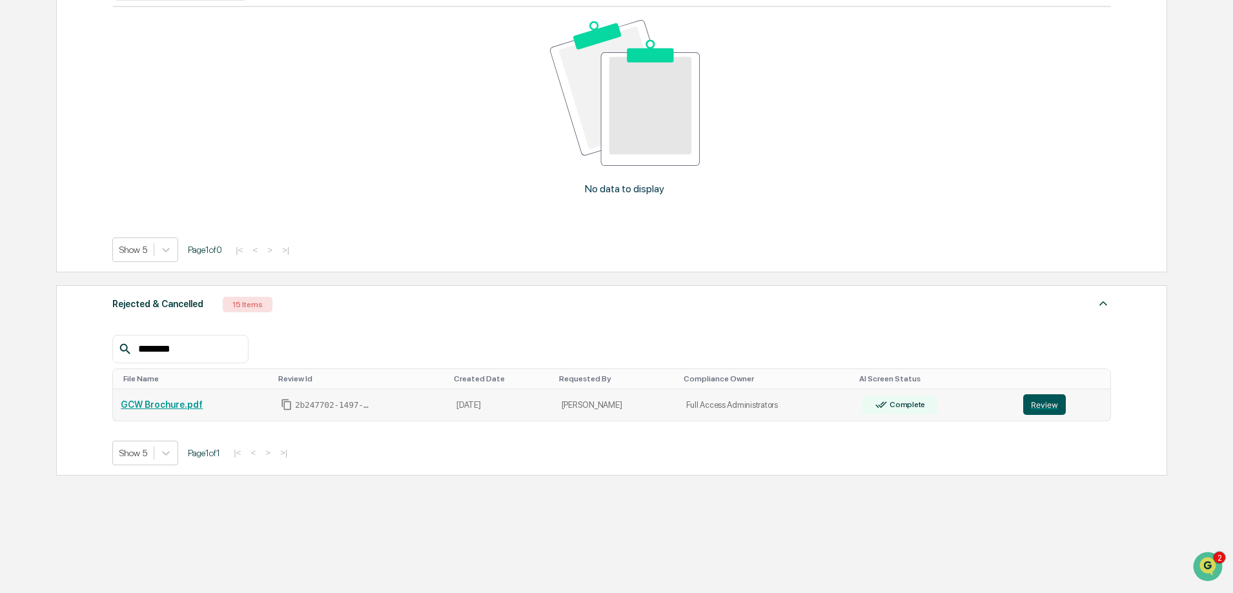
type input "********"
click at [1039, 405] on button "Review" at bounding box center [1044, 404] width 43 height 21
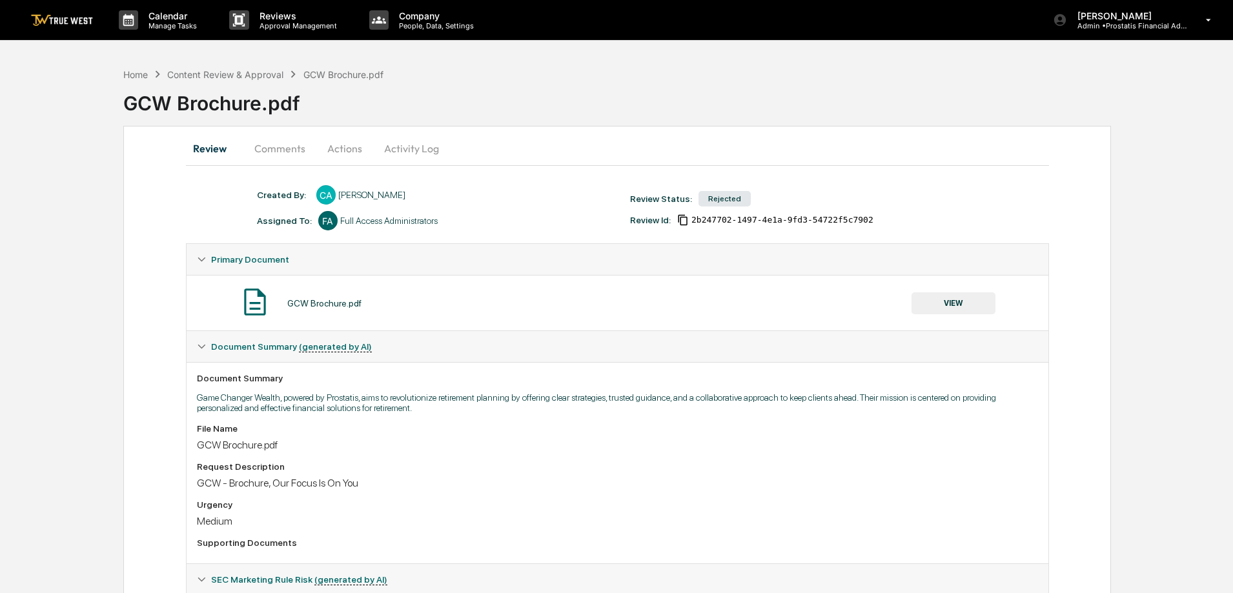
click at [354, 148] on button "Actions" at bounding box center [345, 148] width 58 height 31
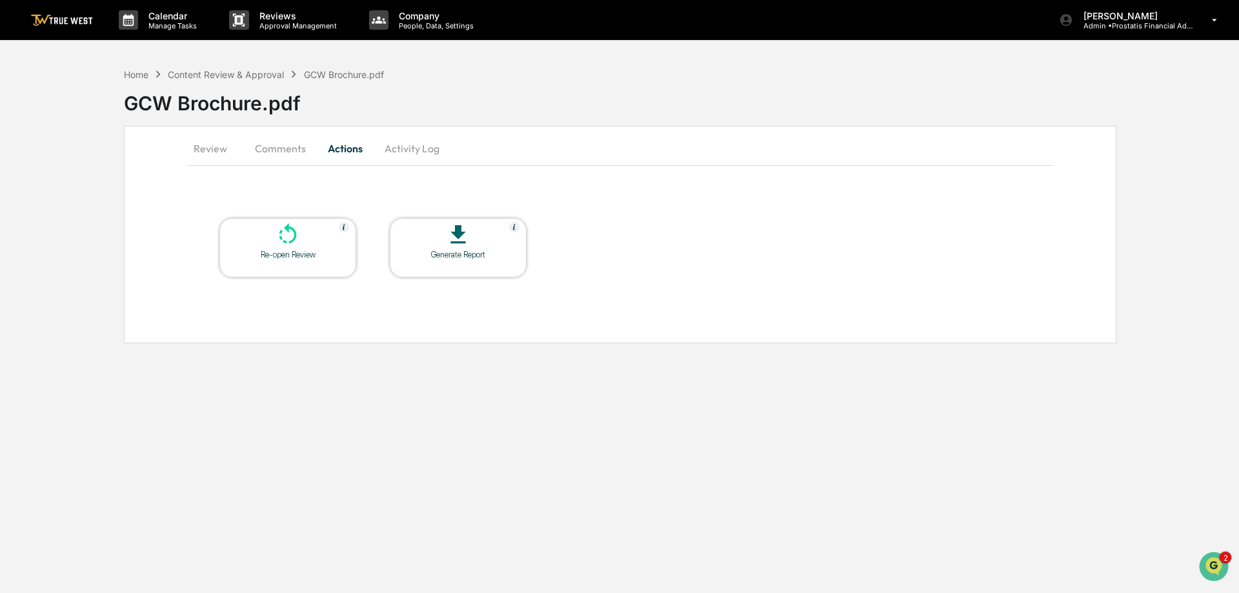
click at [277, 148] on button "Comments" at bounding box center [281, 148] width 72 height 31
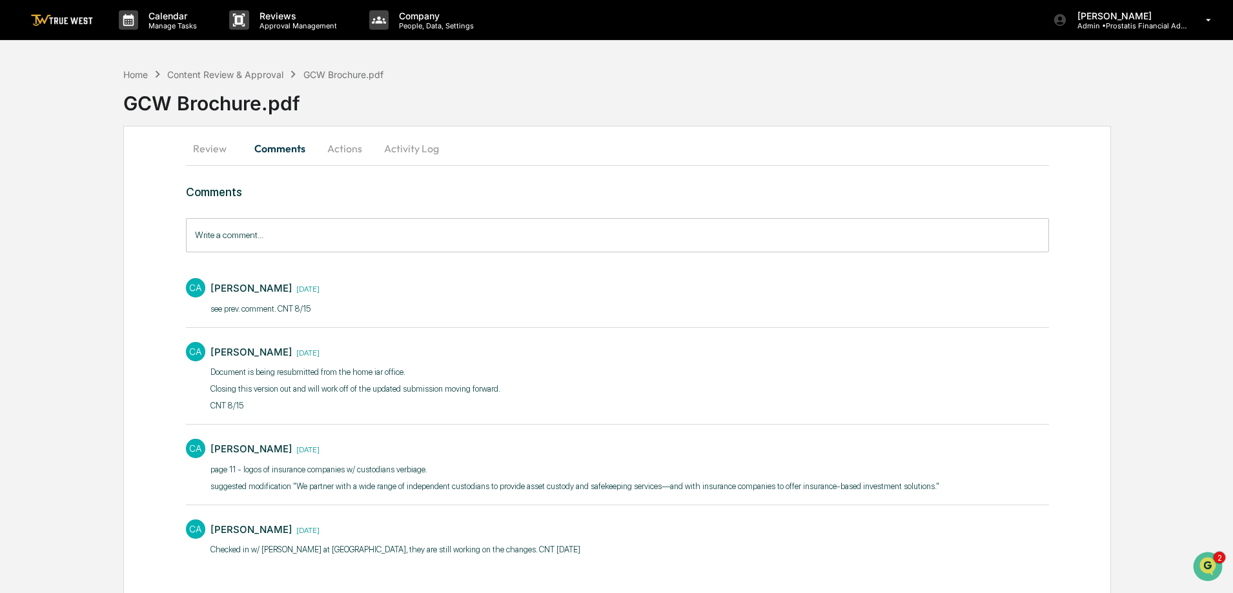
click at [345, 150] on button "Actions" at bounding box center [345, 148] width 58 height 31
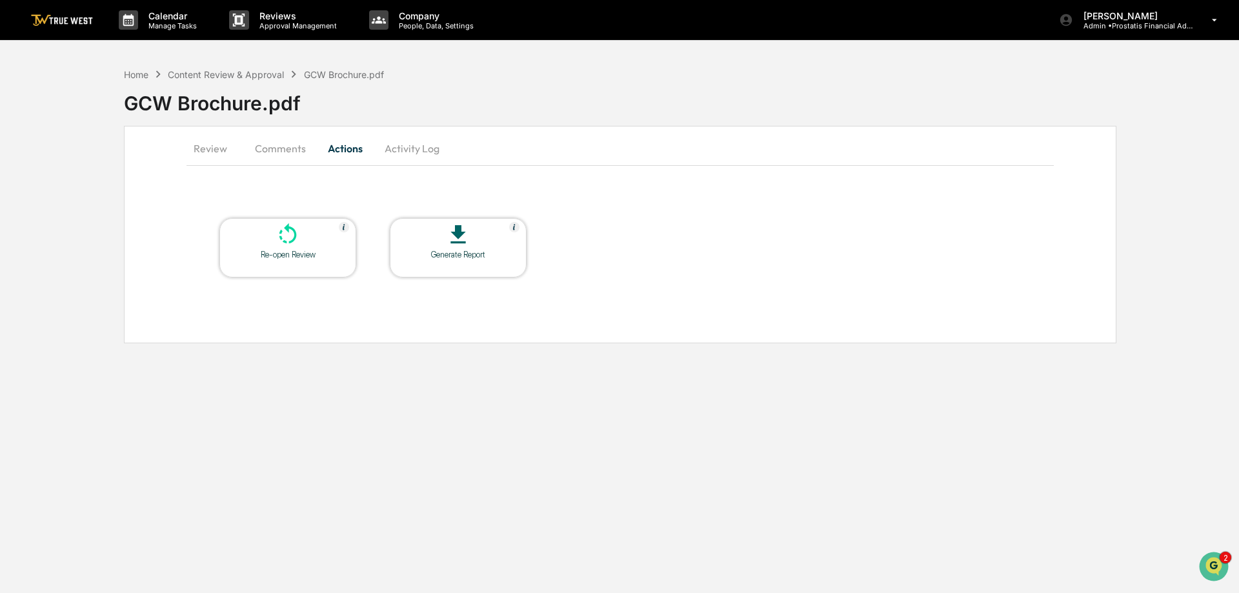
click at [422, 152] on button "Activity Log" at bounding box center [412, 148] width 76 height 31
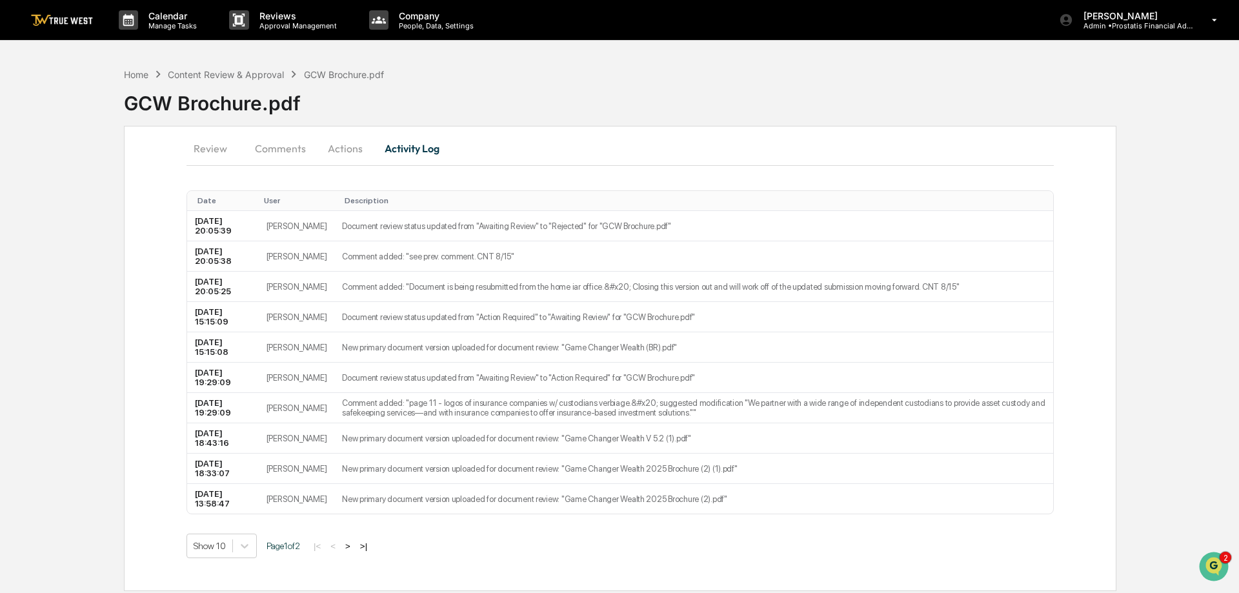
click at [332, 148] on button "Actions" at bounding box center [345, 148] width 58 height 31
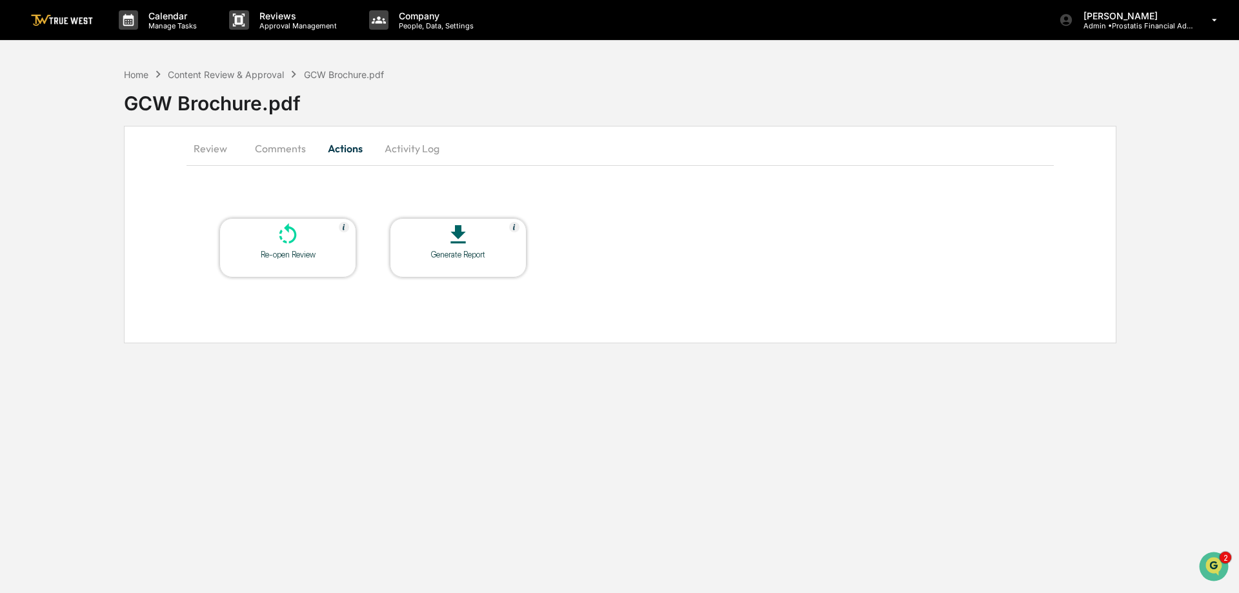
click at [292, 149] on button "Comments" at bounding box center [281, 148] width 72 height 31
